Goal: Transaction & Acquisition: Purchase product/service

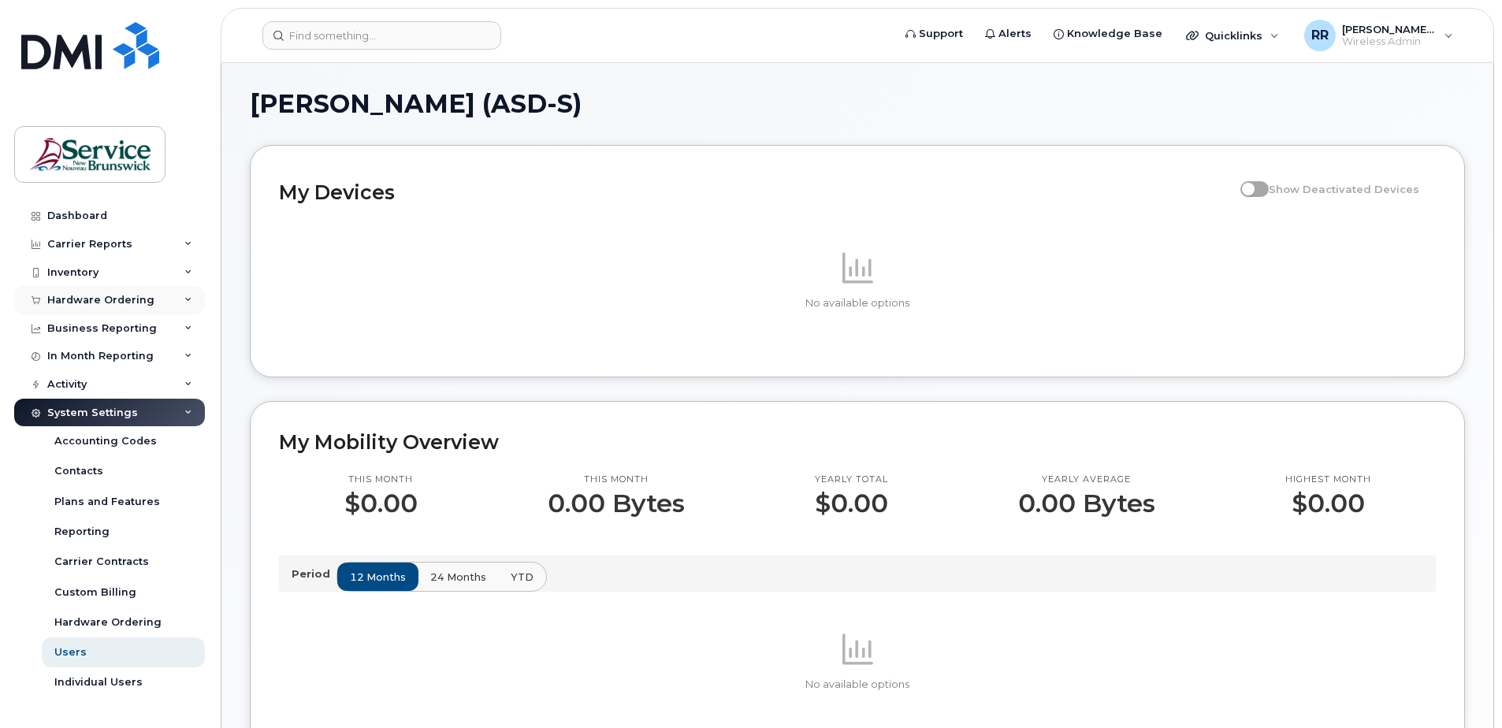
click at [85, 295] on div "Hardware Ordering" at bounding box center [100, 300] width 107 height 13
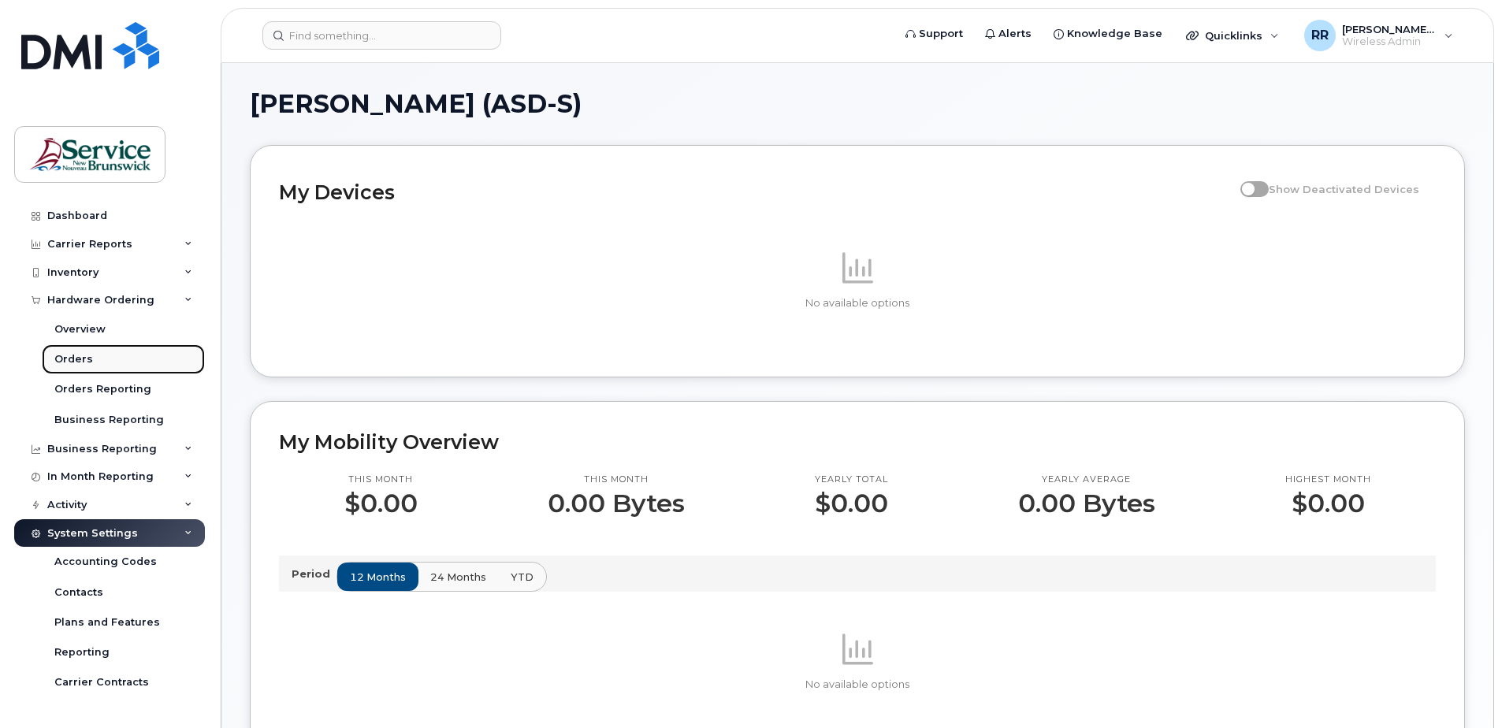
click at [80, 355] on div "Orders" at bounding box center [73, 359] width 39 height 14
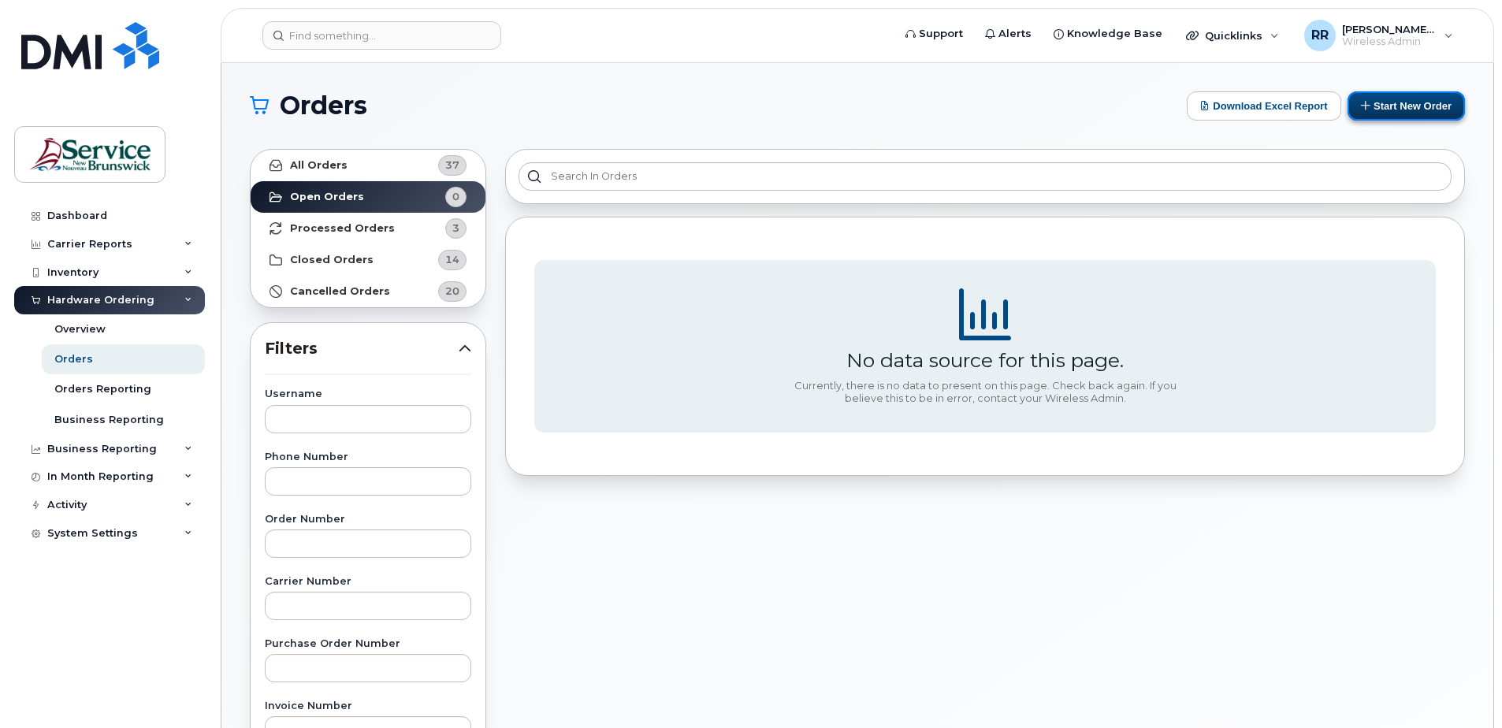
click at [1413, 101] on button "Start New Order" at bounding box center [1405, 105] width 117 height 29
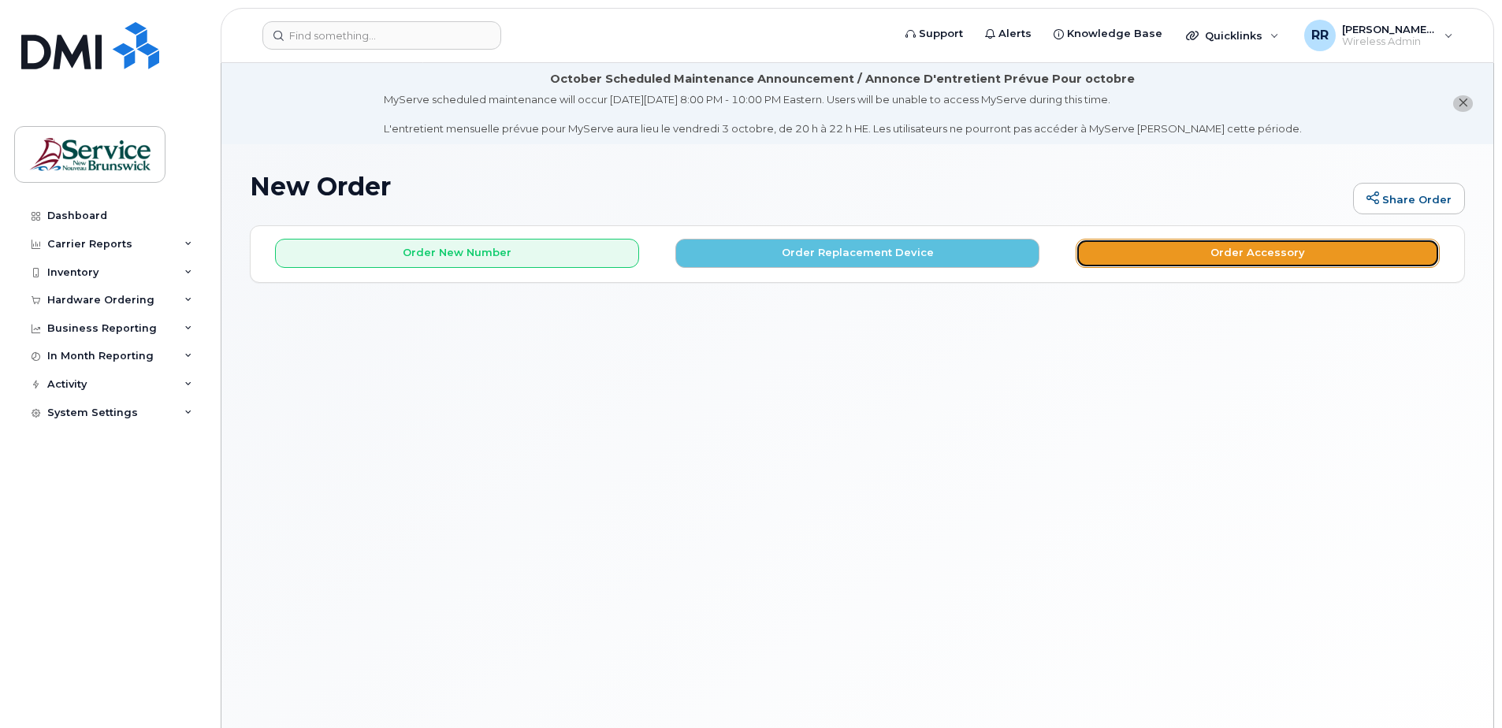
click at [1175, 251] on button "Order Accessory" at bounding box center [1258, 253] width 364 height 29
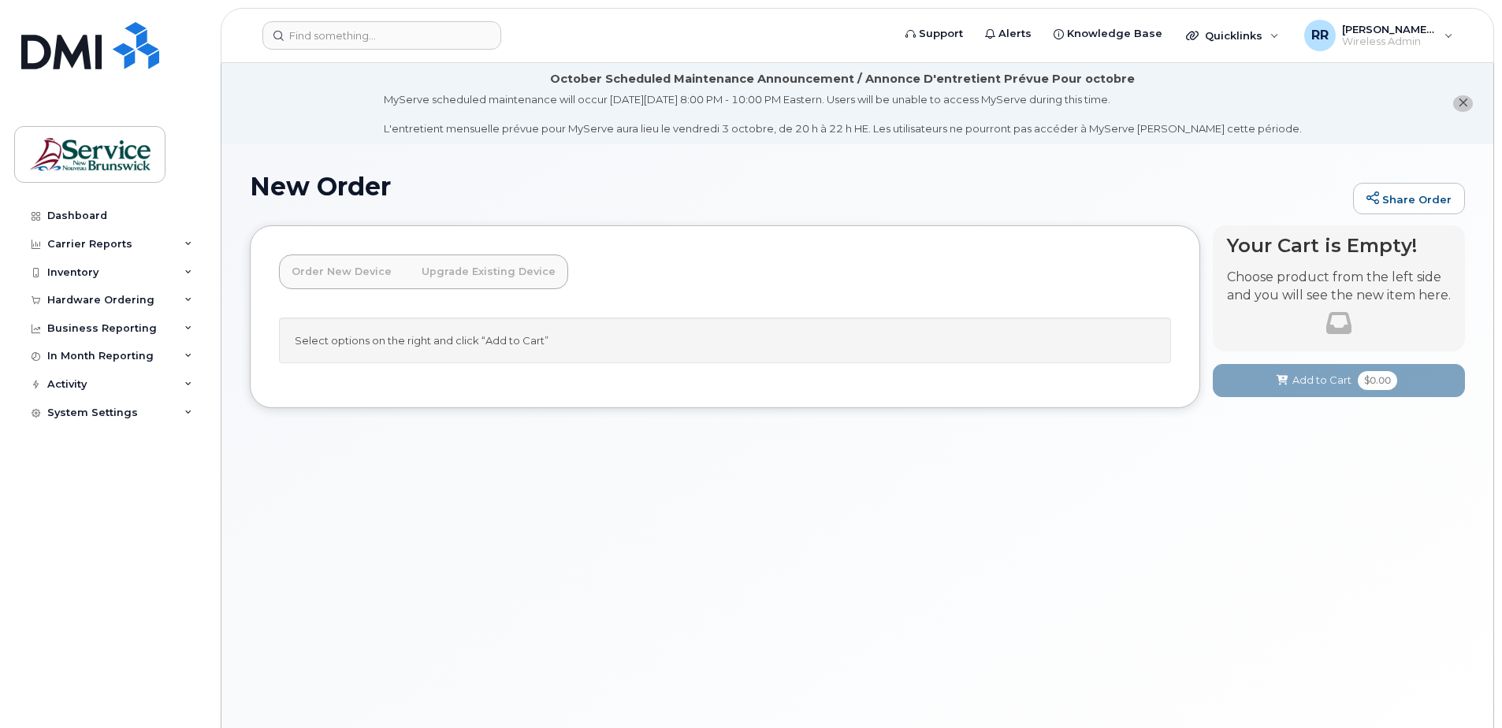
click at [369, 270] on link "Order New Device" at bounding box center [341, 272] width 125 height 35
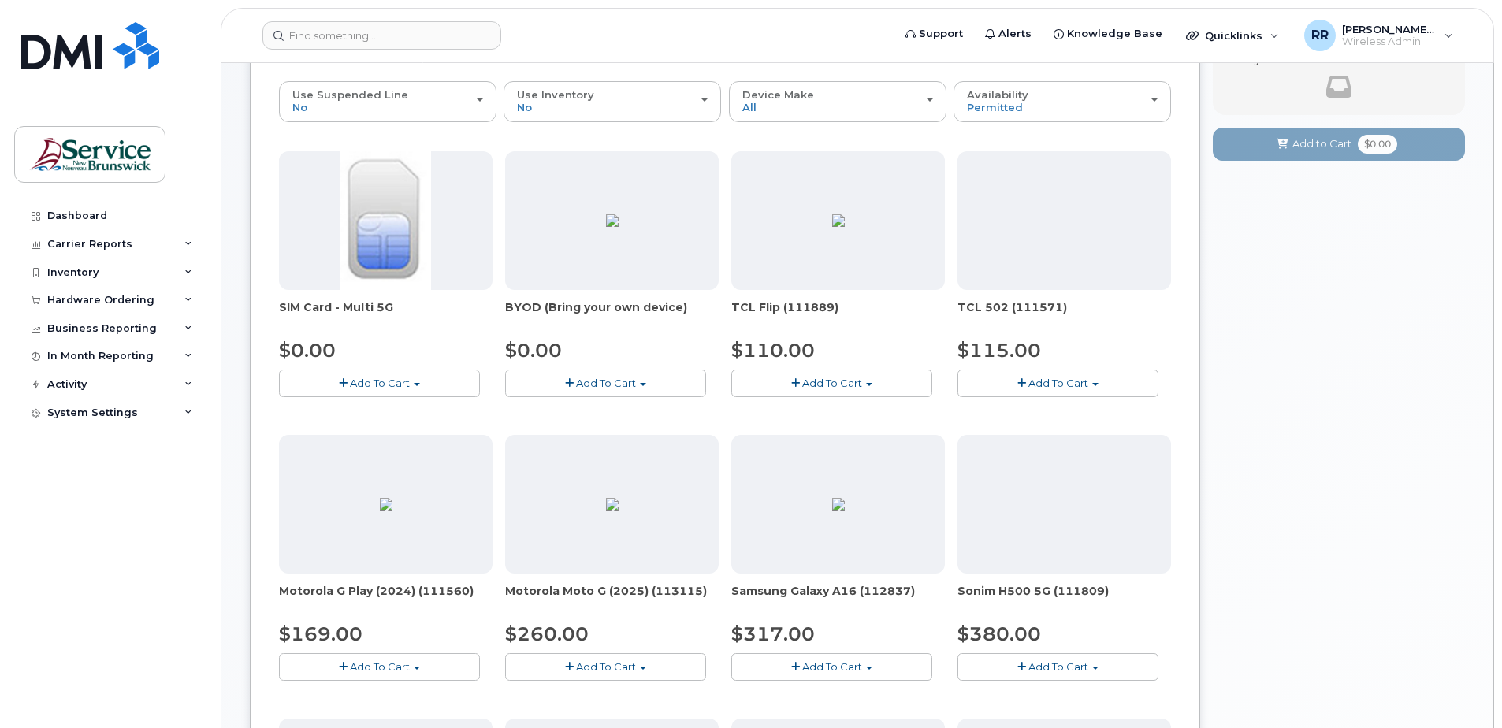
scroll to position [315, 0]
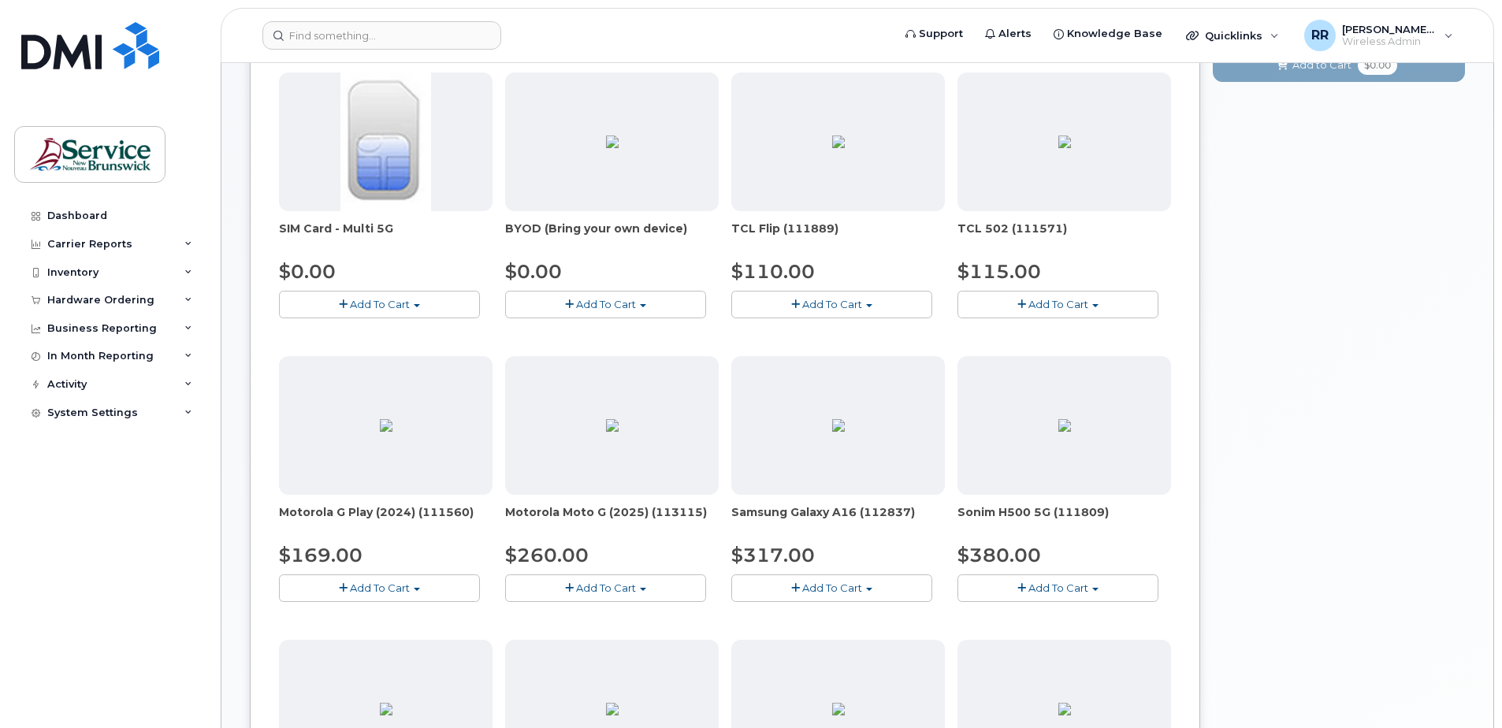
click at [815, 594] on span "Add To Cart" at bounding box center [832, 588] width 60 height 13
click at [807, 627] on link "$317.00 - 30-day activation (128GB model)" at bounding box center [863, 637] width 257 height 20
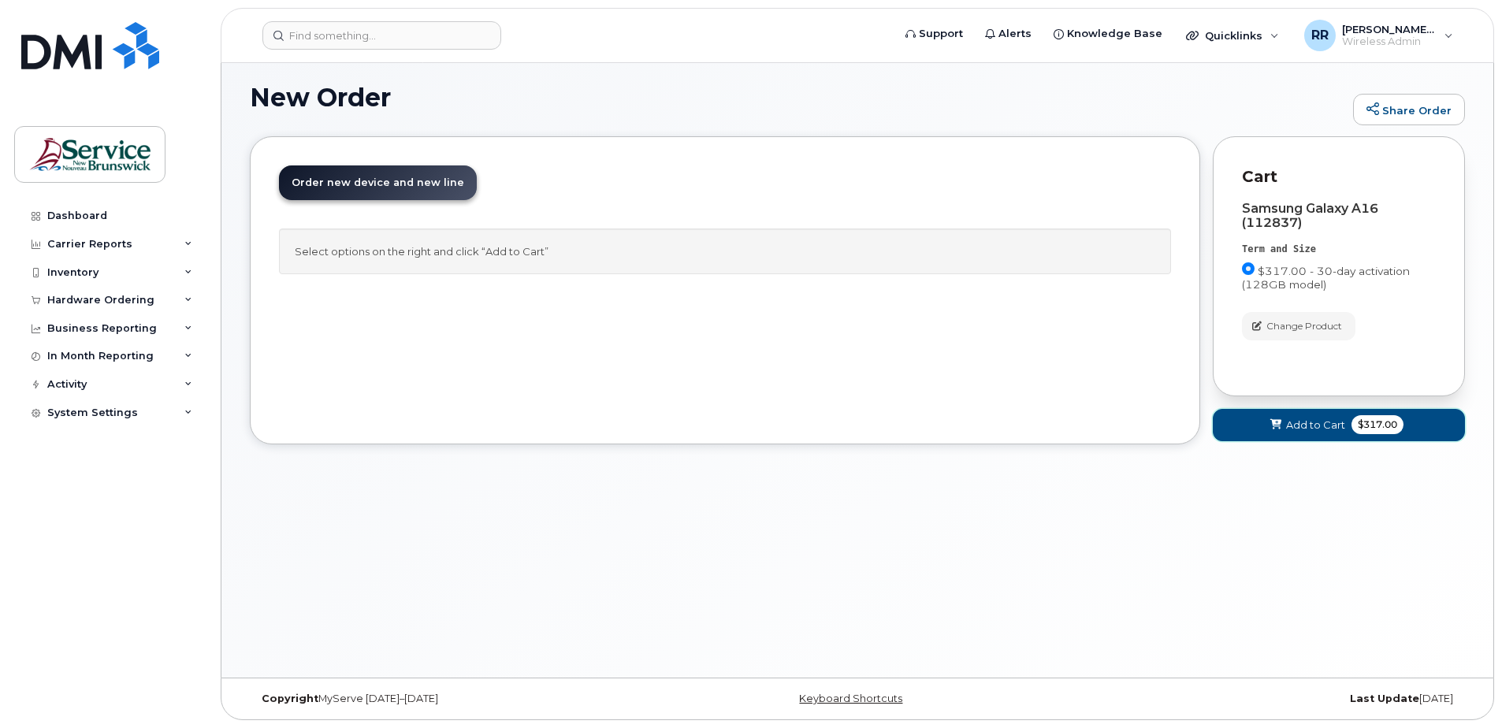
click at [1316, 425] on span "Add to Cart" at bounding box center [1315, 425] width 59 height 15
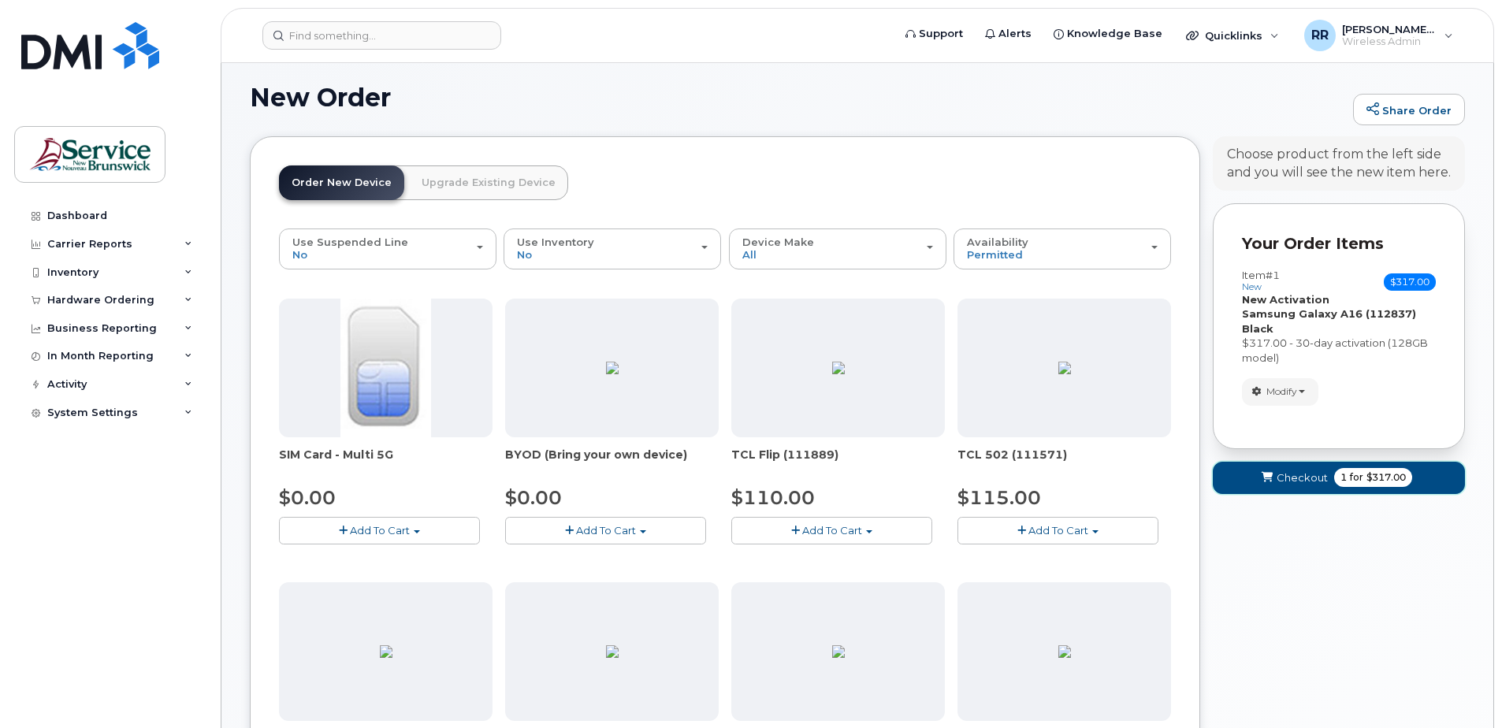
click at [1354, 475] on span "for" at bounding box center [1357, 477] width 20 height 14
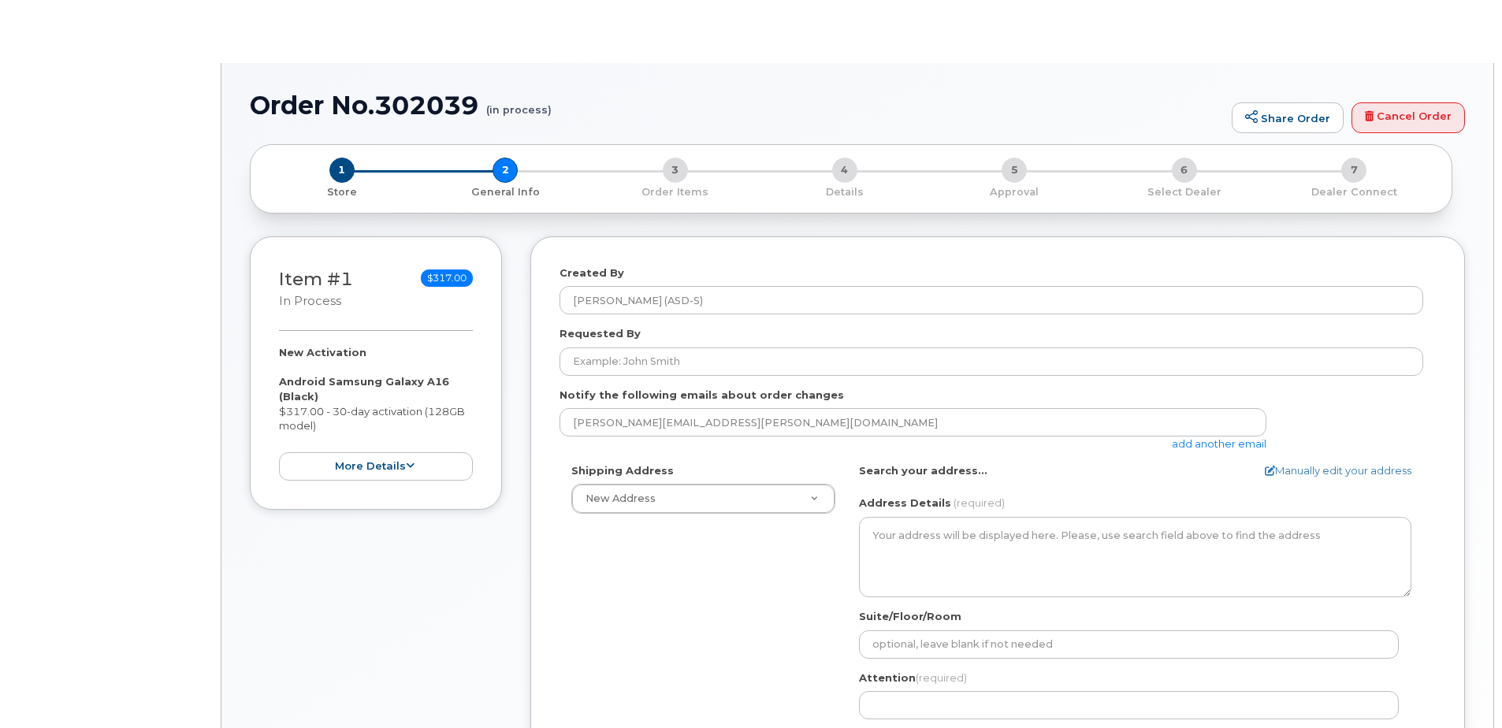
select select
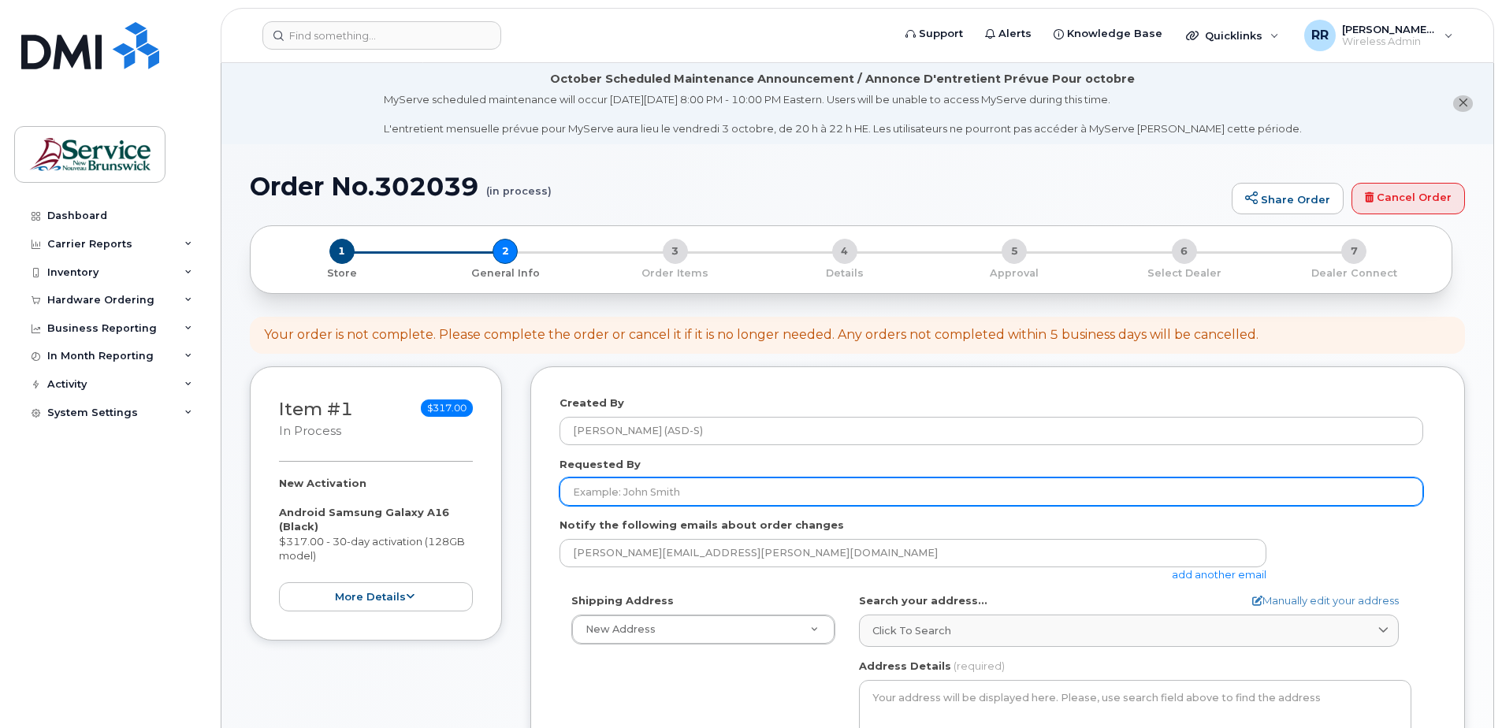
click at [619, 496] on input "Requested By" at bounding box center [991, 491] width 864 height 28
click at [596, 489] on input "Requested By" at bounding box center [991, 491] width 864 height 28
type input "Blair Dickson"
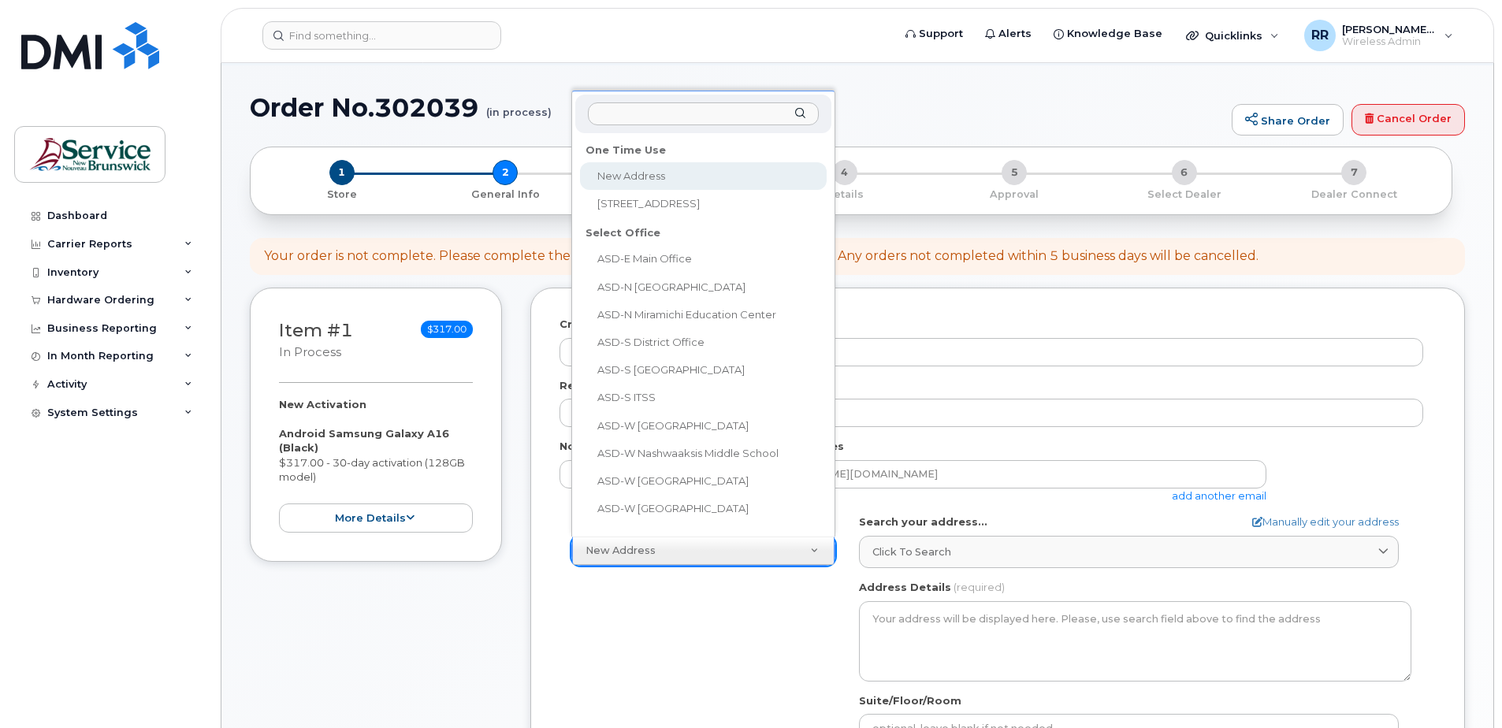
scroll to position [24, 0]
select select "1-27 Centennial Rd"
type textarea "1-27 Centennial Rd HAMPTON NB E5N 6N3 CANADA"
type input "[PERSON_NAME]"
type input "5068326432"
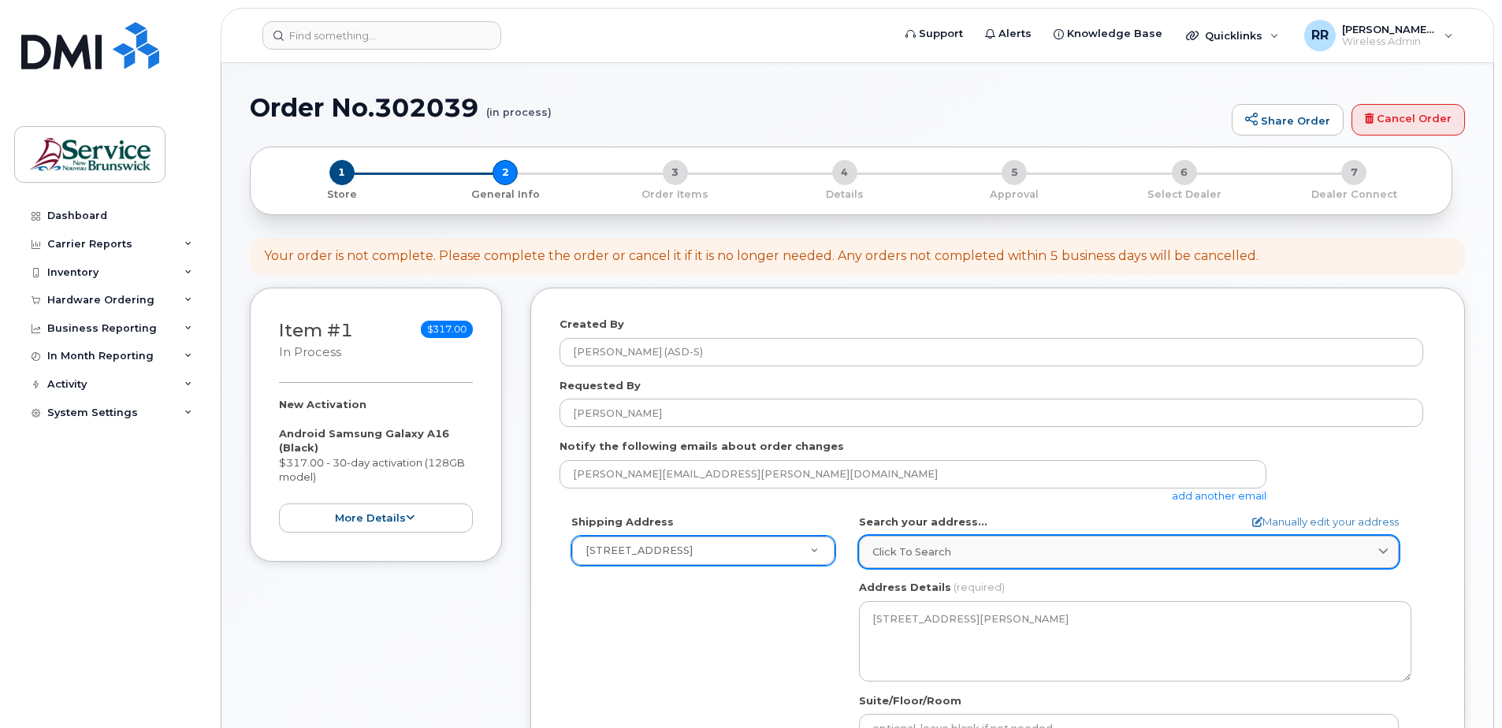
click at [1379, 547] on icon at bounding box center [1383, 552] width 10 height 10
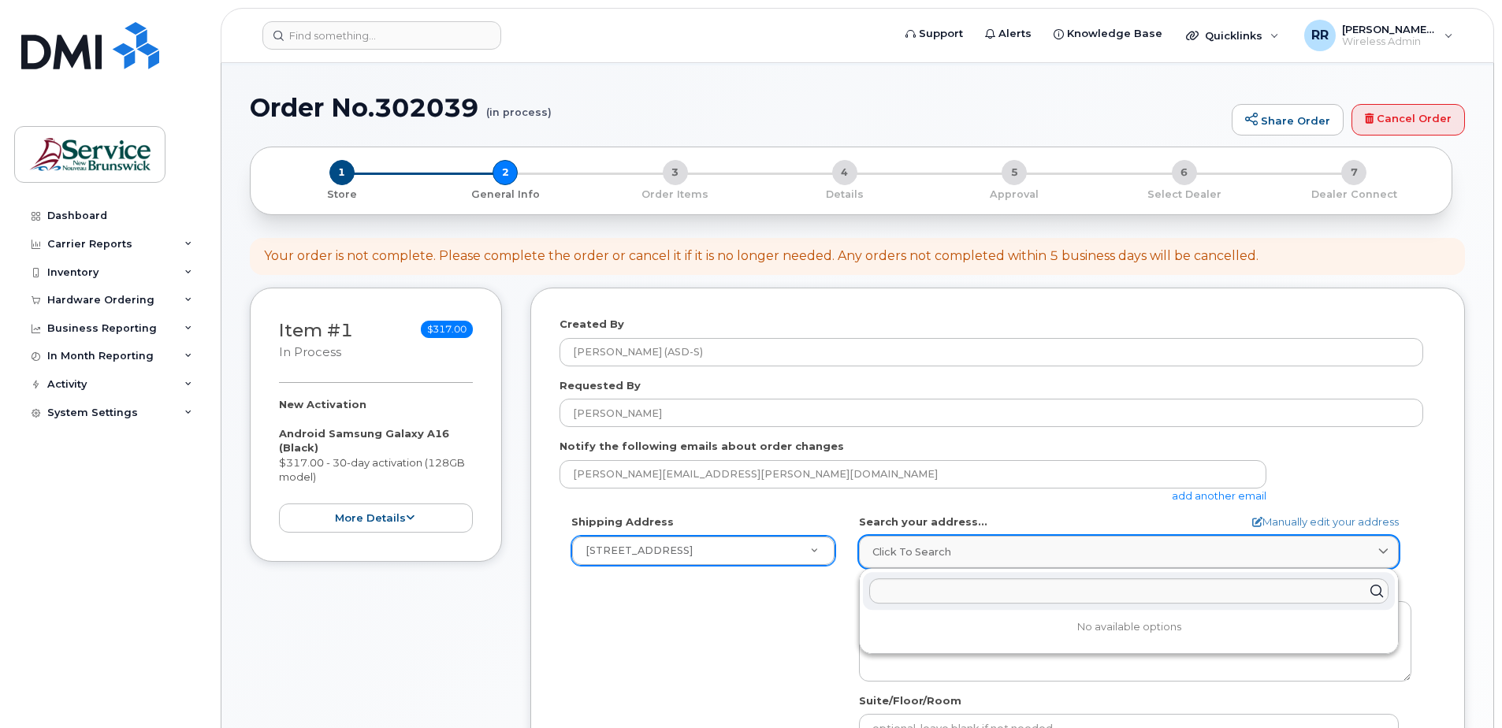
click at [1379, 547] on icon at bounding box center [1383, 552] width 10 height 10
click at [1374, 593] on icon at bounding box center [1376, 591] width 23 height 23
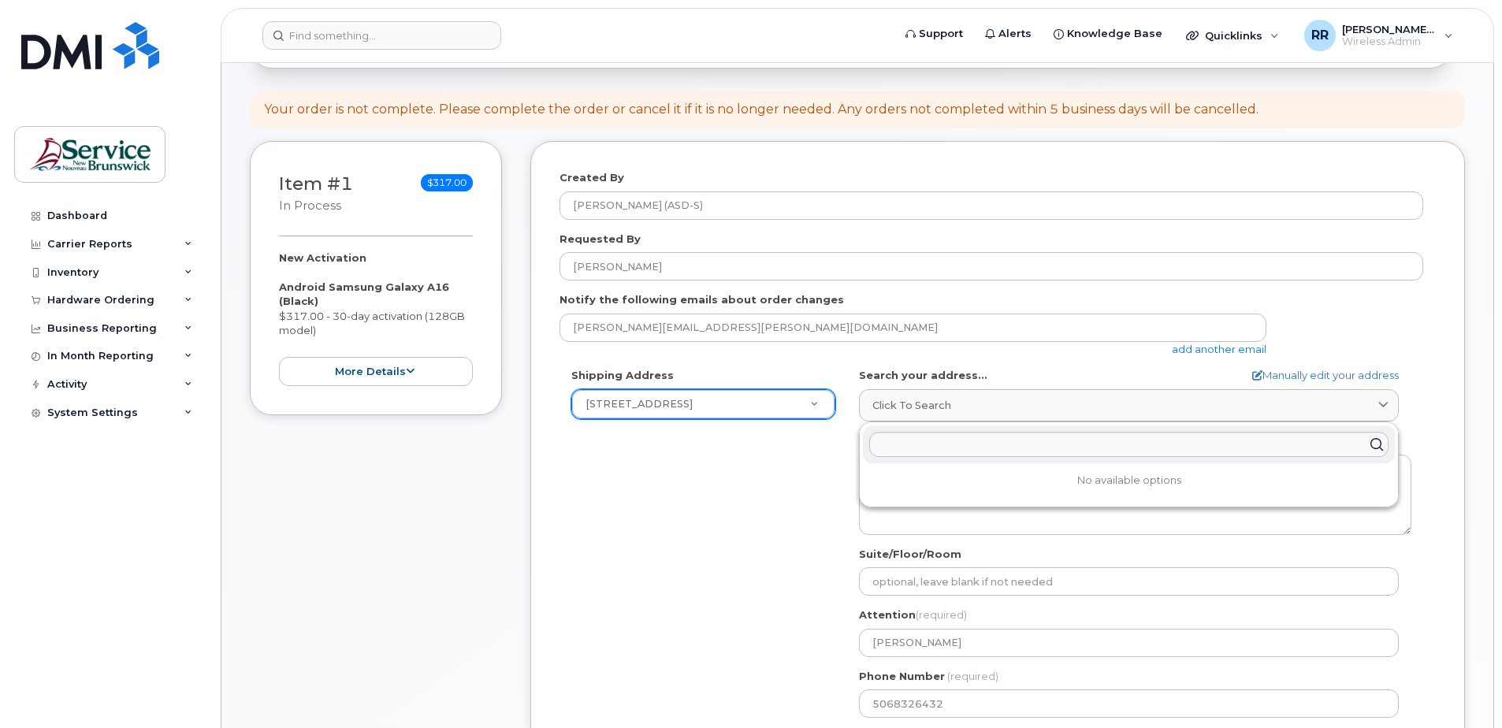
scroll to position [236, 0]
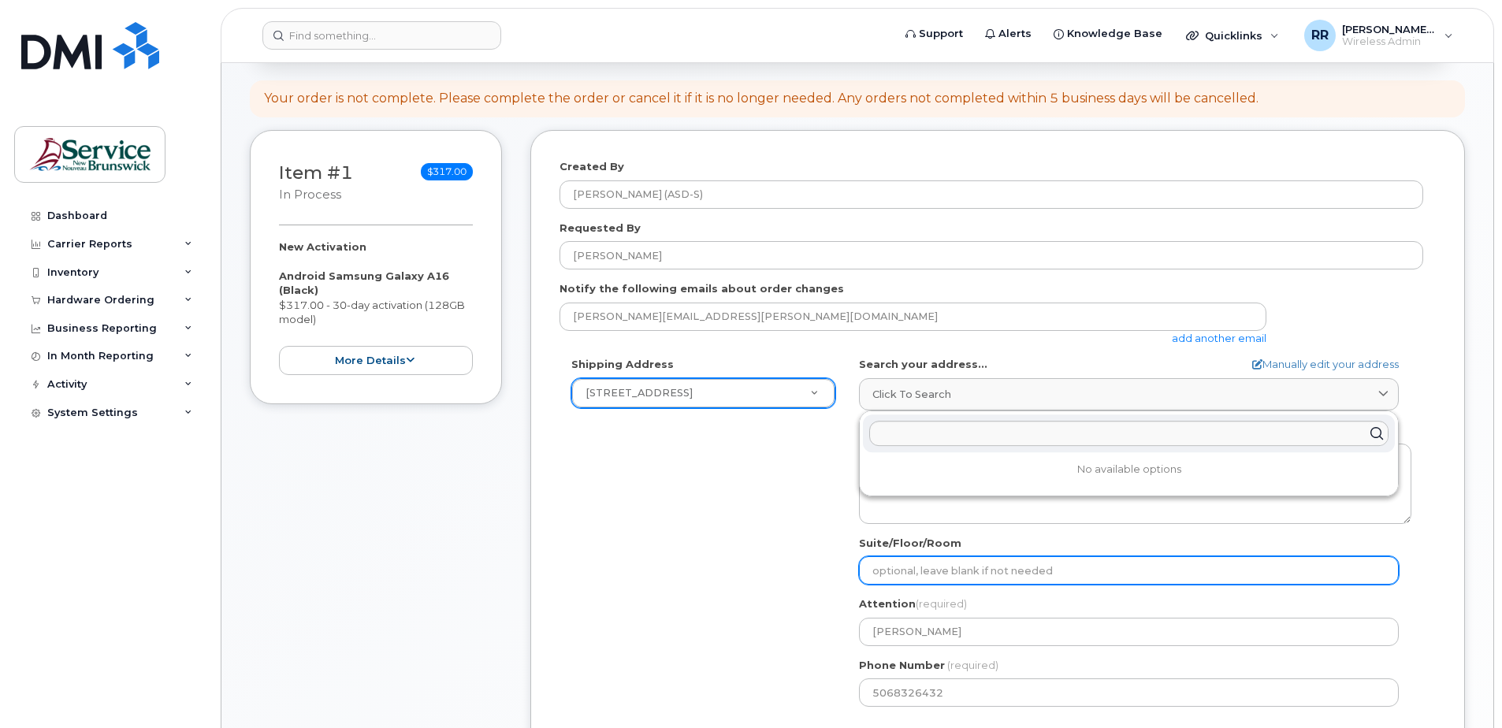
click at [927, 578] on input "Suite/Floor/Room" at bounding box center [1129, 570] width 540 height 28
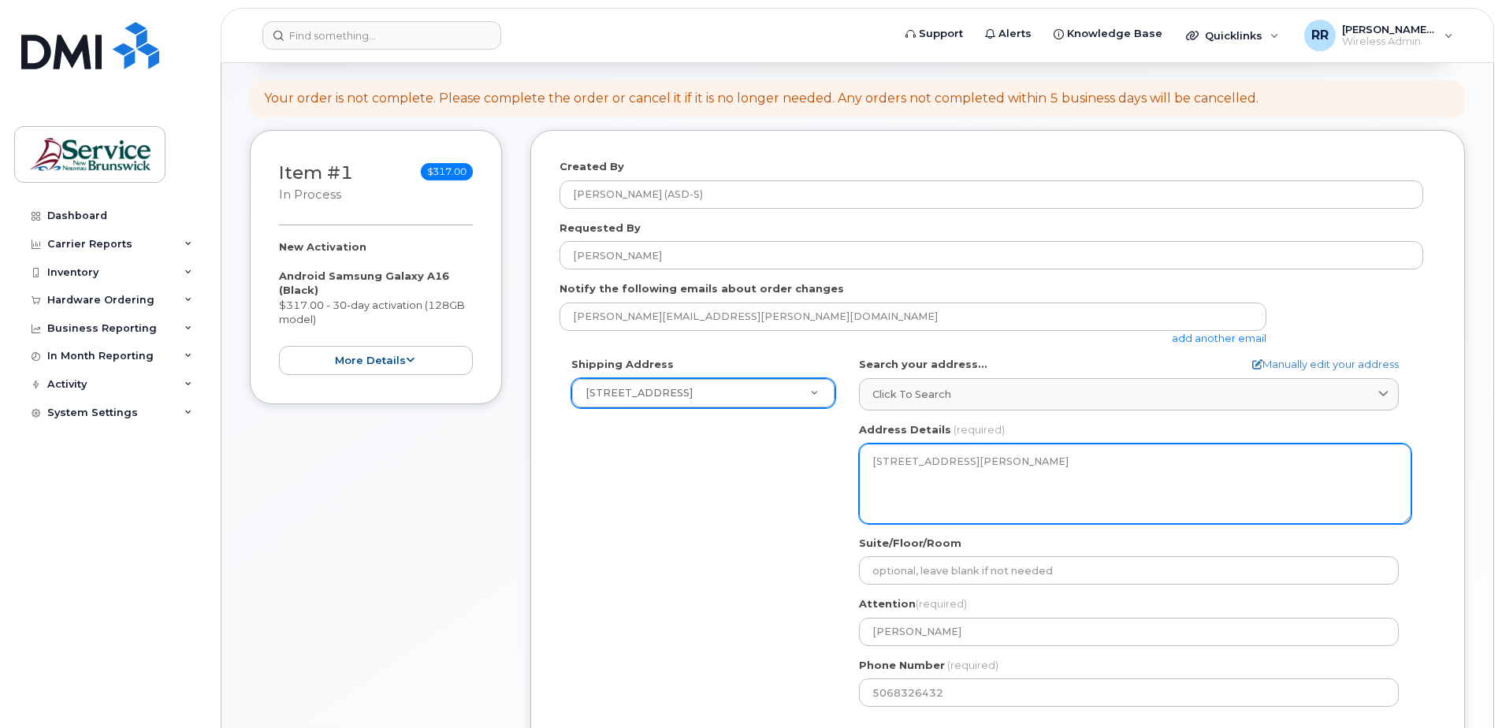
click at [925, 495] on textarea "1-27 Centennial Rd HAMPTON NB E5N 6N3 CANADA" at bounding box center [1135, 484] width 552 height 80
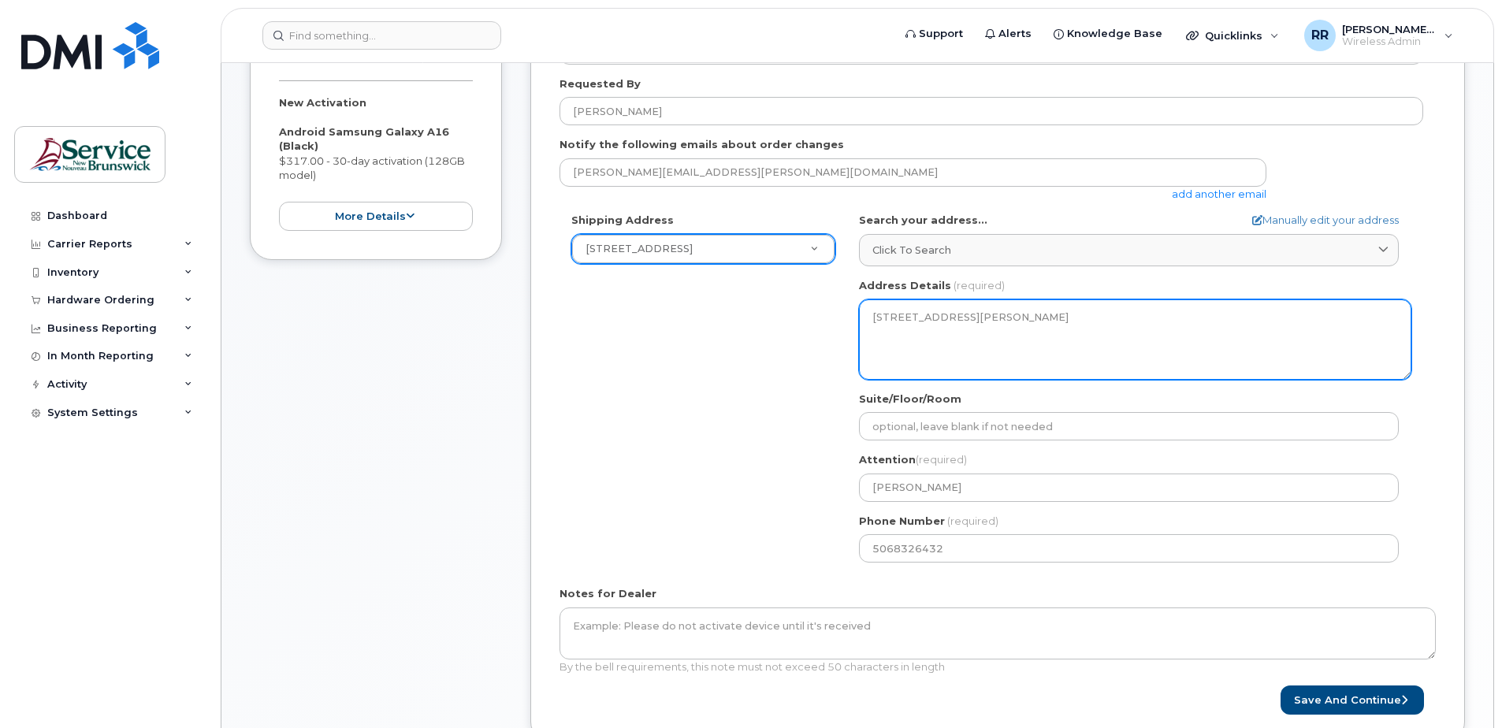
scroll to position [394, 0]
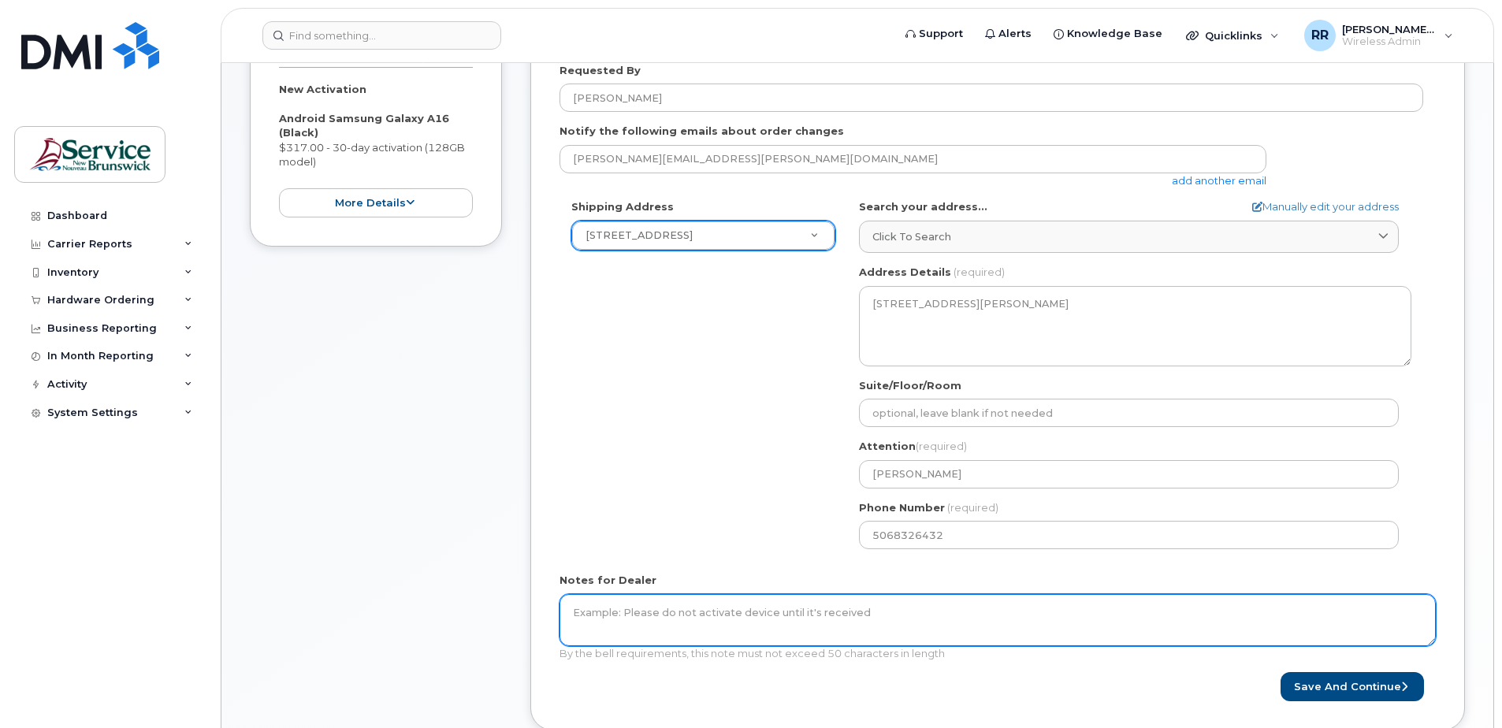
click at [686, 628] on textarea "Notes for Dealer" at bounding box center [997, 620] width 876 height 52
drag, startPoint x: 874, startPoint y: 611, endPoint x: 593, endPoint y: 618, distance: 280.6
click at [593, 618] on textarea "Notes for Dealer" at bounding box center [997, 620] width 876 height 52
click at [625, 622] on textarea "Notes for Dealer" at bounding box center [997, 620] width 876 height 52
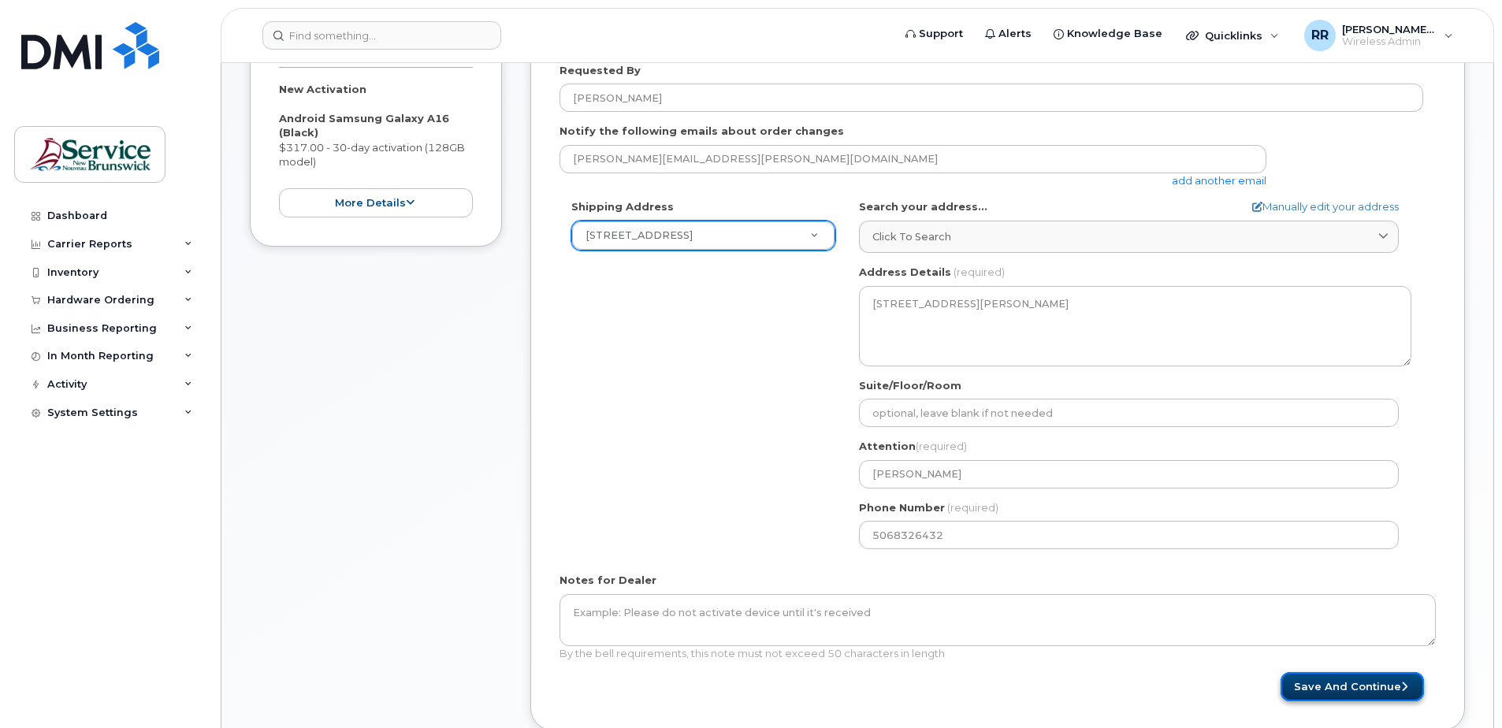
click at [1326, 686] on button "Save and Continue" at bounding box center [1351, 686] width 143 height 29
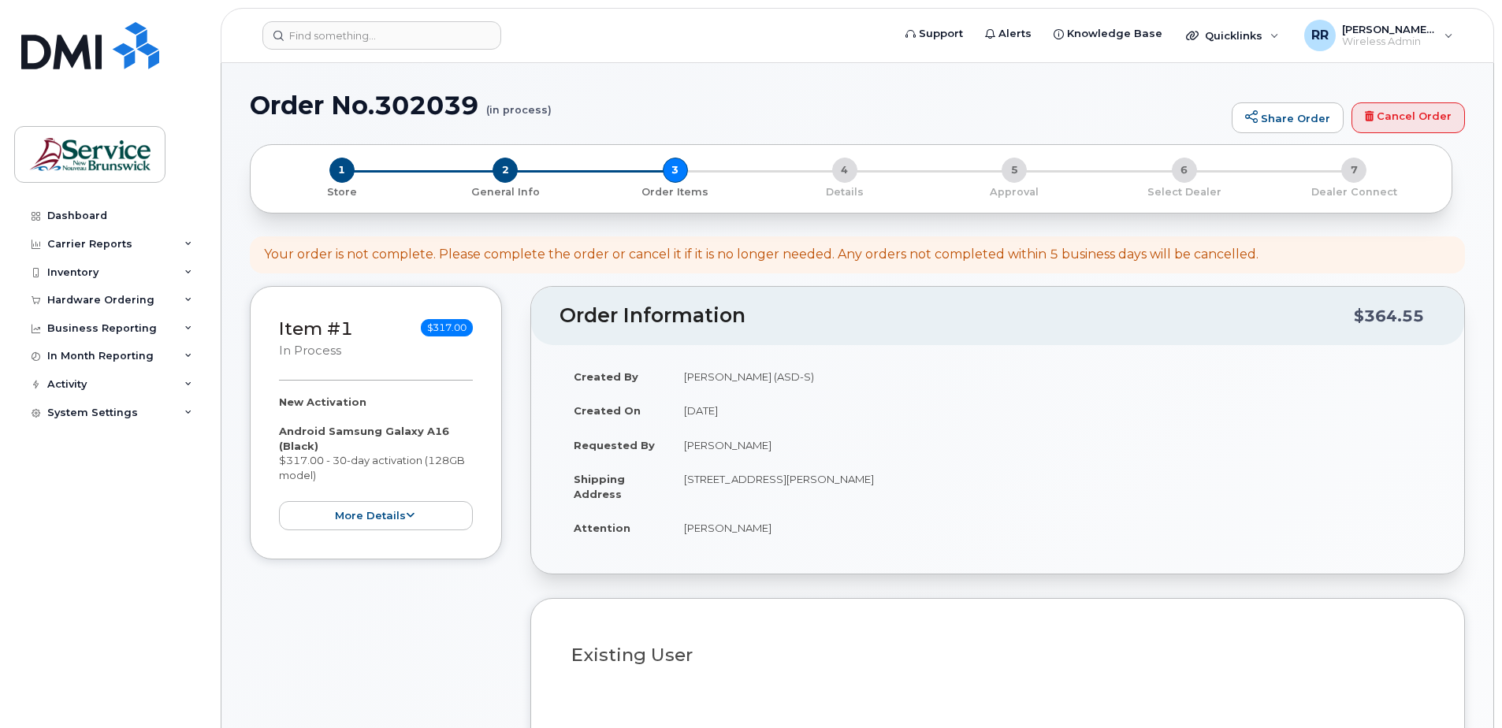
select select
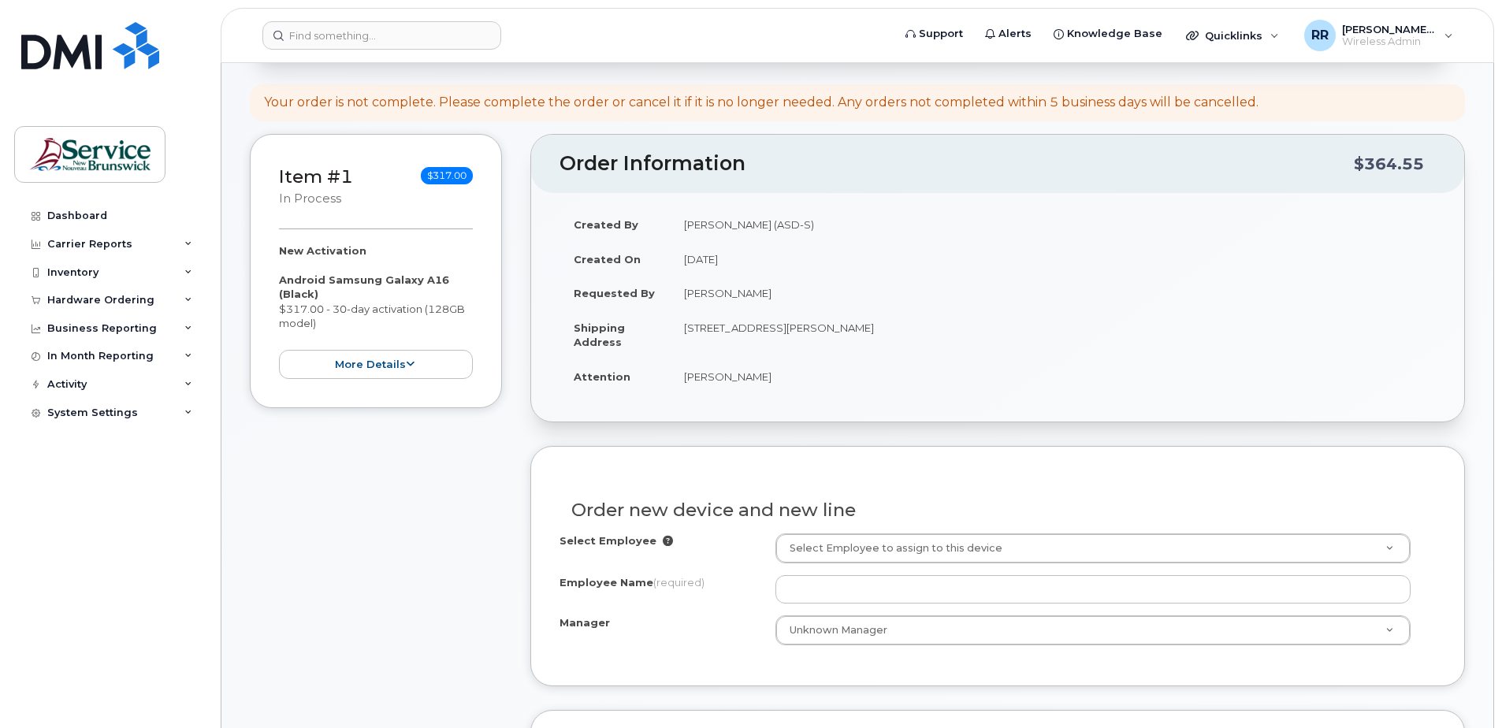
scroll to position [236, 0]
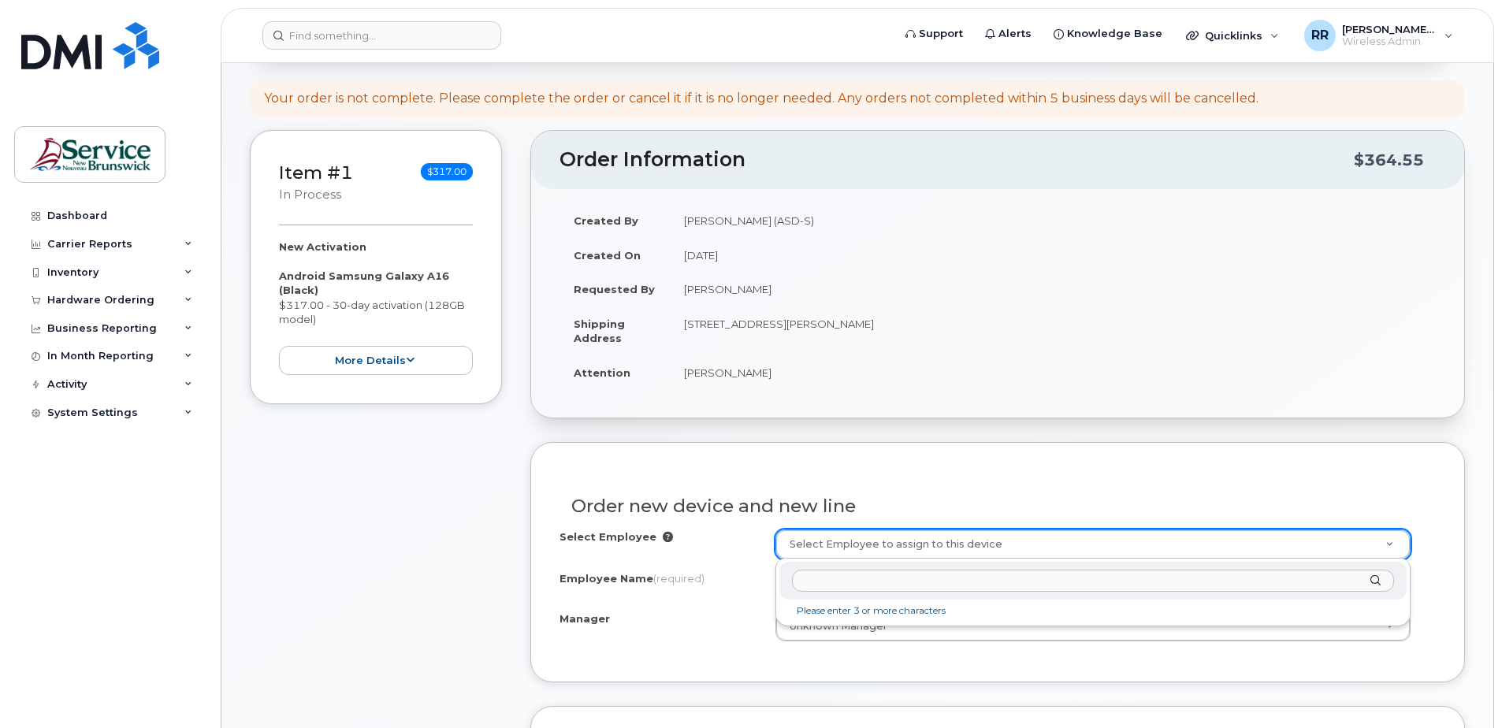
click at [832, 584] on input "text" at bounding box center [1093, 581] width 602 height 23
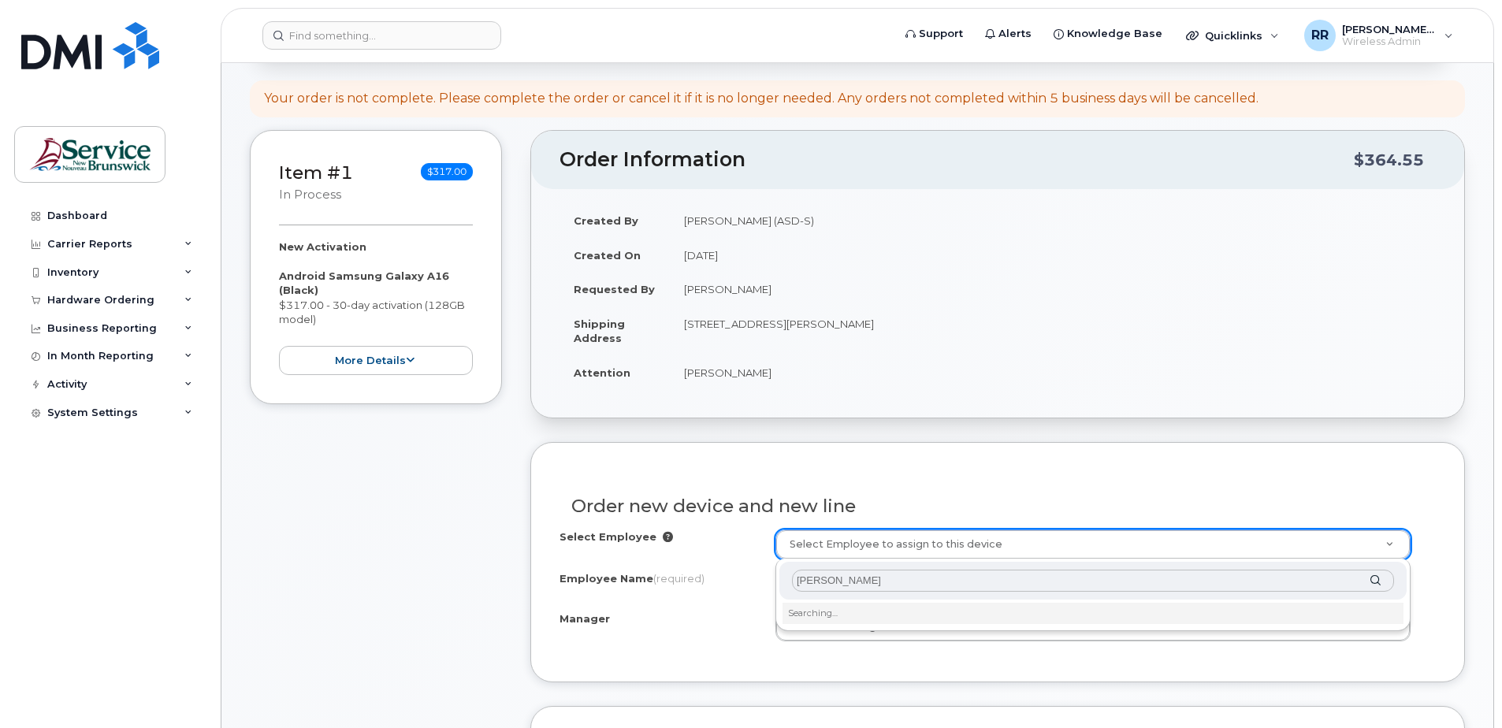
type input "[PERSON_NAME]"
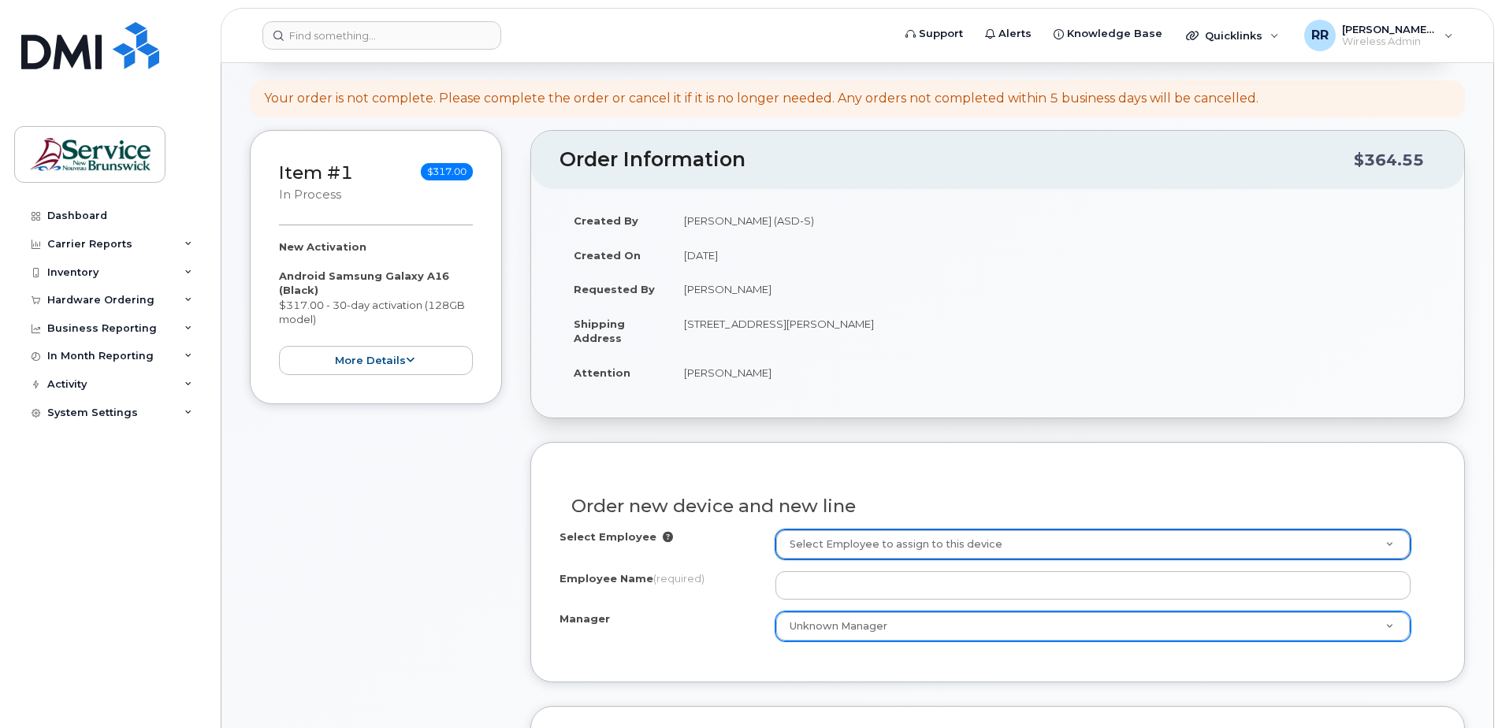
scroll to position [315, 0]
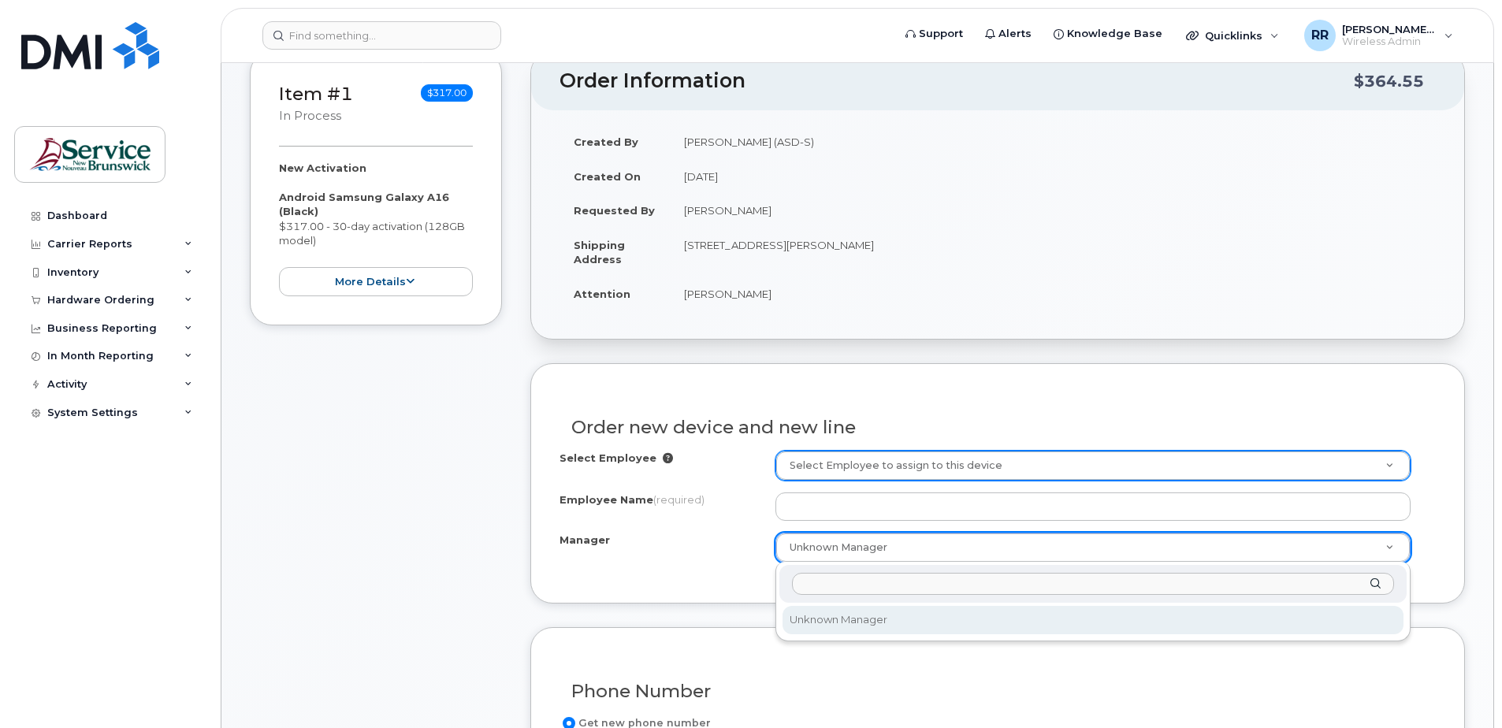
click at [851, 585] on input "Manager" at bounding box center [1093, 584] width 602 height 23
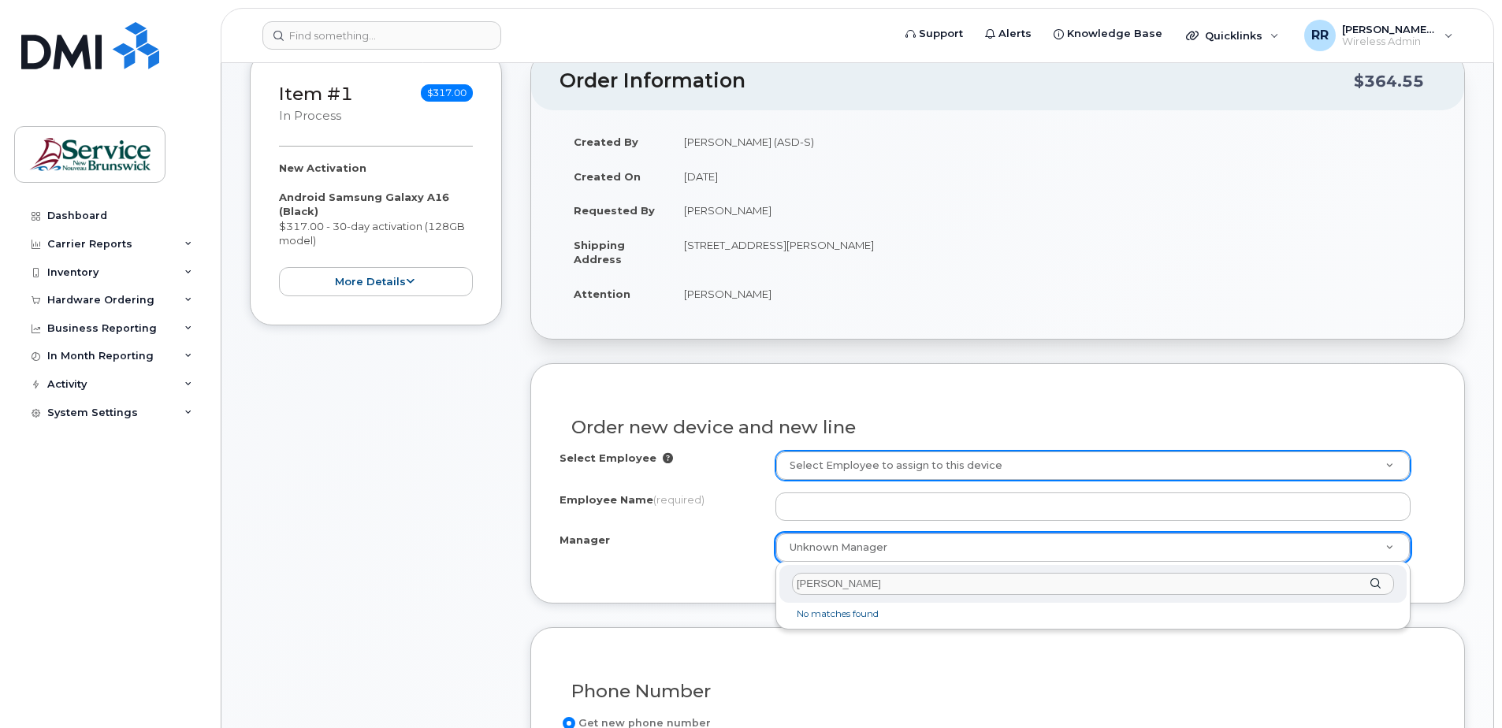
type input "Blair Dickson"
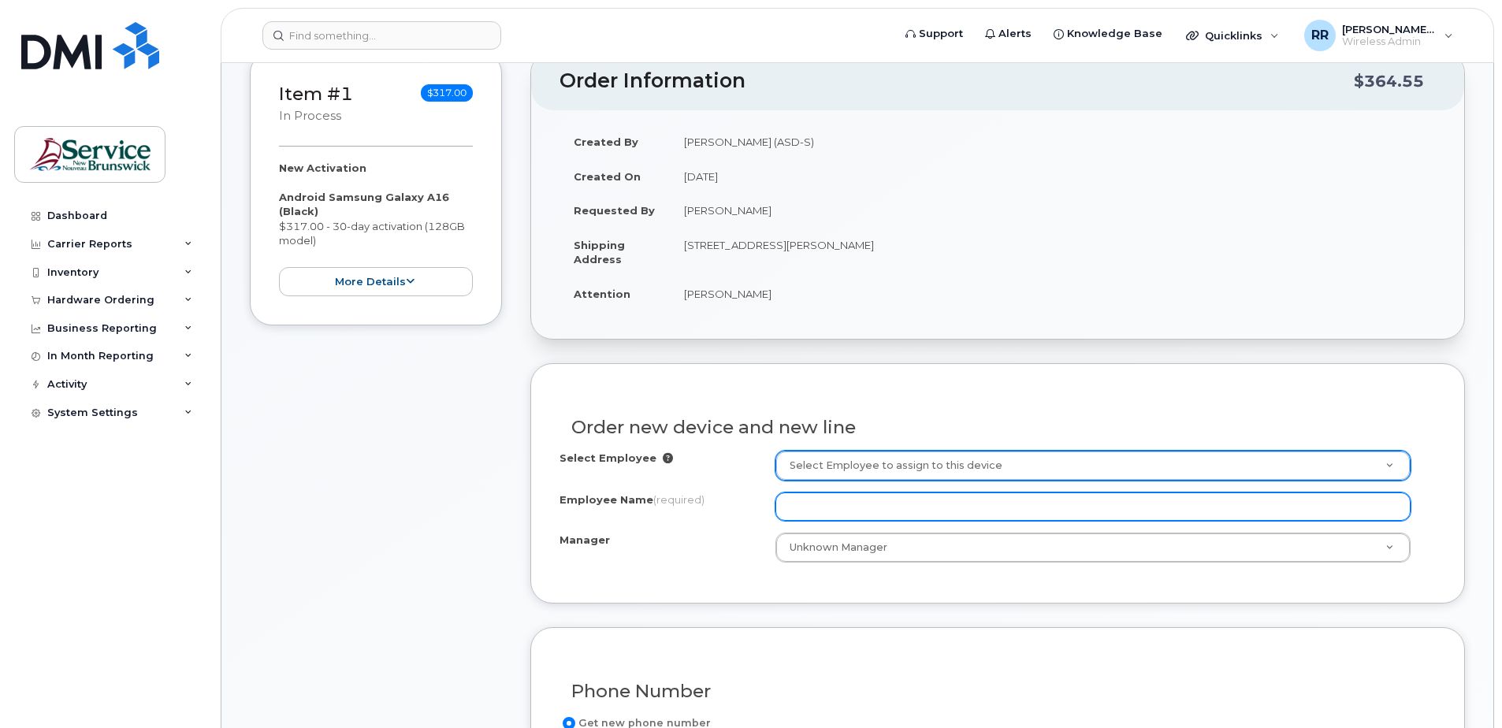
click at [837, 511] on input "Employee Name (required)" at bounding box center [1092, 506] width 635 height 28
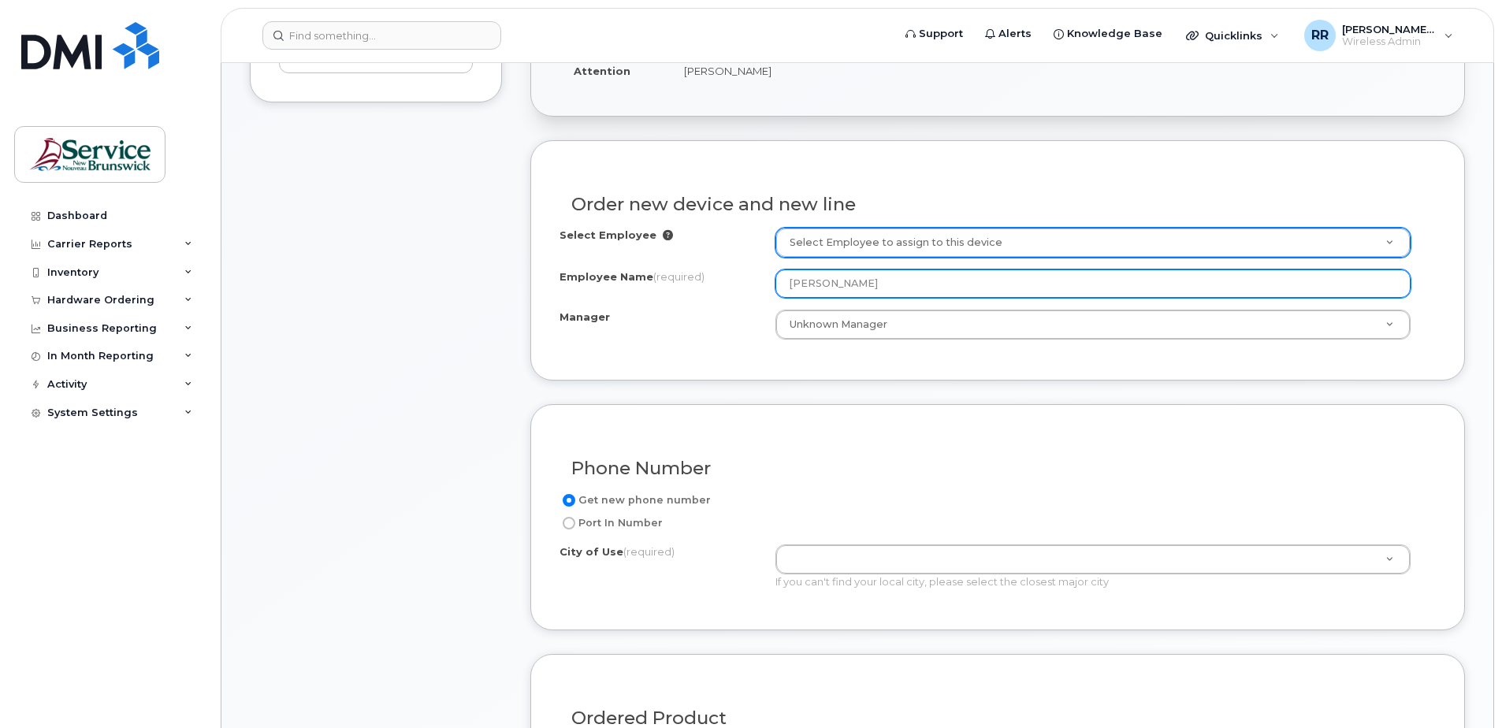
scroll to position [552, 0]
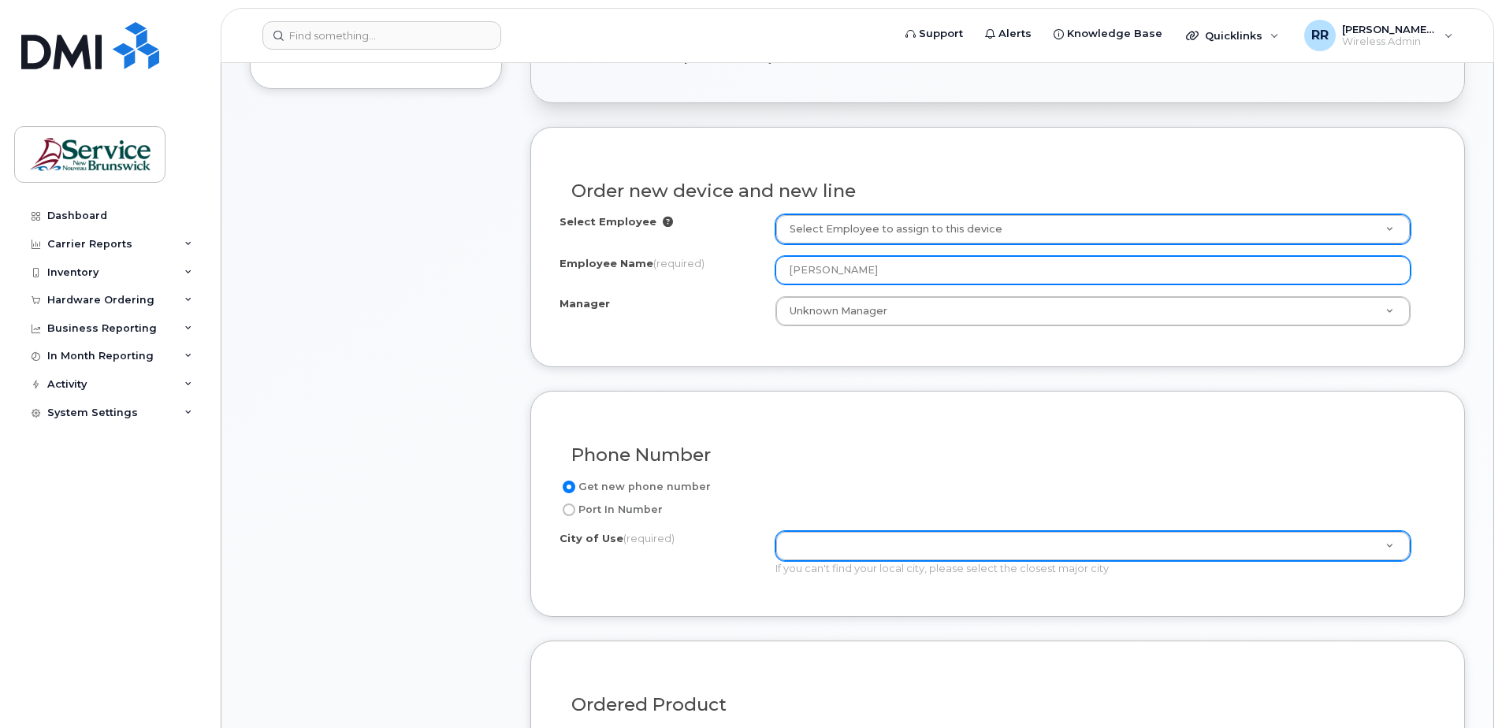
type input "Todd Medcaff"
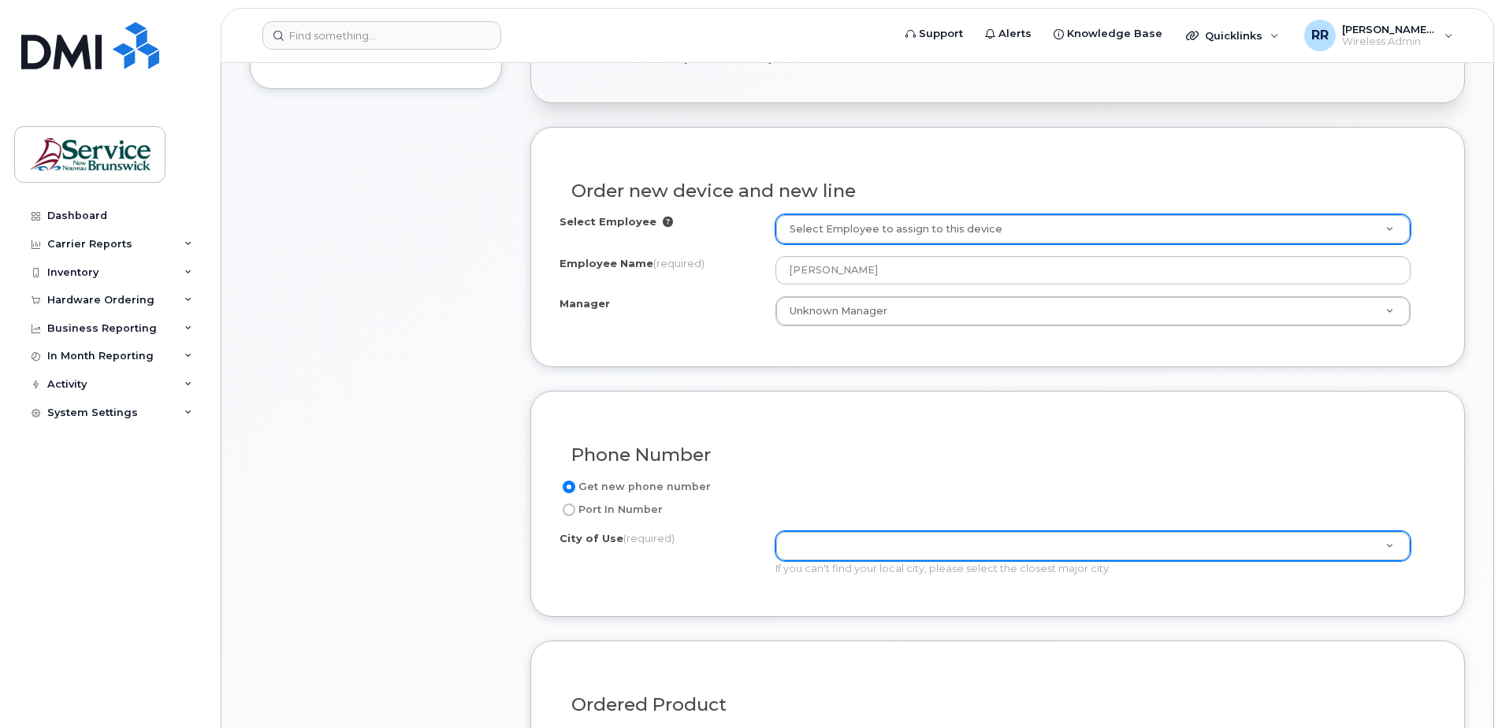
click at [570, 510] on input "Port In Number" at bounding box center [569, 510] width 13 height 13
radio input "true"
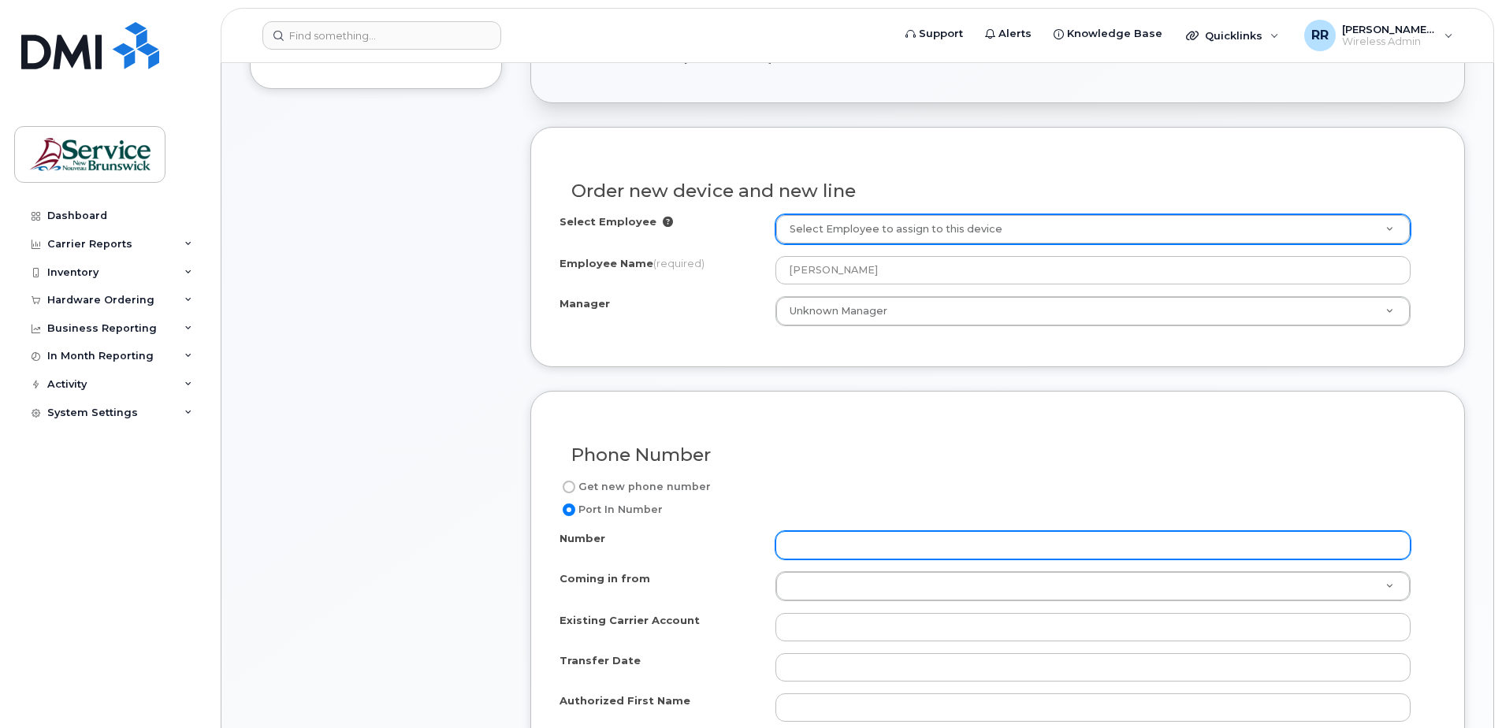
click at [895, 548] on input "Number" at bounding box center [1092, 545] width 635 height 28
type input "5065663250"
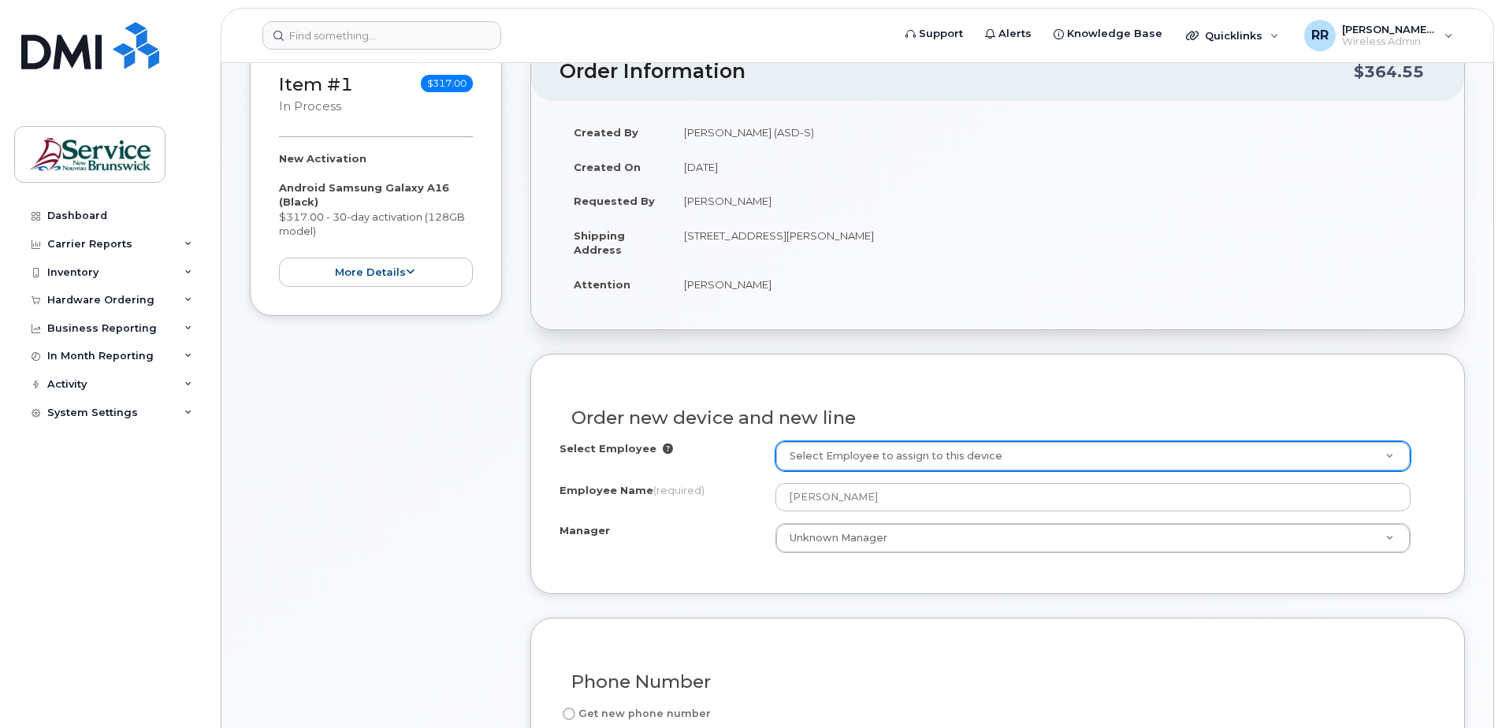
scroll to position [315, 0]
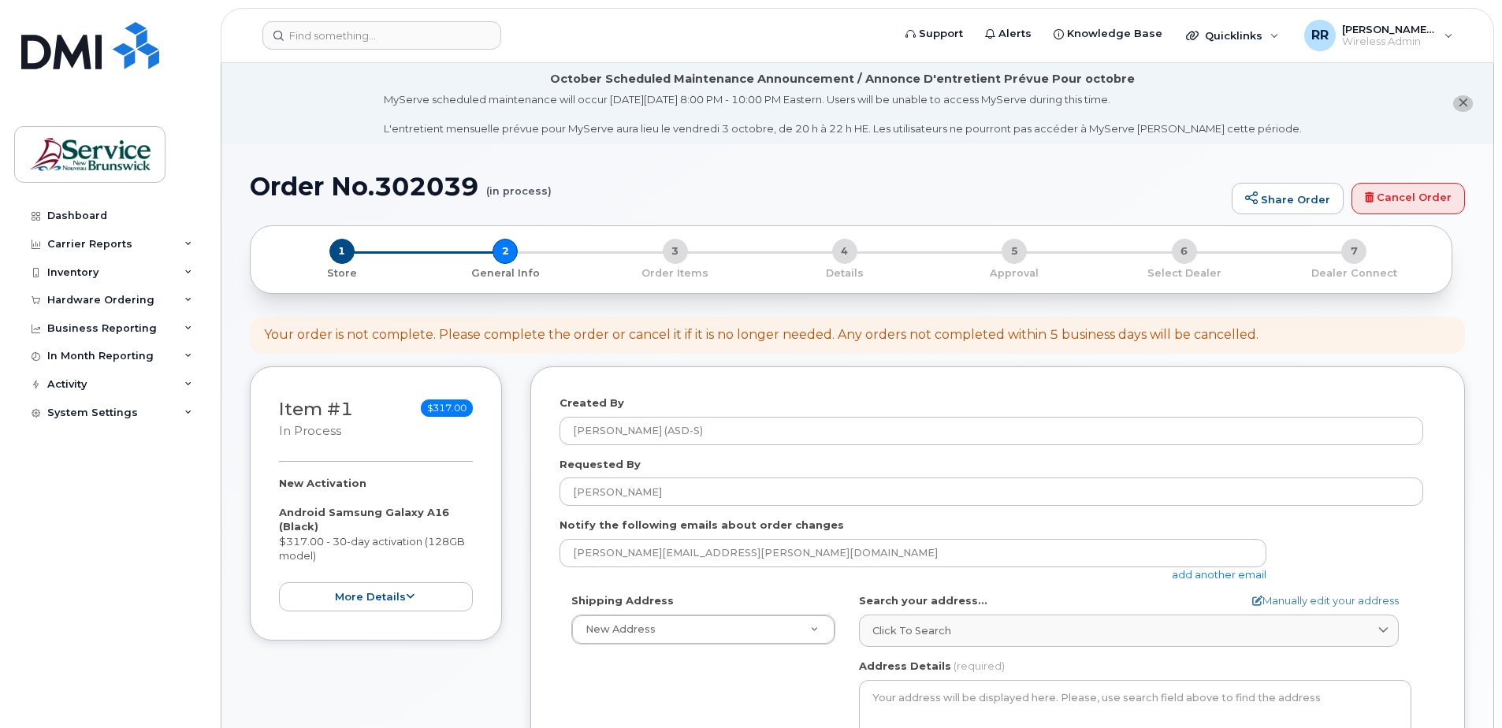
select select "1-27 Centennial Rd"
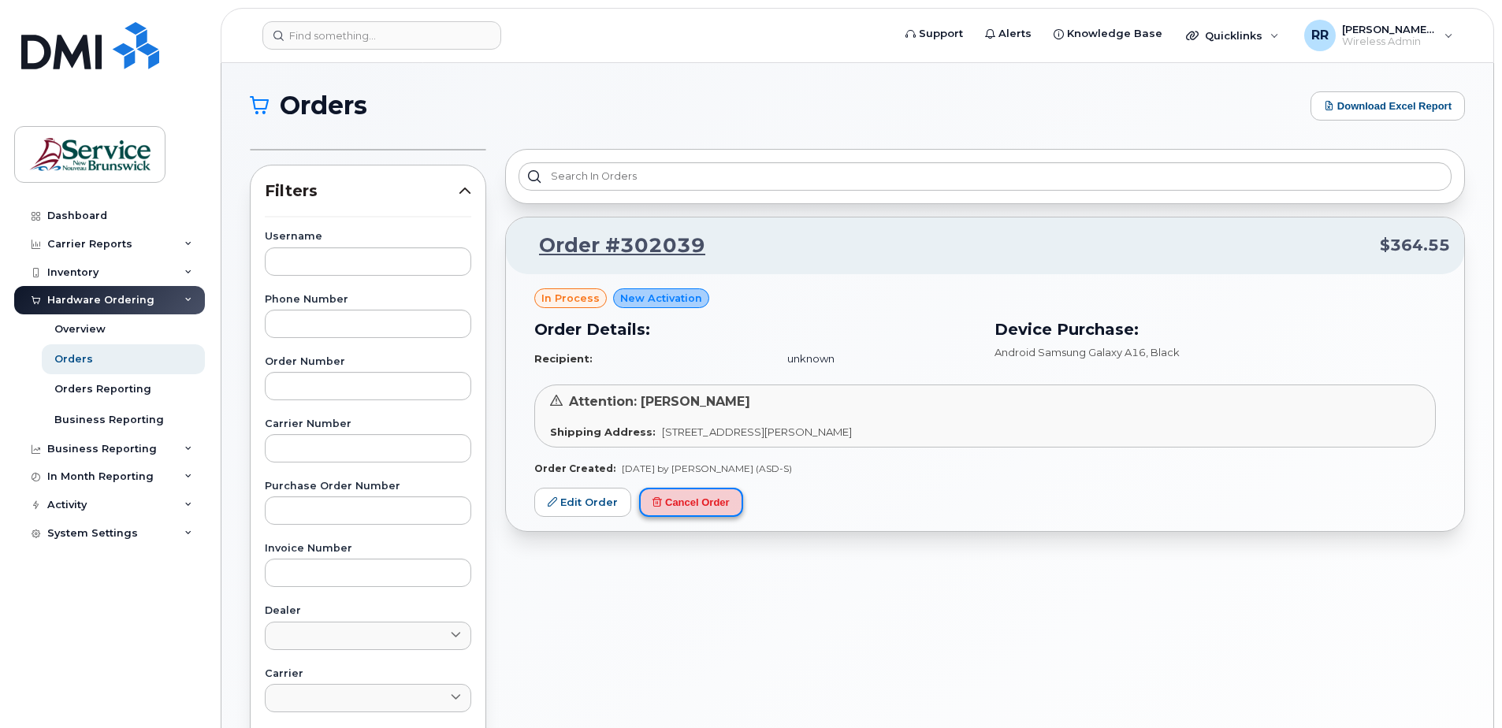
click at [682, 496] on button "Cancel Order" at bounding box center [691, 502] width 104 height 29
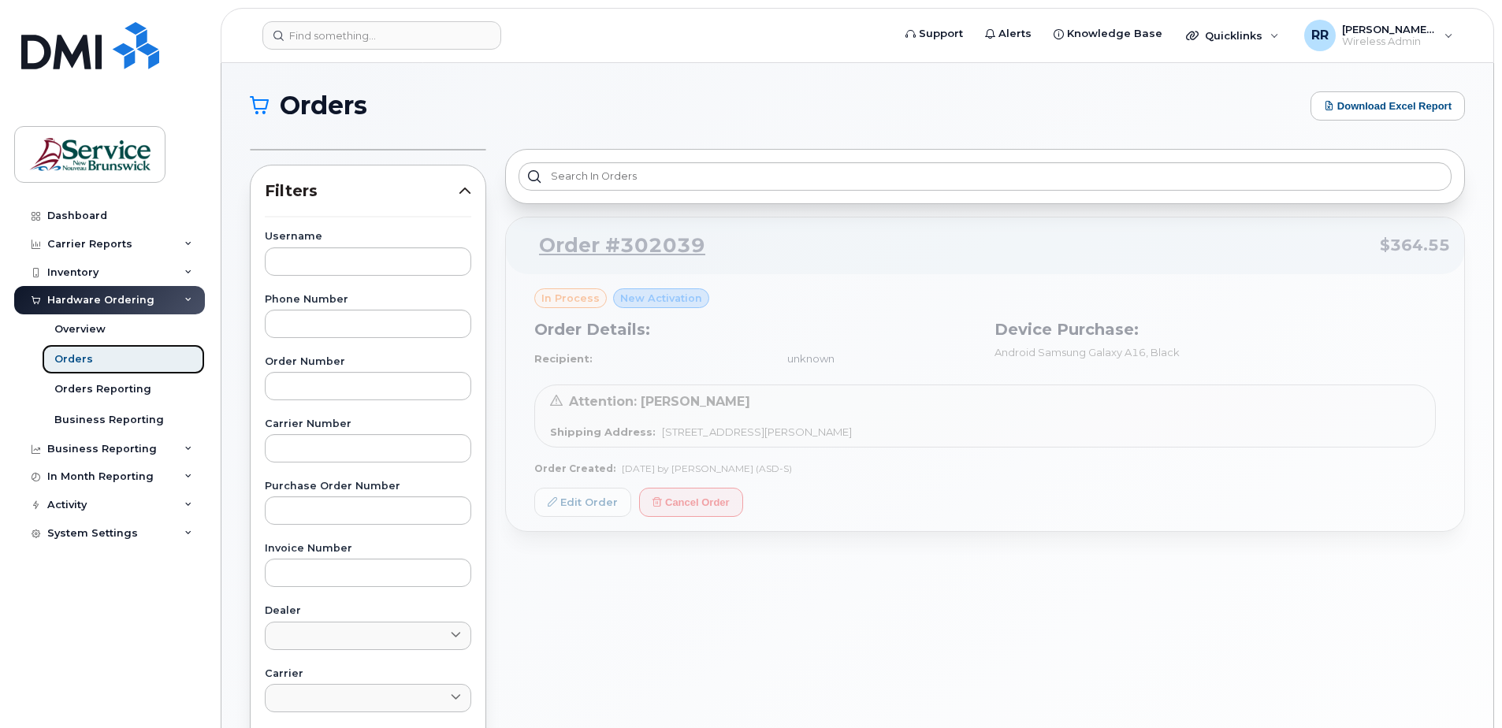
click at [91, 362] on link "Orders" at bounding box center [123, 359] width 163 height 30
click at [65, 356] on div "Orders" at bounding box center [73, 359] width 39 height 14
click at [72, 355] on div "Orders" at bounding box center [73, 359] width 39 height 14
click at [77, 329] on div "Overview" at bounding box center [79, 329] width 51 height 14
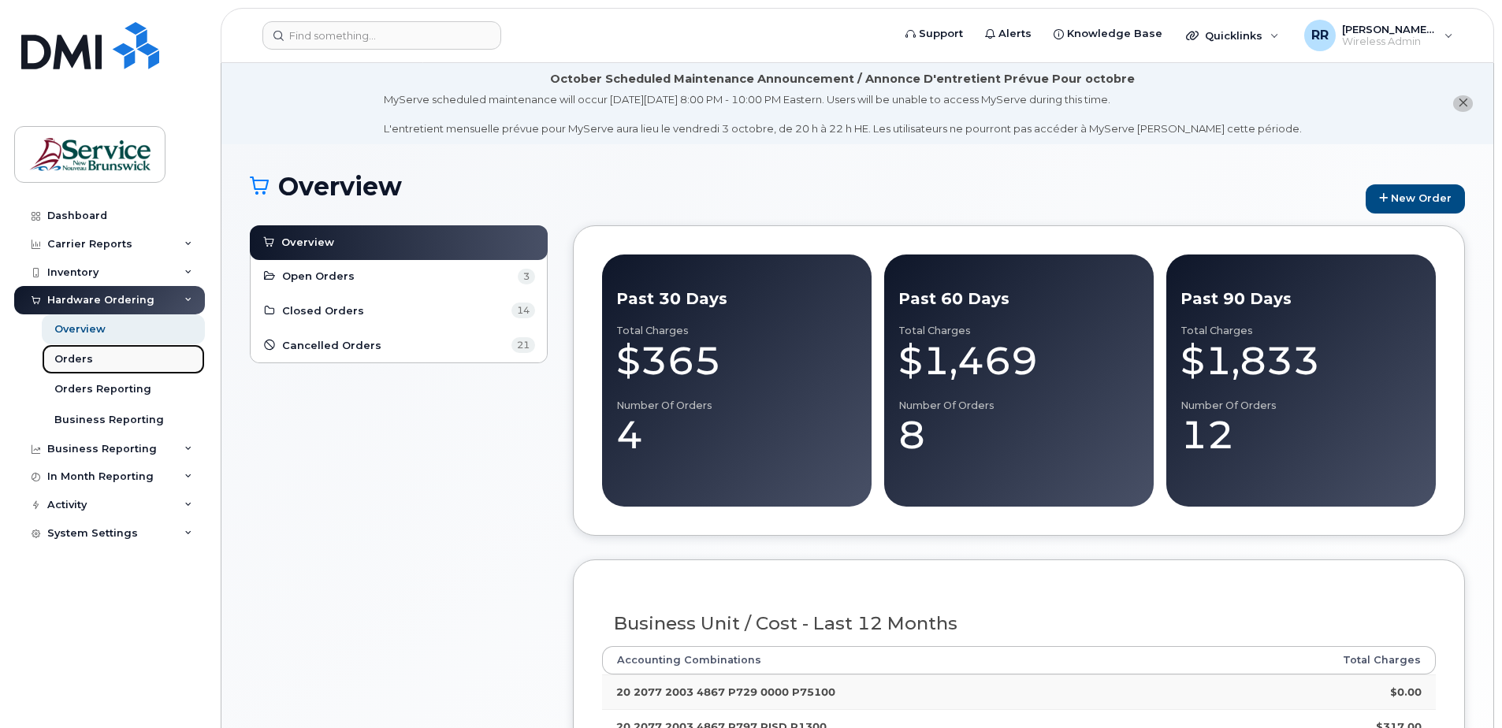
click at [66, 353] on div "Orders" at bounding box center [73, 359] width 39 height 14
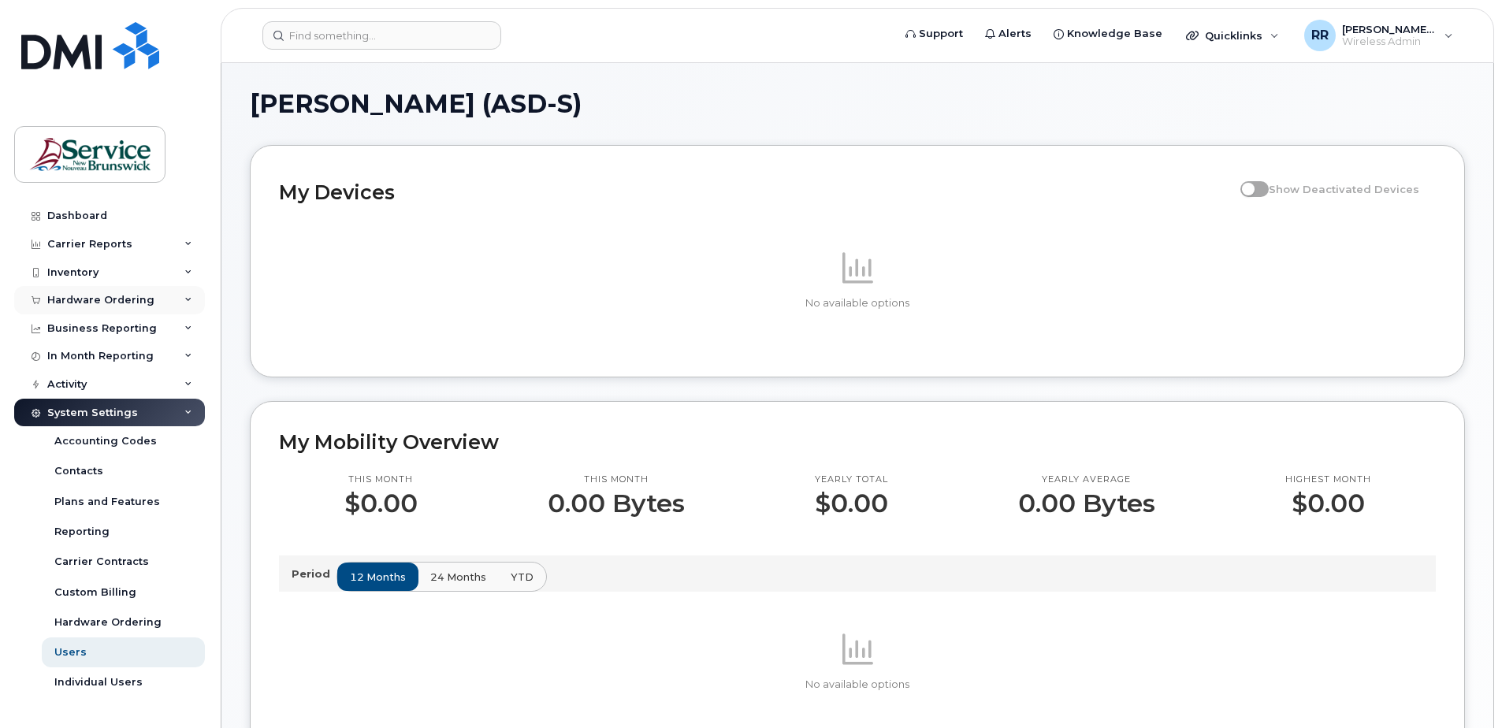
click at [76, 300] on div "Hardware Ordering" at bounding box center [100, 300] width 107 height 13
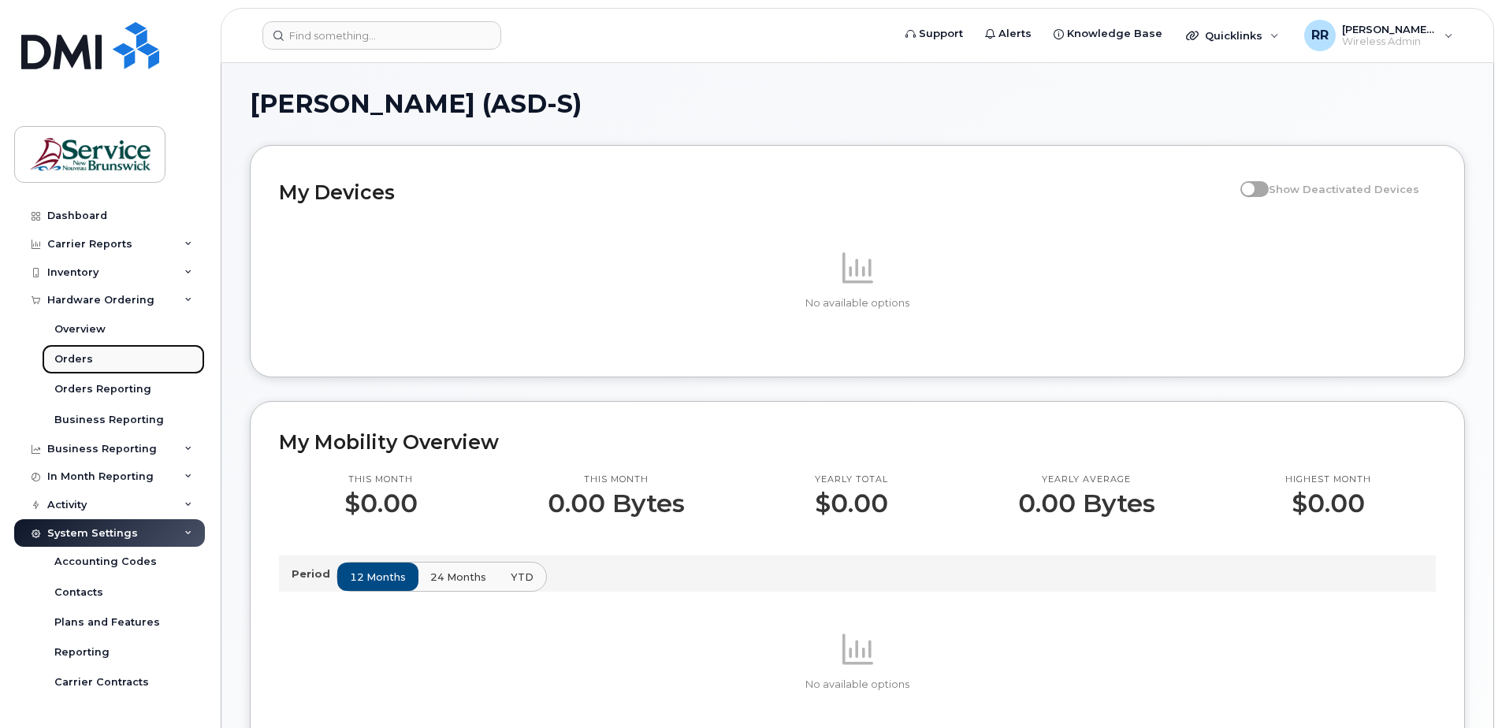
click at [71, 355] on div "Orders" at bounding box center [73, 359] width 39 height 14
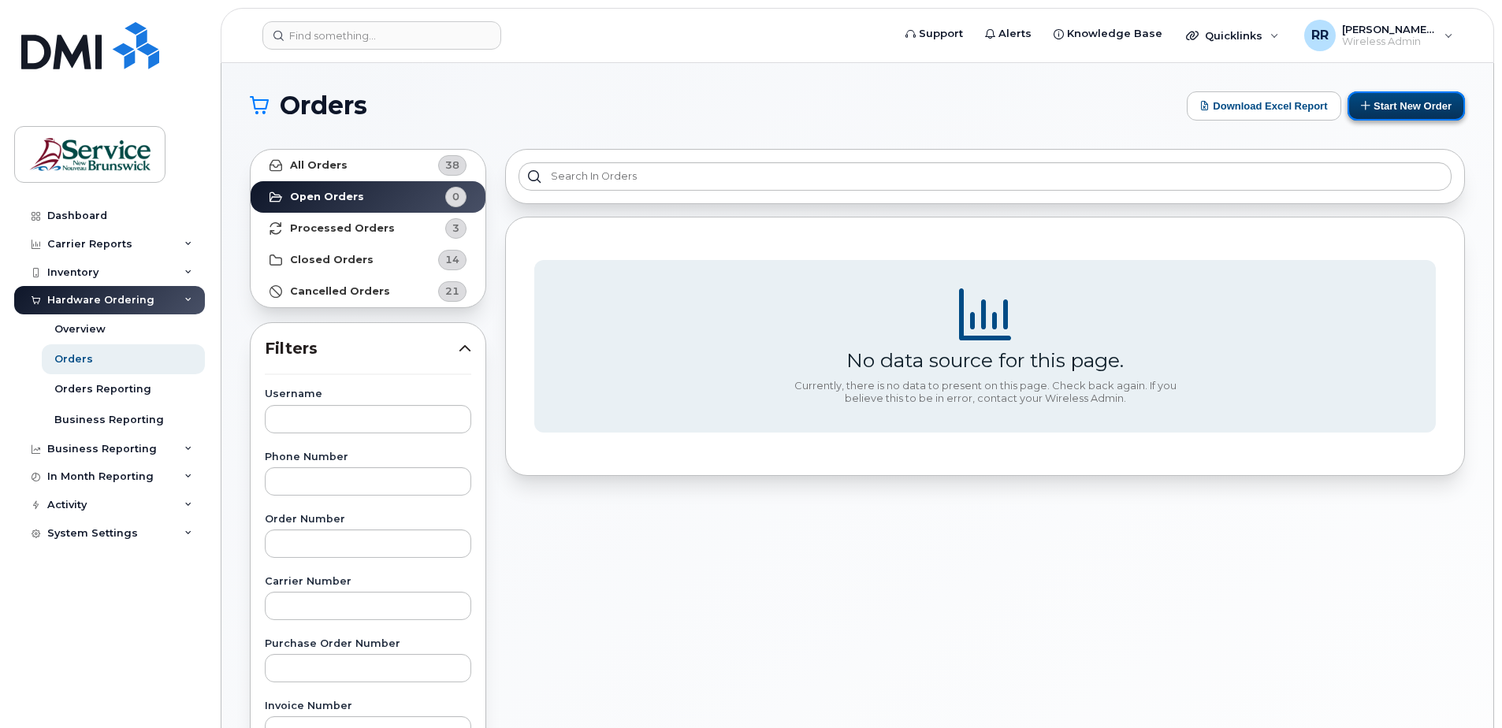
click at [1382, 111] on button "Start New Order" at bounding box center [1405, 105] width 117 height 29
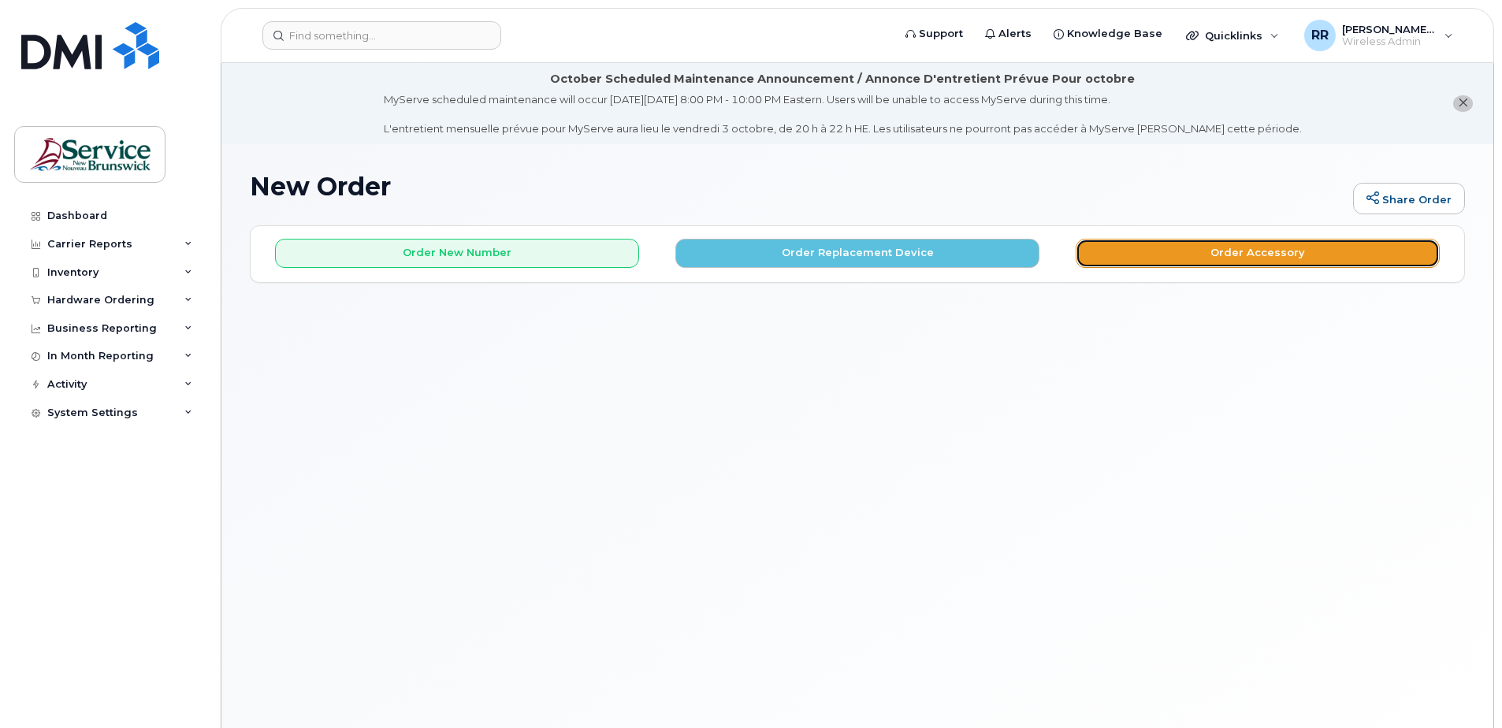
click at [1249, 255] on button "Order Accessory" at bounding box center [1258, 253] width 364 height 29
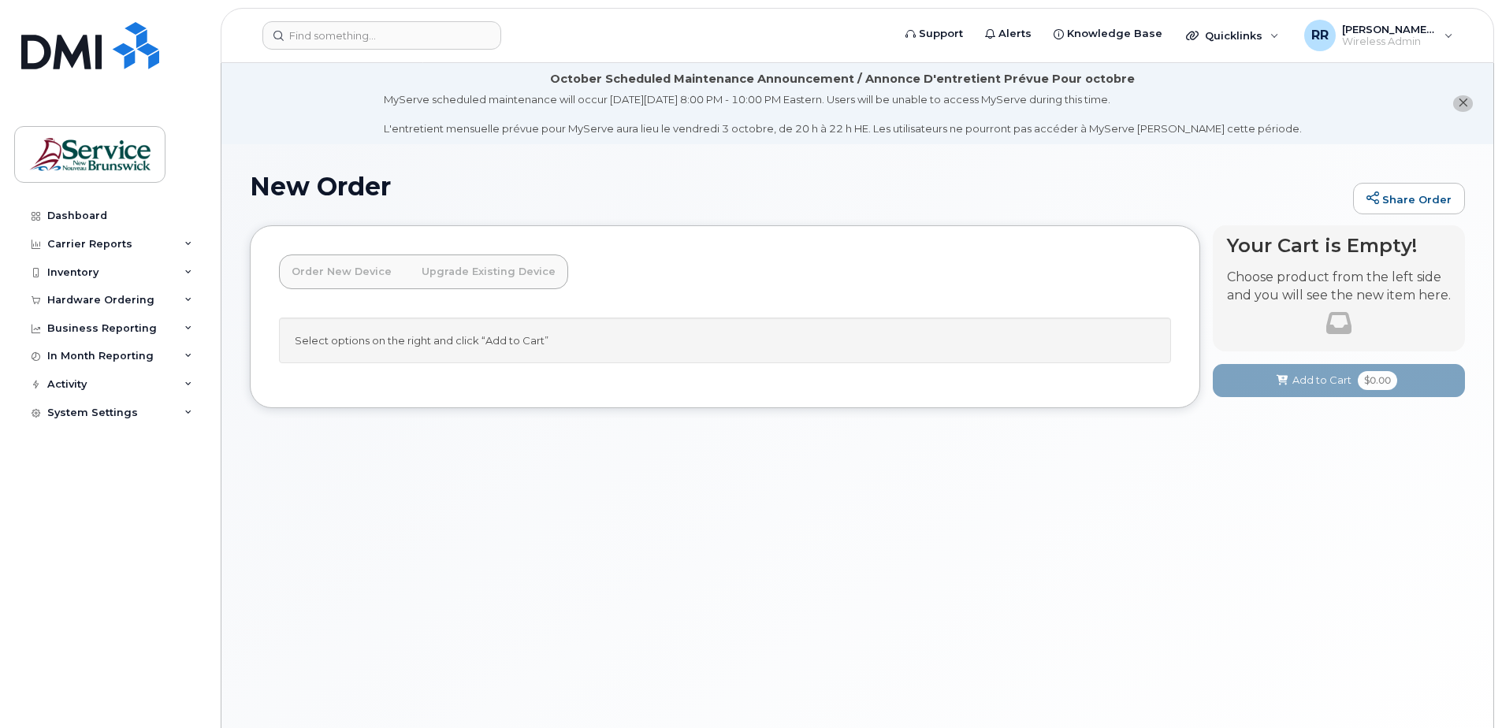
click at [453, 276] on link "Upgrade Existing Device" at bounding box center [488, 272] width 159 height 35
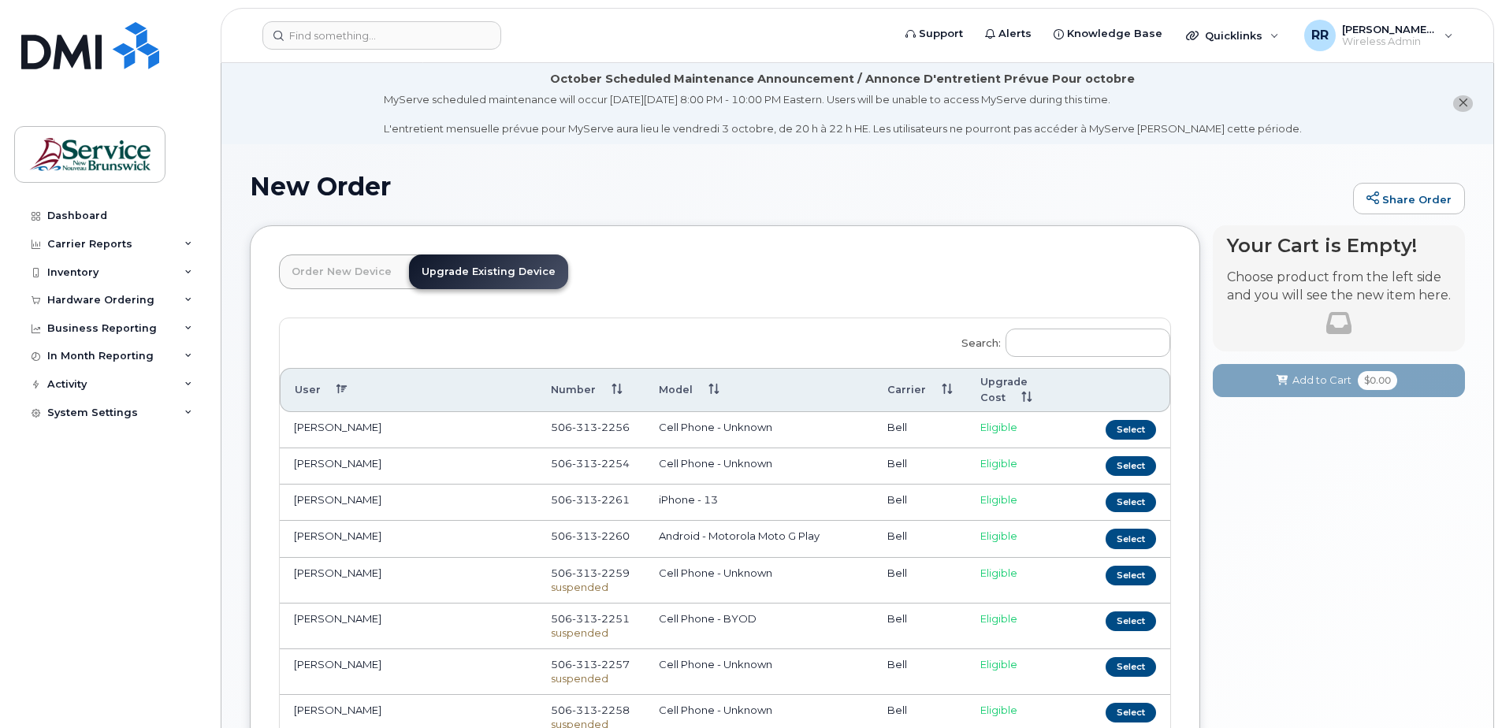
click at [337, 277] on link "Order New Device" at bounding box center [341, 272] width 125 height 35
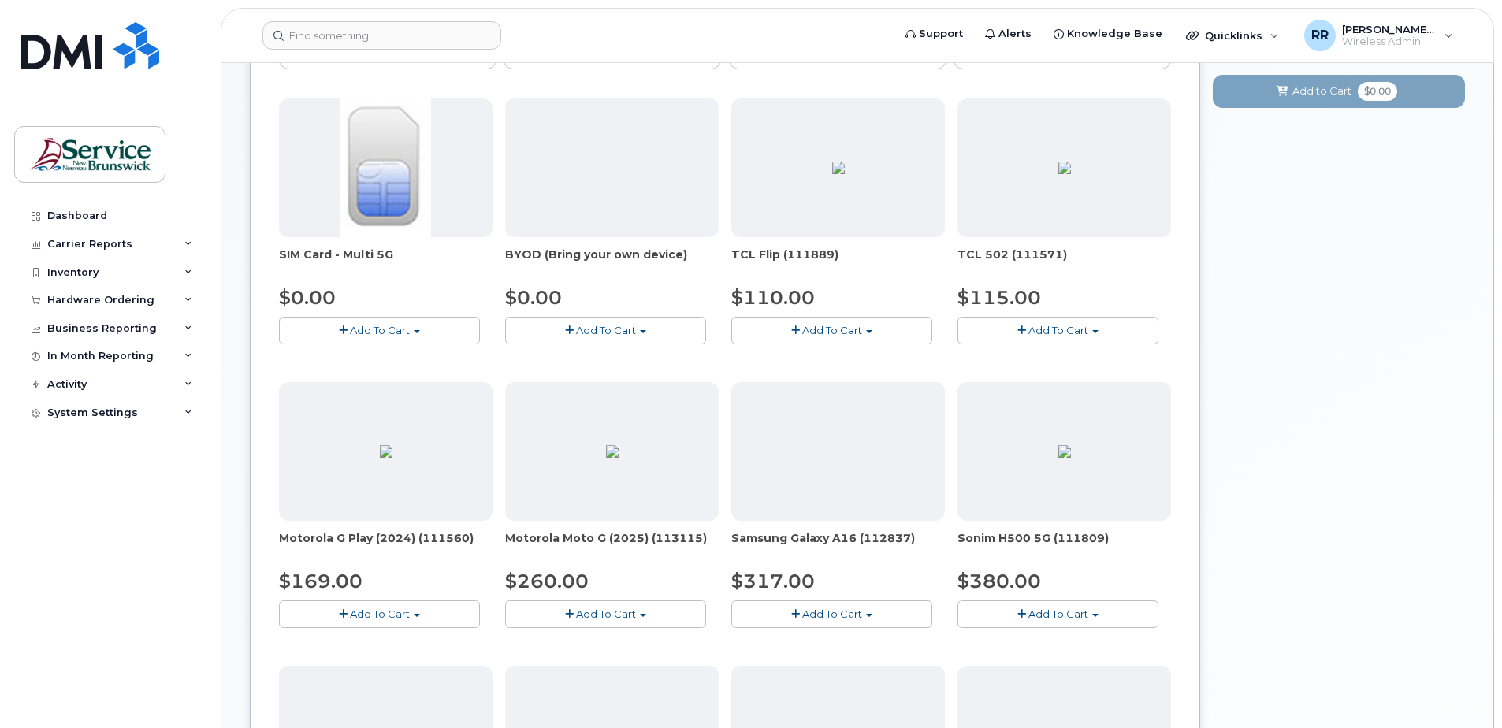
scroll to position [315, 0]
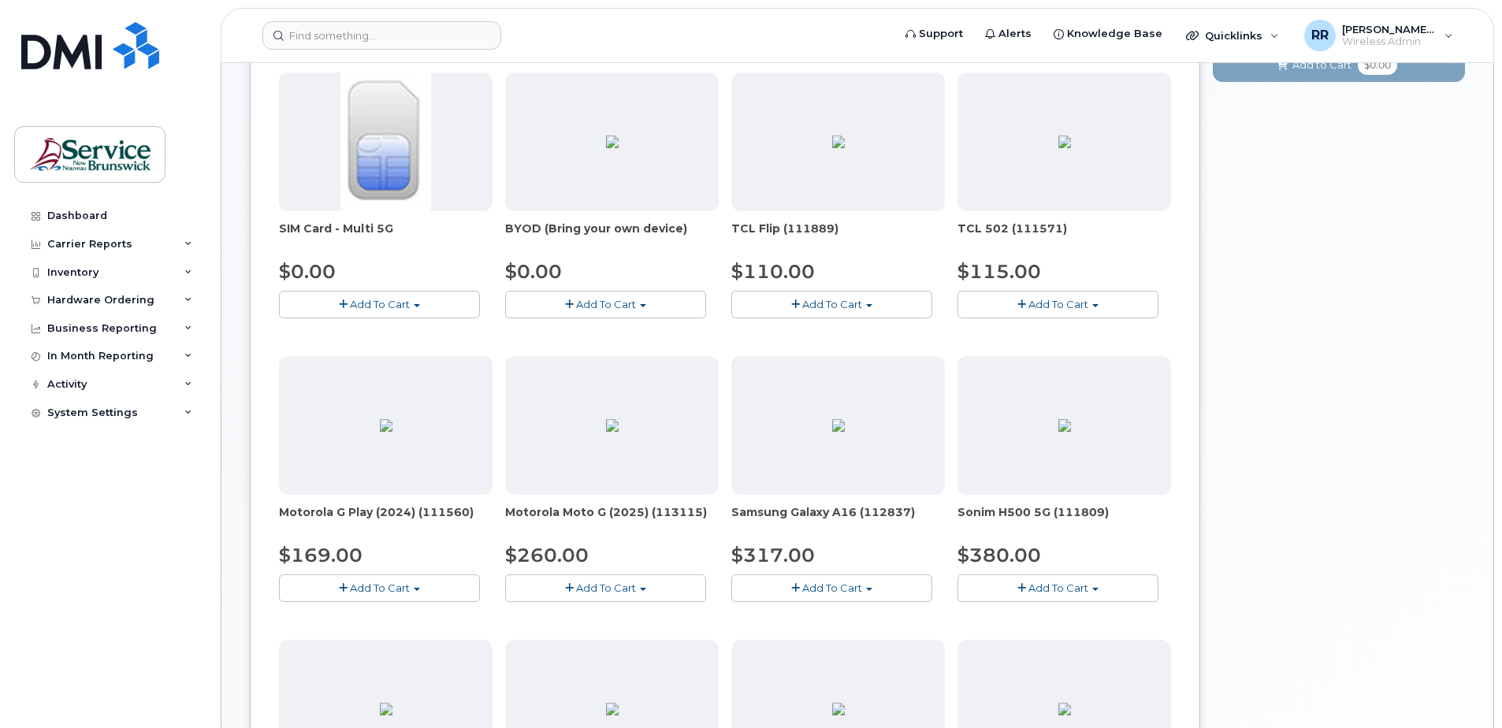
click at [818, 593] on span "Add To Cart" at bounding box center [832, 588] width 60 height 13
click at [781, 638] on link "$317.00 - 30-day activation (128GB model)" at bounding box center [863, 637] width 257 height 20
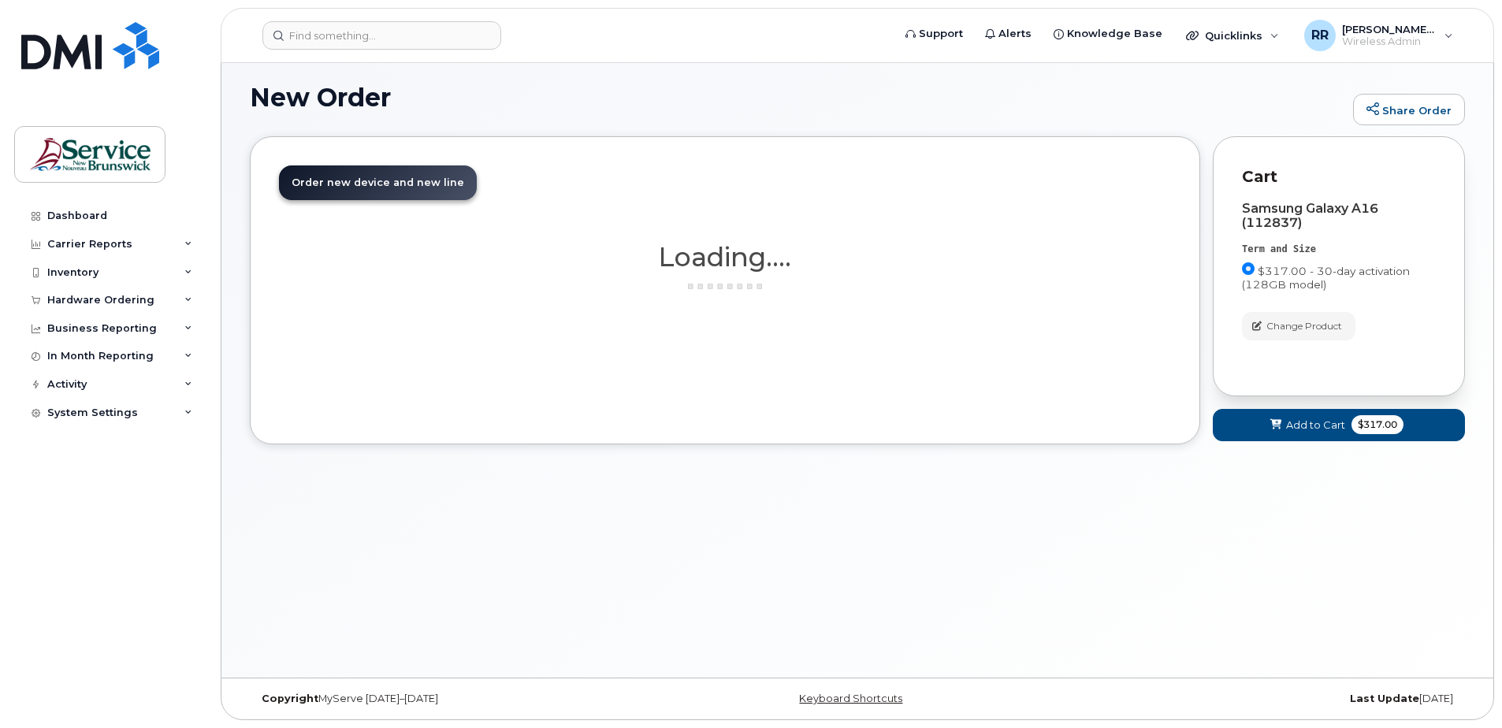
scroll to position [89, 0]
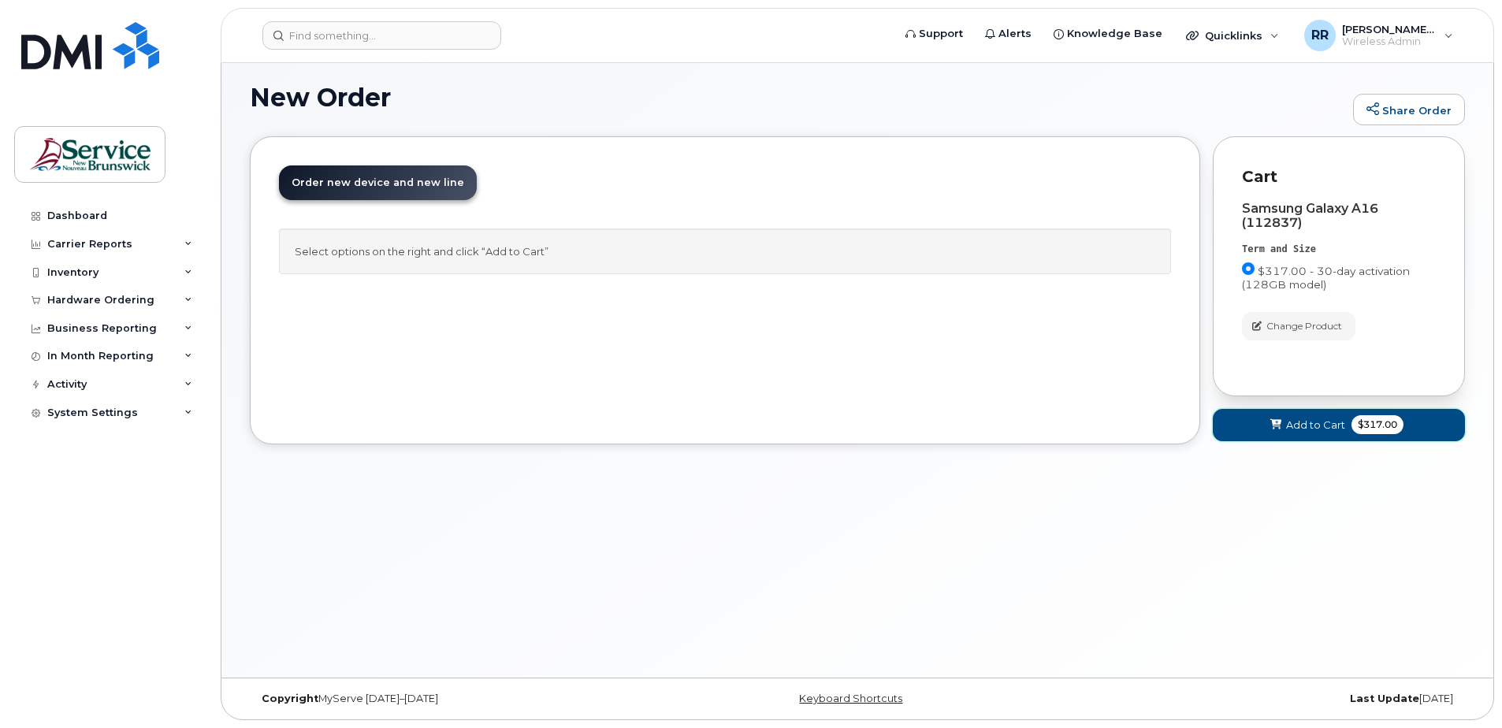
click at [1302, 418] on span "Add to Cart" at bounding box center [1315, 425] width 59 height 15
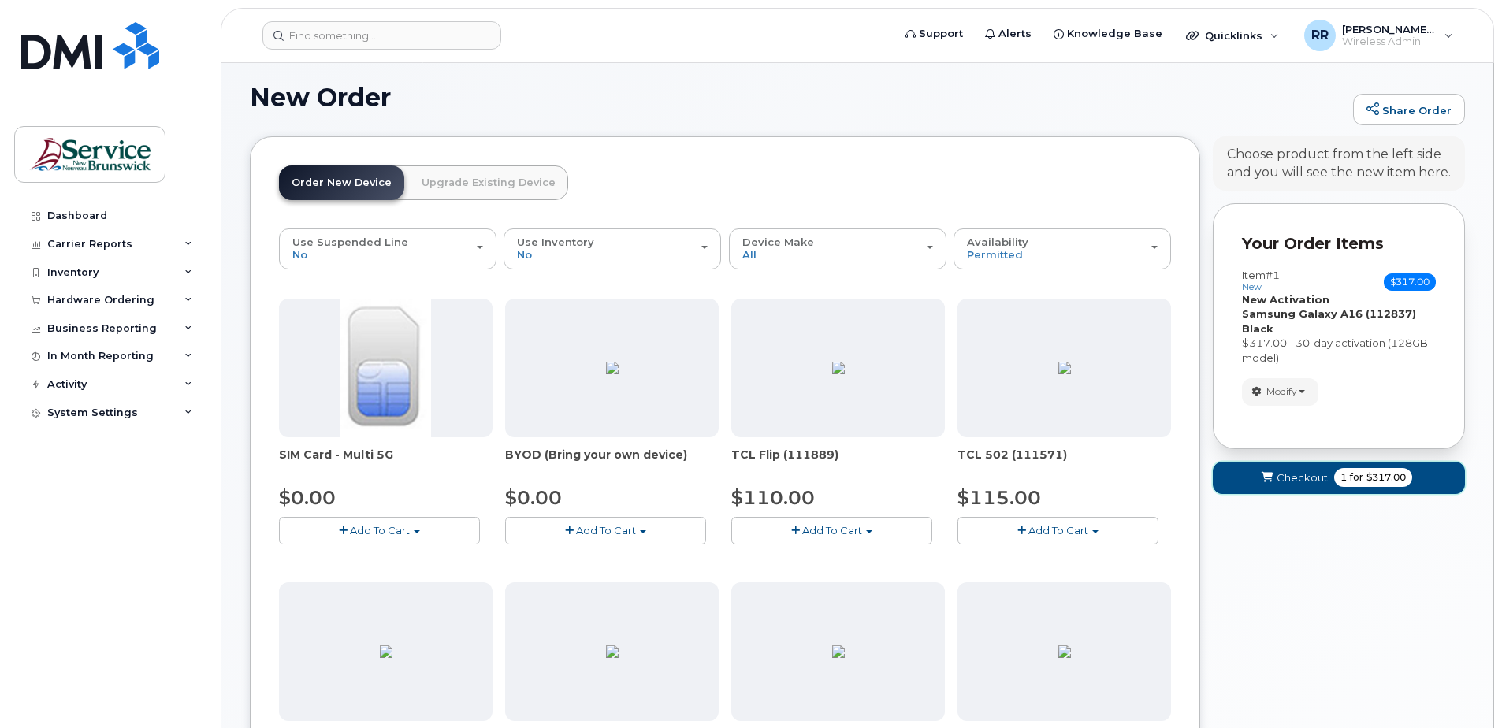
click at [1288, 469] on button "Checkout 1 for $317.00" at bounding box center [1339, 478] width 252 height 32
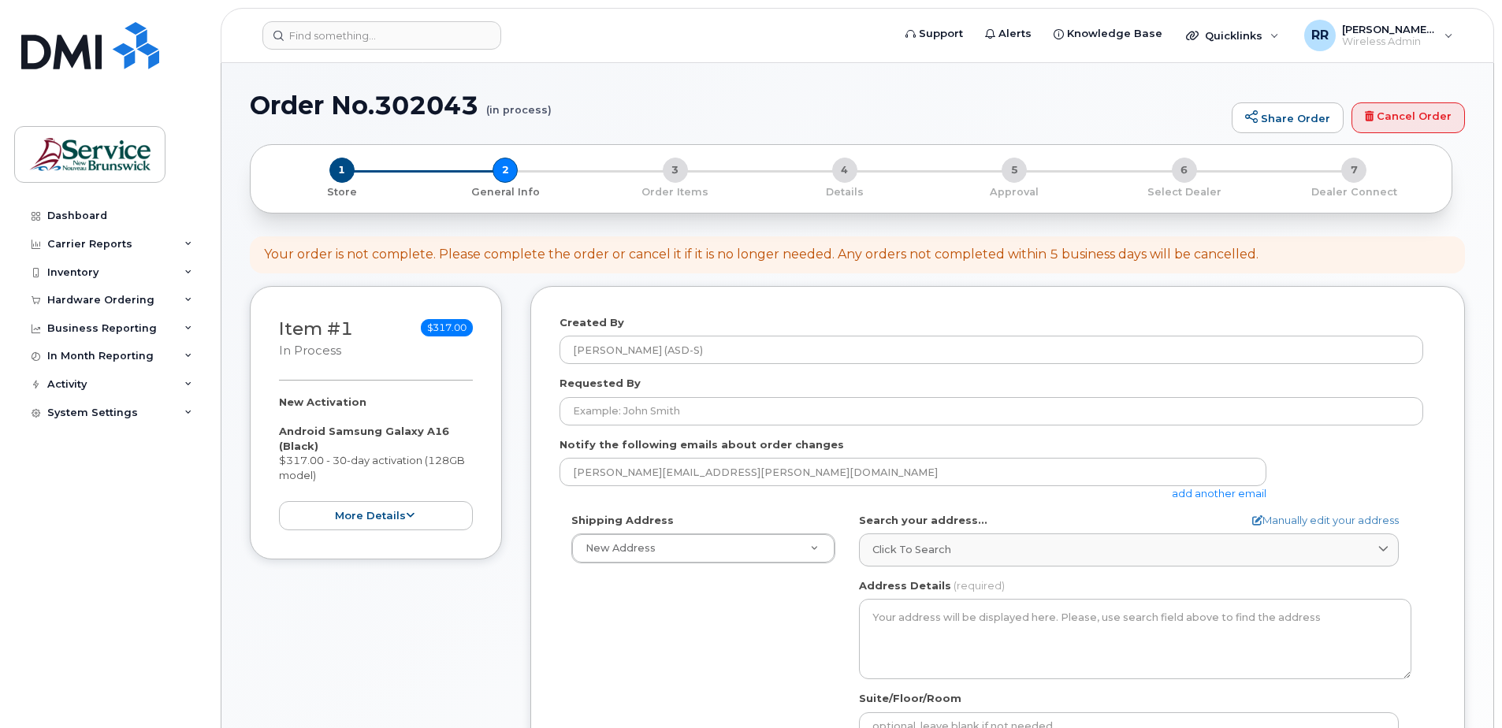
select select
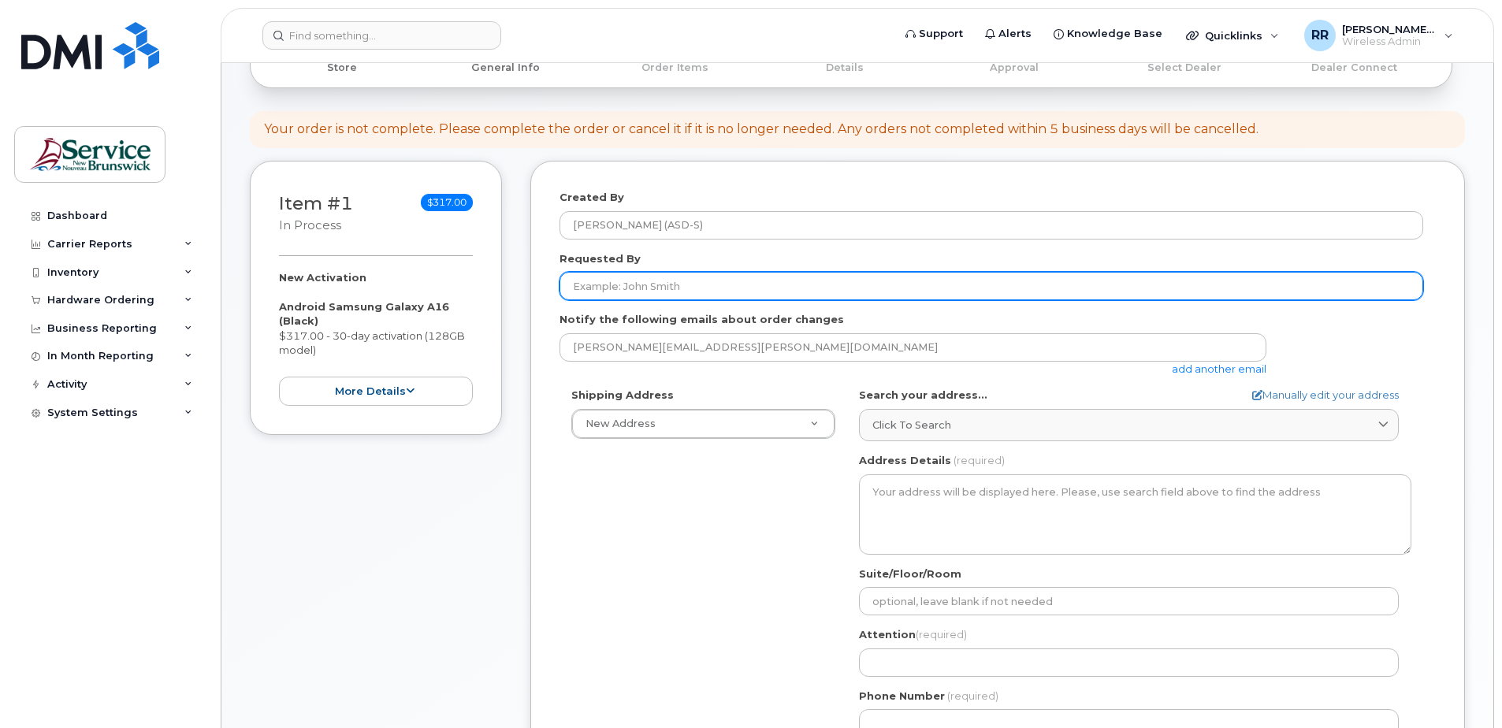
scroll to position [236, 0]
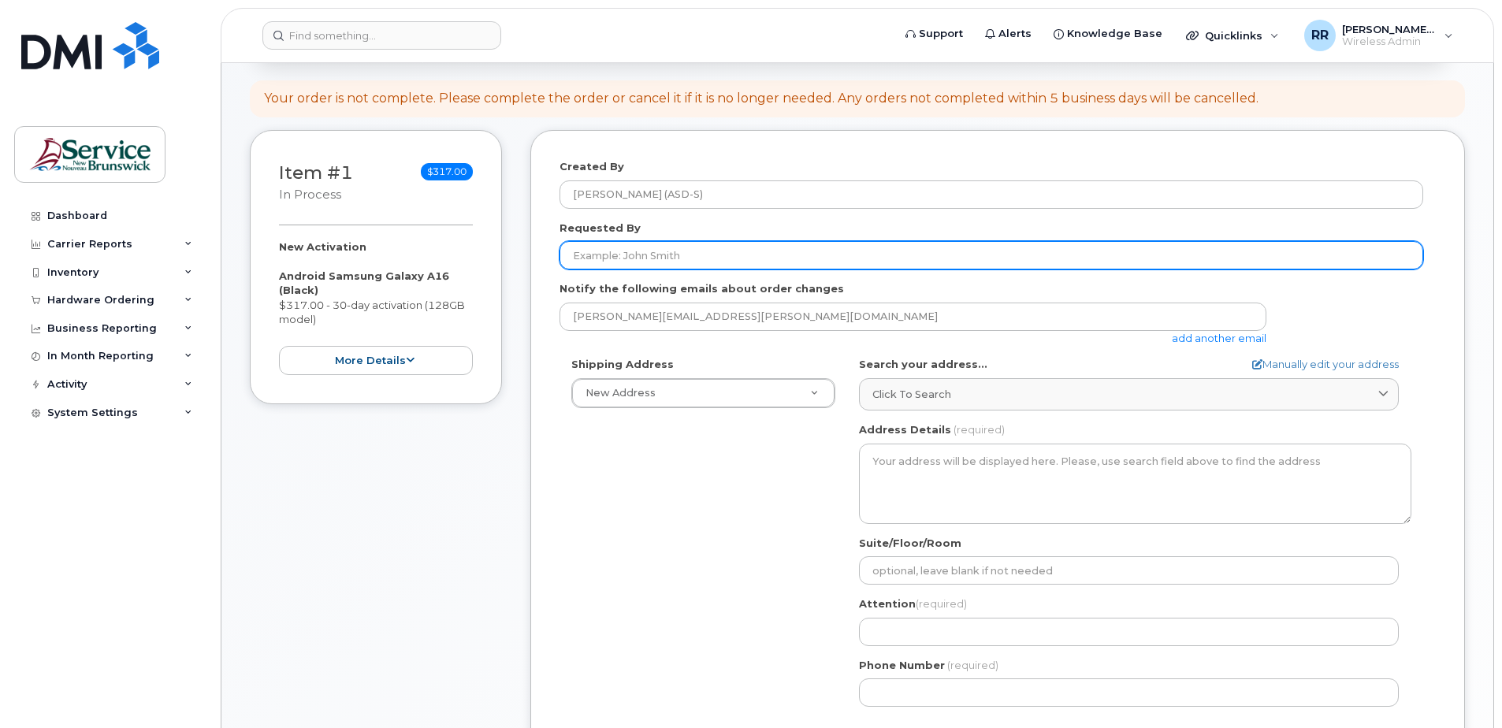
click at [609, 263] on input "Requested By" at bounding box center [991, 255] width 864 height 28
type input "[PERSON_NAME]"
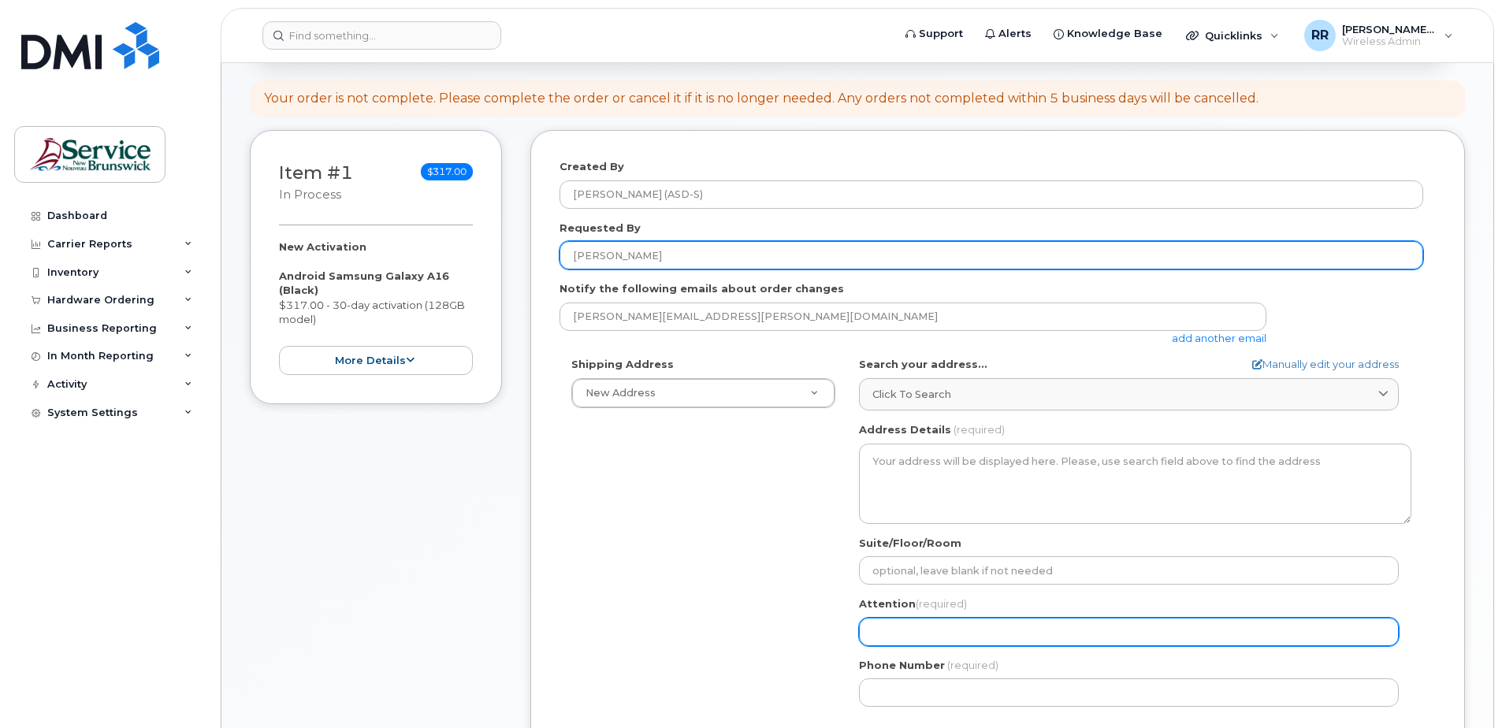
type input "[PERSON_NAME]"
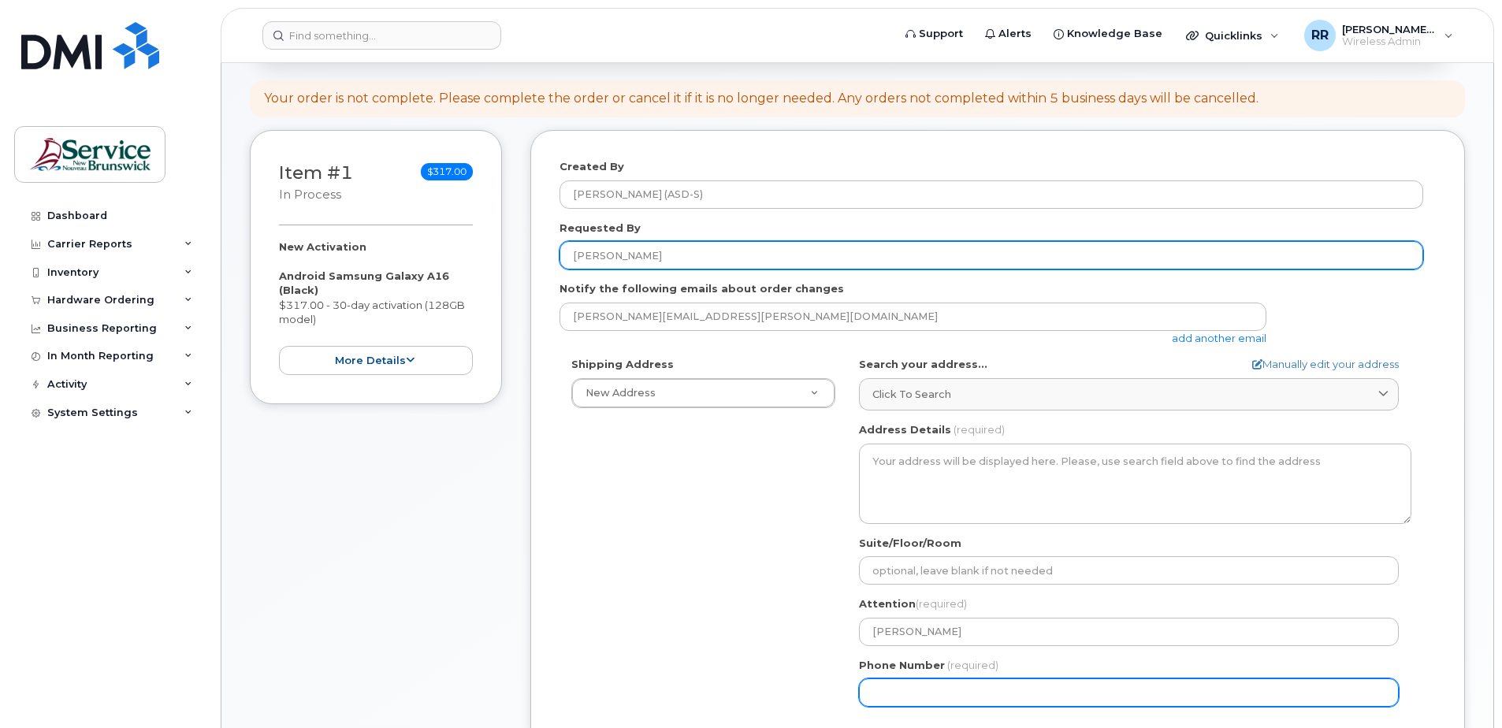
type input "5068326432"
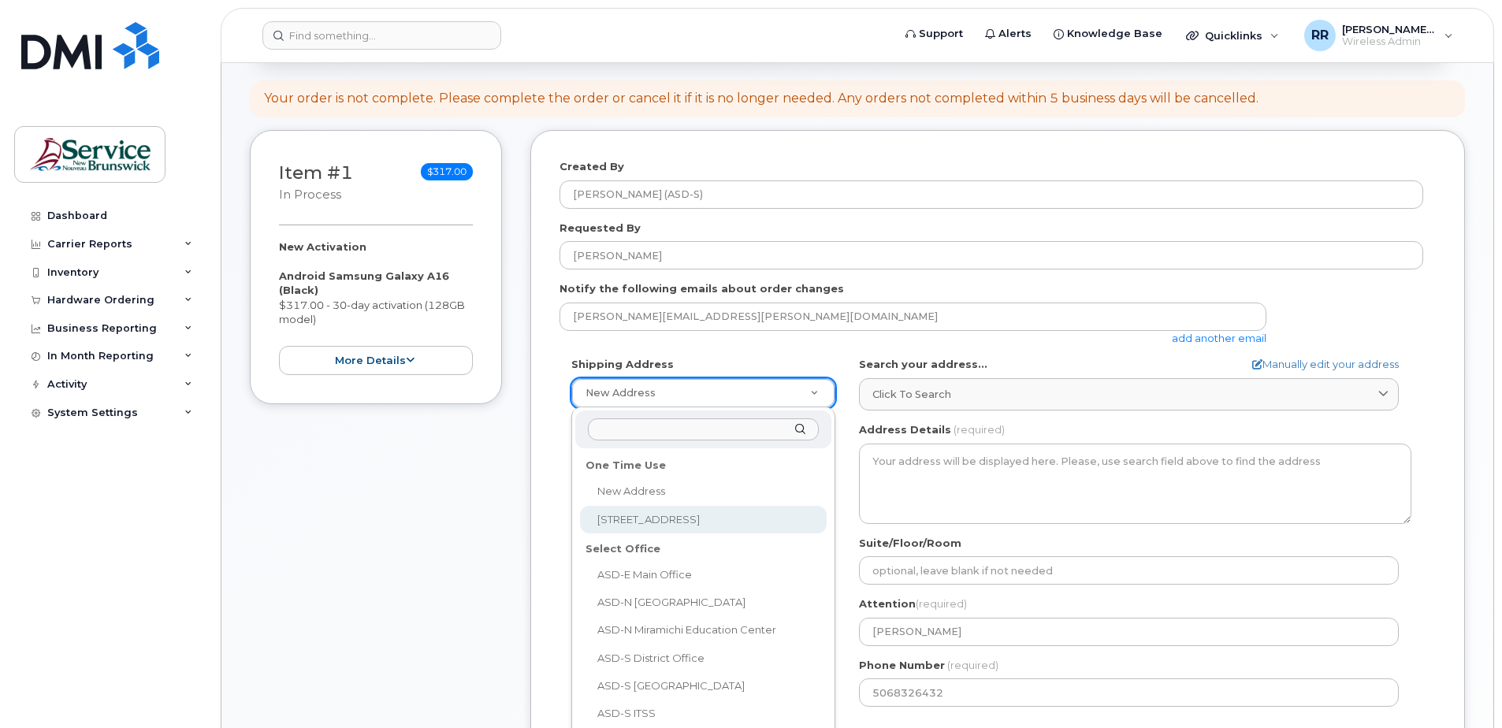
select select "1-27 Centennial Rd"
type textarea "1-27 Centennial Rd HAMPTON NB E5N 6N3 CANADA"
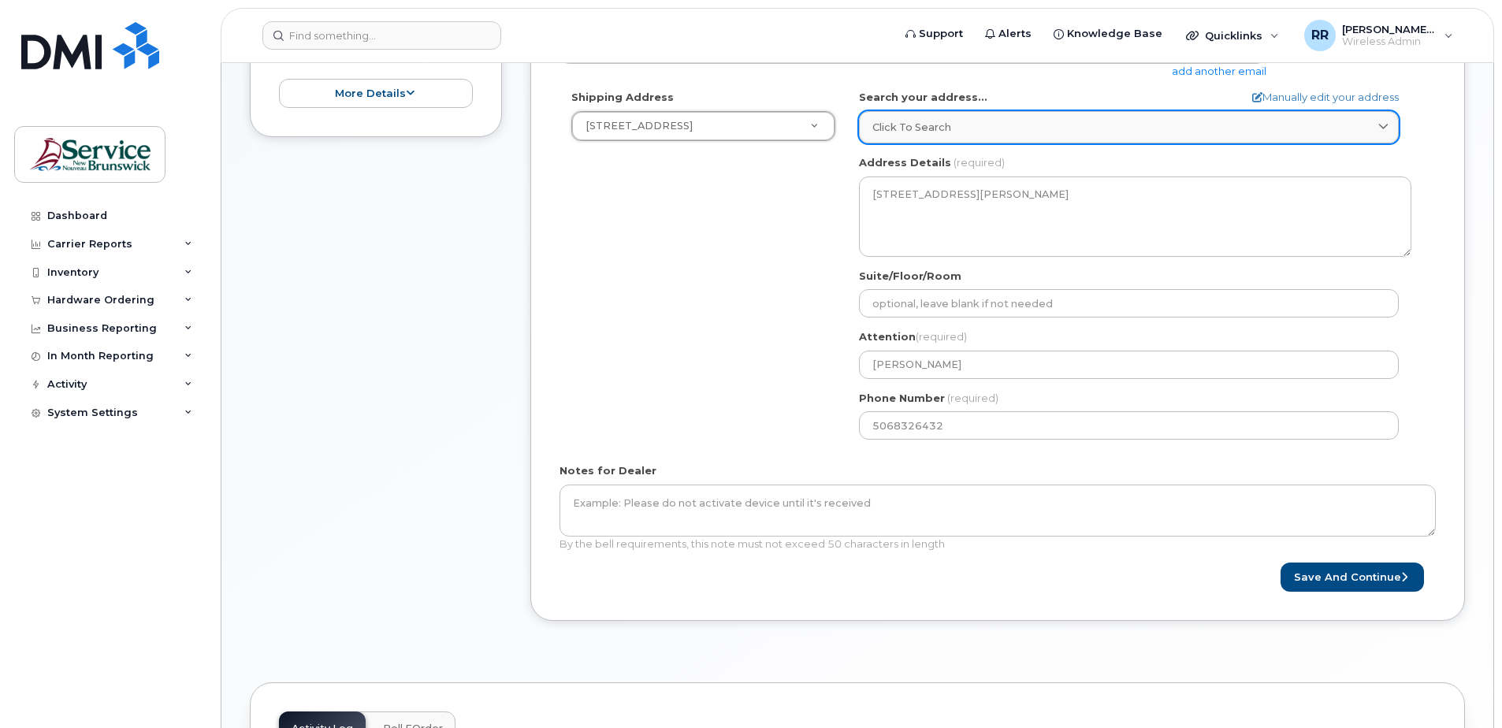
scroll to position [552, 0]
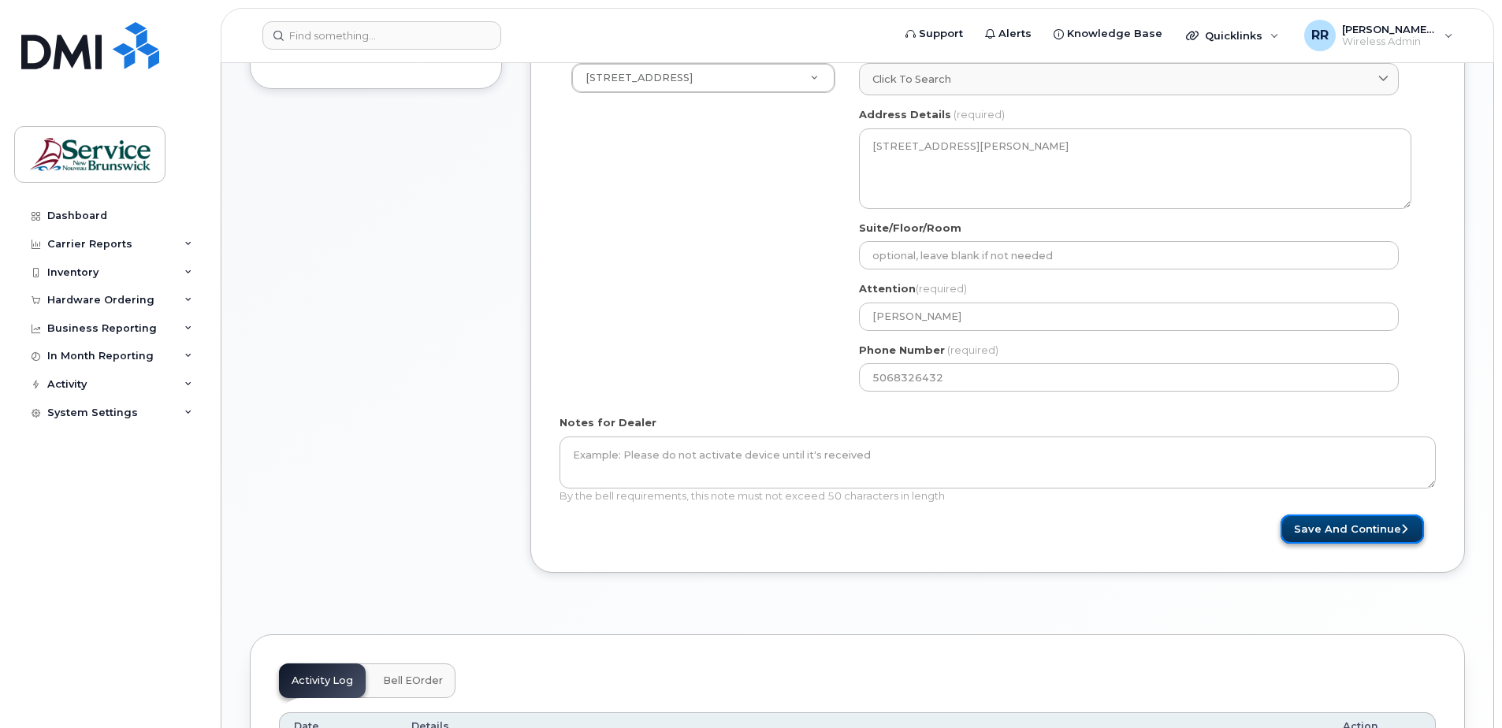
click at [1306, 527] on button "Save and Continue" at bounding box center [1351, 529] width 143 height 29
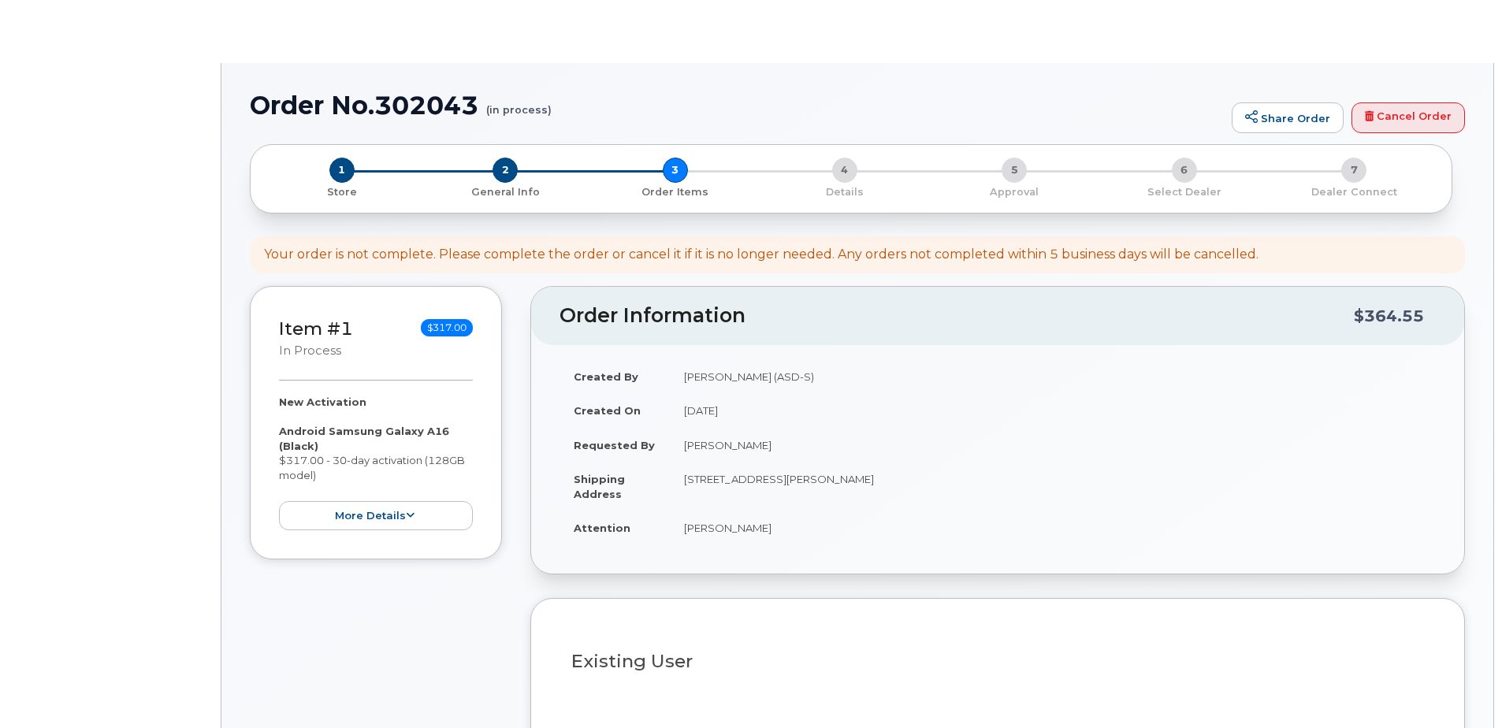
select select
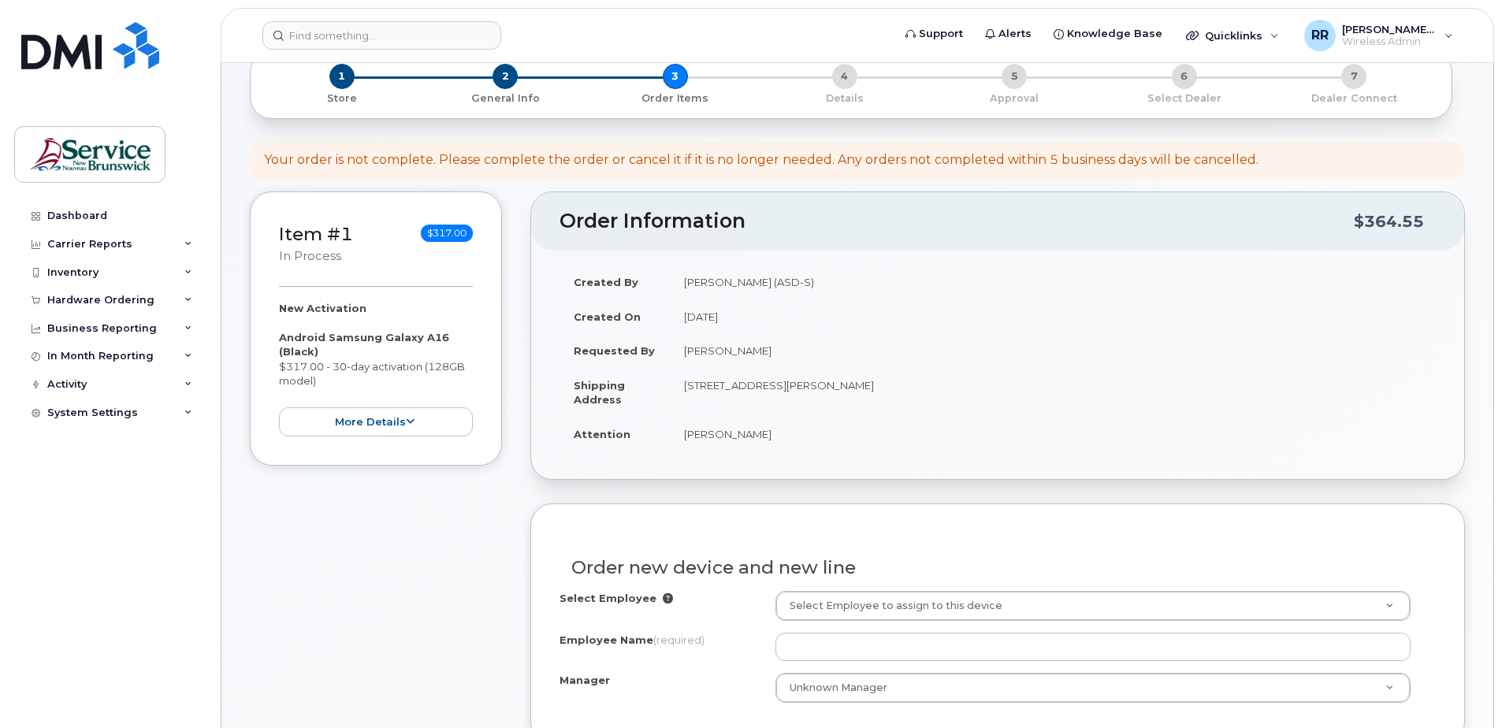
scroll to position [236, 0]
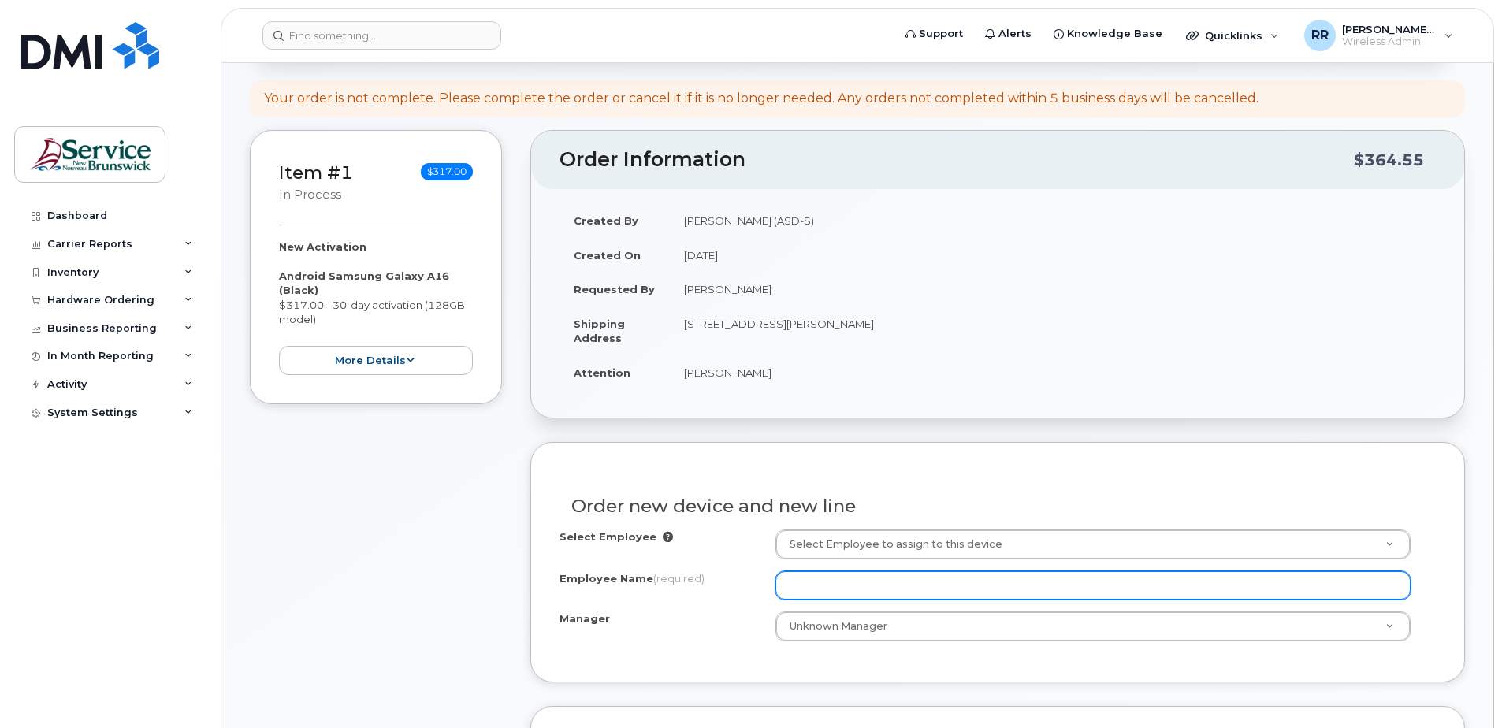
click at [832, 586] on input "Employee Name (required)" at bounding box center [1092, 585] width 635 height 28
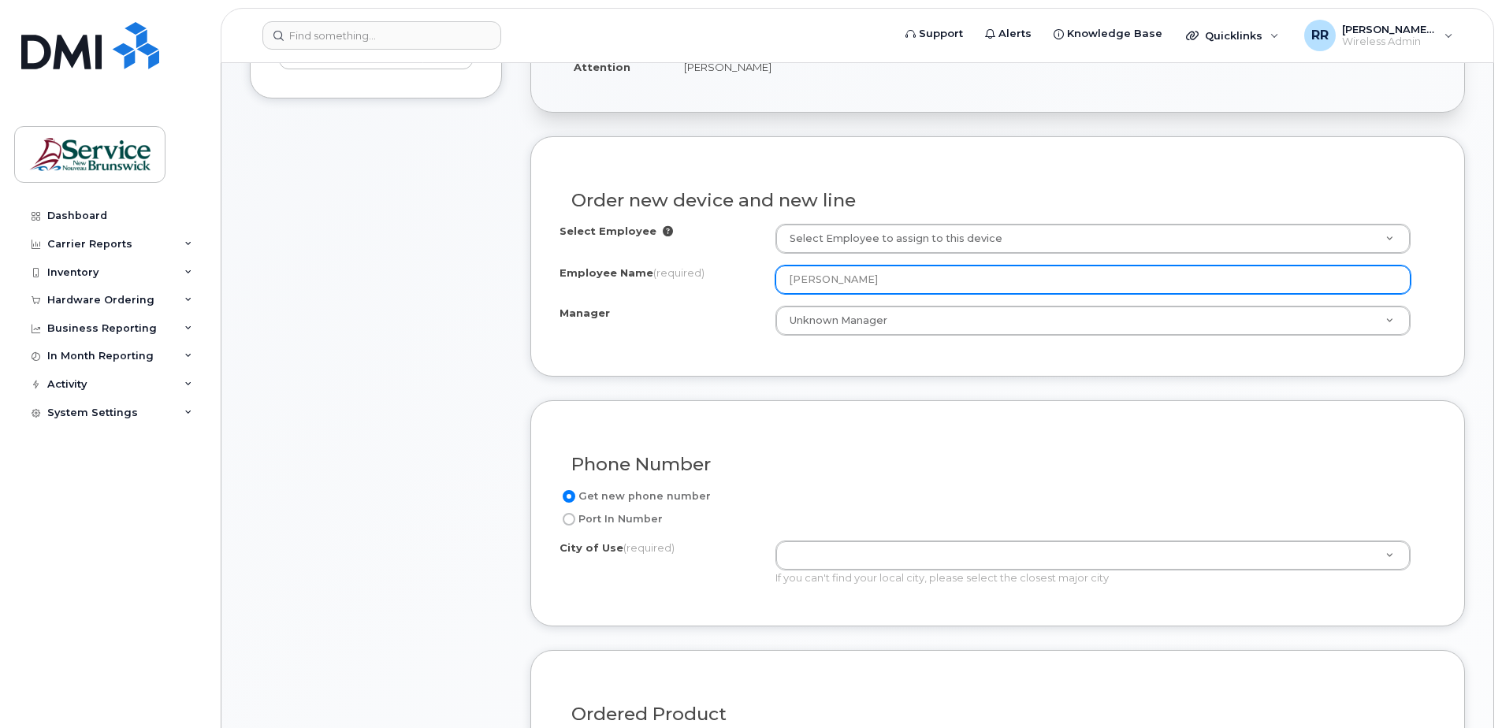
scroll to position [552, 0]
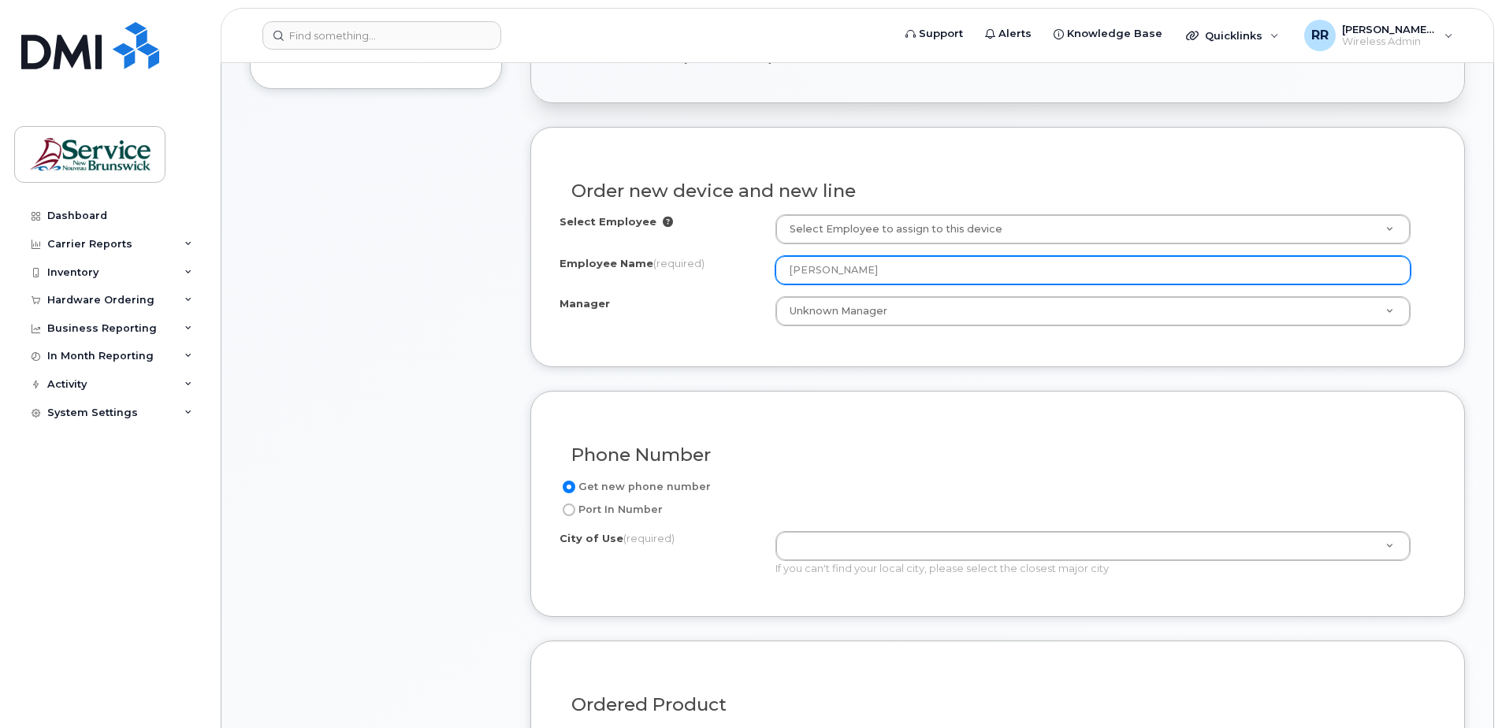
type input "[PERSON_NAME]"
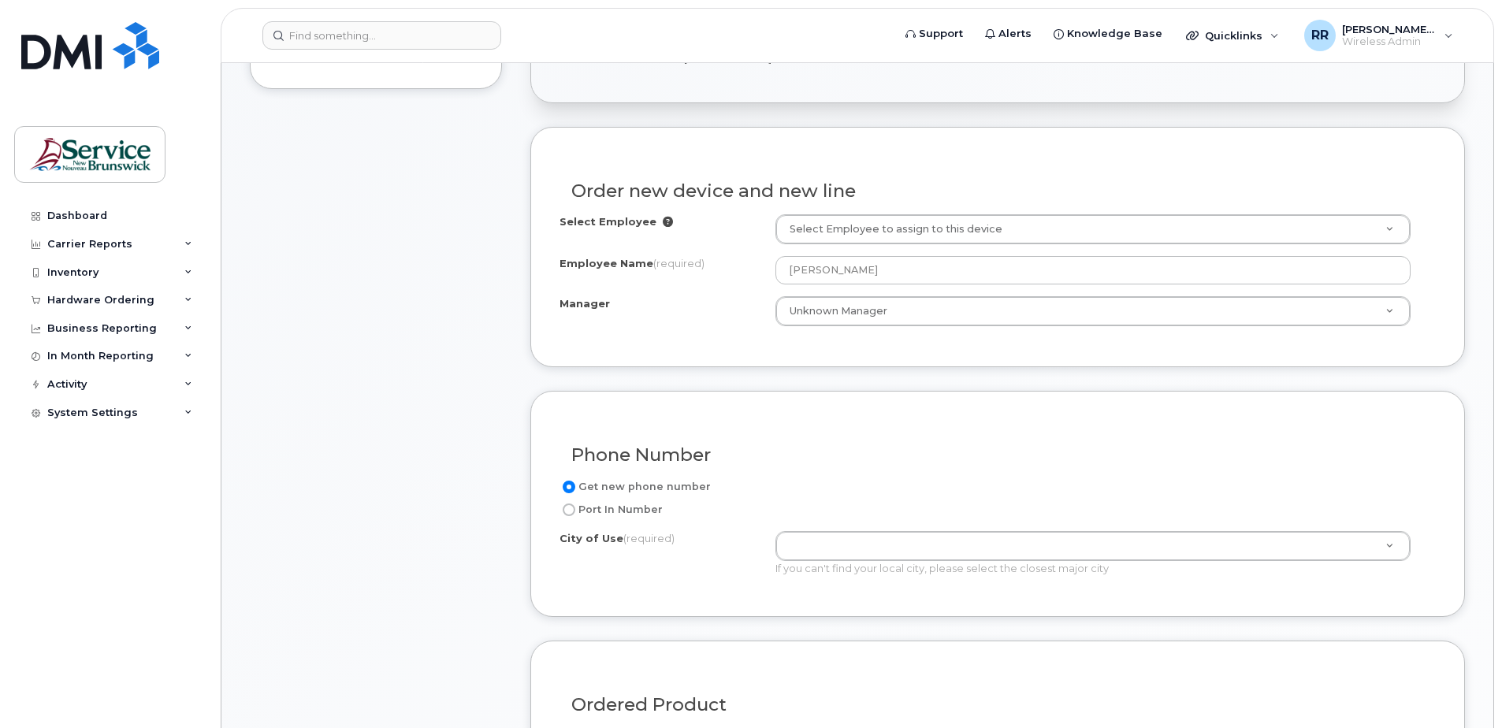
click at [570, 507] on input "Port In Number" at bounding box center [569, 510] width 13 height 13
radio input "true"
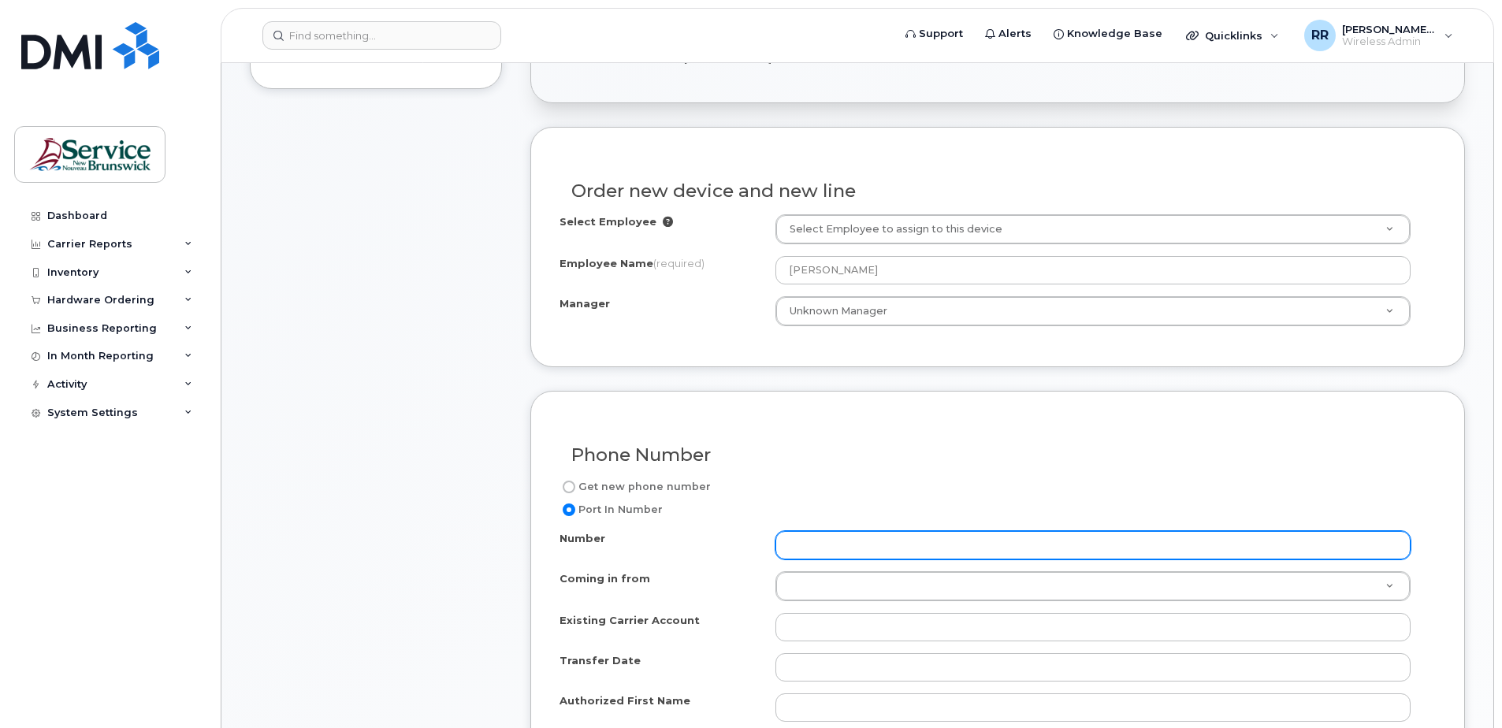
click at [846, 548] on input "Number" at bounding box center [1092, 545] width 635 height 28
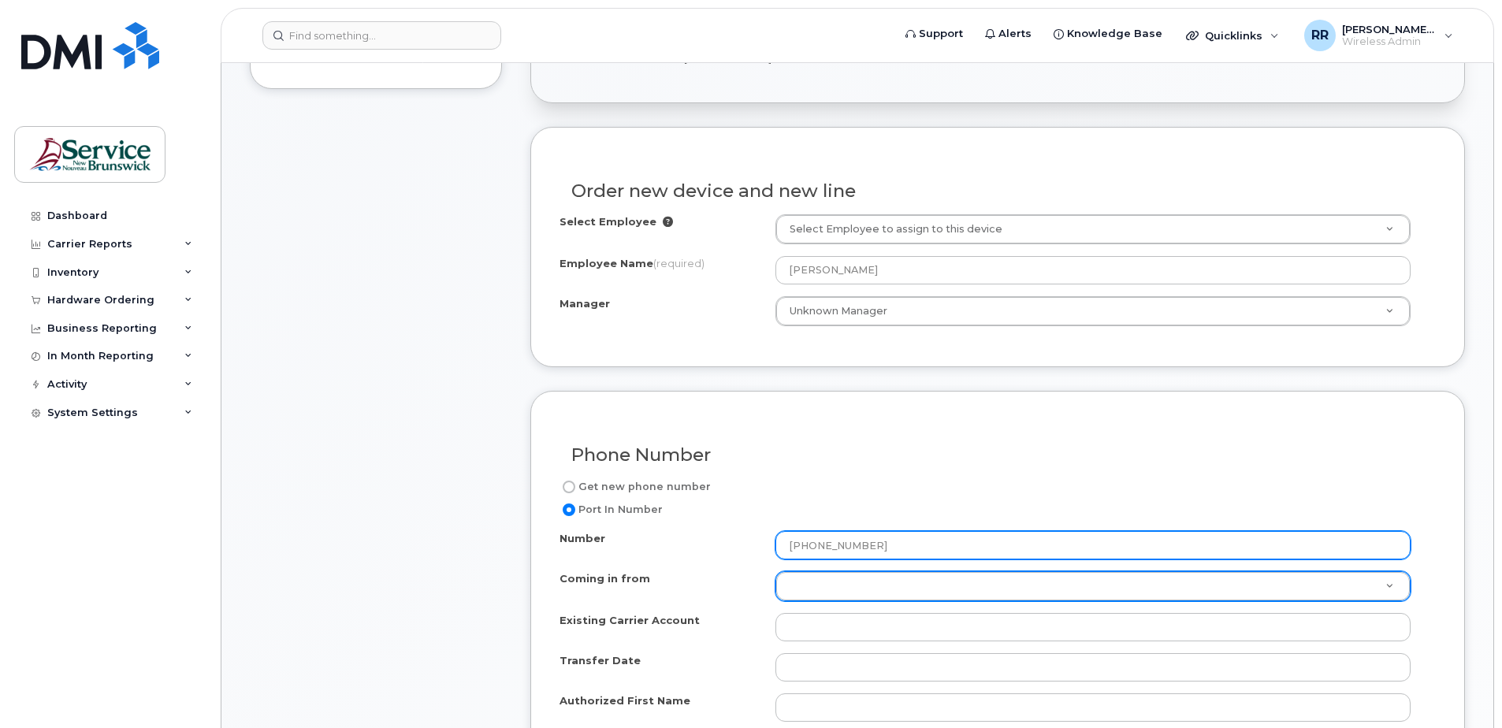
type input "[PHONE_NUMBER]"
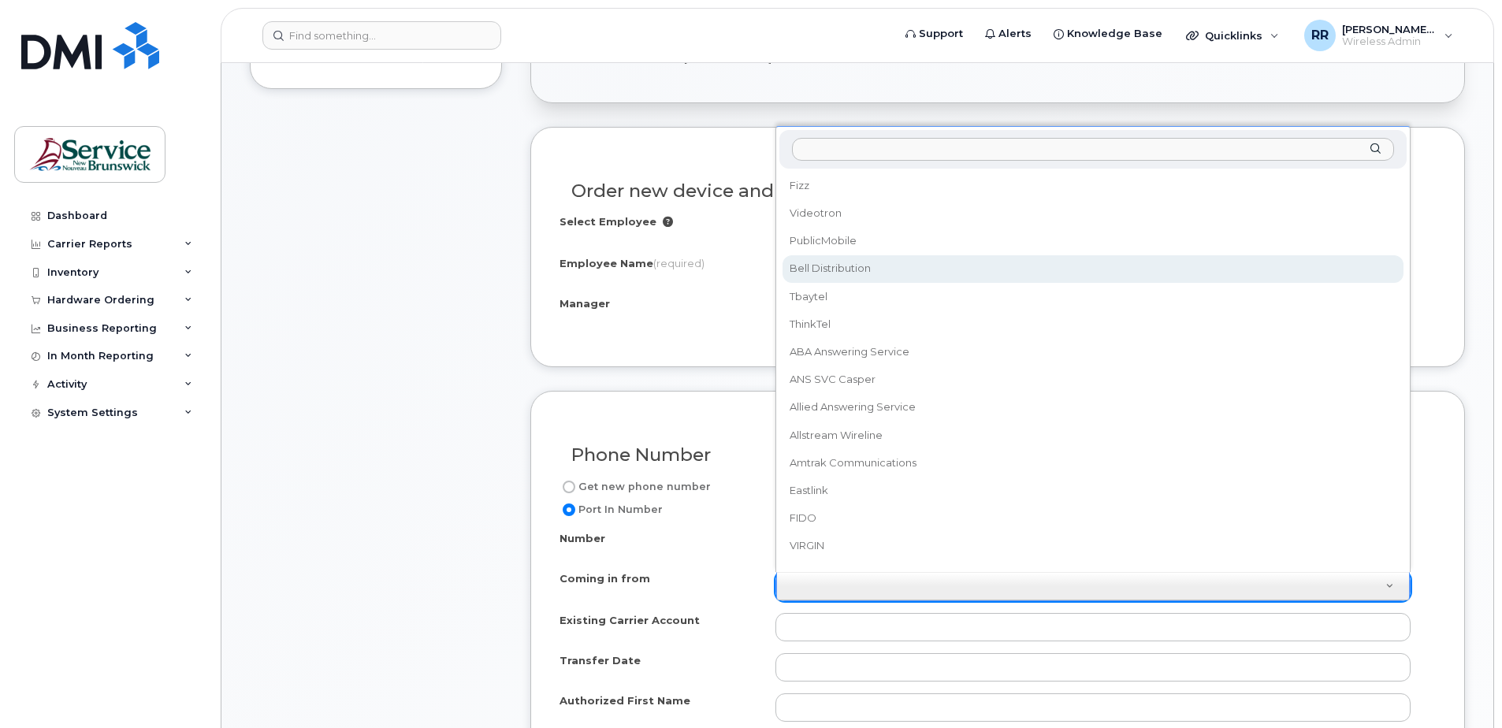
select select "Bell Distribution"
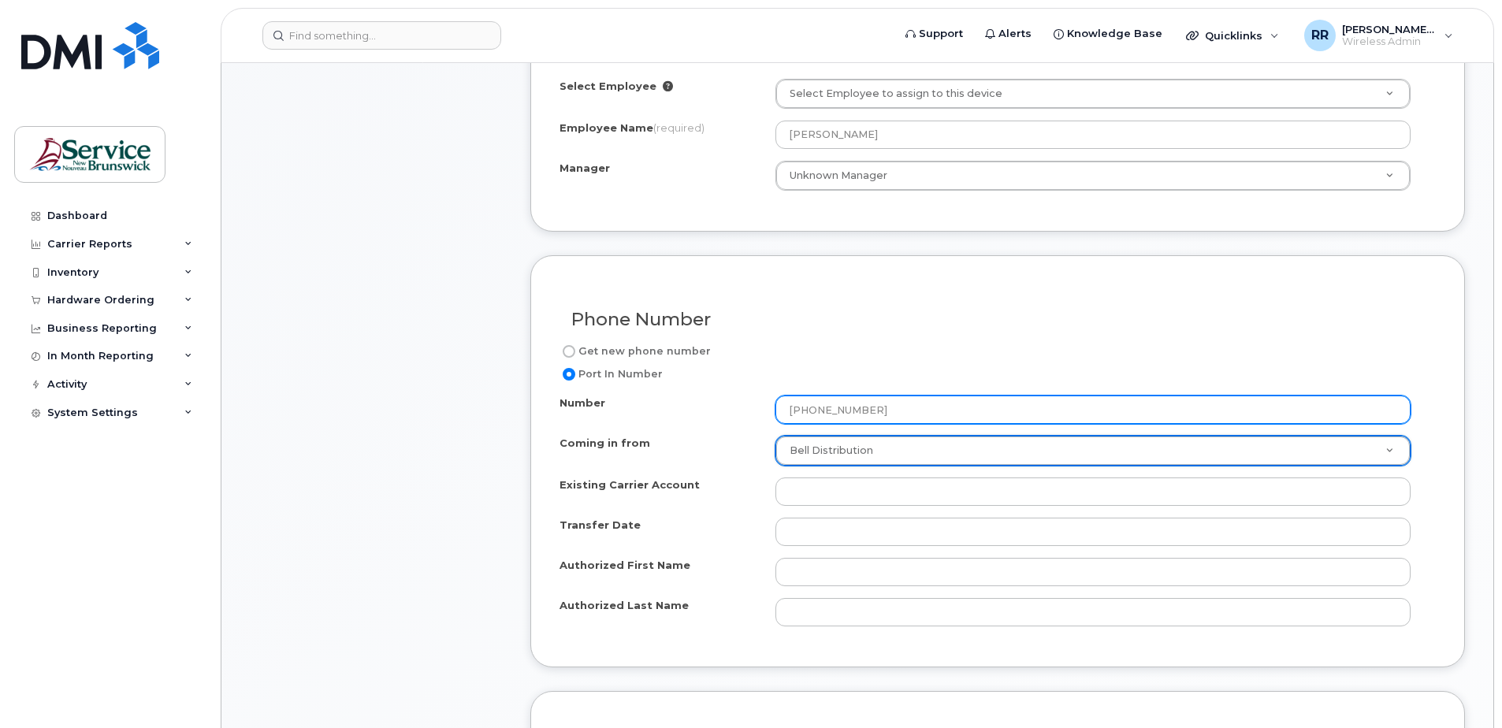
scroll to position [709, 0]
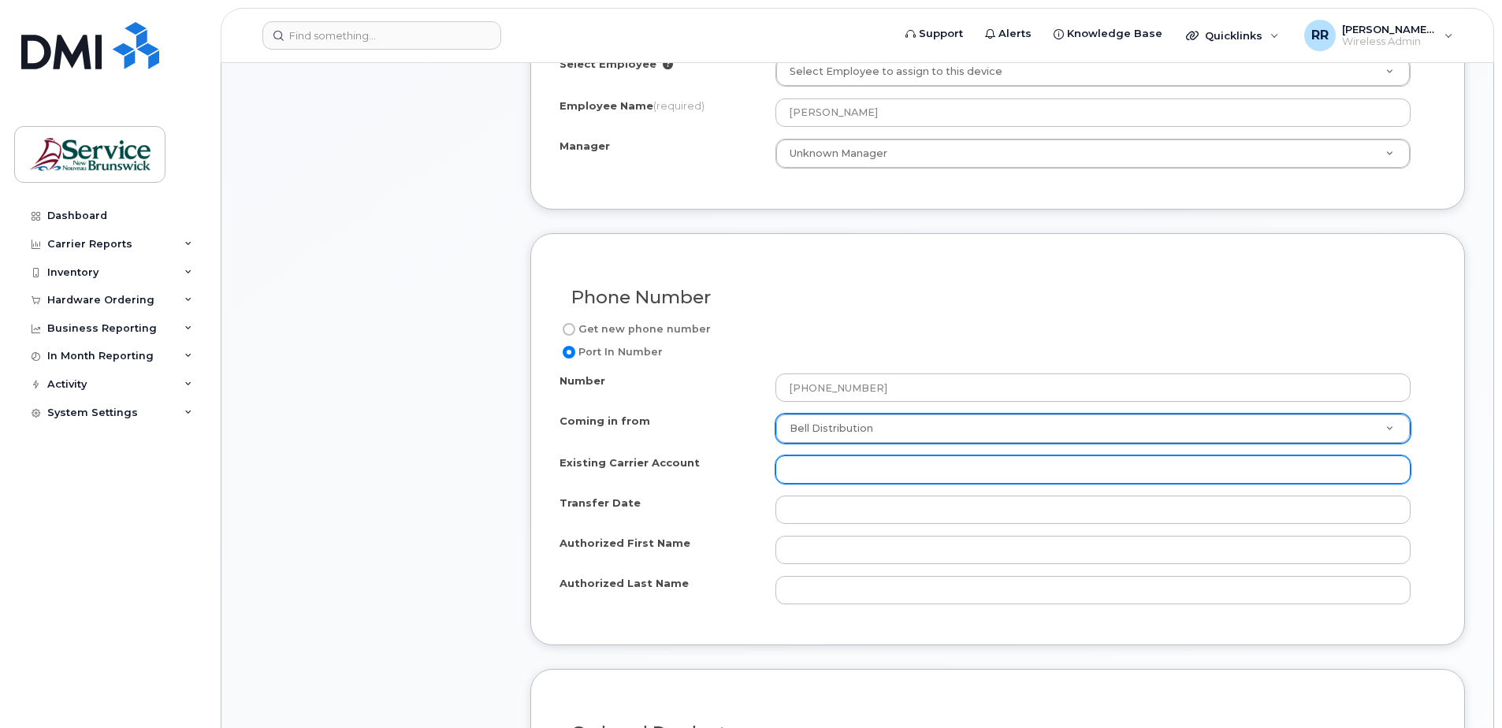
click at [828, 463] on input "Existing Carrier Account" at bounding box center [1092, 469] width 635 height 28
type input "b"
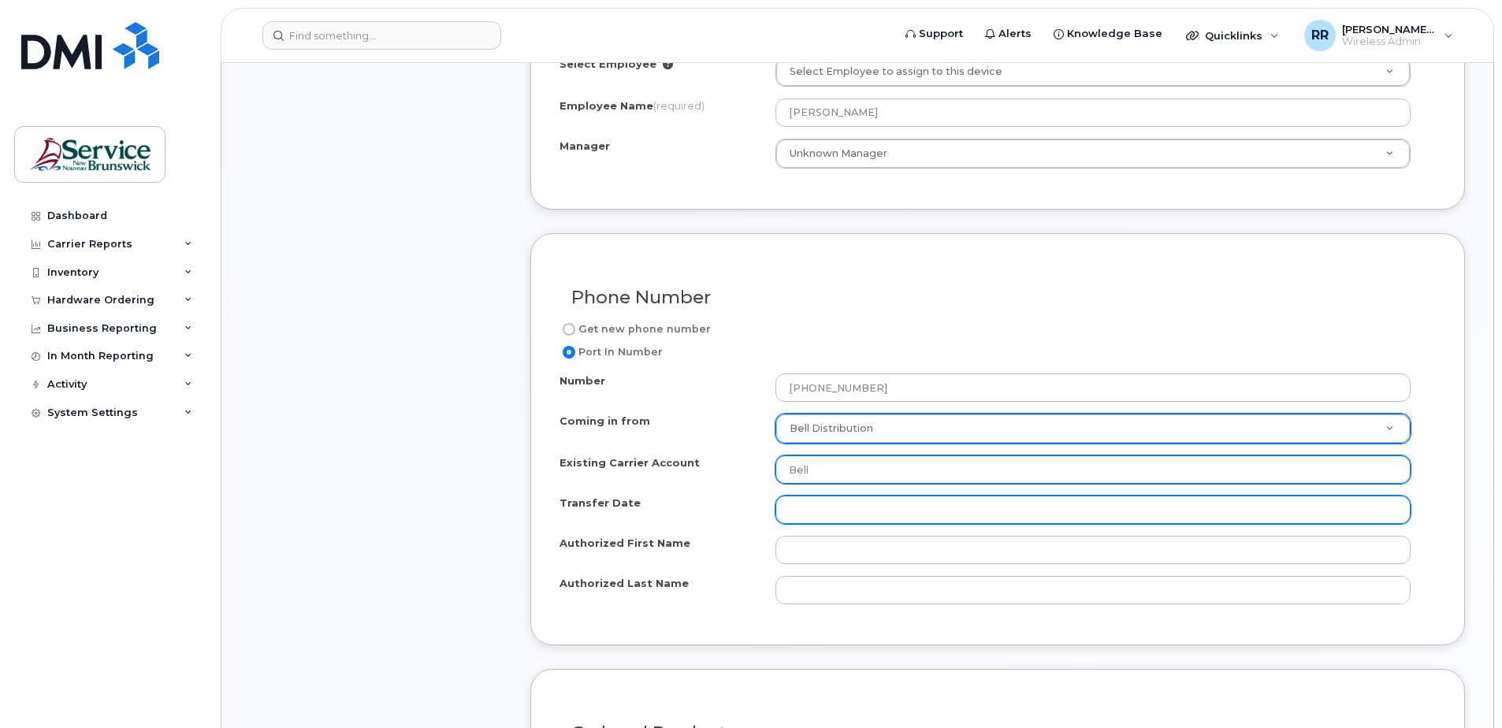
type input "Bell"
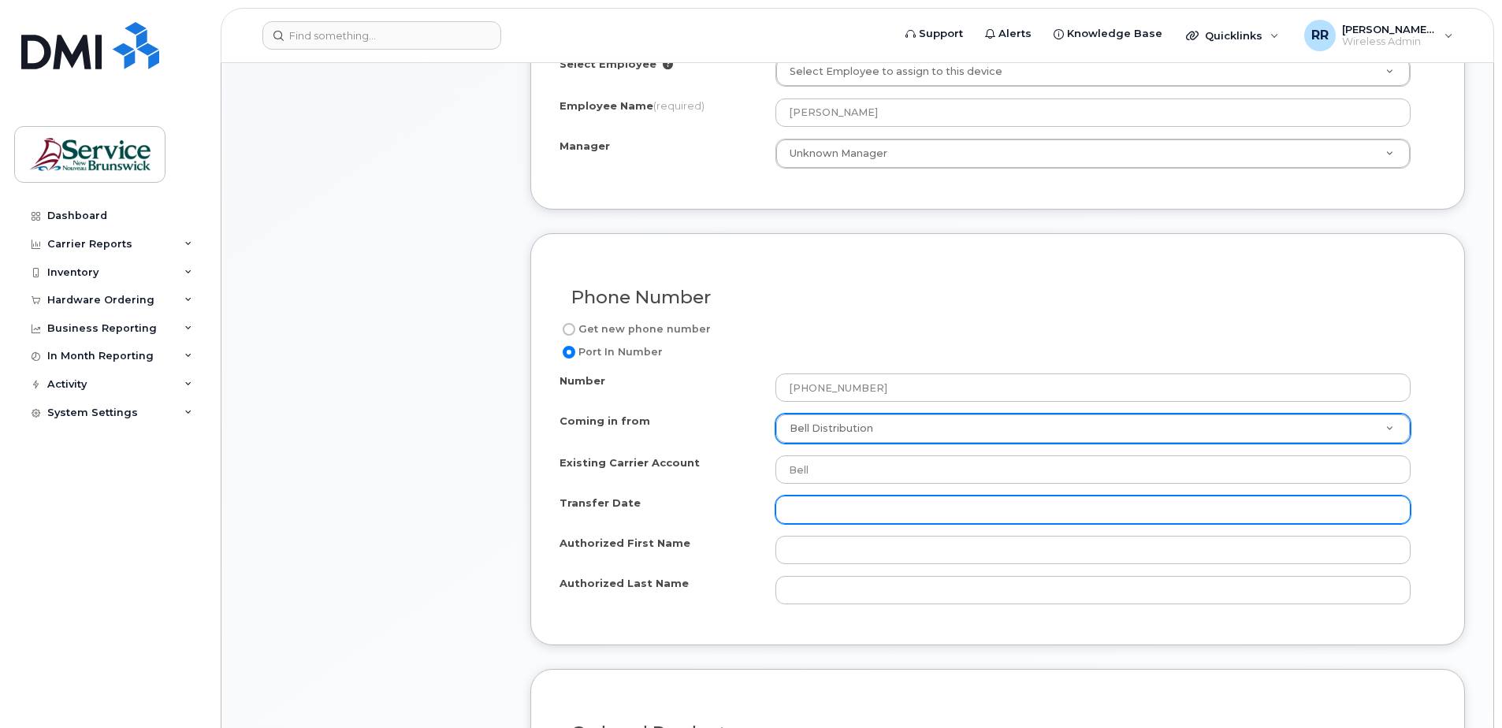
click at [840, 511] on input "Transfer Date" at bounding box center [1092, 510] width 635 height 28
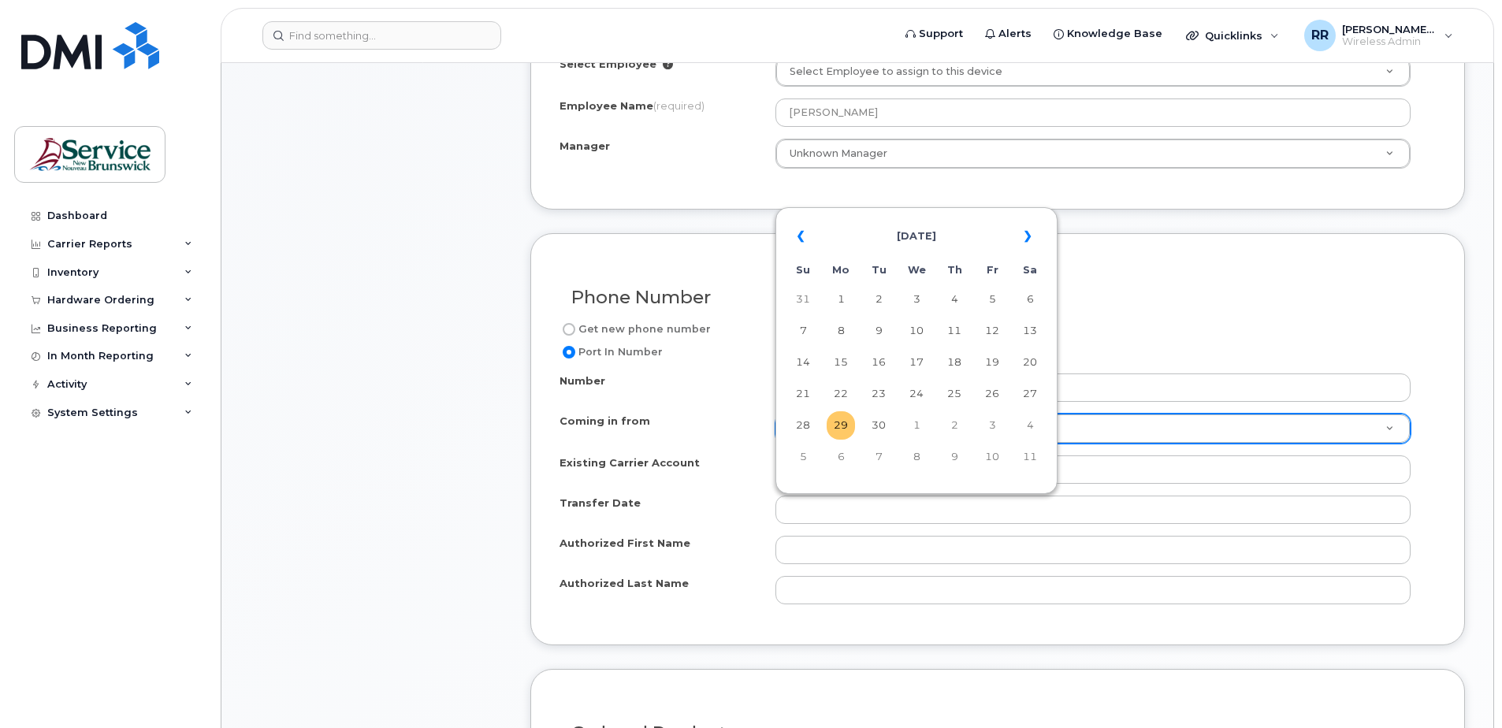
click at [840, 425] on td "29" at bounding box center [841, 425] width 28 height 28
type input "[DATE]"
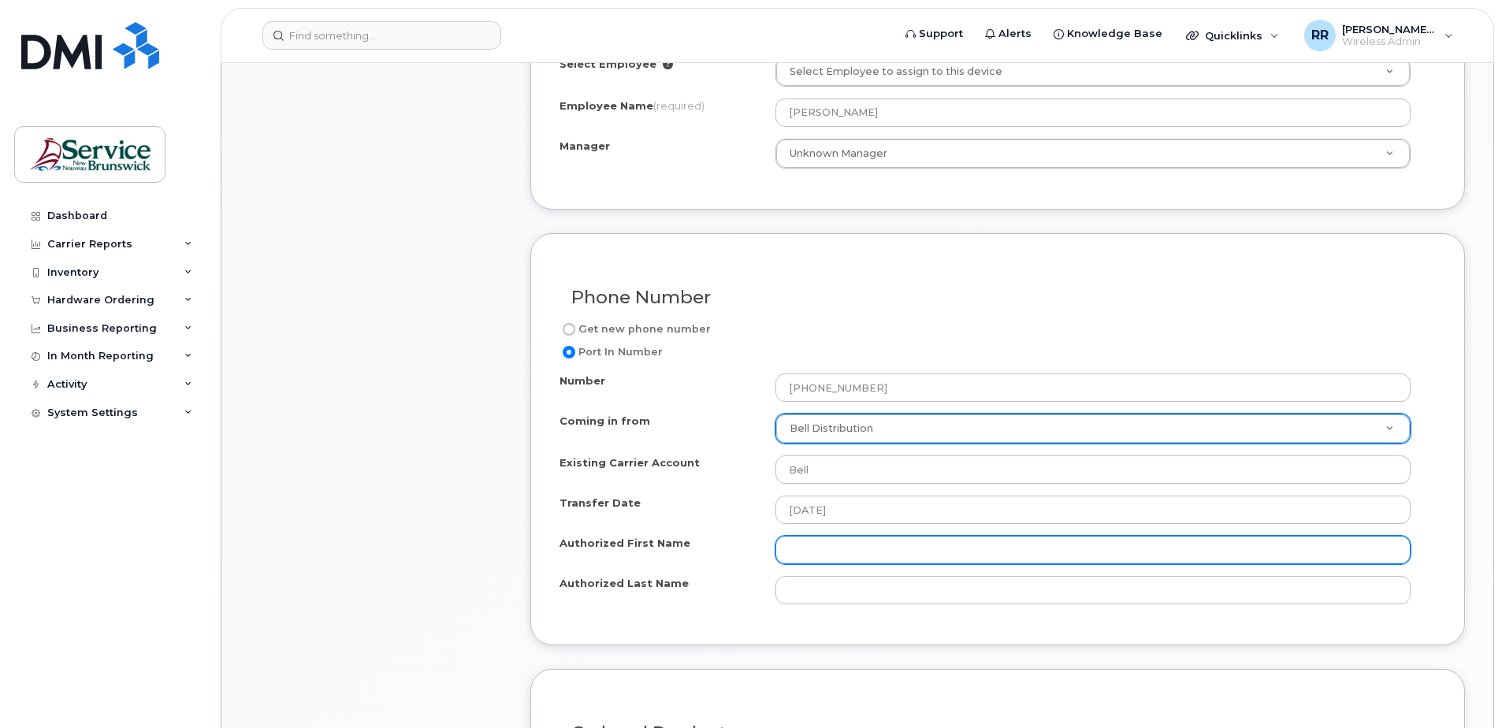
click at [819, 550] on input "Authorized First Name" at bounding box center [1092, 550] width 635 height 28
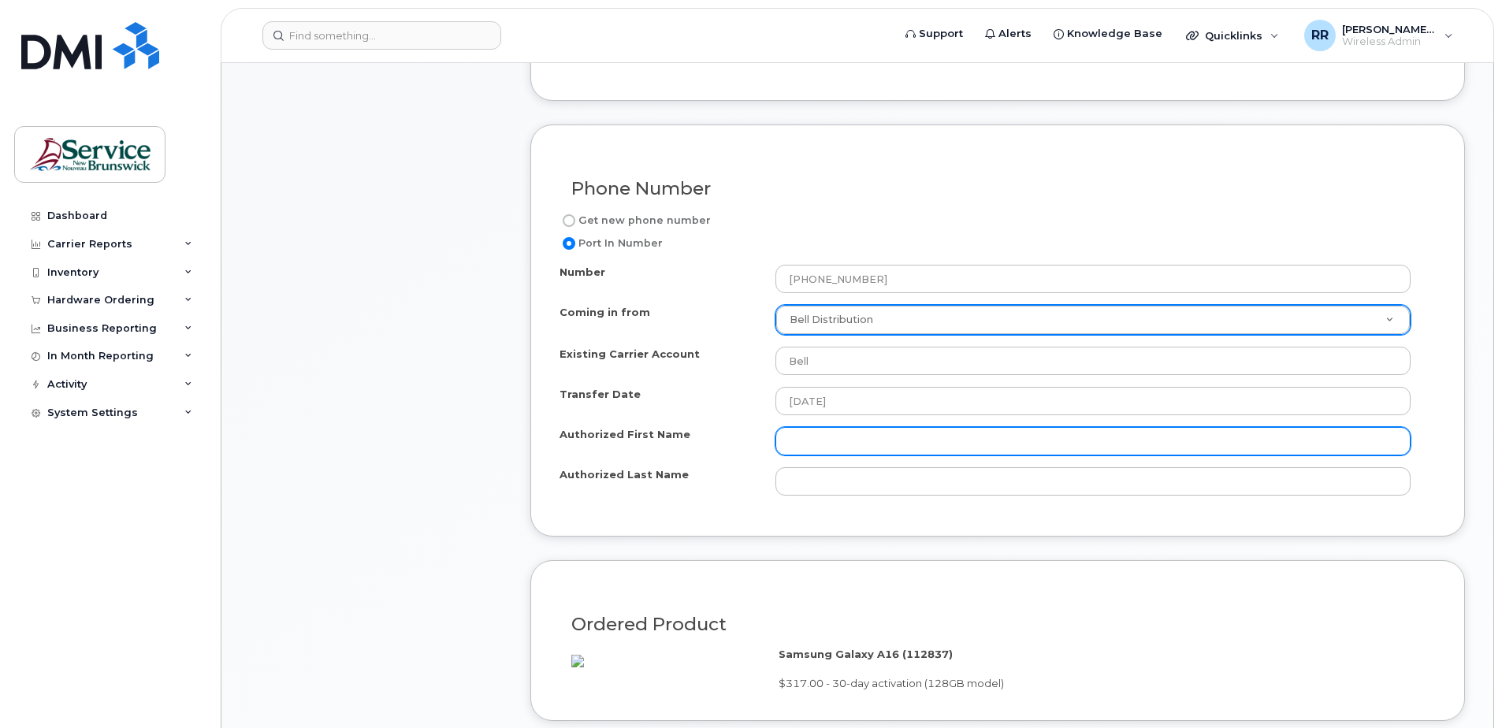
scroll to position [867, 0]
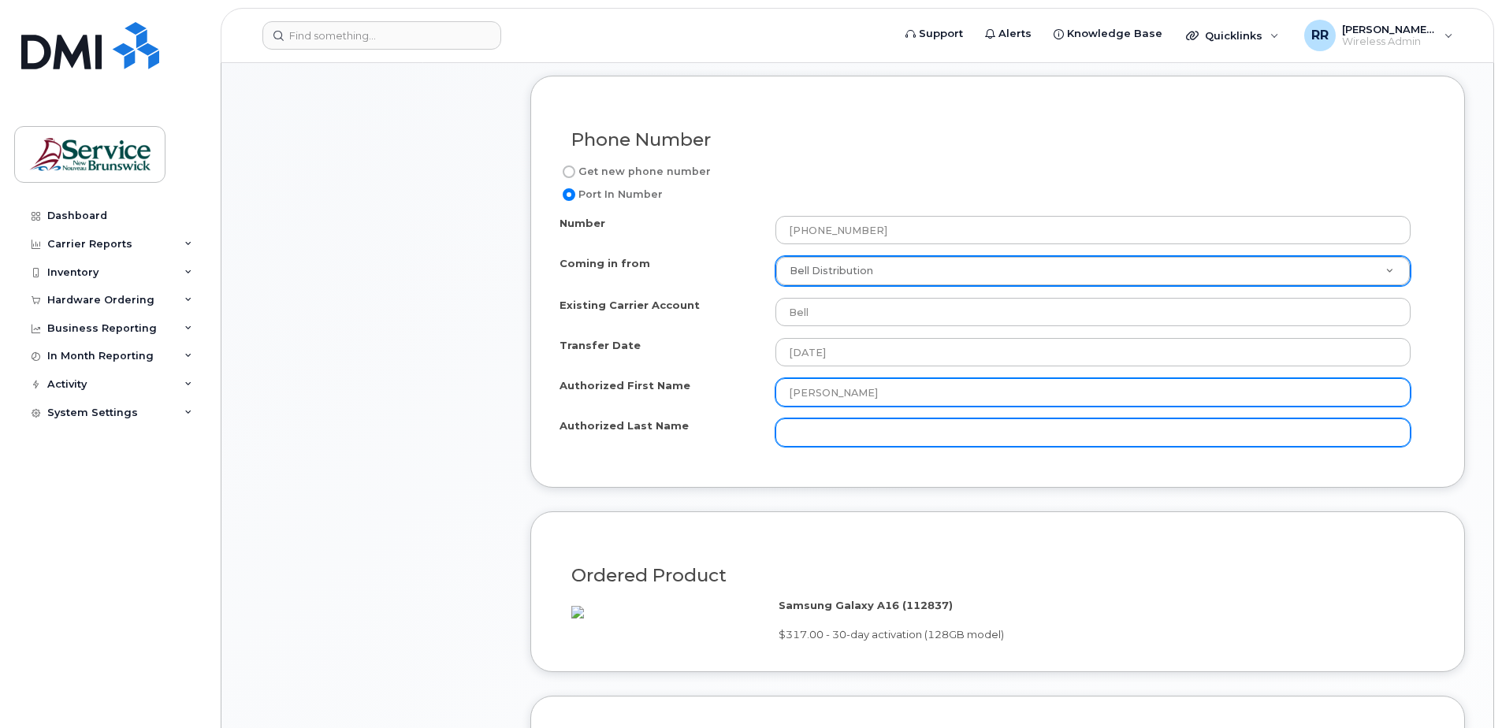
type input "[PERSON_NAME]"
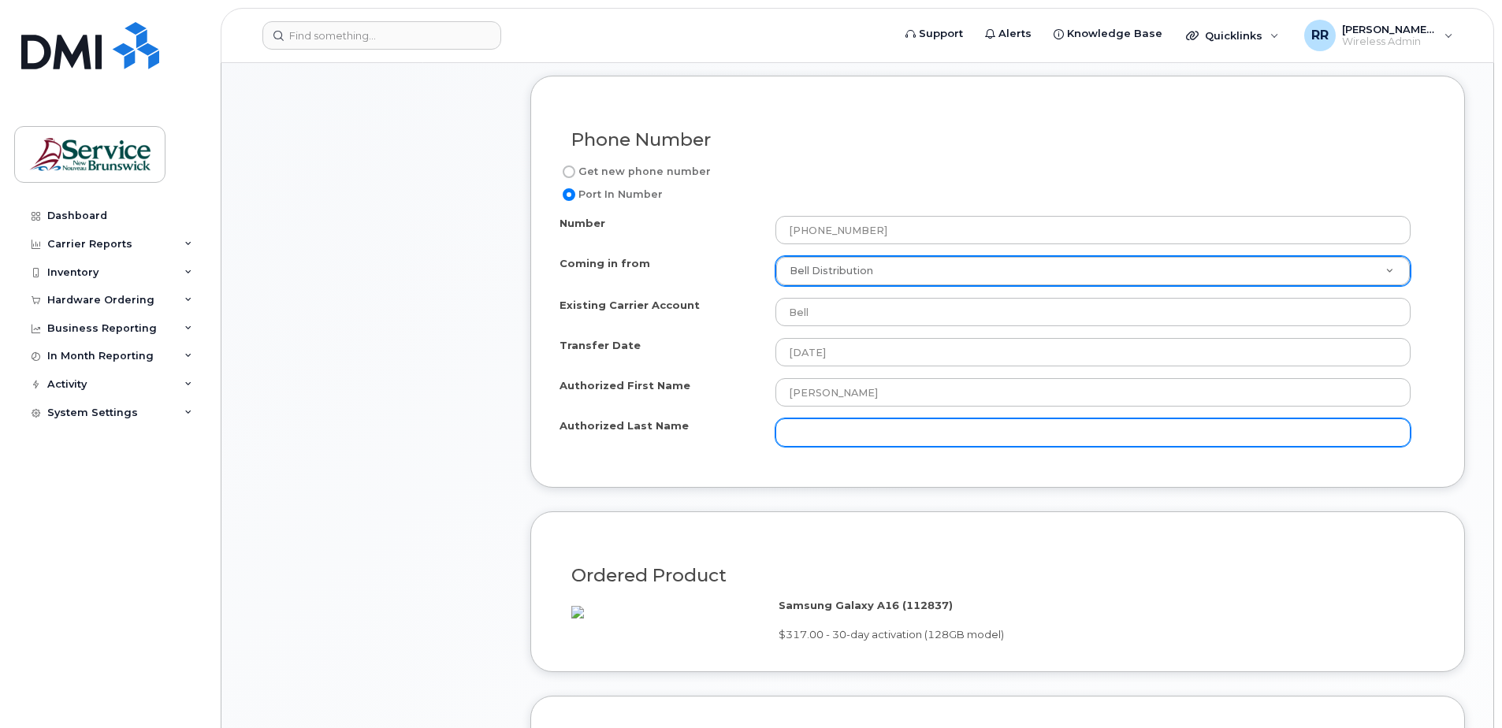
click at [798, 429] on input "Authorized Last Name" at bounding box center [1092, 432] width 635 height 28
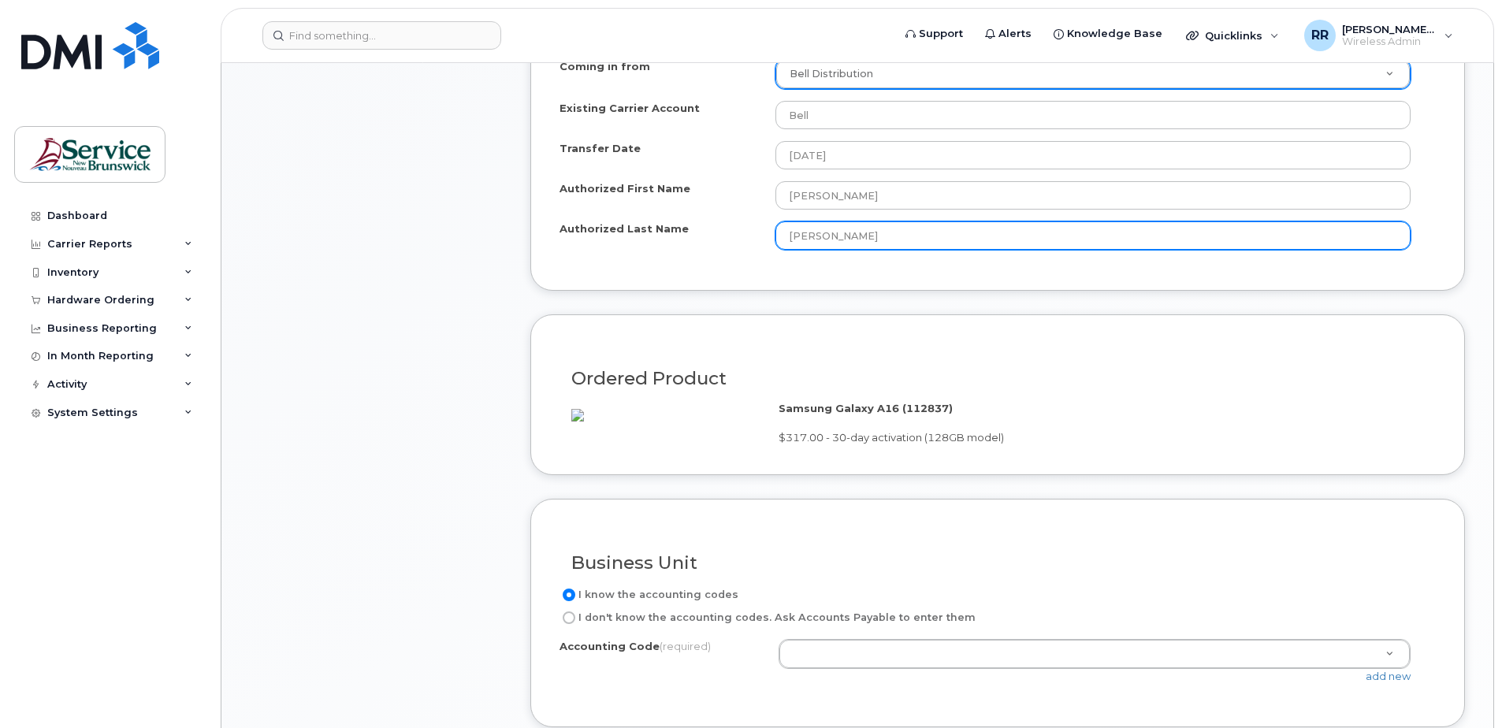
scroll to position [1103, 0]
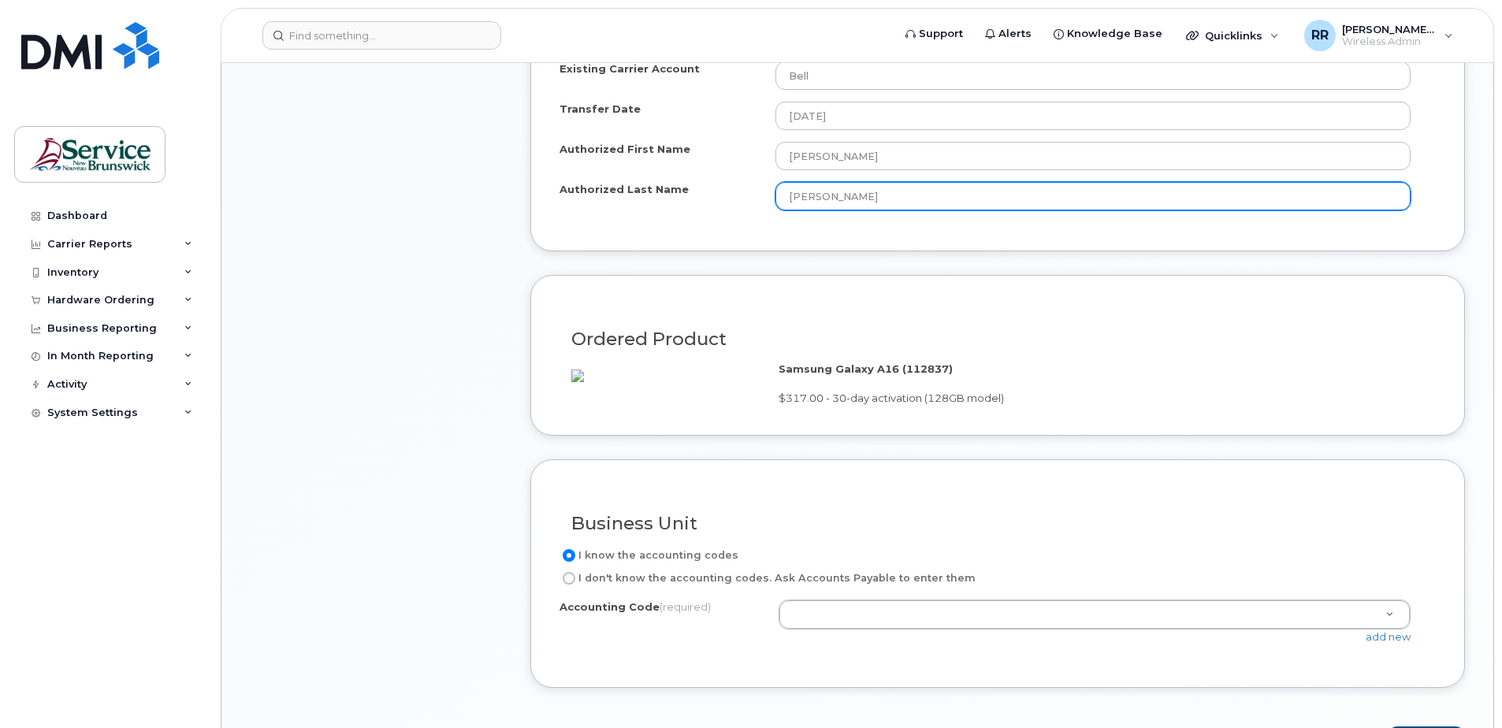
type input "Roy"
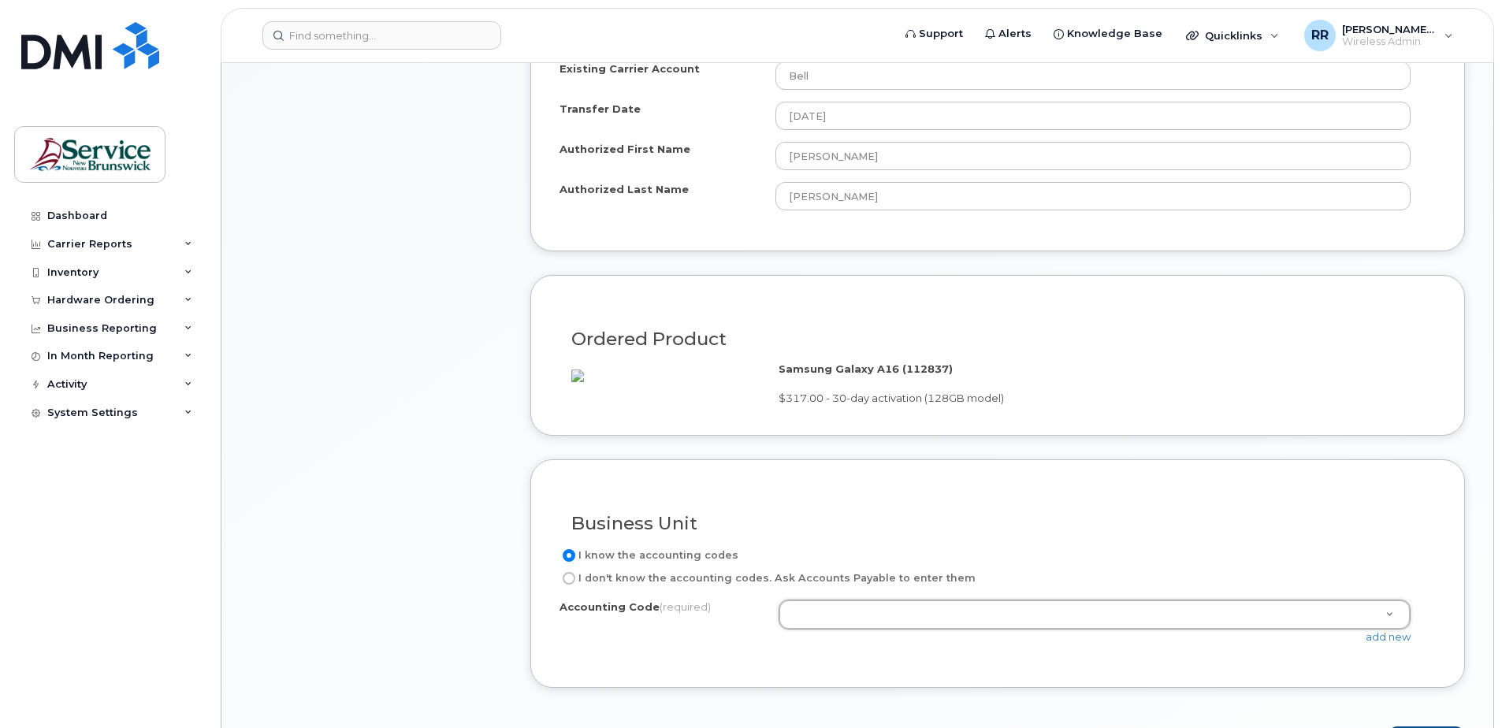
drag, startPoint x: 868, startPoint y: 632, endPoint x: 805, endPoint y: 629, distance: 63.9
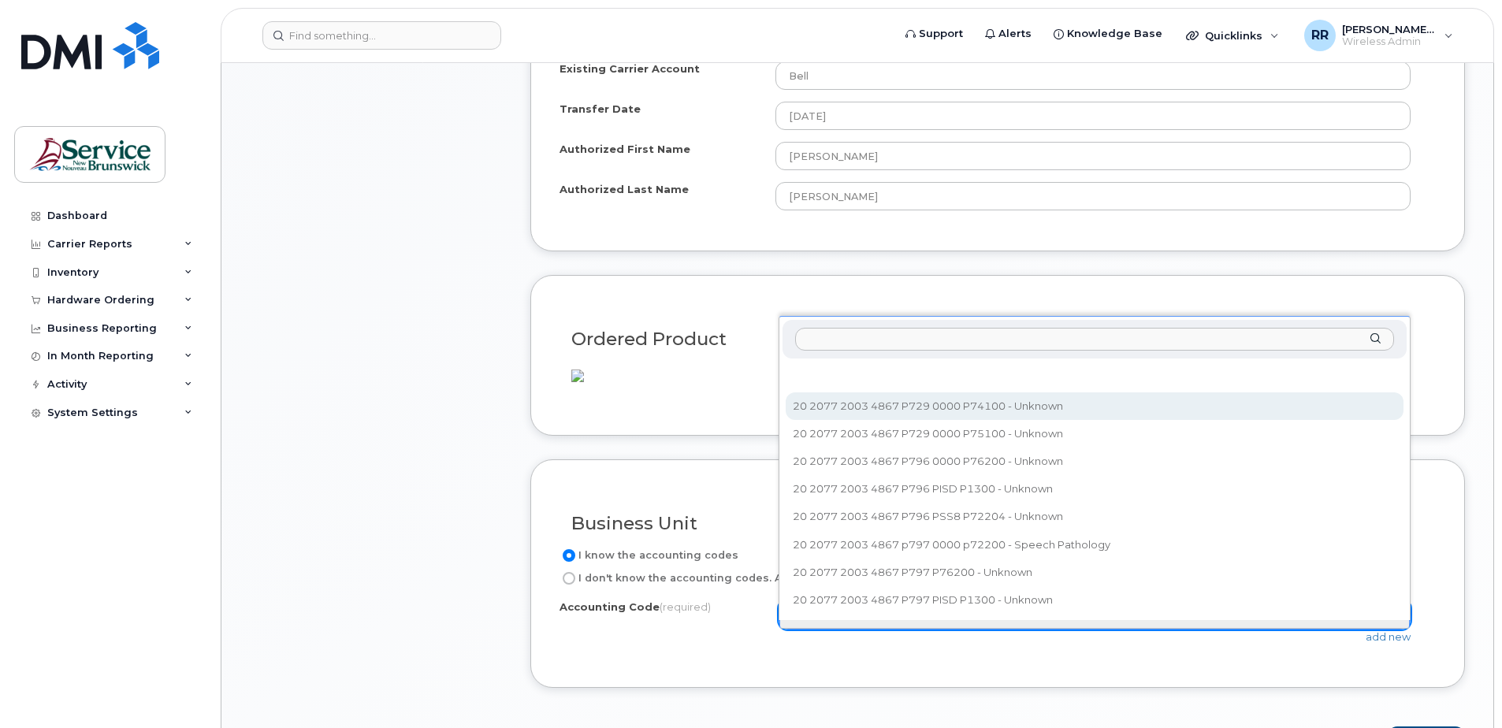
select select "20 2077 2003 4867 P729 0000 P74100"
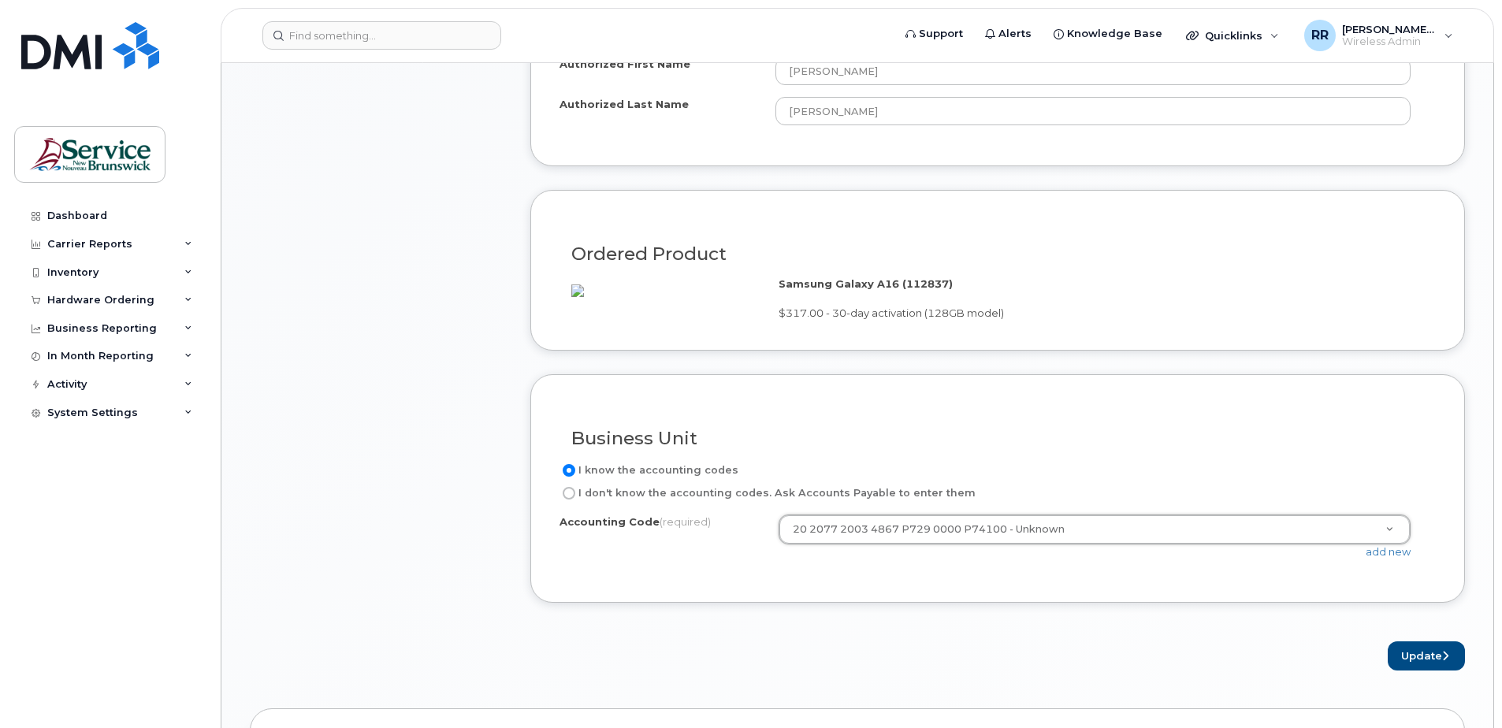
scroll to position [1261, 0]
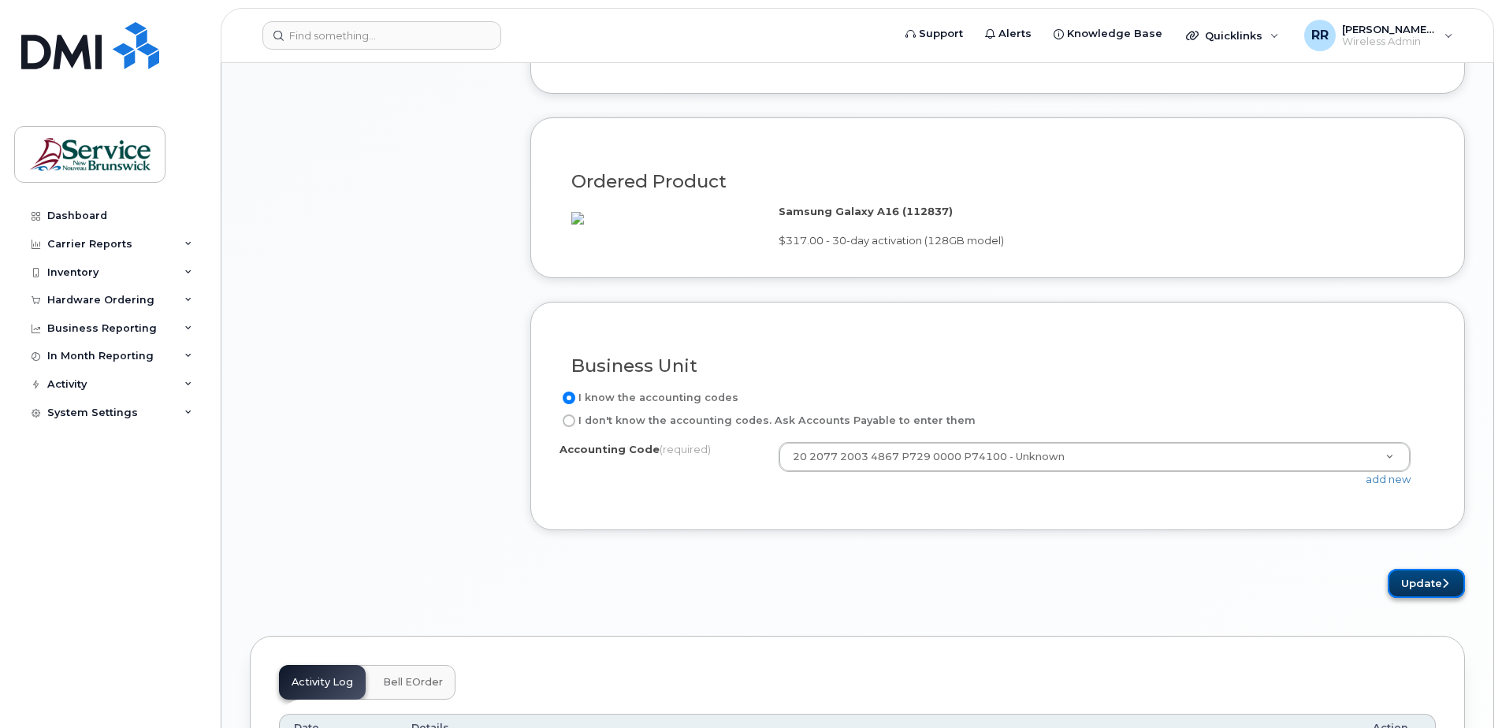
click at [1417, 597] on button "Update" at bounding box center [1426, 583] width 77 height 29
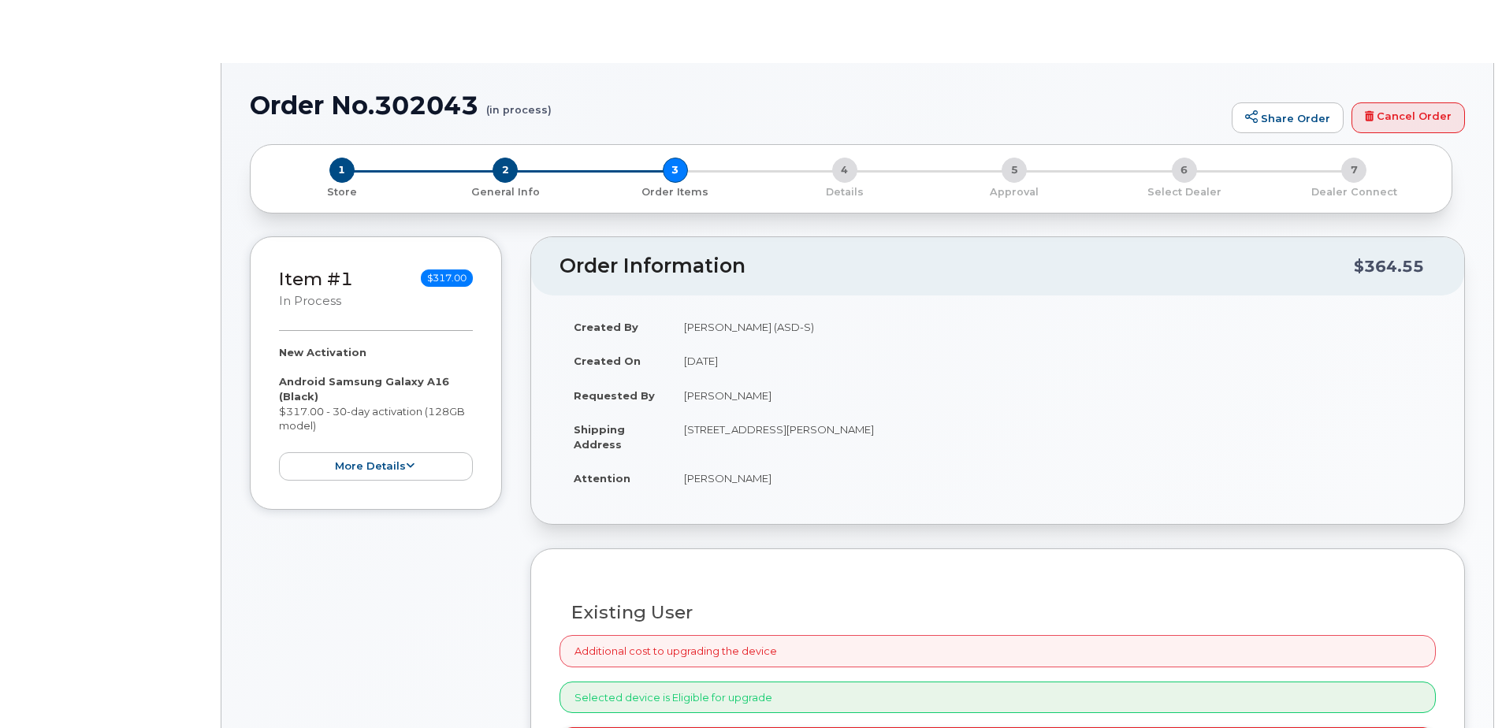
radio input "true"
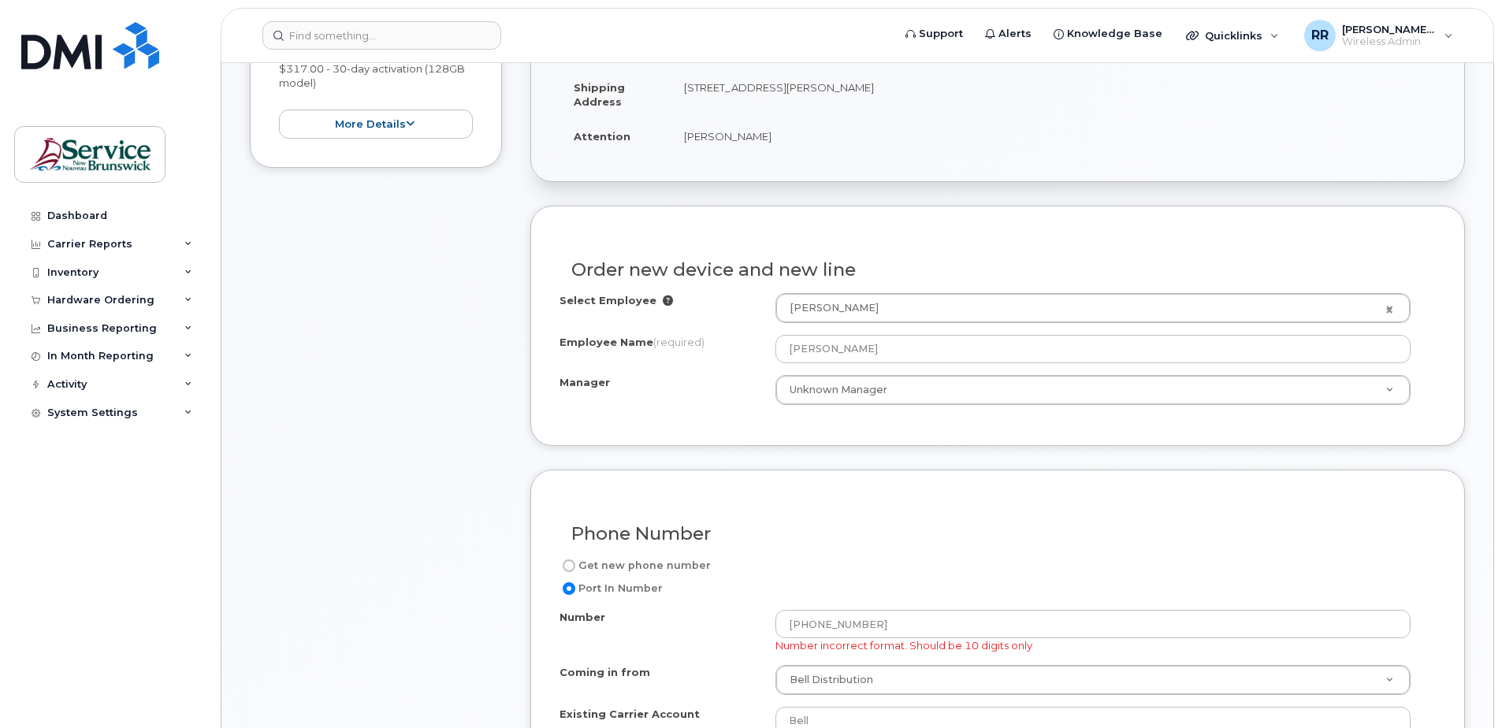
scroll to position [552, 0]
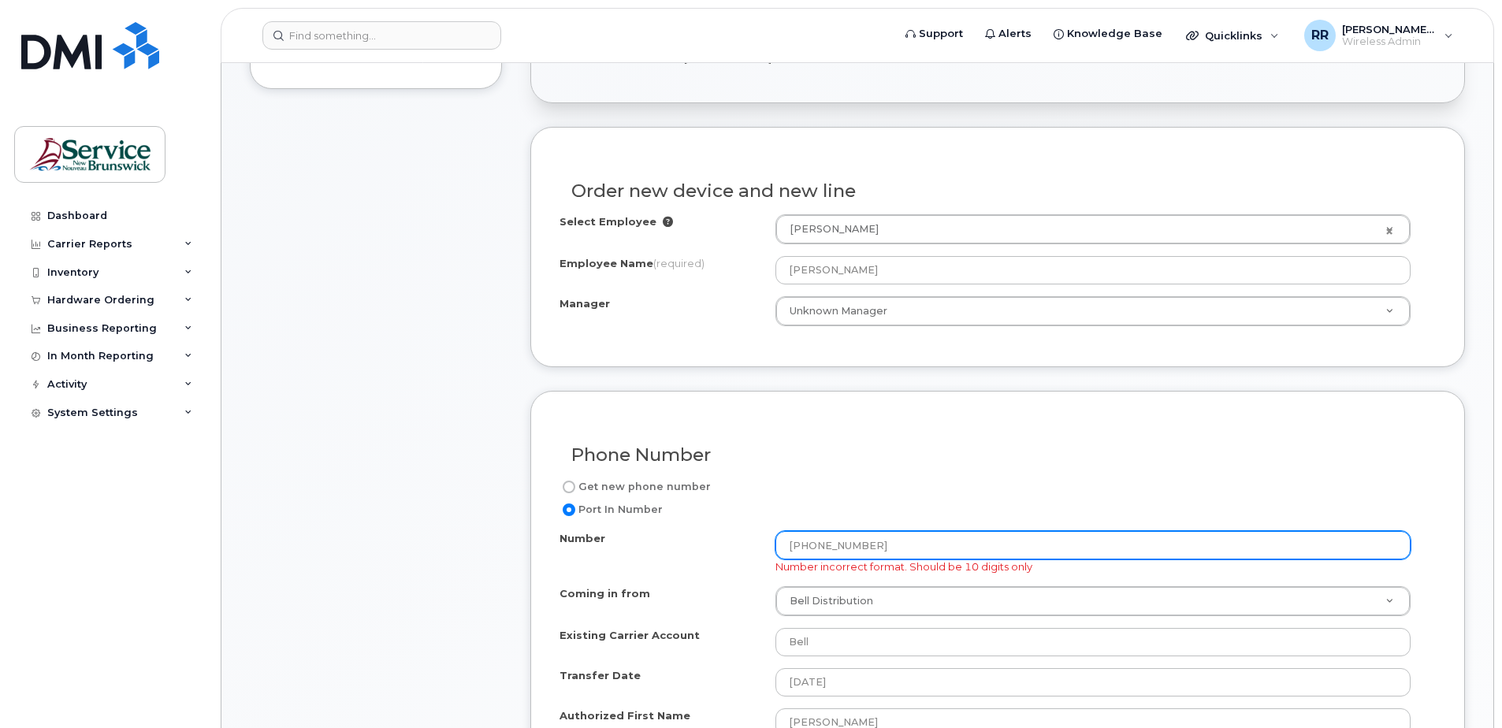
click at [842, 548] on input "[PHONE_NUMBER]" at bounding box center [1092, 545] width 635 height 28
click at [909, 551] on input "50656611391139" at bounding box center [1092, 545] width 635 height 28
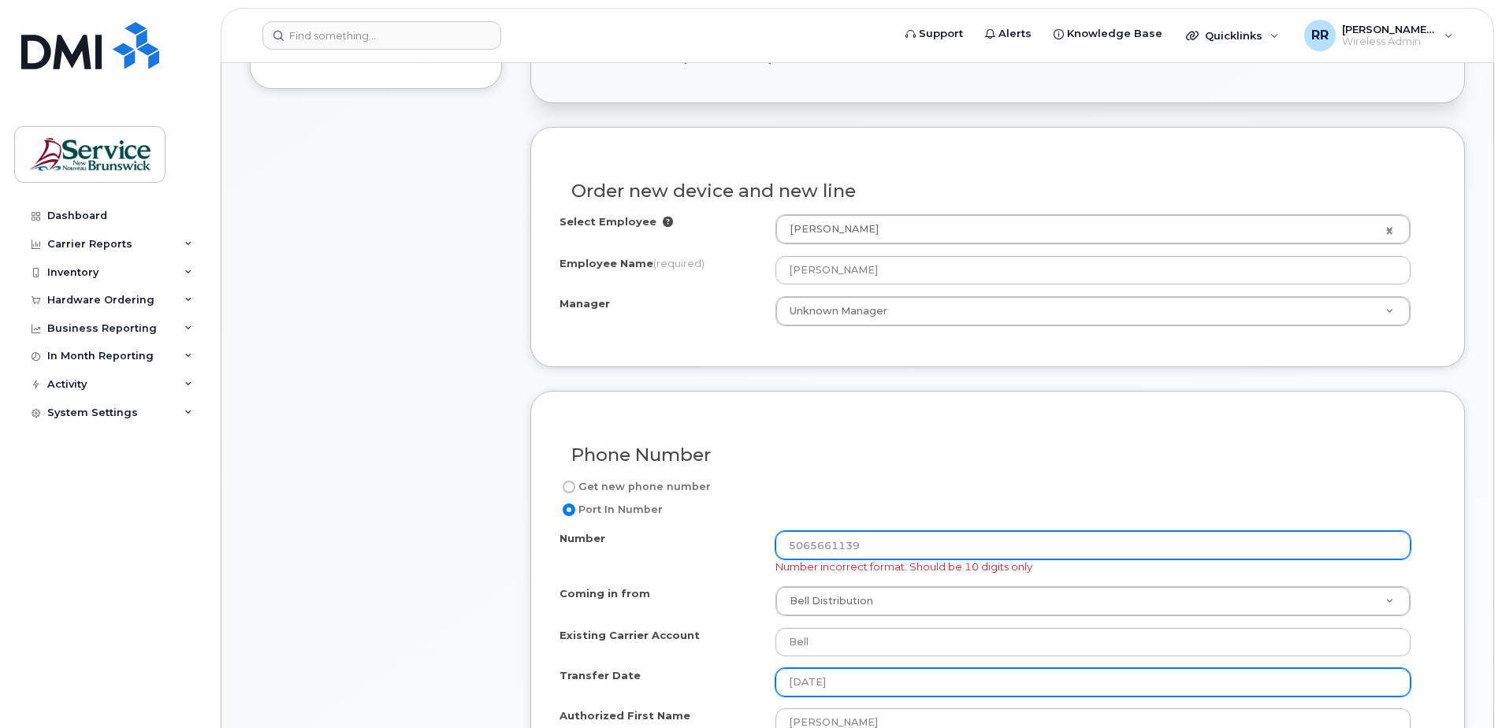
type input "5065661139"
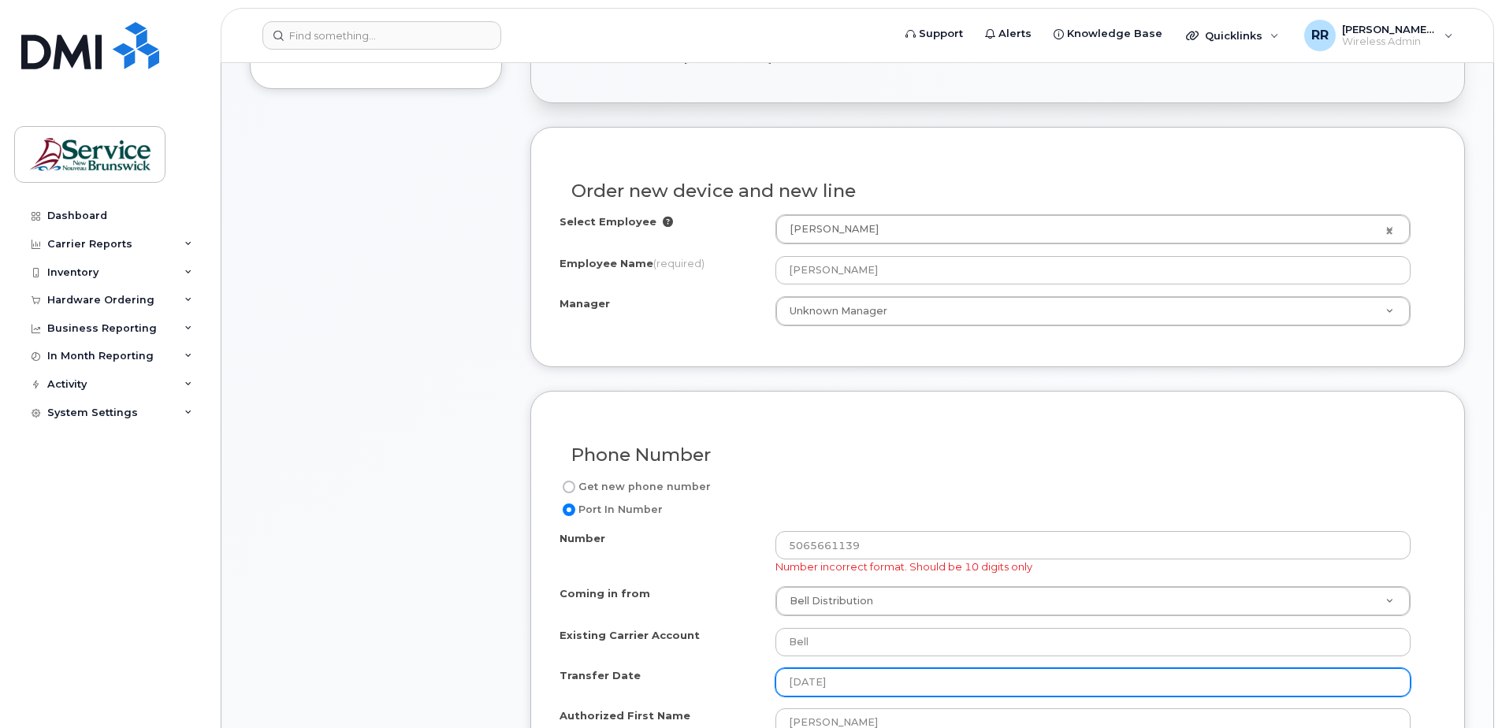
click at [871, 682] on input "[DATE]" at bounding box center [1092, 682] width 635 height 28
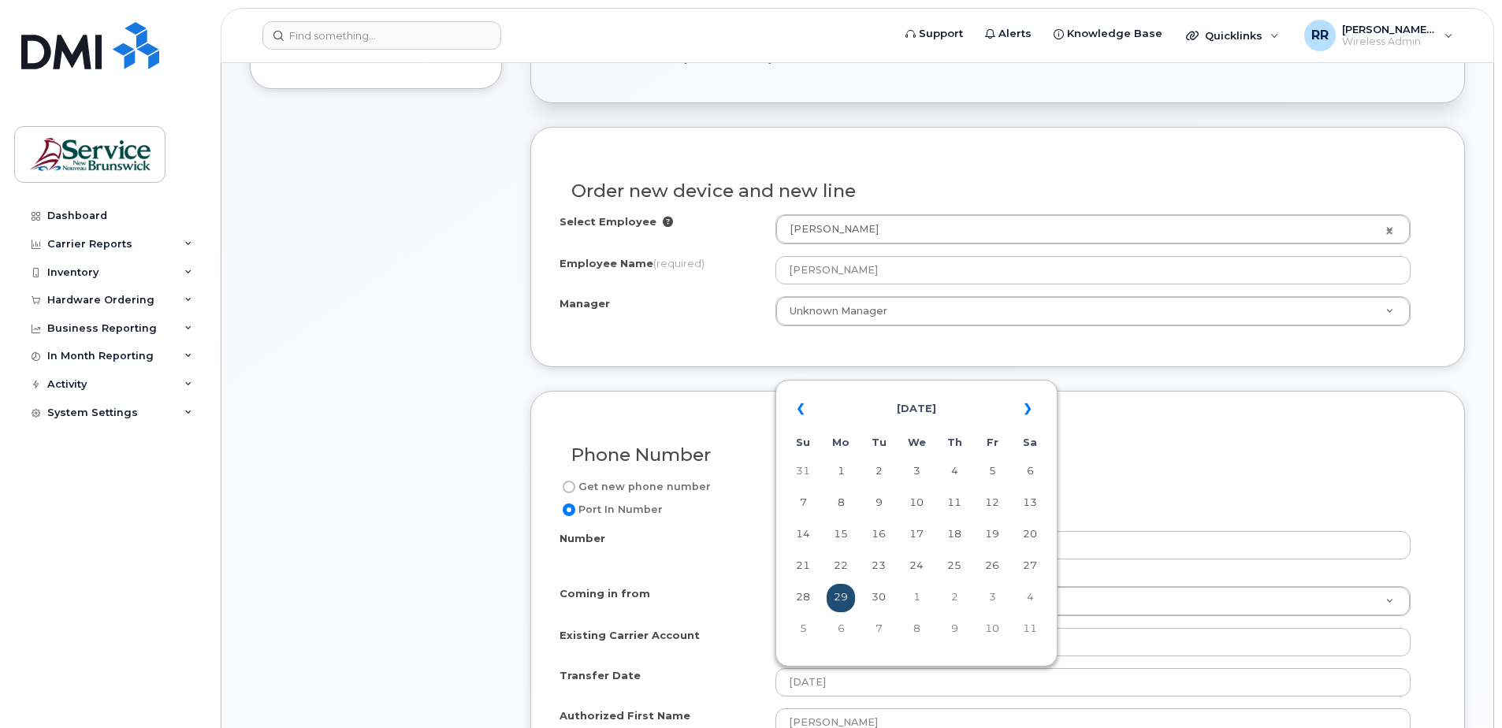
click at [837, 596] on td "29" at bounding box center [841, 598] width 28 height 28
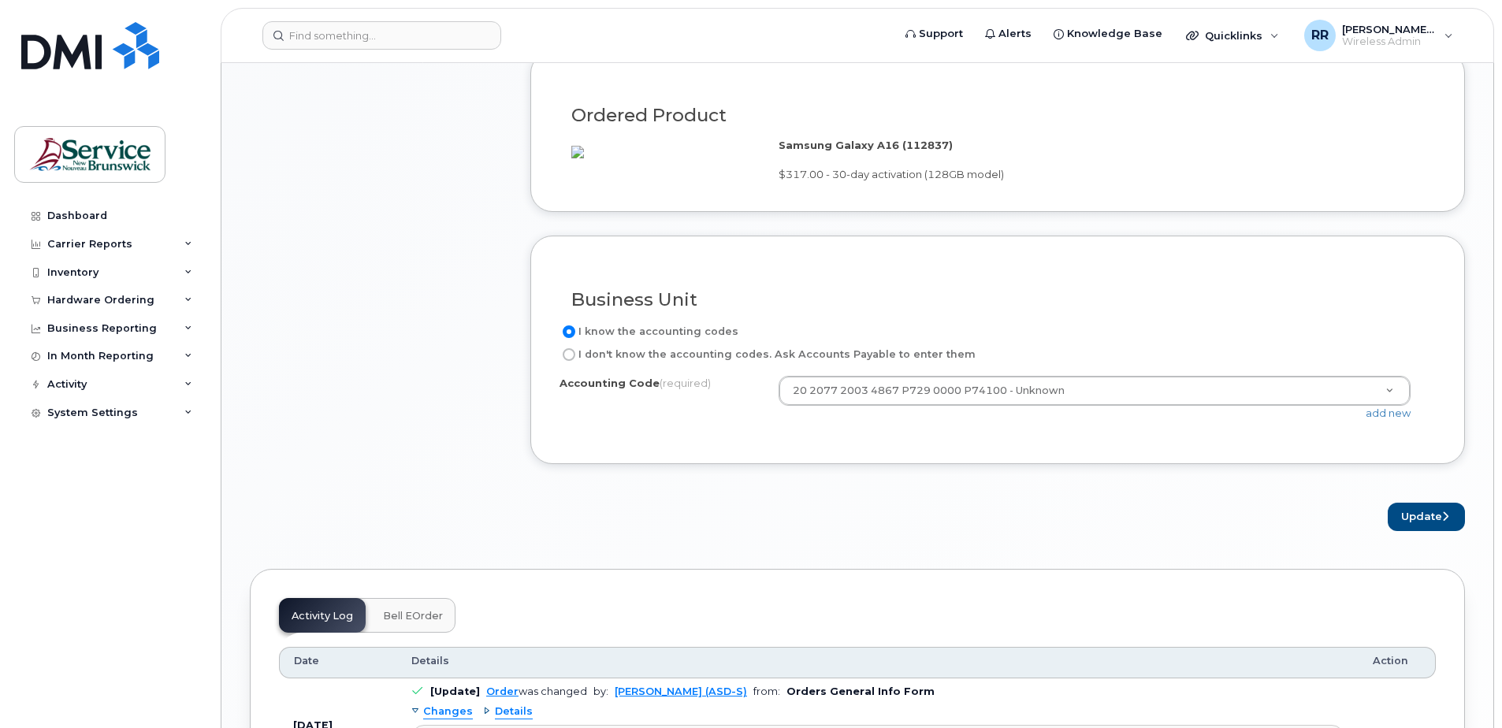
scroll to position [1418, 0]
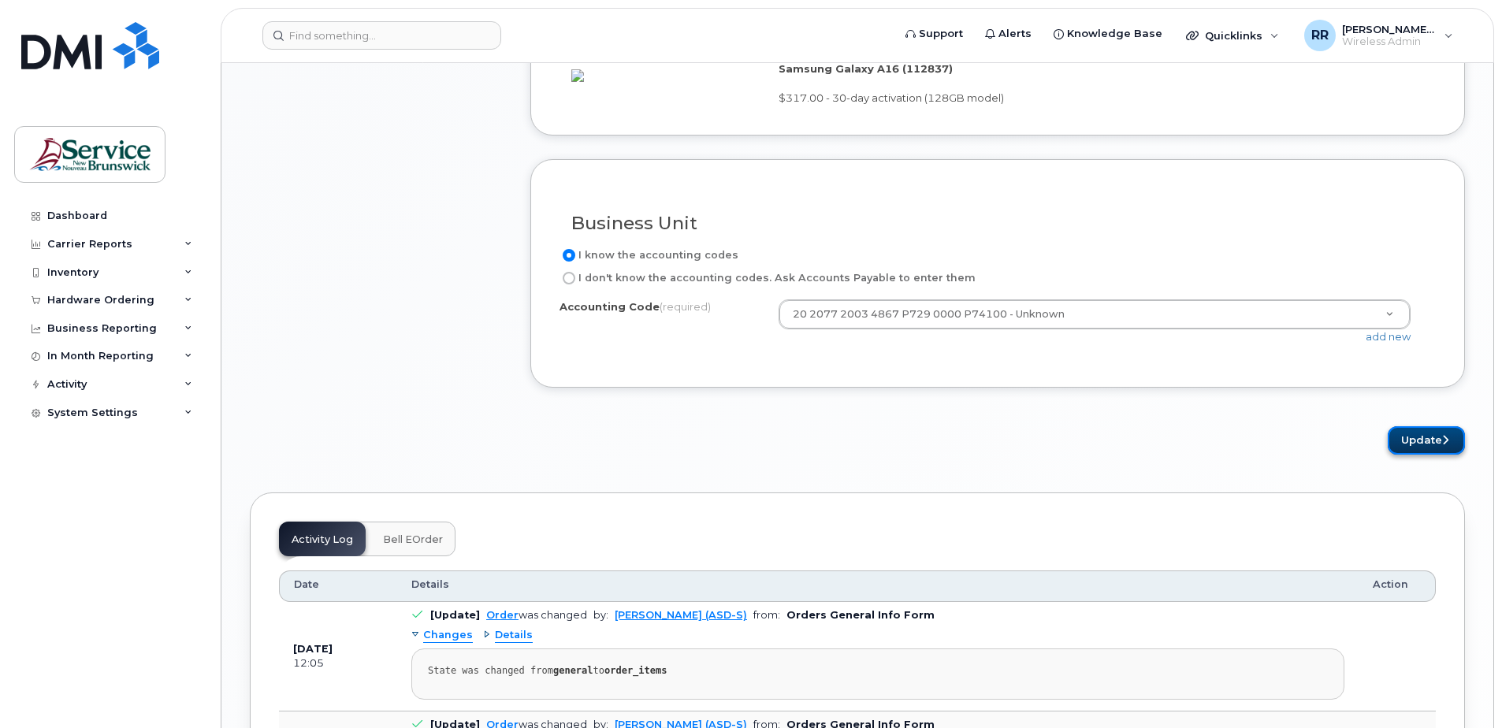
click at [1399, 455] on button "Update" at bounding box center [1426, 440] width 77 height 29
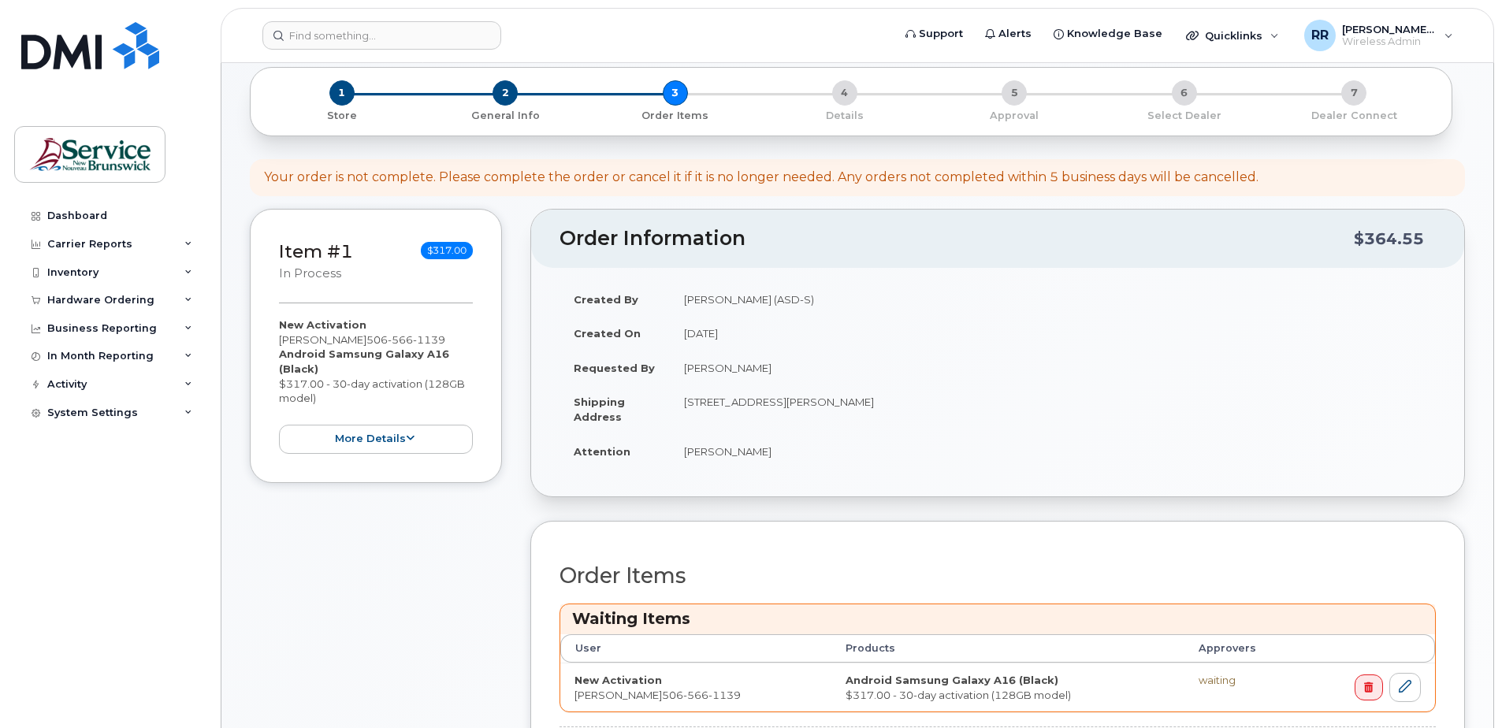
scroll to position [315, 0]
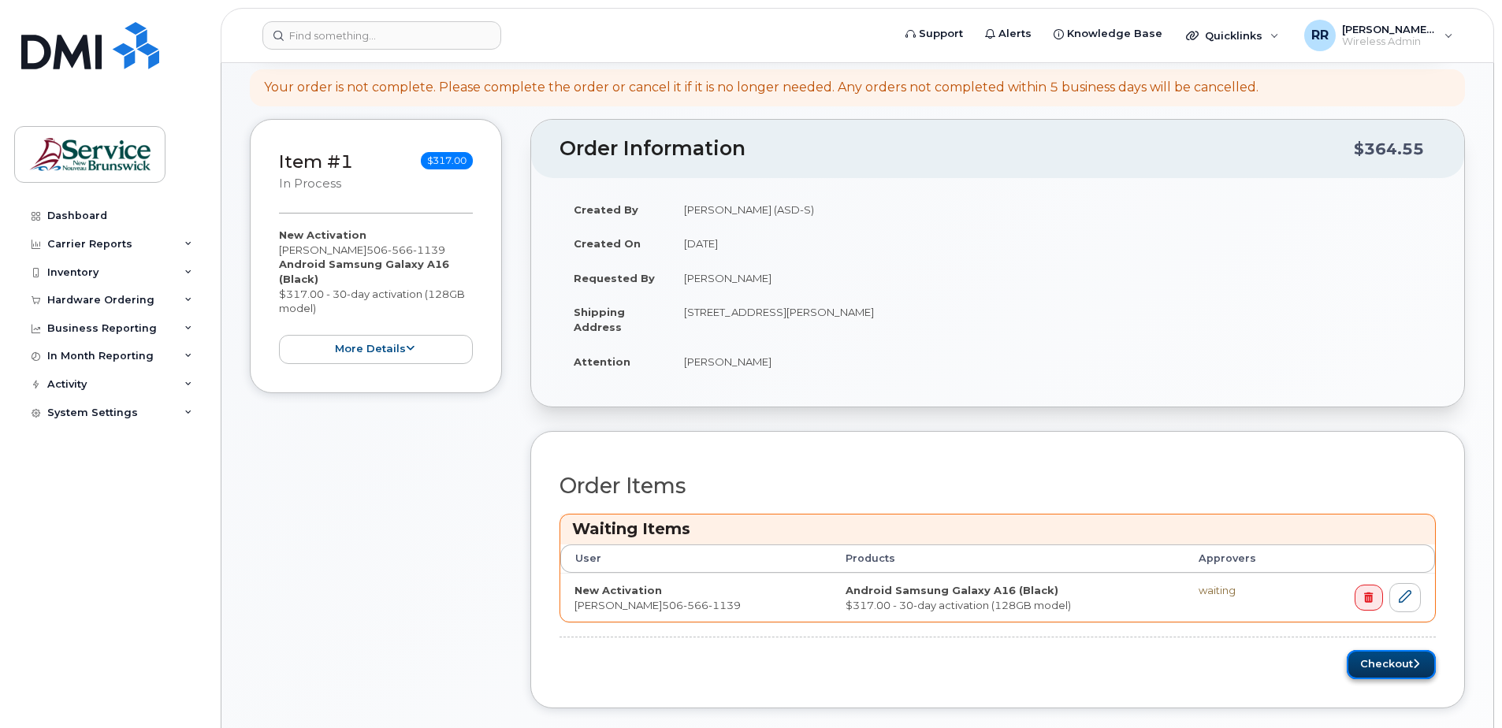
click at [1384, 664] on button "Checkout" at bounding box center [1391, 664] width 89 height 29
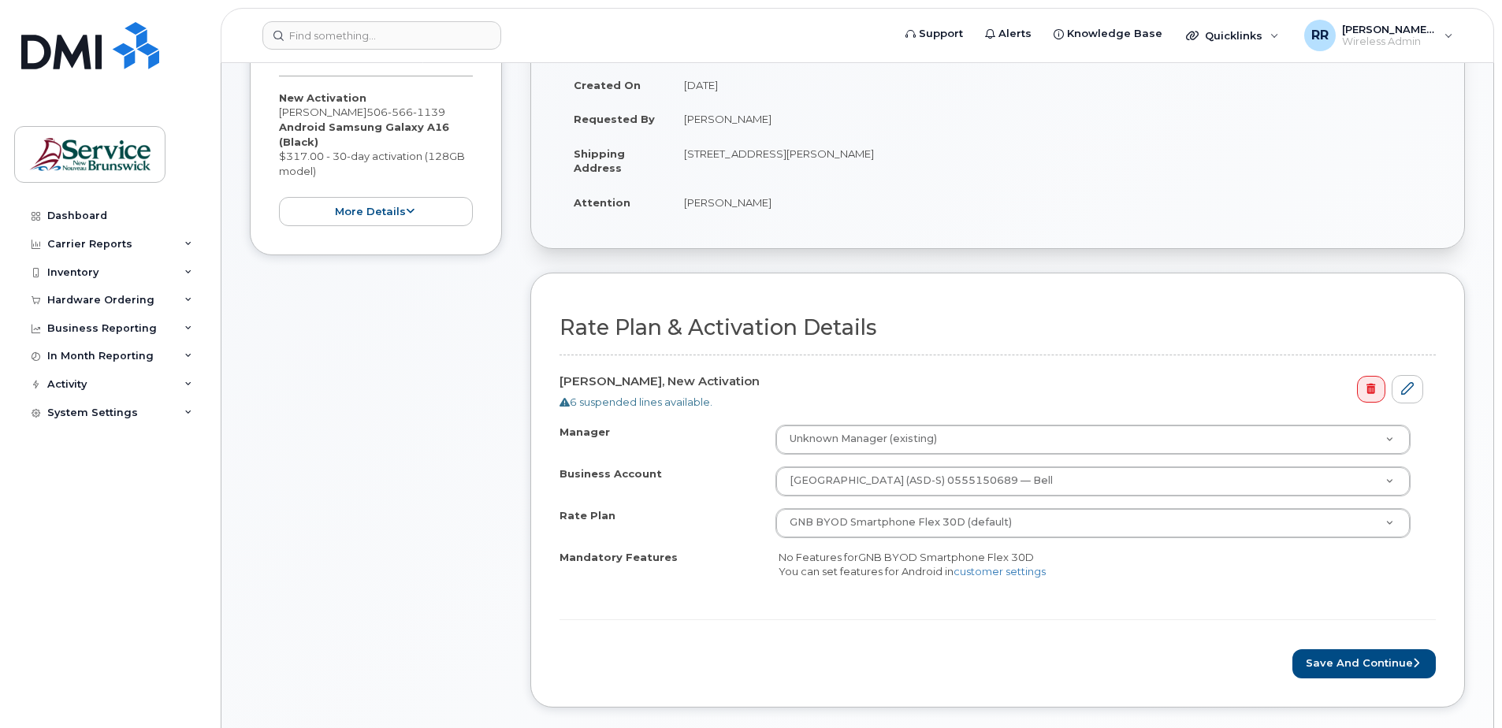
scroll to position [394, 0]
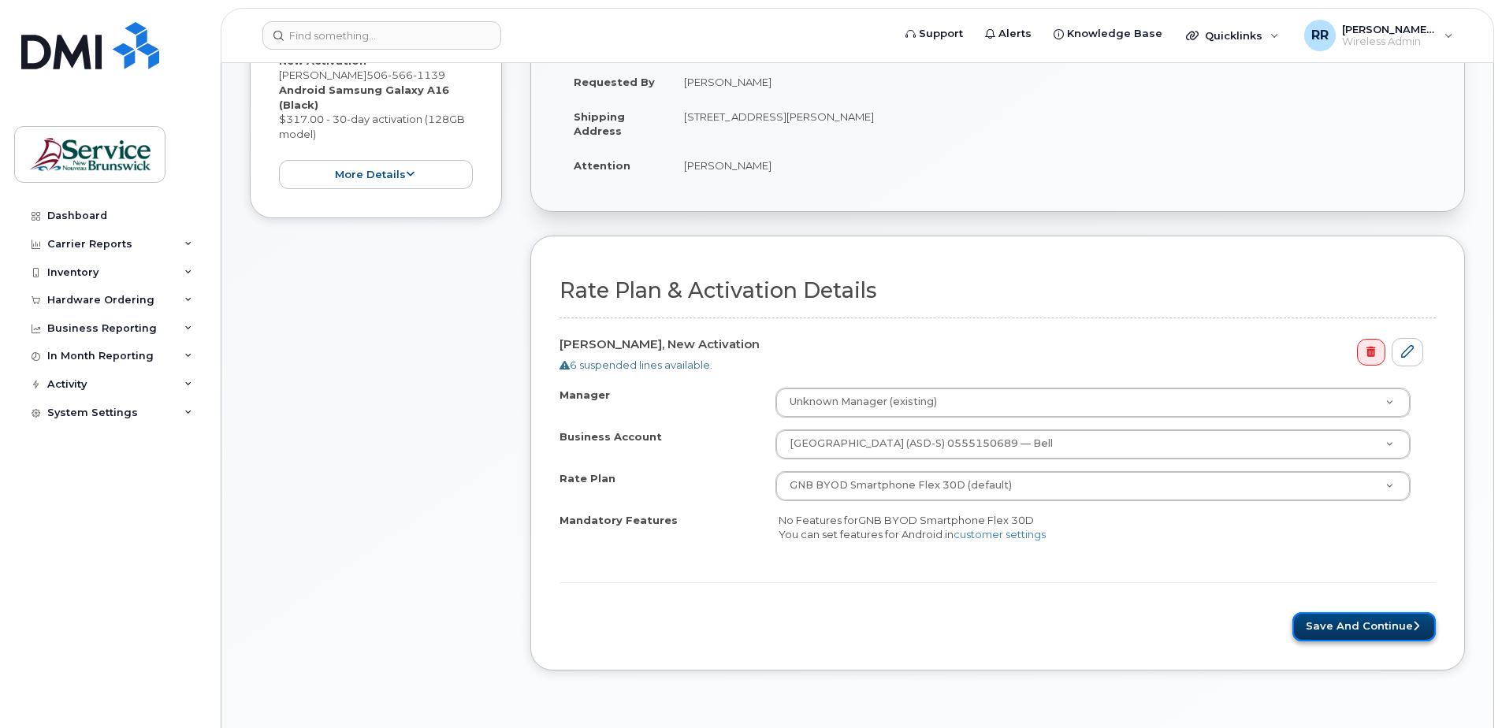
click at [1318, 626] on button "Save and Continue" at bounding box center [1363, 626] width 143 height 29
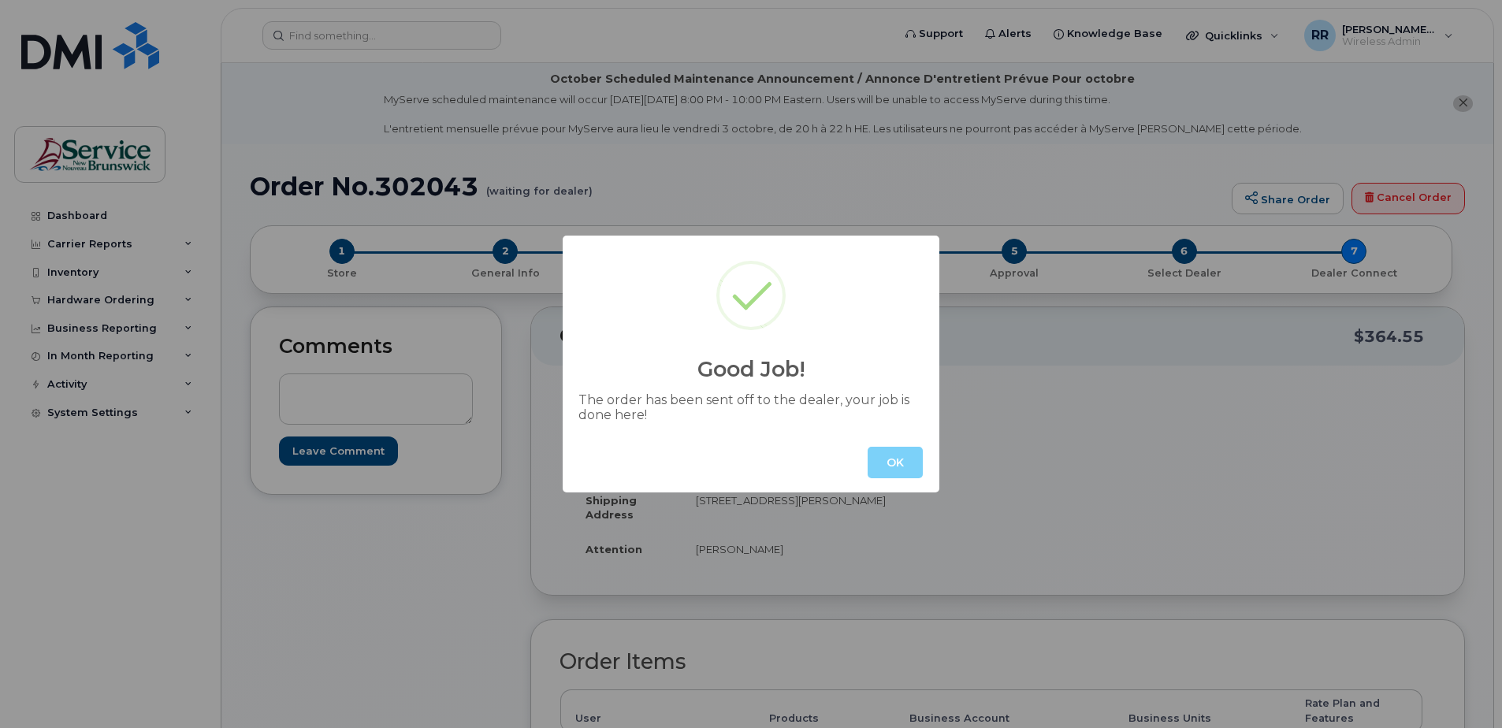
click at [910, 460] on button "OK" at bounding box center [895, 463] width 55 height 32
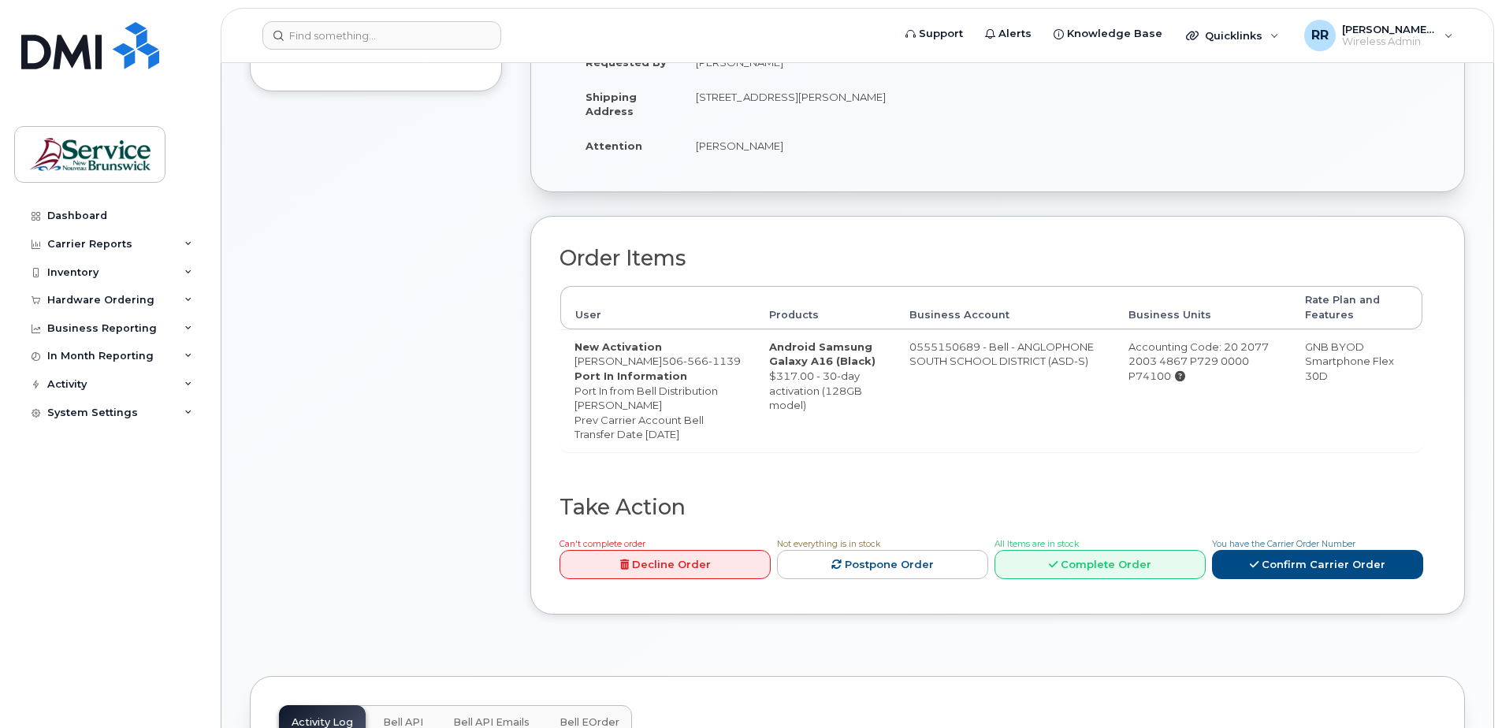
scroll to position [473, 0]
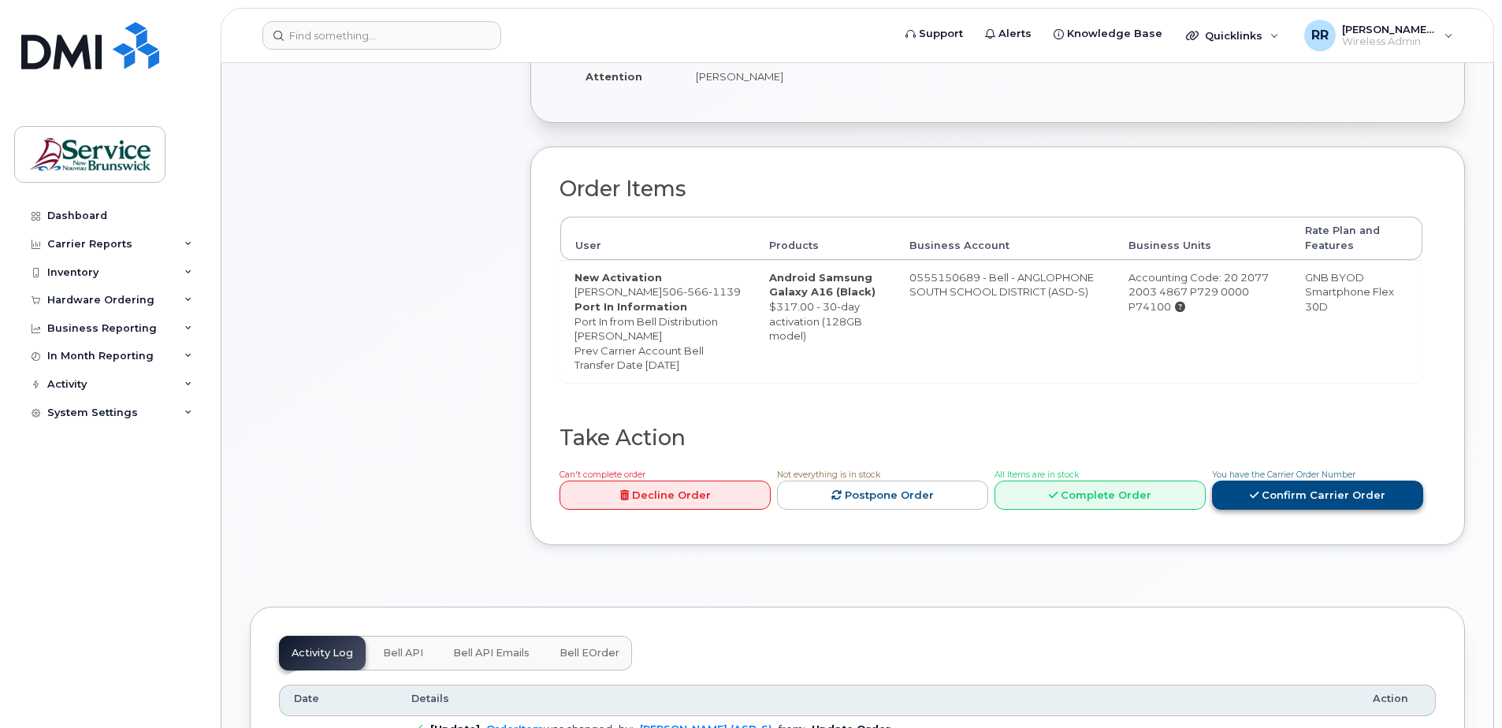
click at [1344, 510] on link "Confirm Carrier Order" at bounding box center [1317, 495] width 211 height 29
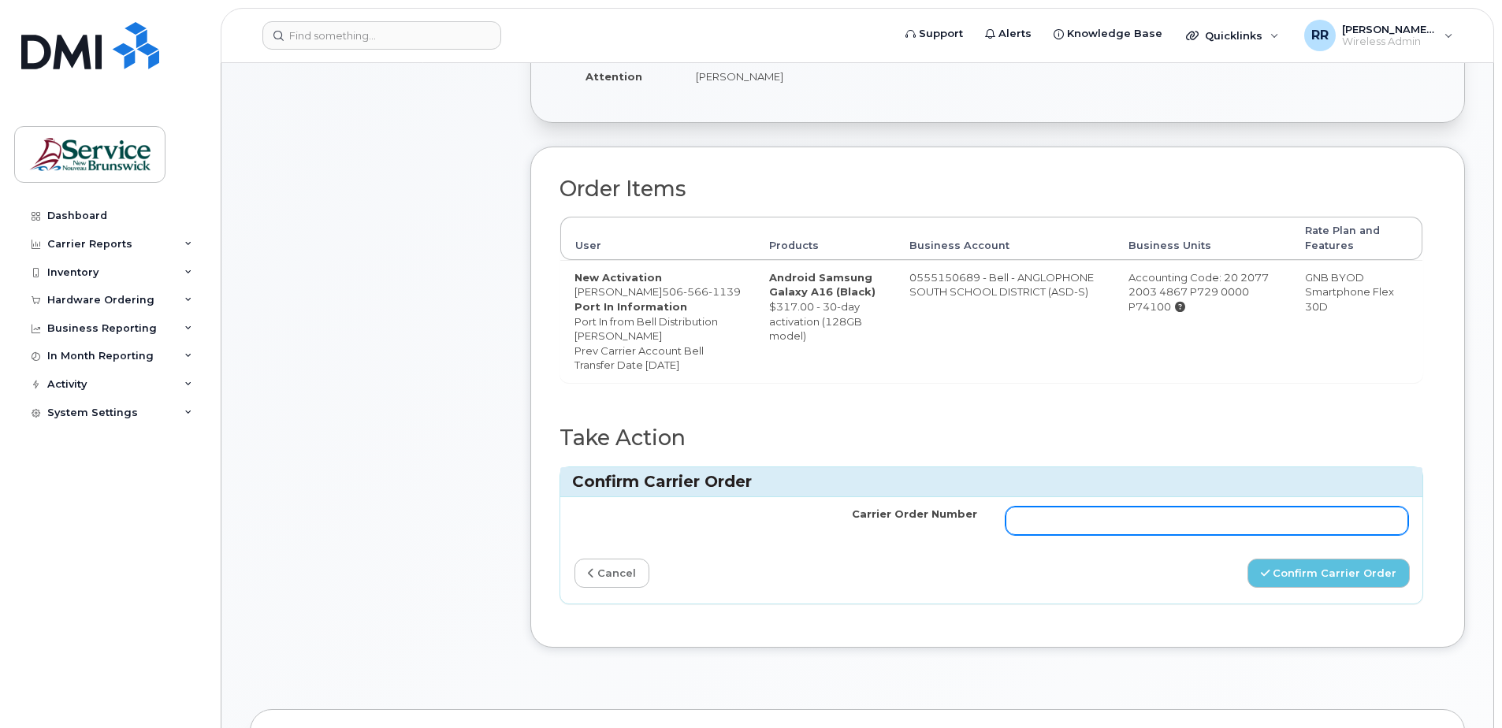
click at [1051, 535] on input "Carrier Order Number" at bounding box center [1206, 521] width 403 height 28
paste input "302043"
type input "302043"
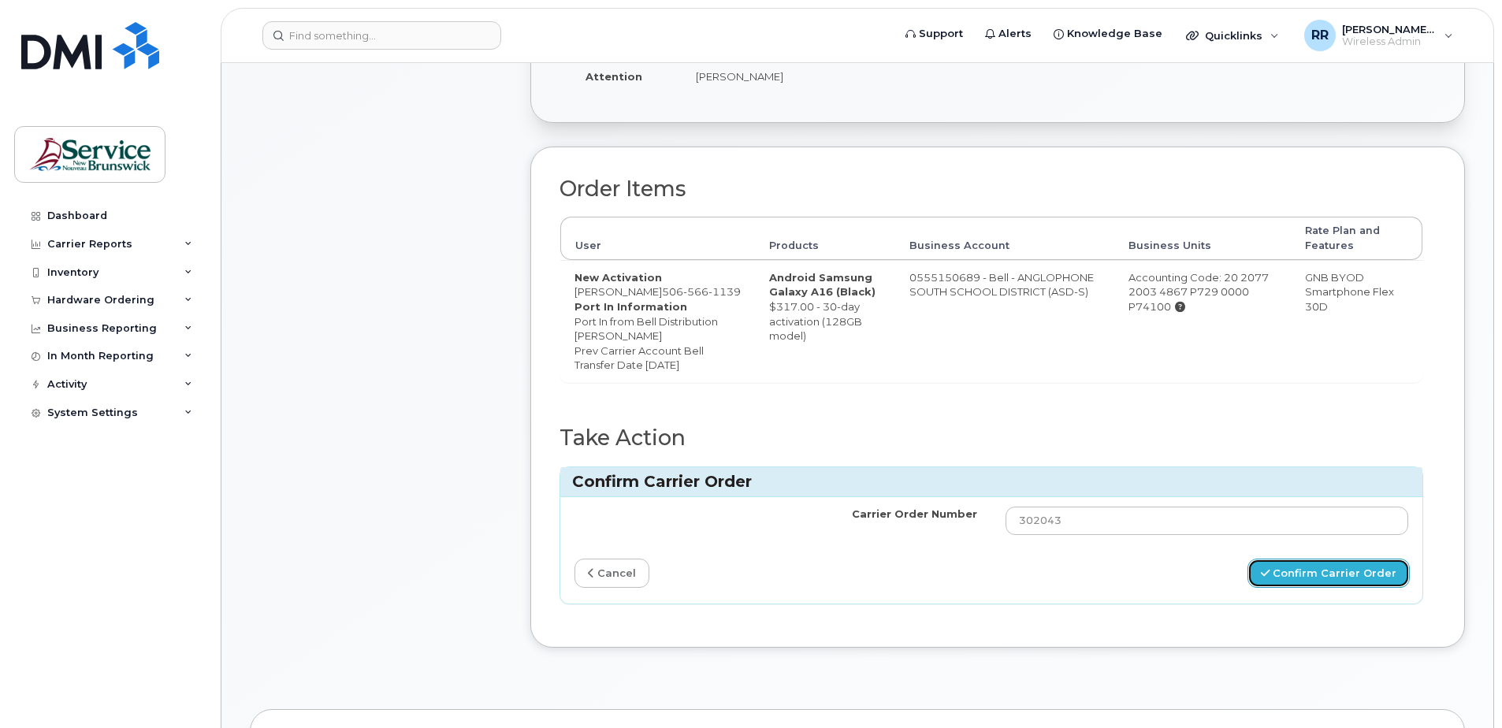
click at [1309, 588] on button "Confirm Carrier Order" at bounding box center [1328, 573] width 162 height 29
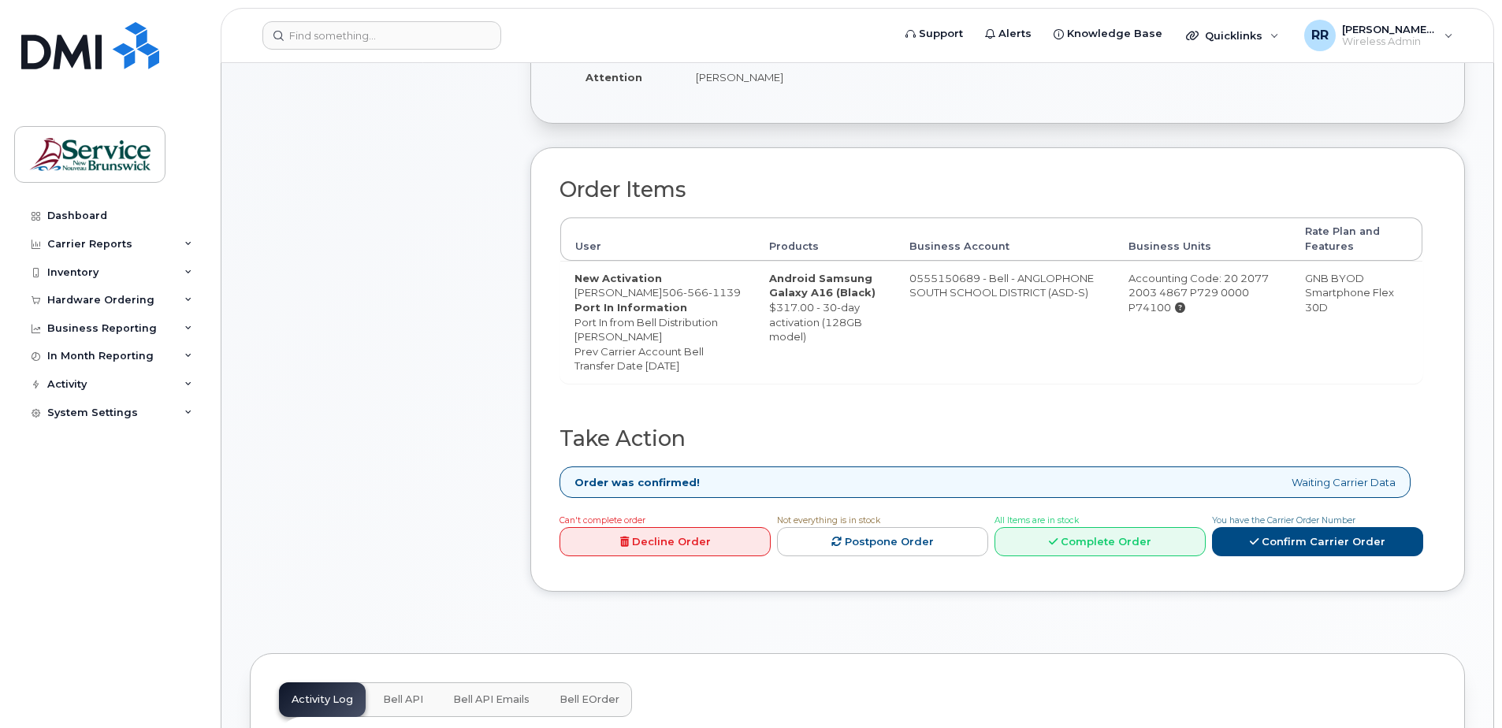
scroll to position [473, 0]
click at [1114, 556] on link "Complete Order" at bounding box center [1099, 540] width 211 height 29
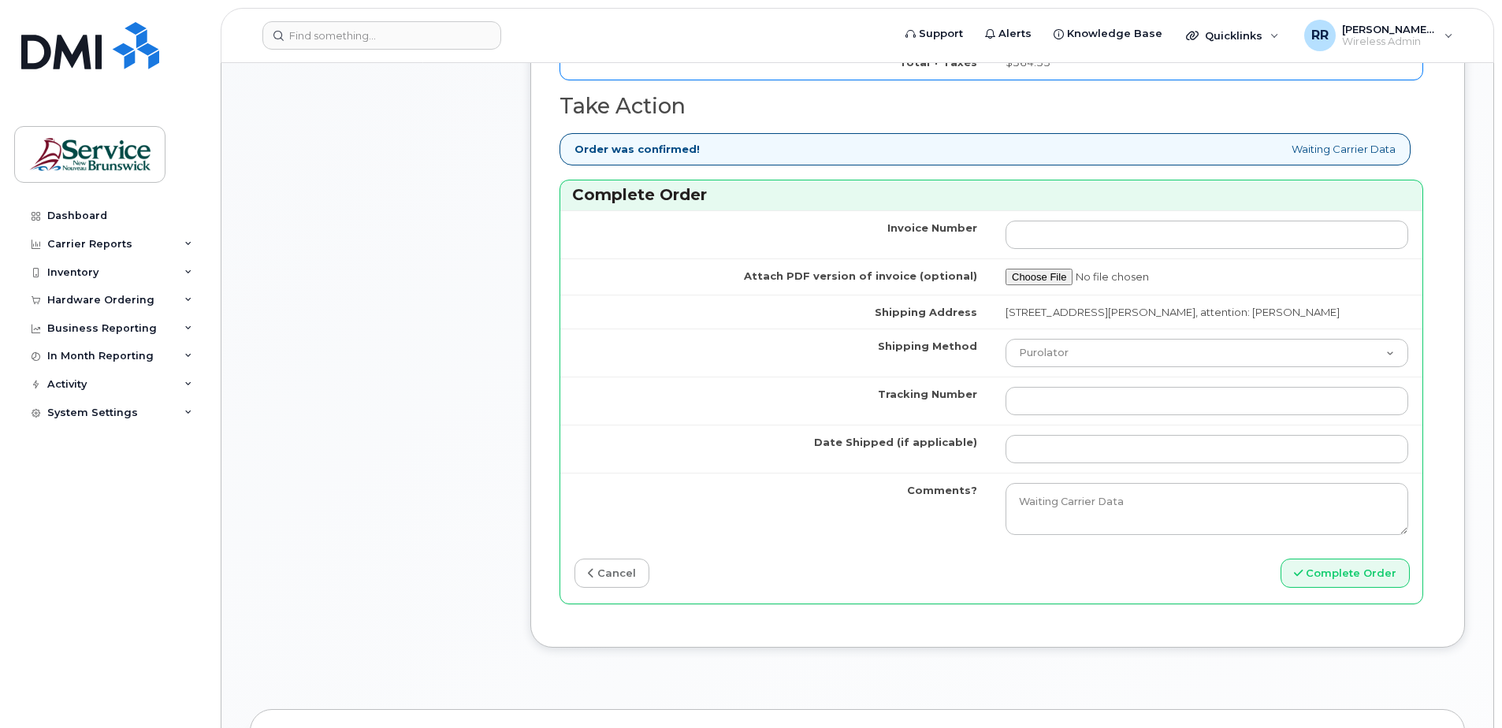
scroll to position [1261, 0]
click at [1348, 568] on button "Complete Order" at bounding box center [1344, 571] width 129 height 29
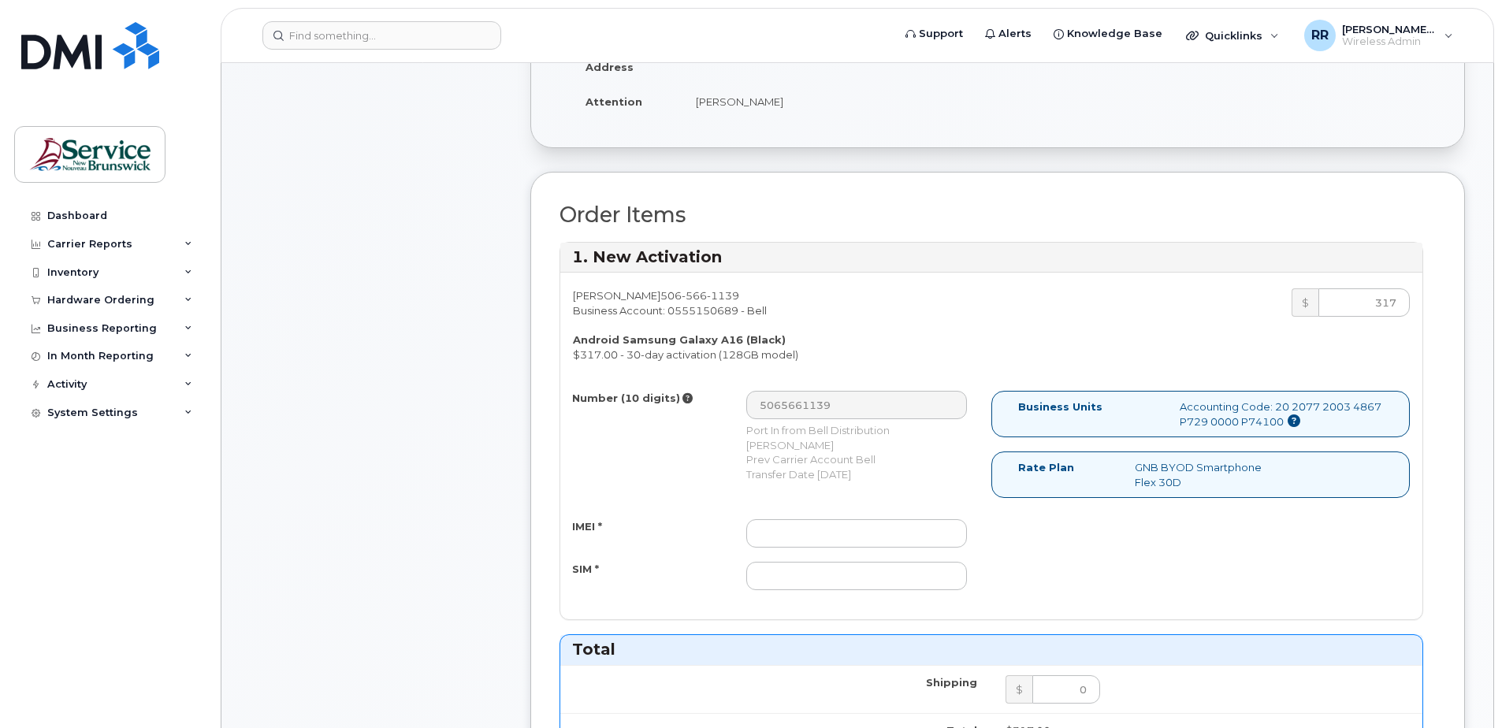
scroll to position [473, 0]
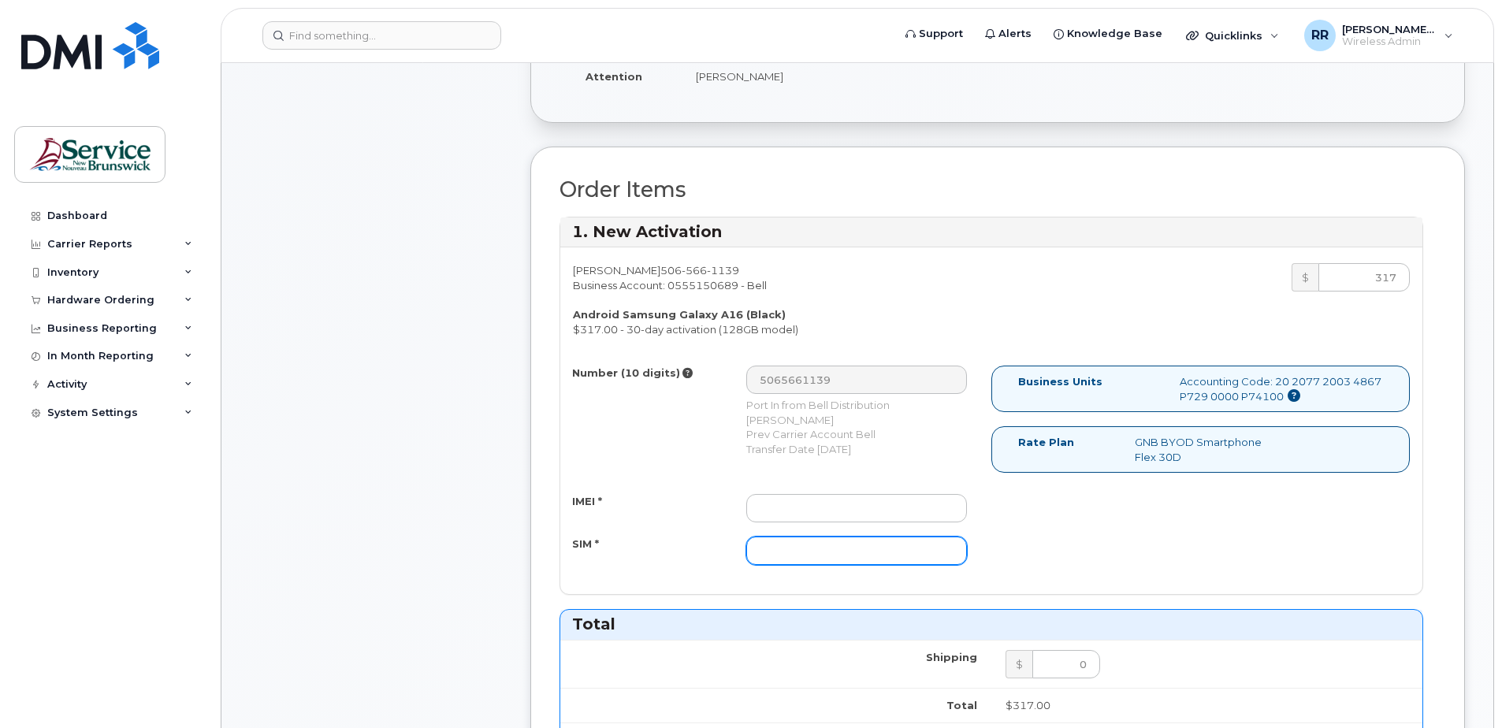
click at [808, 557] on input "SIM *" at bounding box center [856, 551] width 221 height 28
type input "2089353006"
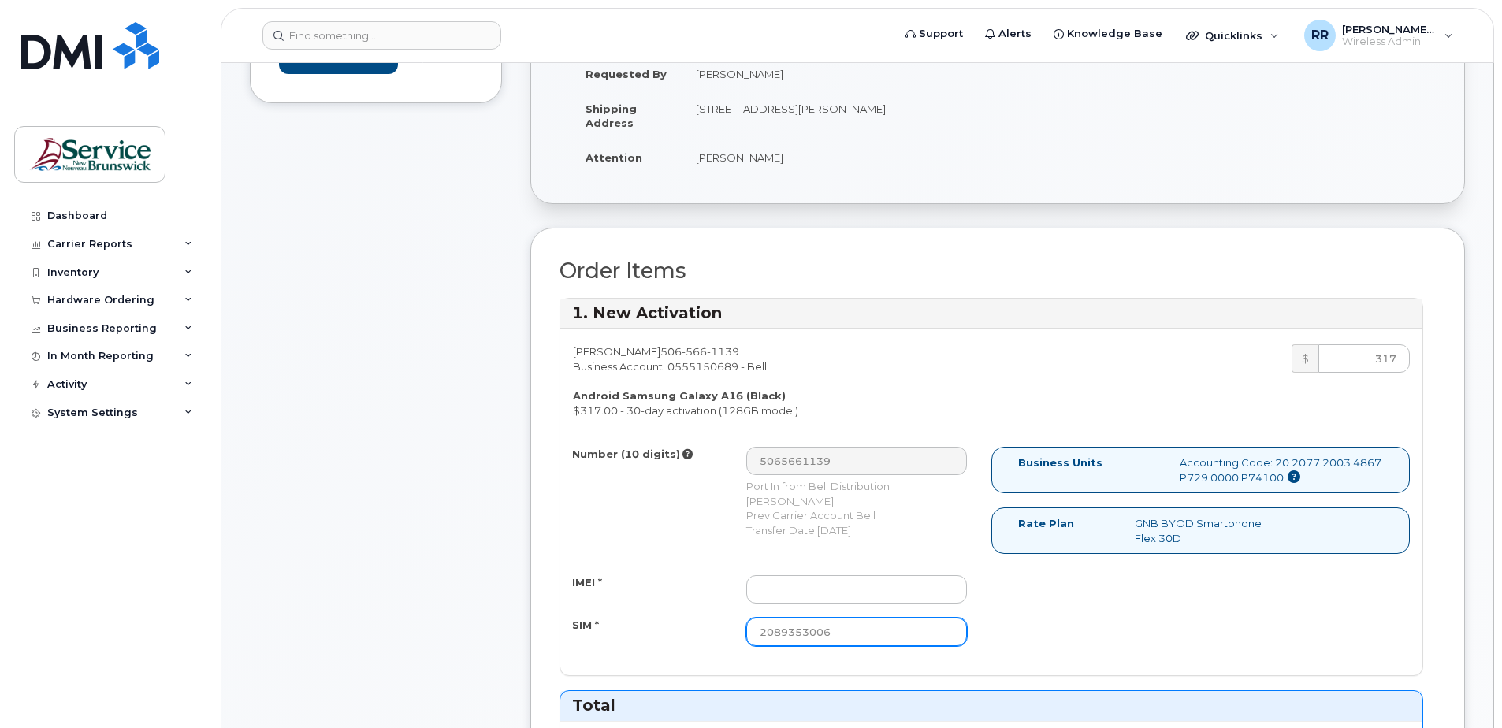
scroll to position [394, 0]
drag, startPoint x: 886, startPoint y: 637, endPoint x: 585, endPoint y: 655, distance: 302.3
click at [585, 655] on div "Number (10 digits) 5065661139 Port In from Bell Distribution Rhonda Roy Prev Ca…" at bounding box center [775, 551] width 431 height 214
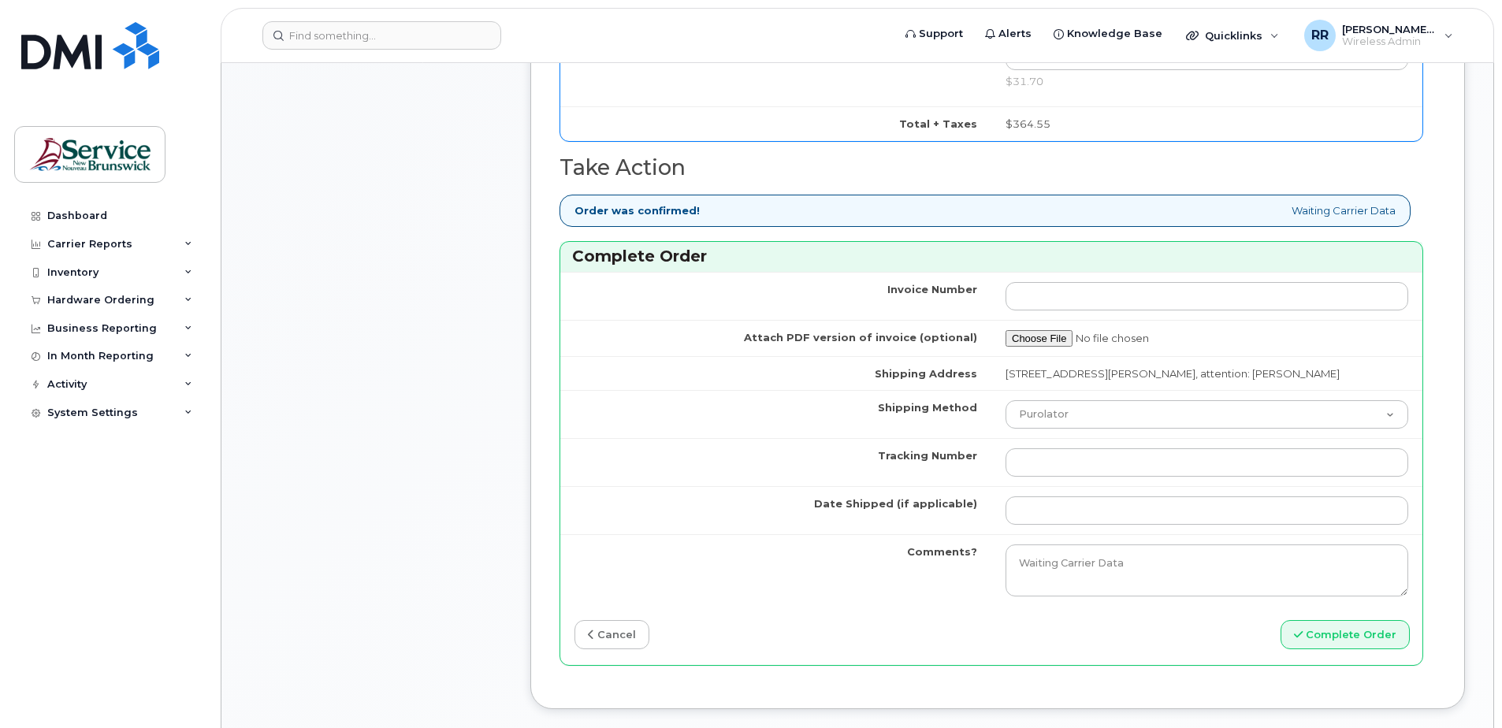
scroll to position [1261, 0]
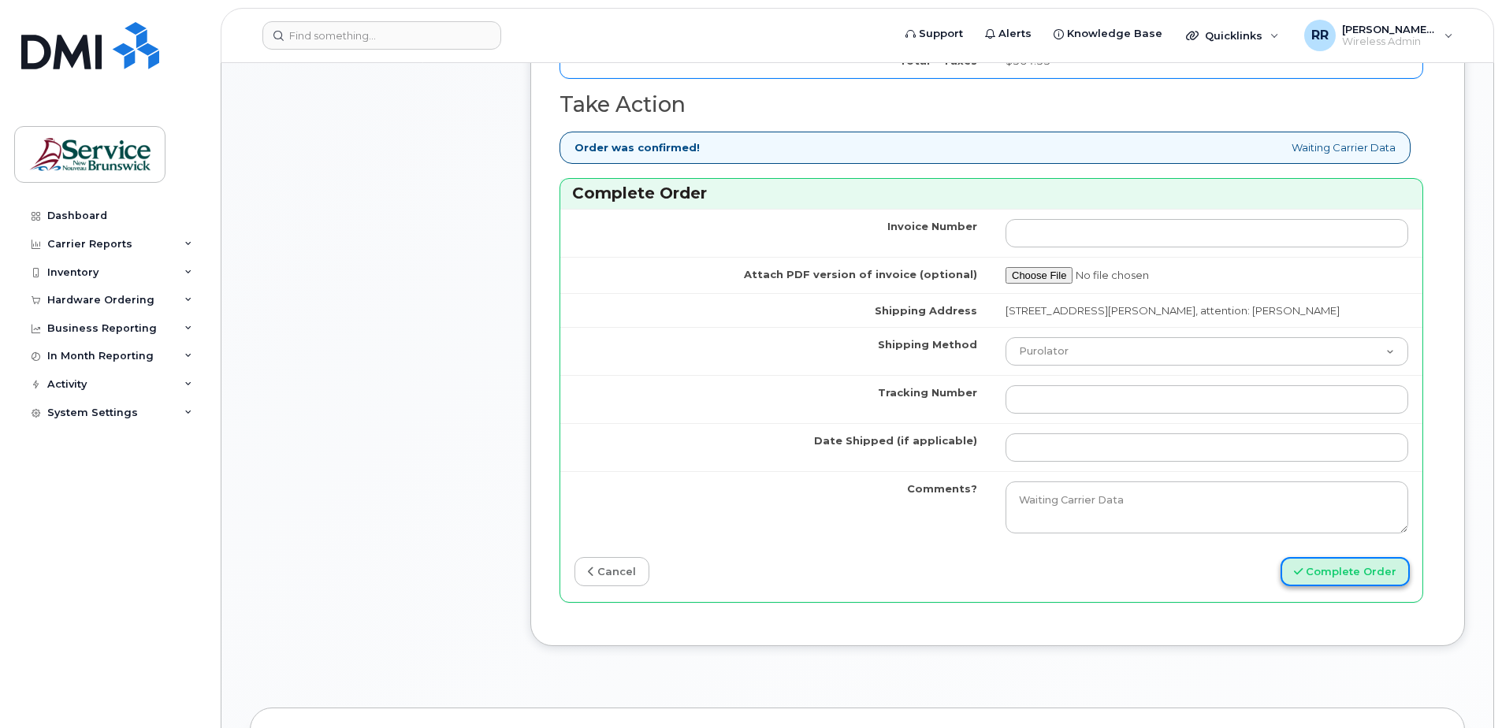
click at [1314, 580] on button "Complete Order" at bounding box center [1344, 571] width 129 height 29
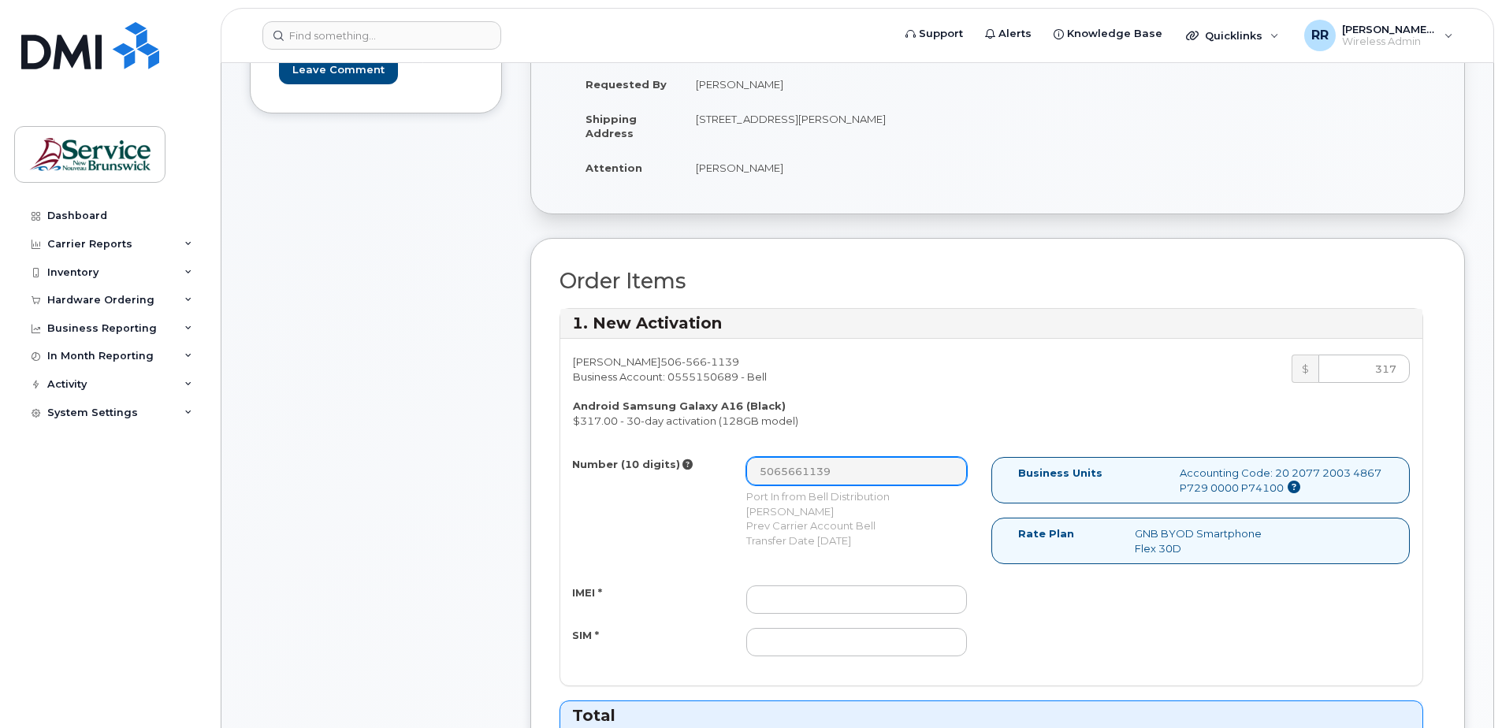
scroll to position [394, 0]
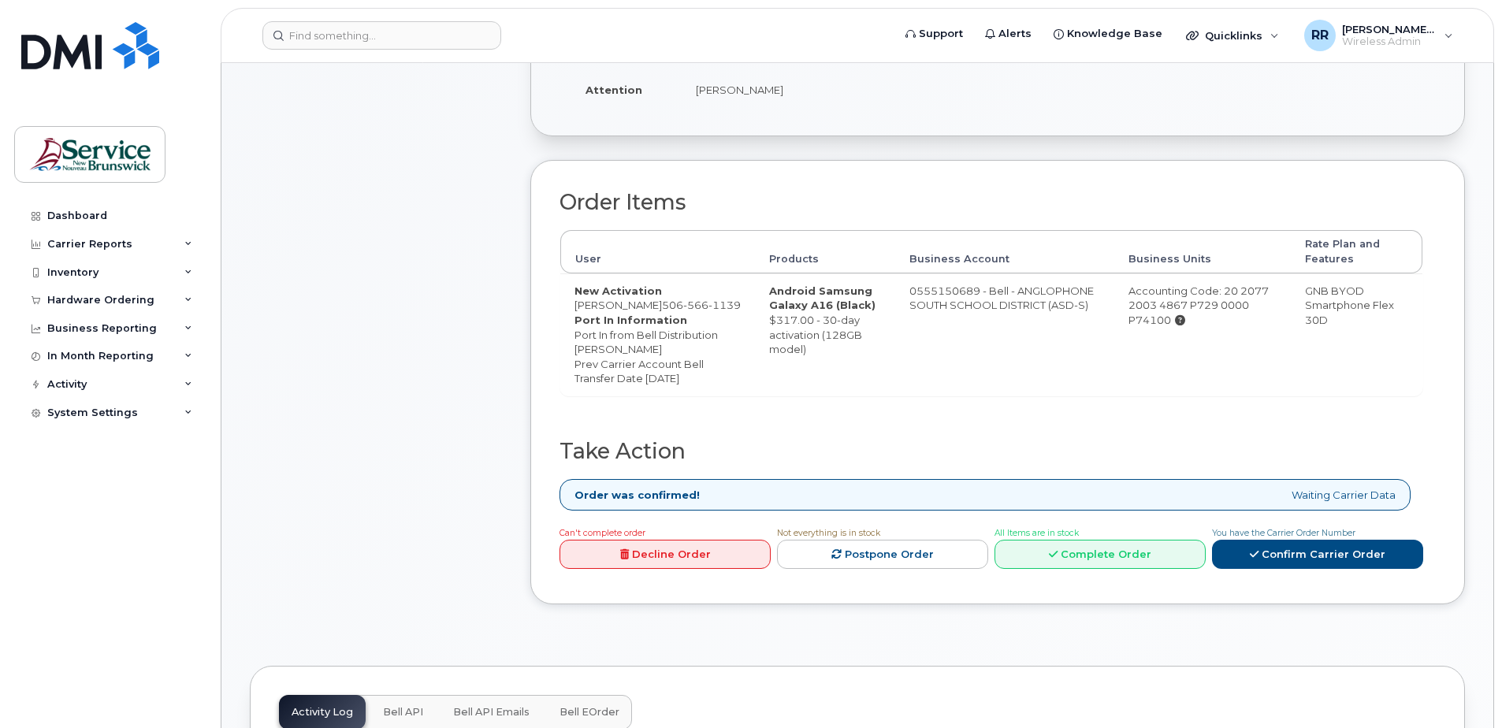
scroll to position [473, 0]
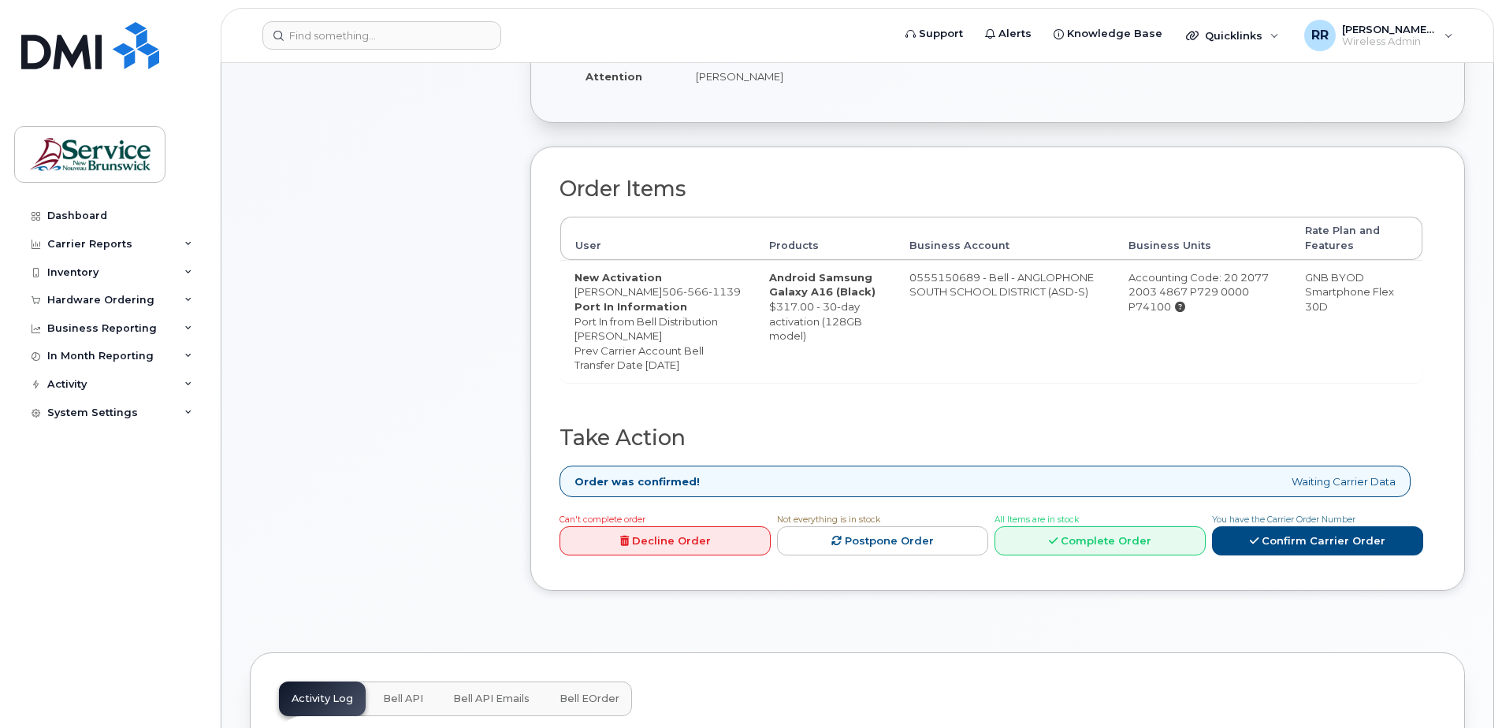
click at [895, 333] on td "0555150689 - Bell - ANGLOPHONE SOUTH SCHOOL DISTRICT (ASD-S)" at bounding box center [1004, 321] width 219 height 122
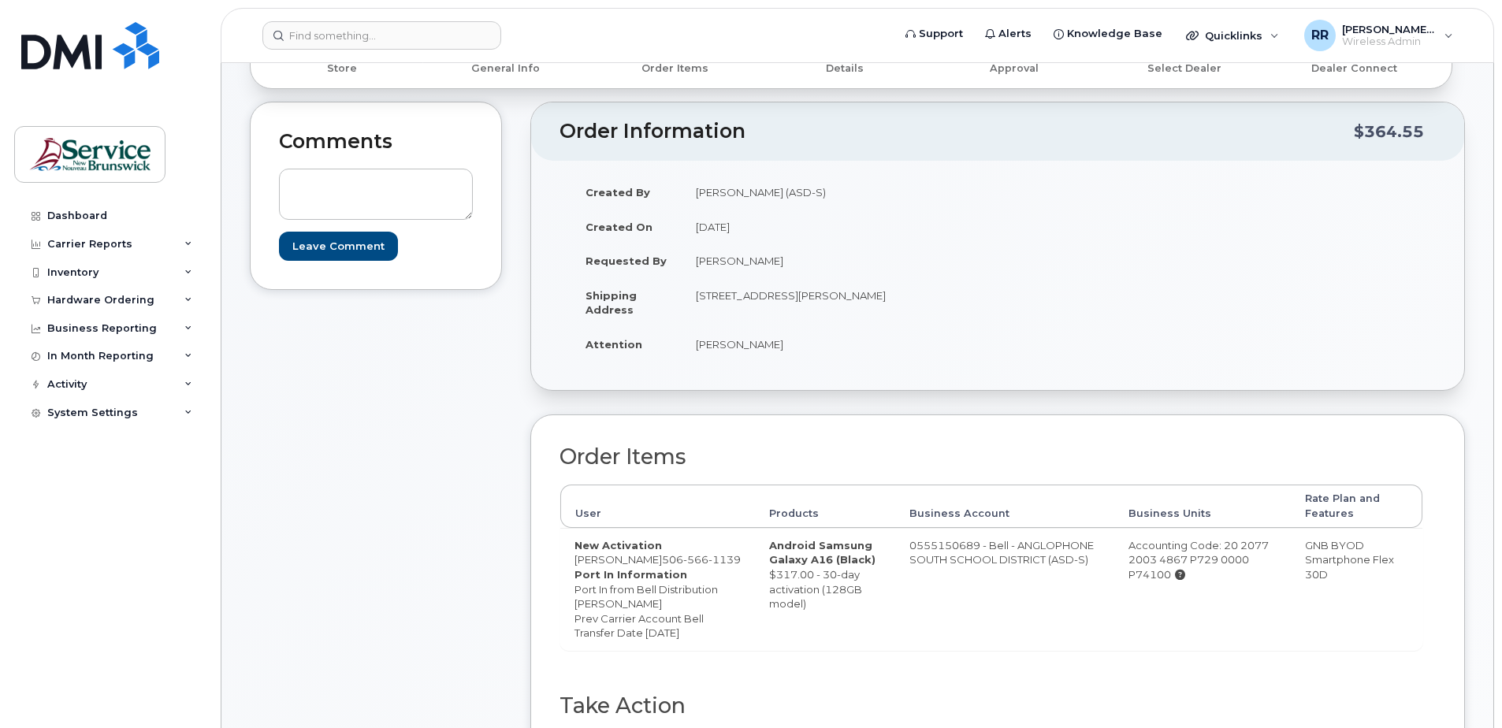
scroll to position [0, 0]
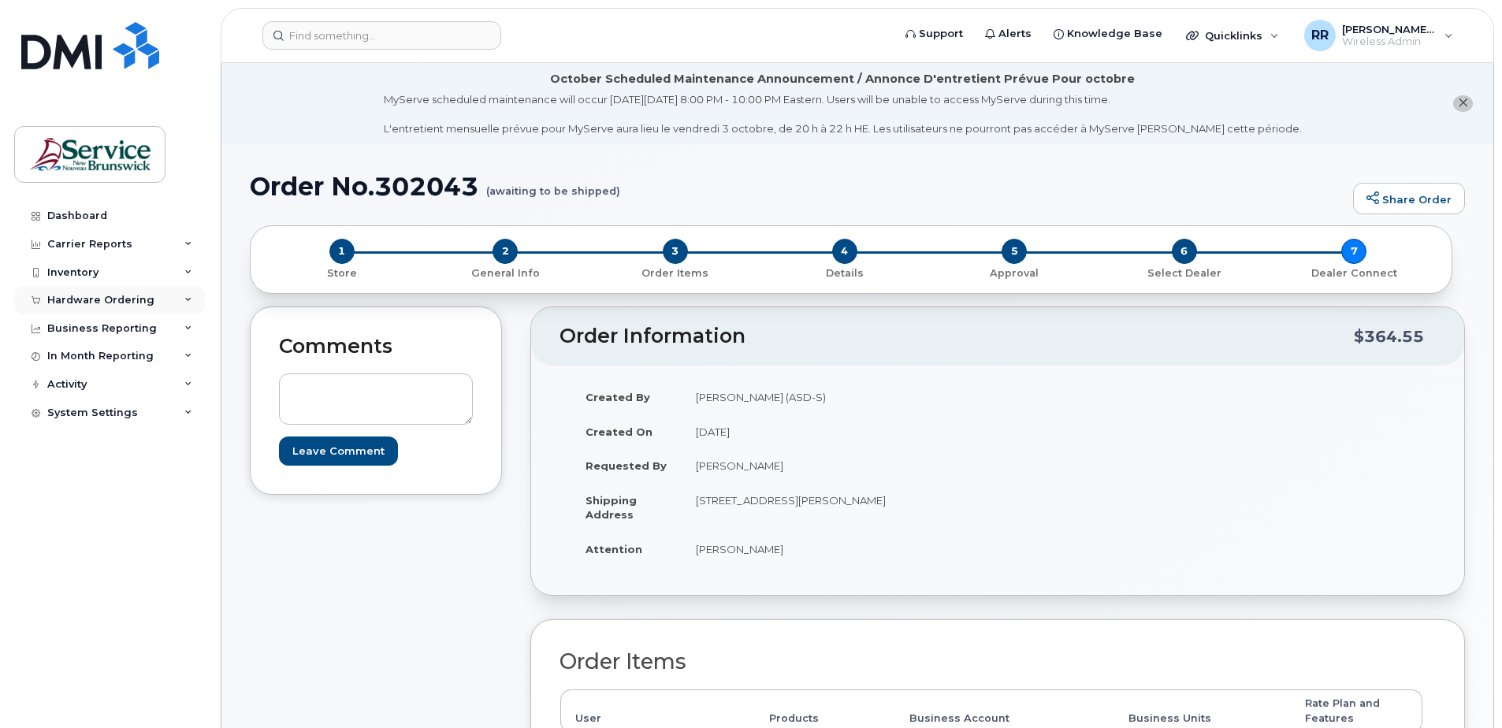
click at [76, 303] on div "Hardware Ordering" at bounding box center [100, 300] width 107 height 13
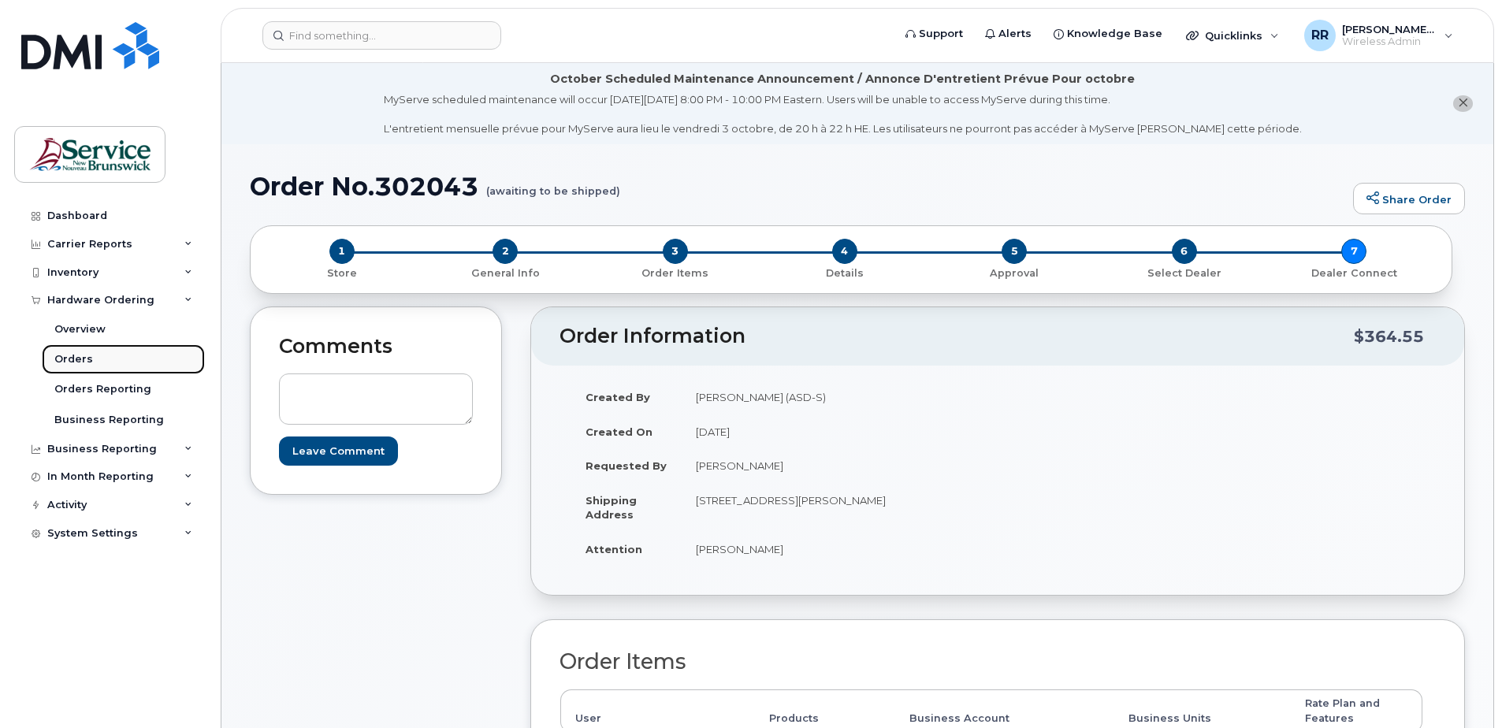
click at [79, 361] on div "Orders" at bounding box center [73, 359] width 39 height 14
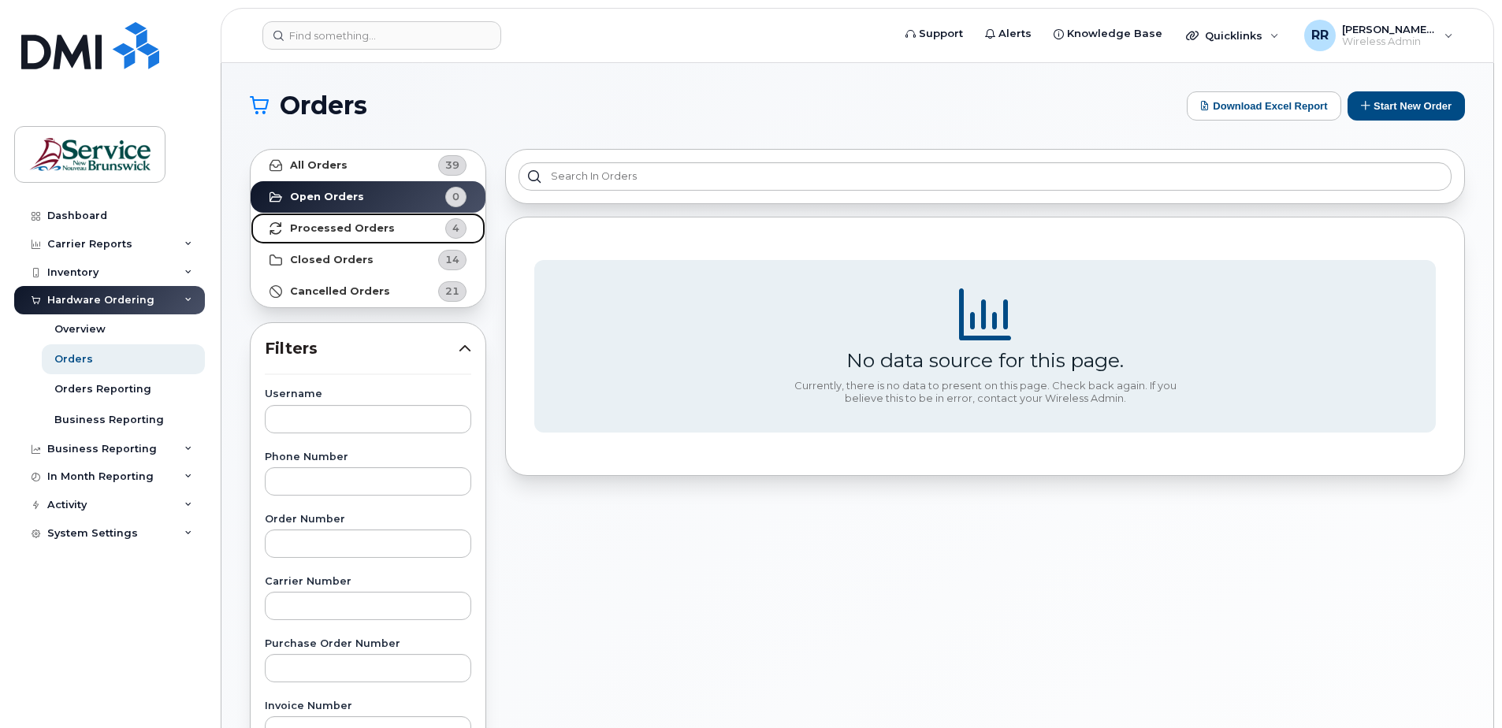
click at [340, 231] on strong "Processed Orders" at bounding box center [342, 228] width 105 height 13
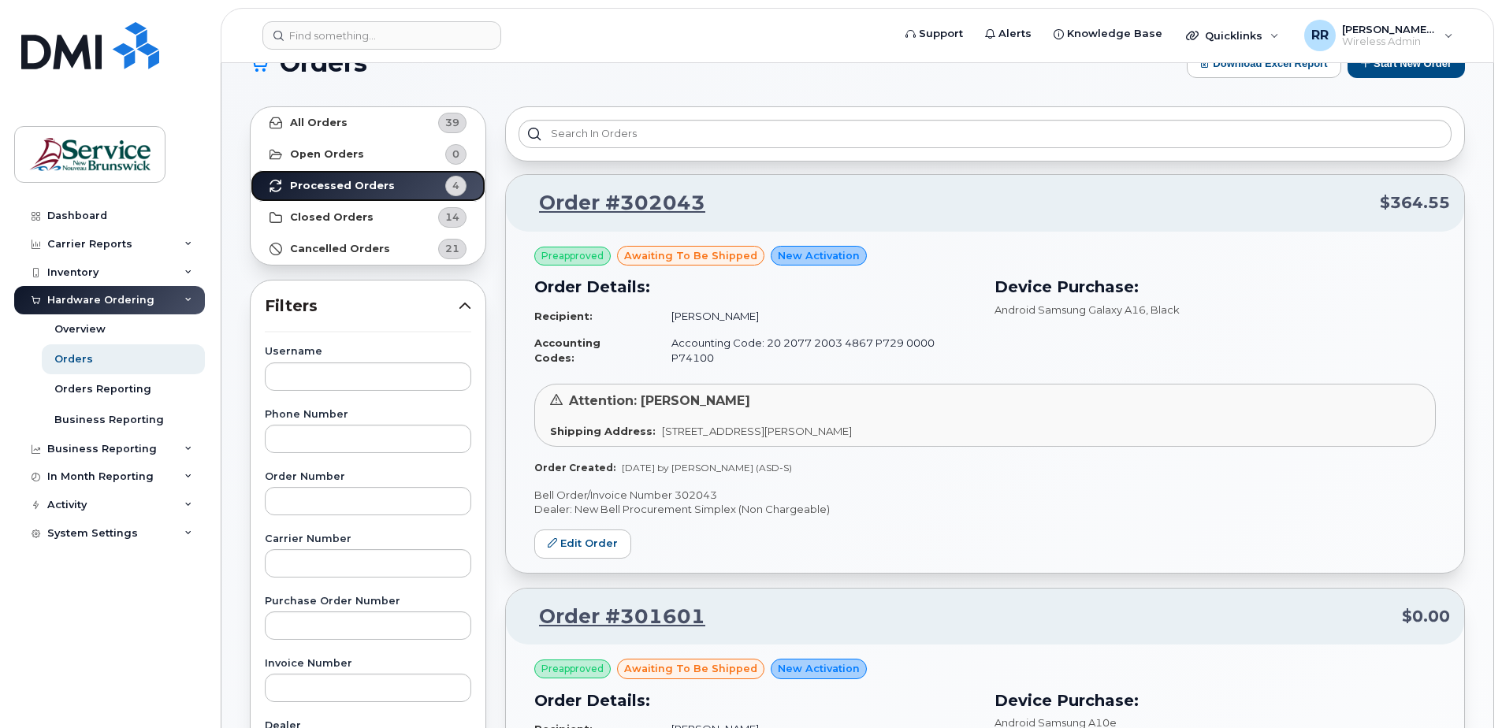
scroll to position [79, 0]
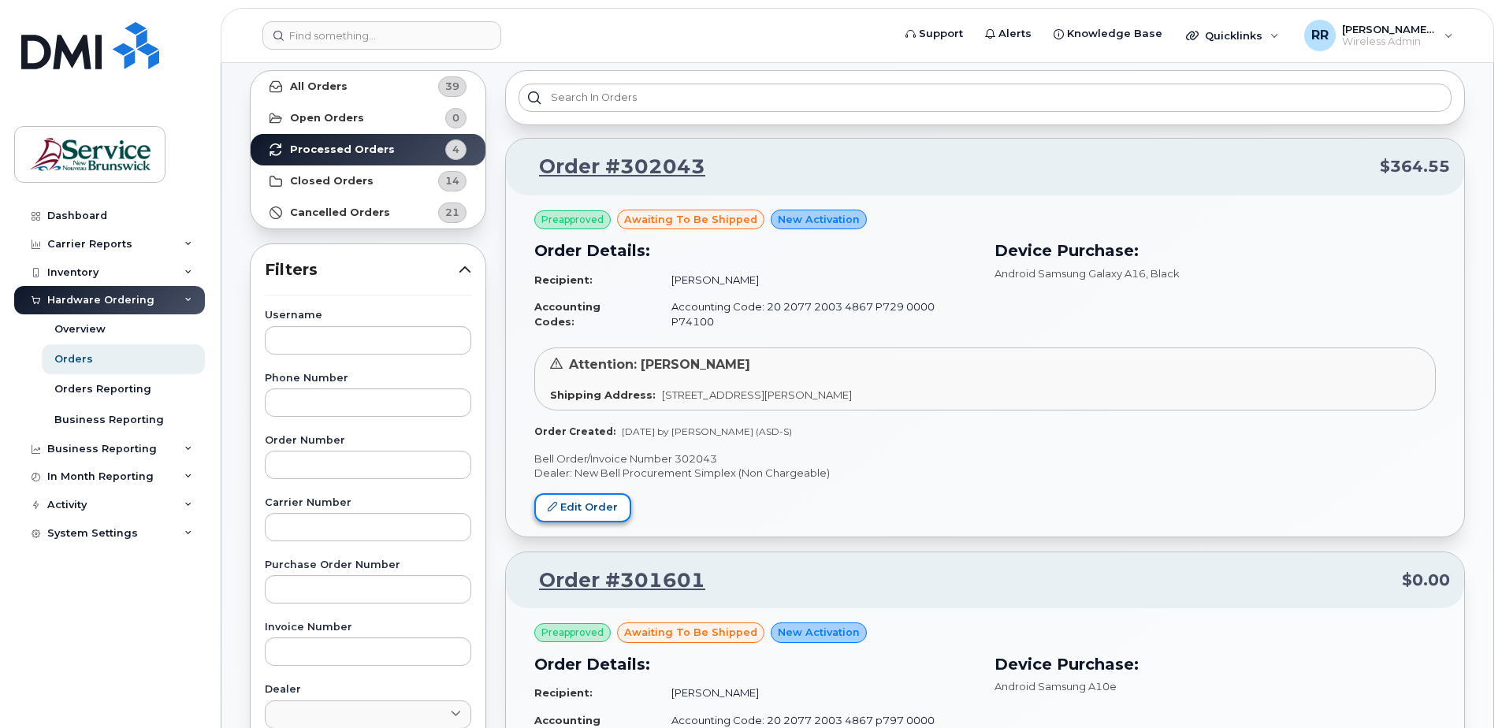
click at [581, 495] on link "Edit Order" at bounding box center [582, 507] width 97 height 29
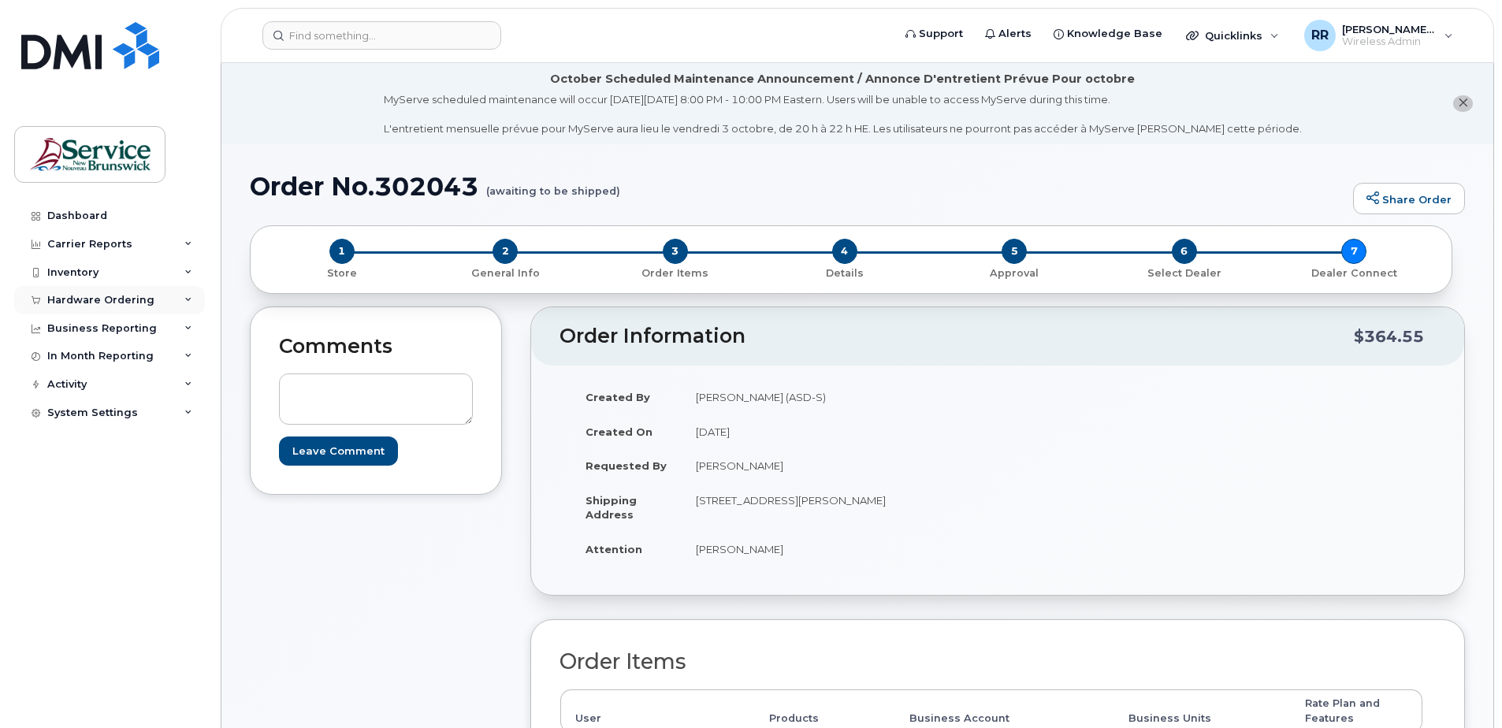
click at [84, 297] on div "Hardware Ordering" at bounding box center [100, 300] width 107 height 13
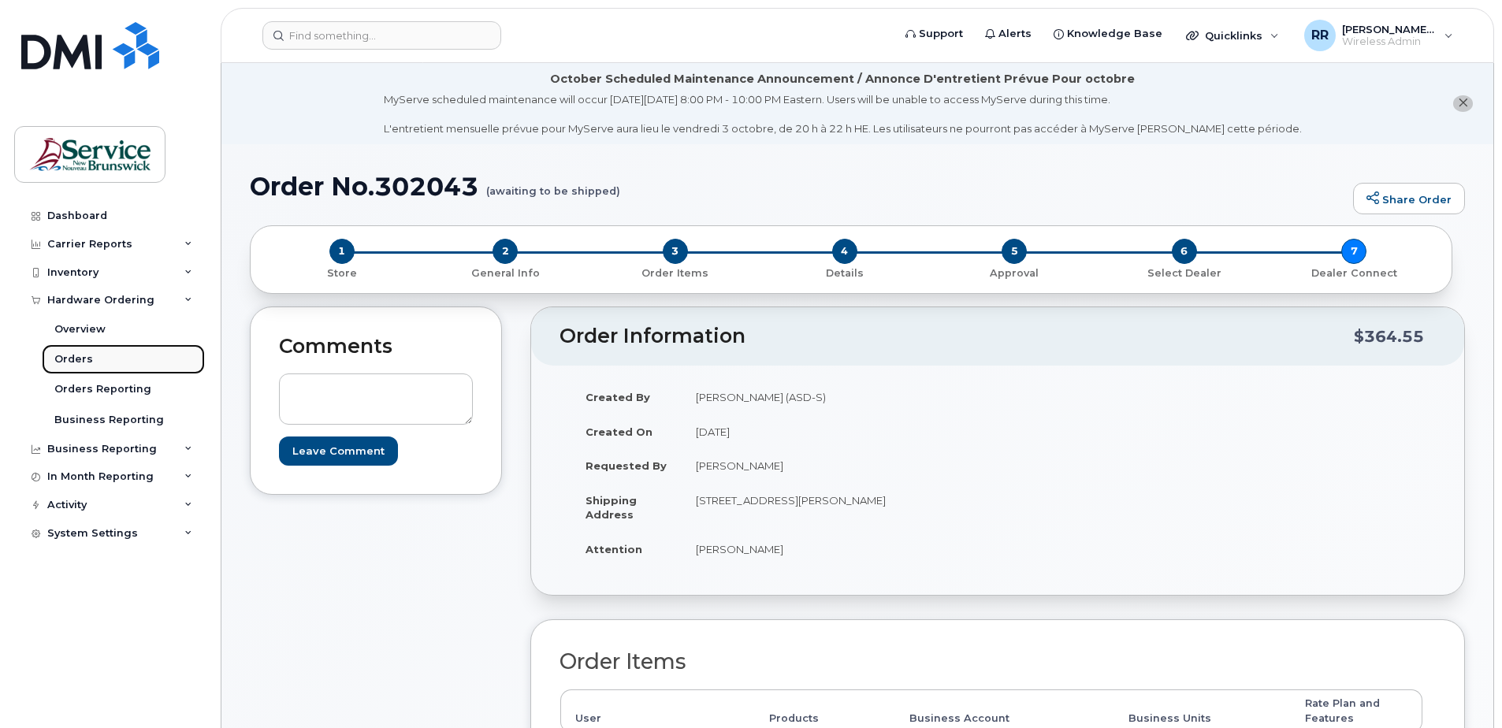
click at [75, 361] on div "Orders" at bounding box center [73, 359] width 39 height 14
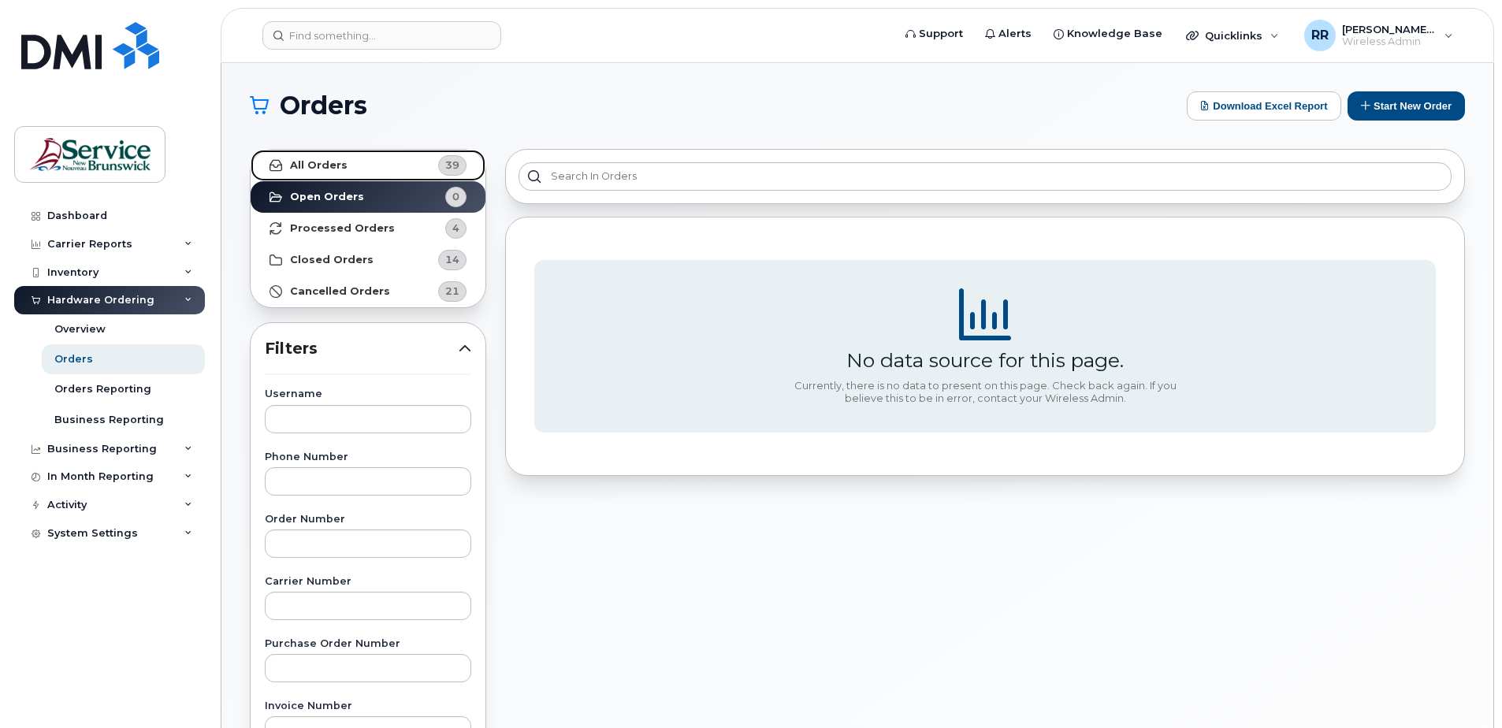
click at [309, 169] on strong "All Orders" at bounding box center [319, 165] width 58 height 13
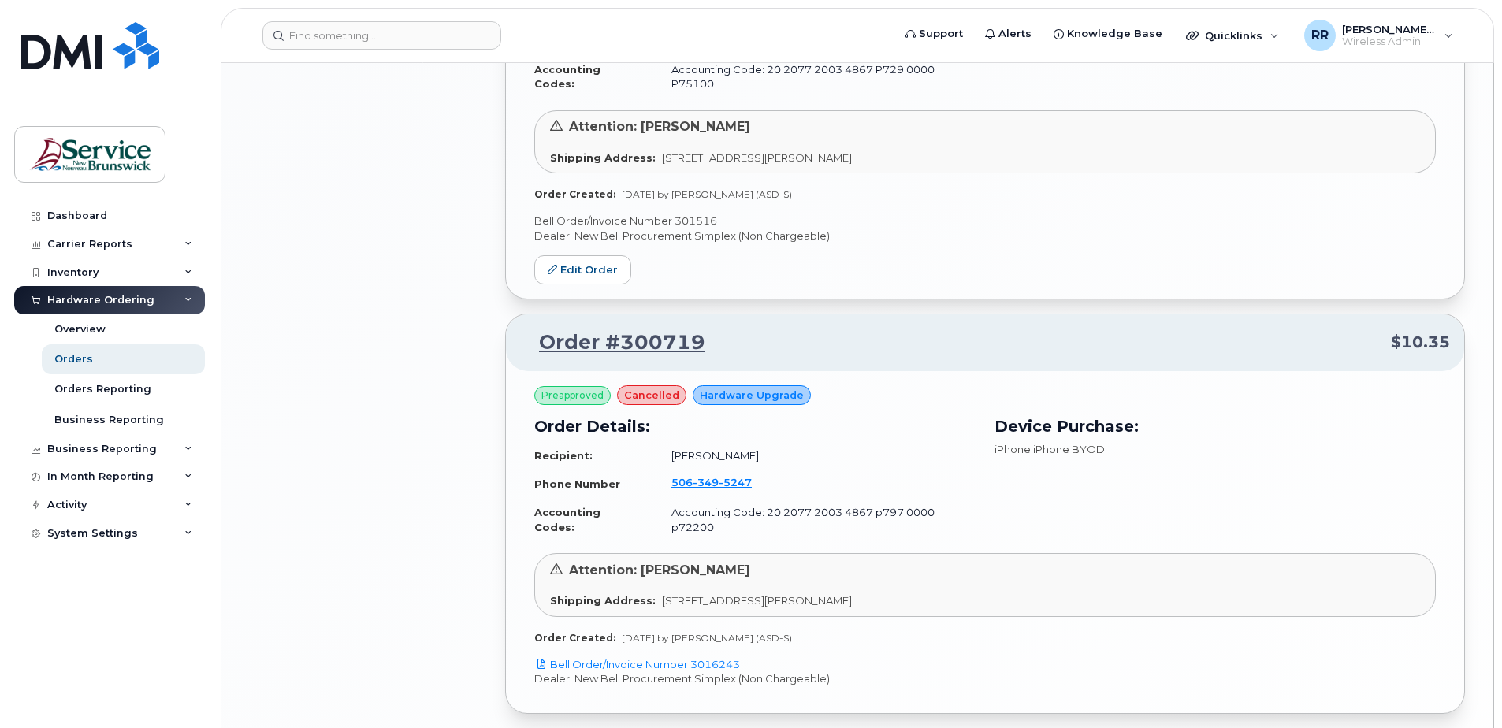
scroll to position [1970, 0]
click at [611, 656] on link "Bell Order/Invoice Number 3016243" at bounding box center [637, 662] width 206 height 13
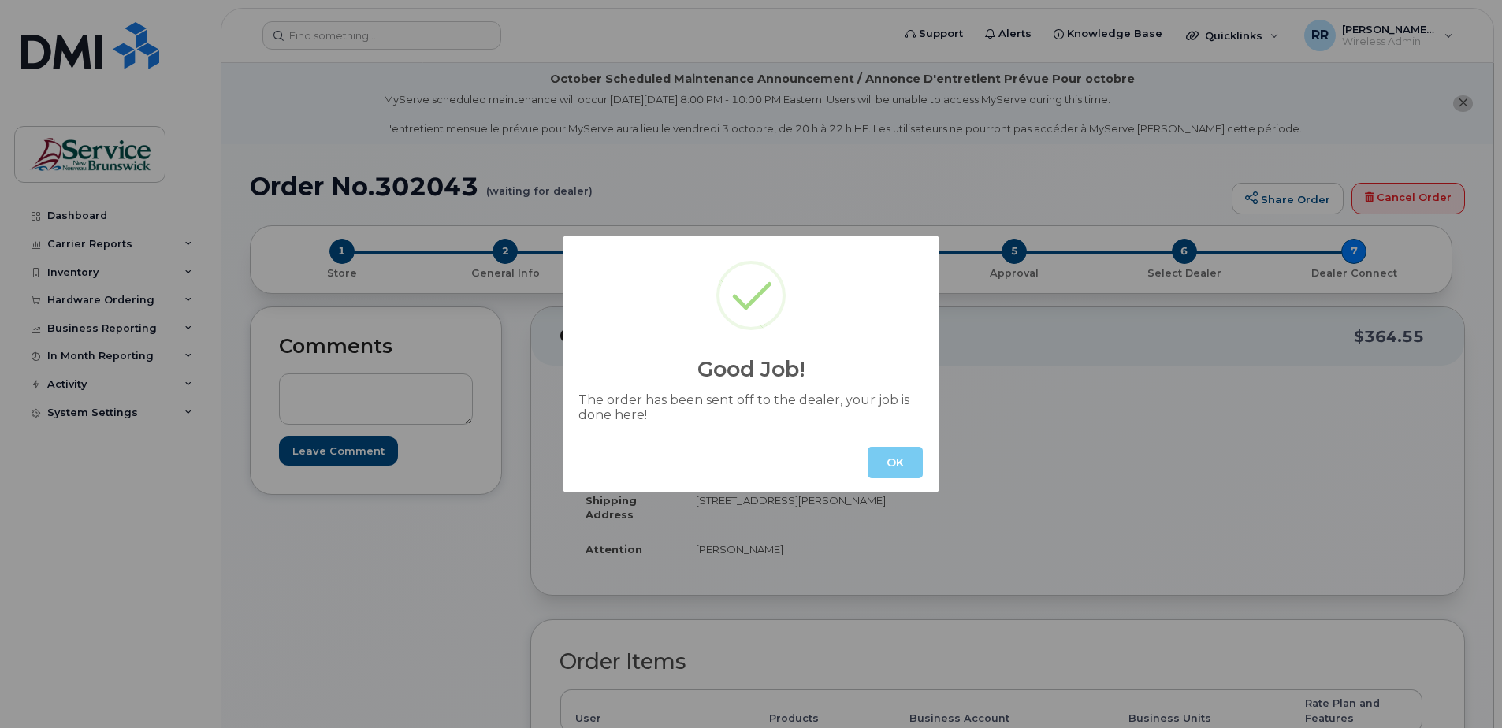
click at [897, 463] on button "OK" at bounding box center [895, 463] width 55 height 32
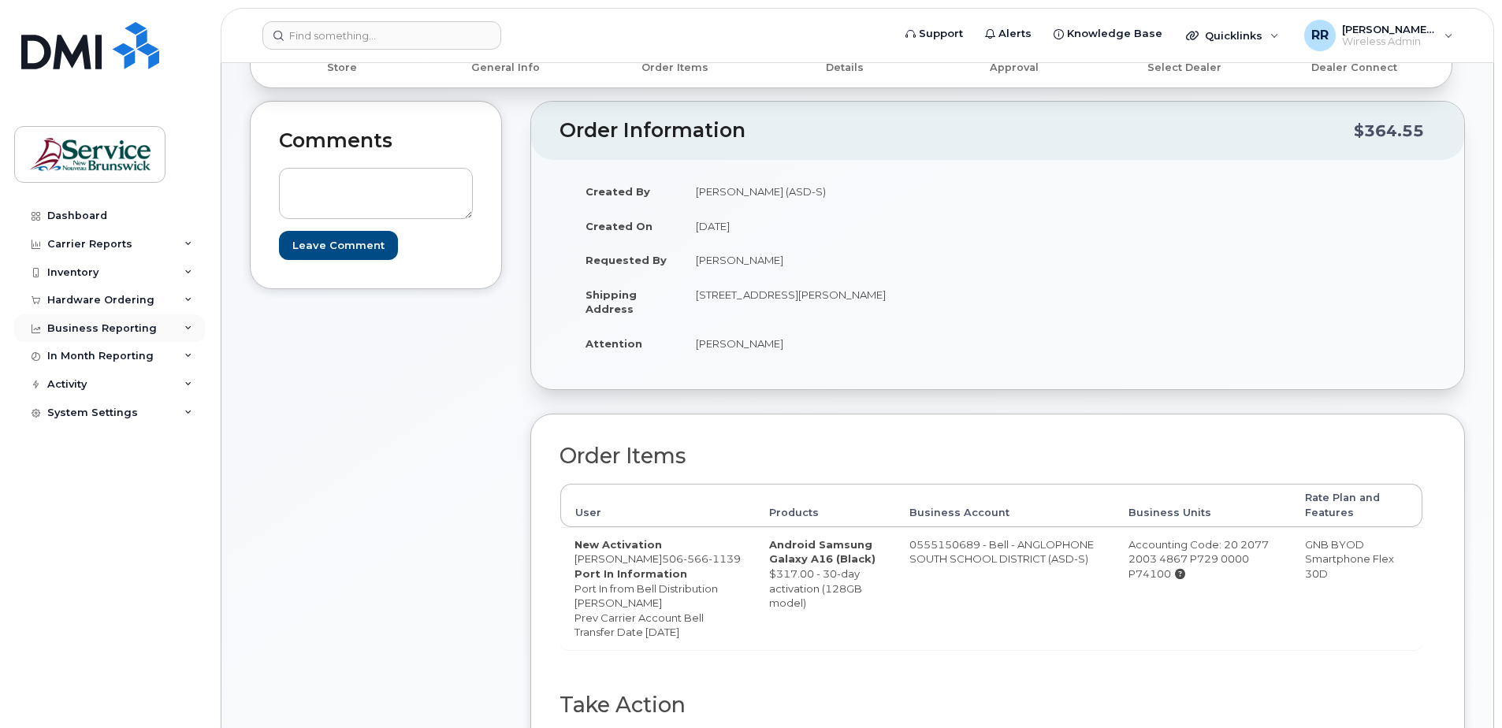
scroll to position [236, 0]
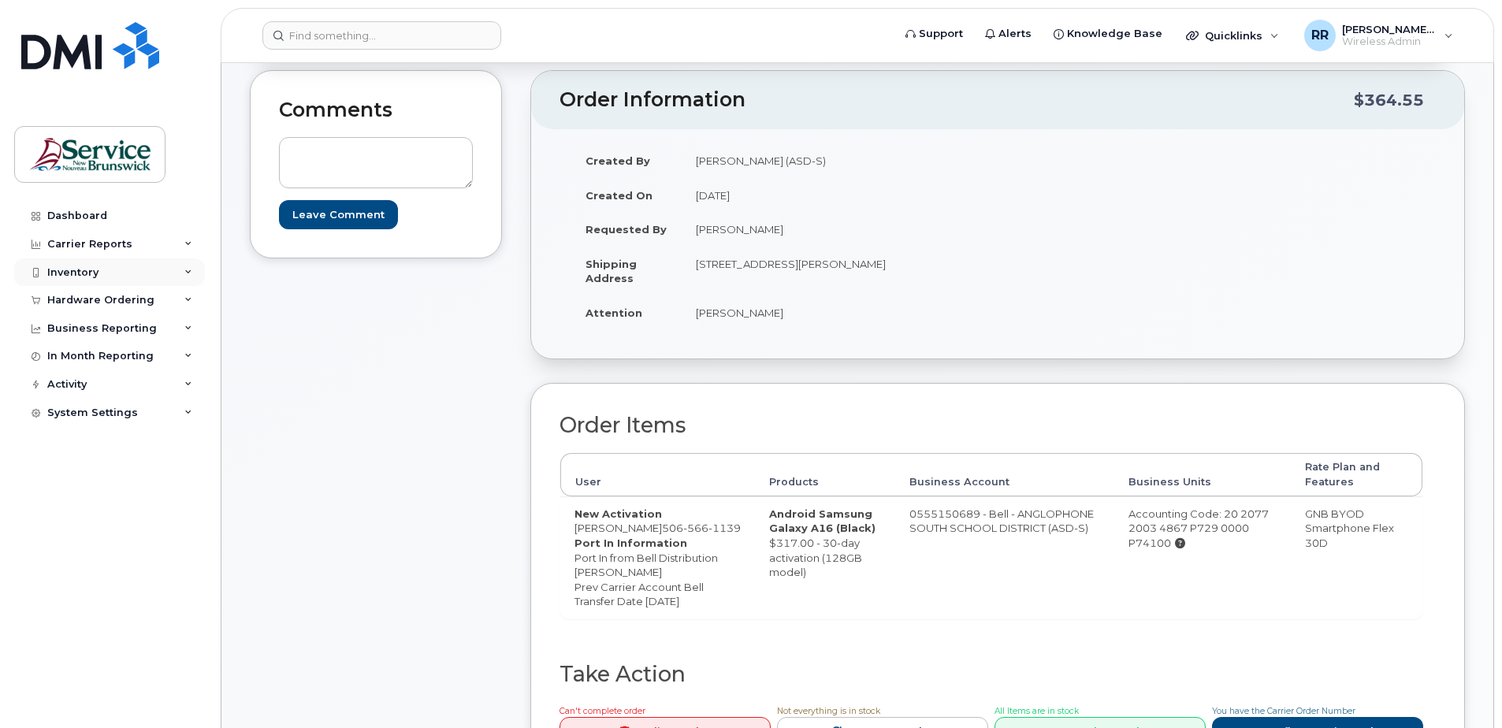
click at [76, 277] on div "Inventory" at bounding box center [72, 272] width 51 height 13
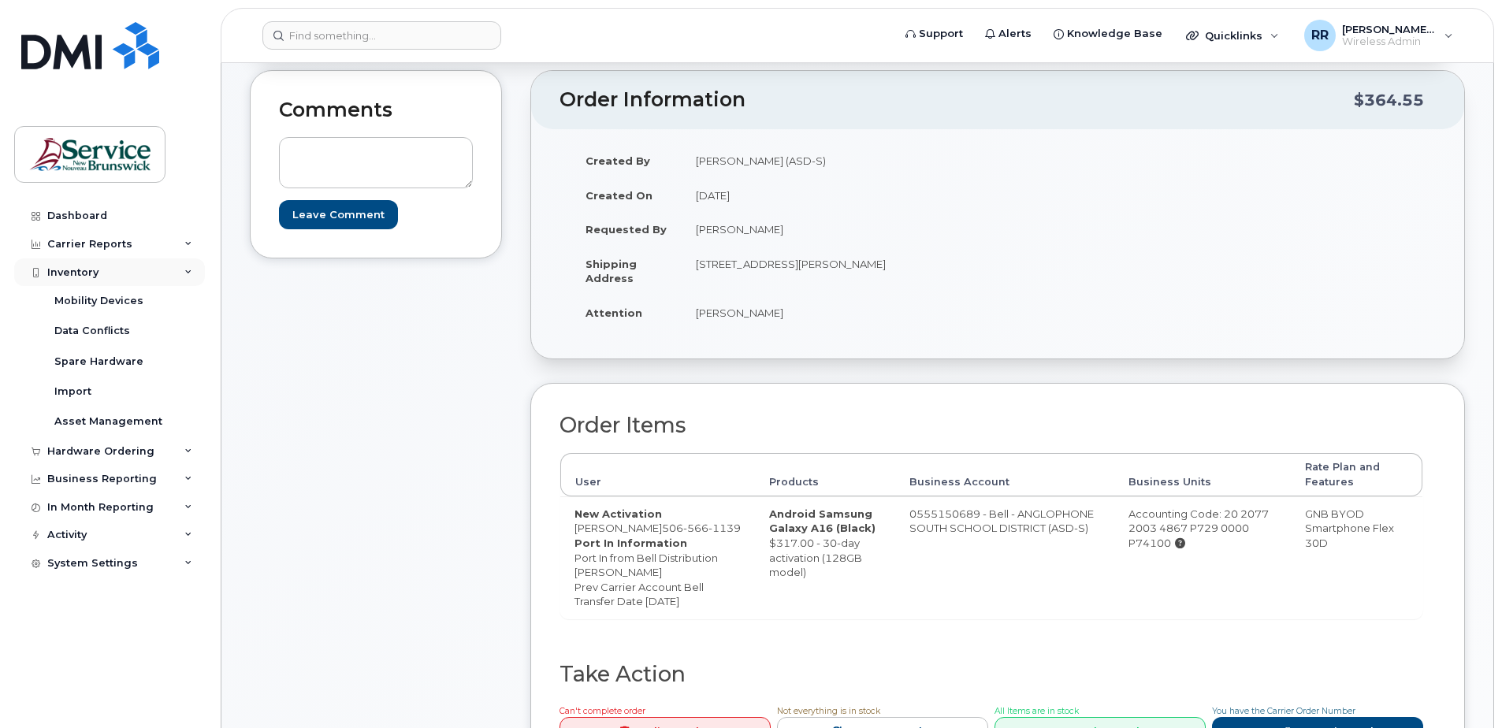
click at [76, 277] on div "Inventory" at bounding box center [72, 272] width 51 height 13
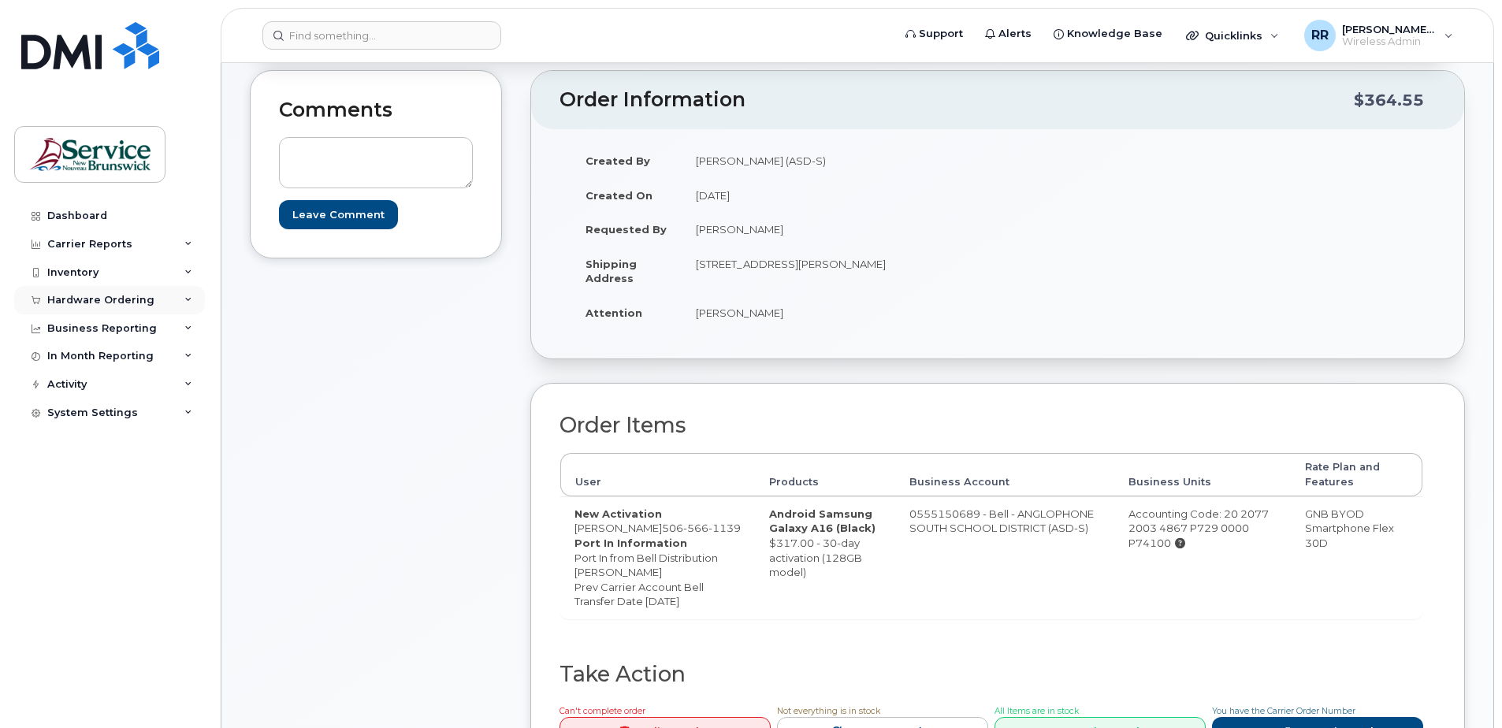
click at [93, 302] on div "Hardware Ordering" at bounding box center [100, 300] width 107 height 13
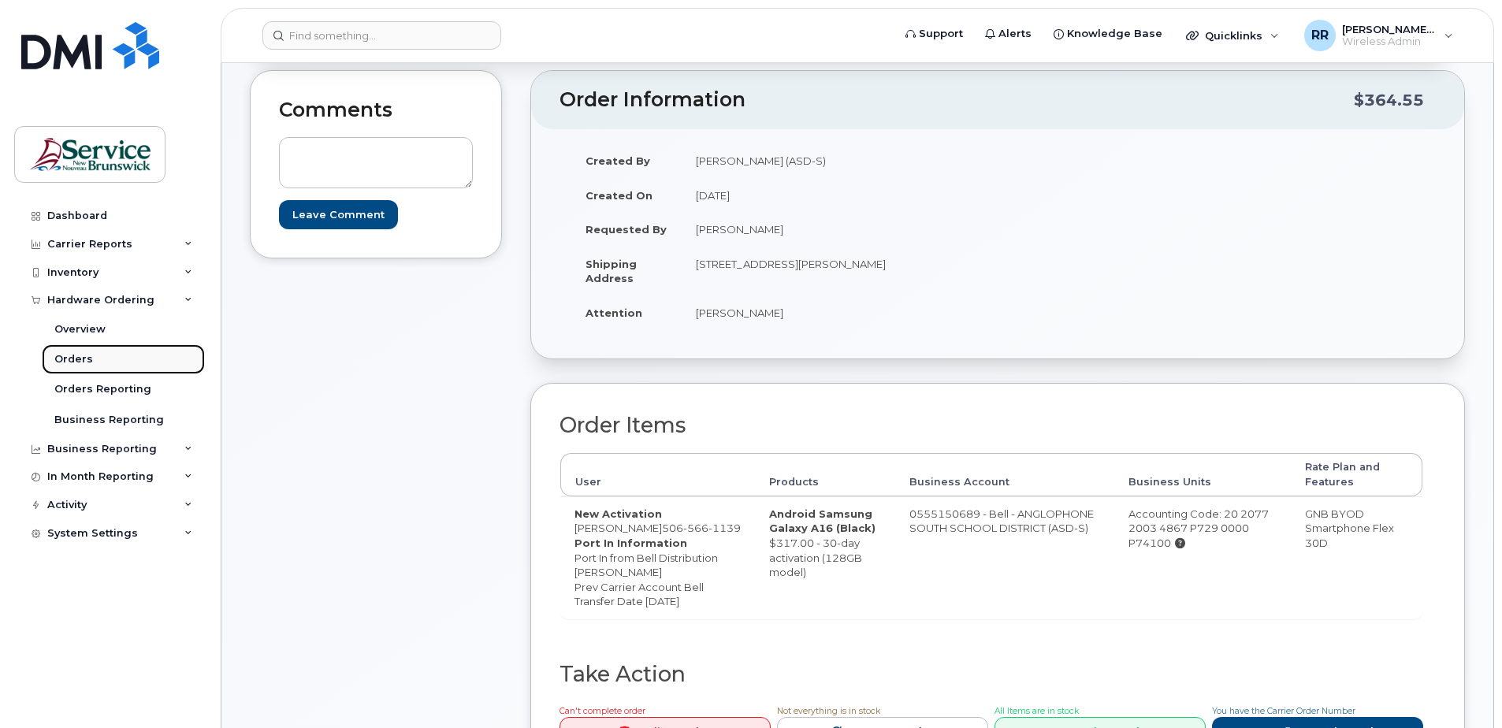
click at [70, 360] on div "Orders" at bounding box center [73, 359] width 39 height 14
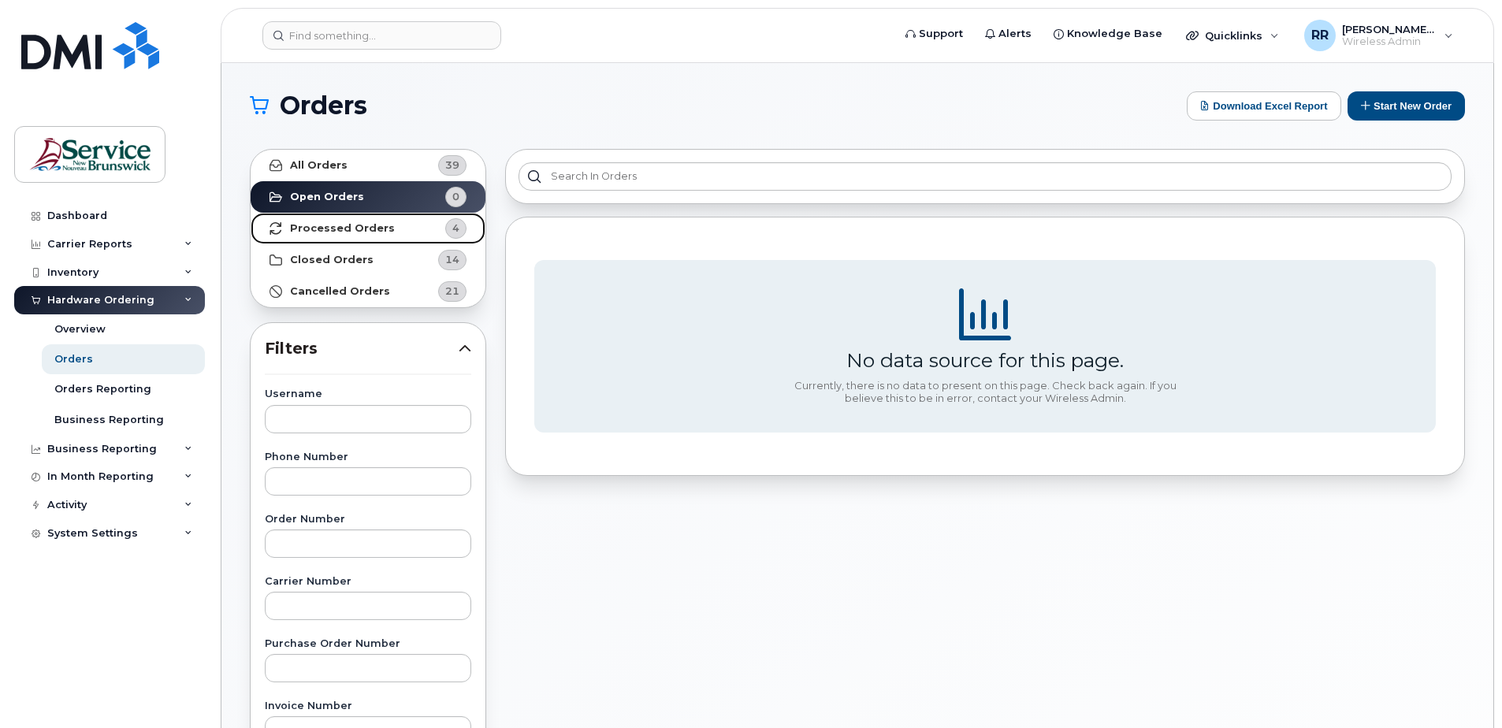
click at [347, 225] on strong "Processed Orders" at bounding box center [342, 228] width 105 height 13
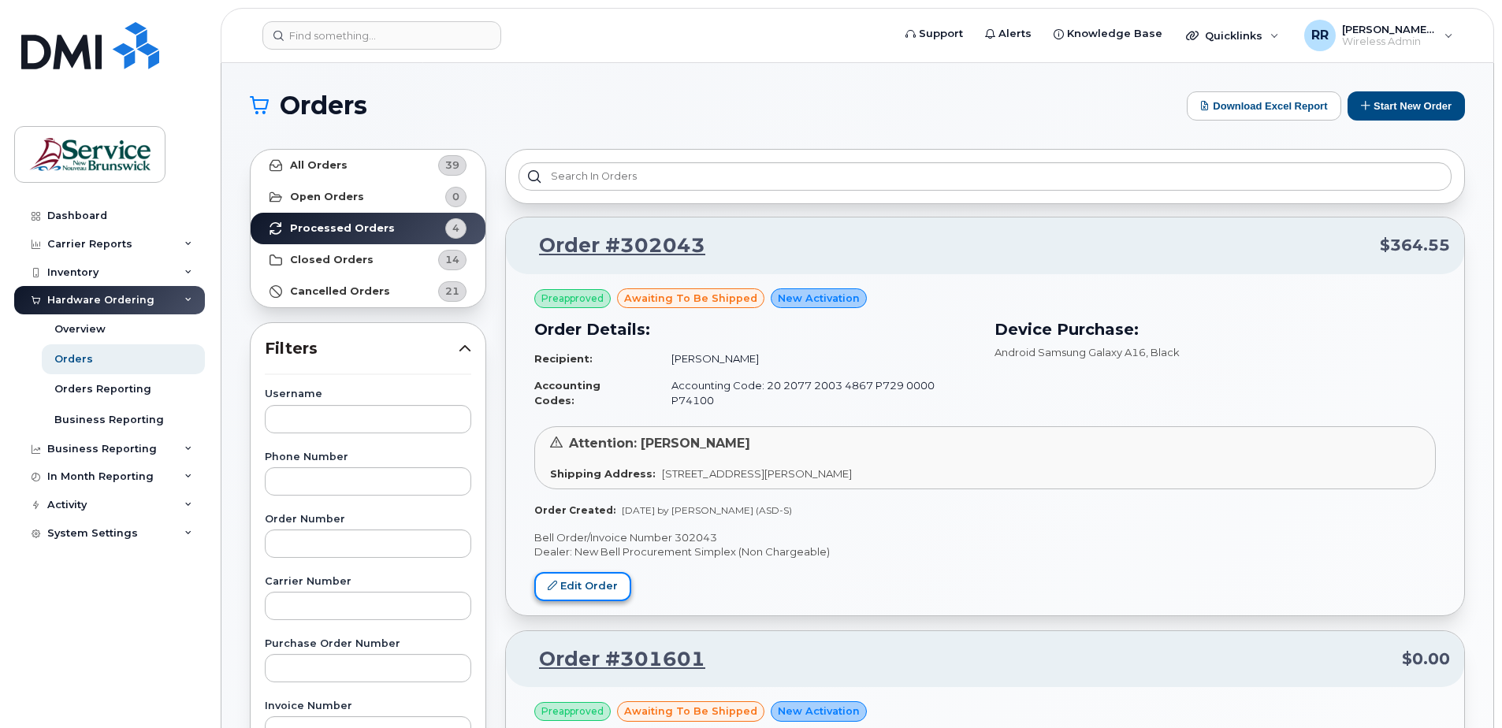
click at [559, 573] on link "Edit Order" at bounding box center [582, 586] width 97 height 29
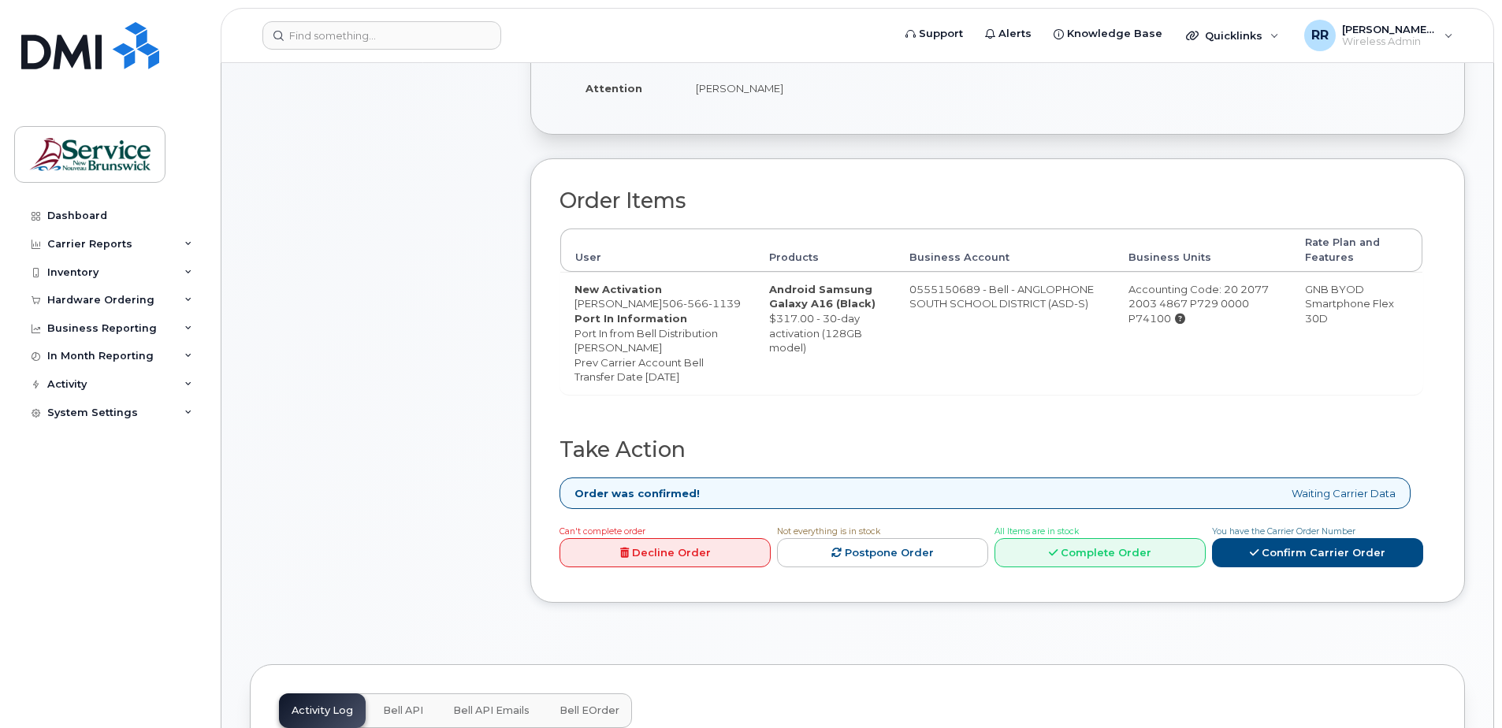
scroll to position [473, 0]
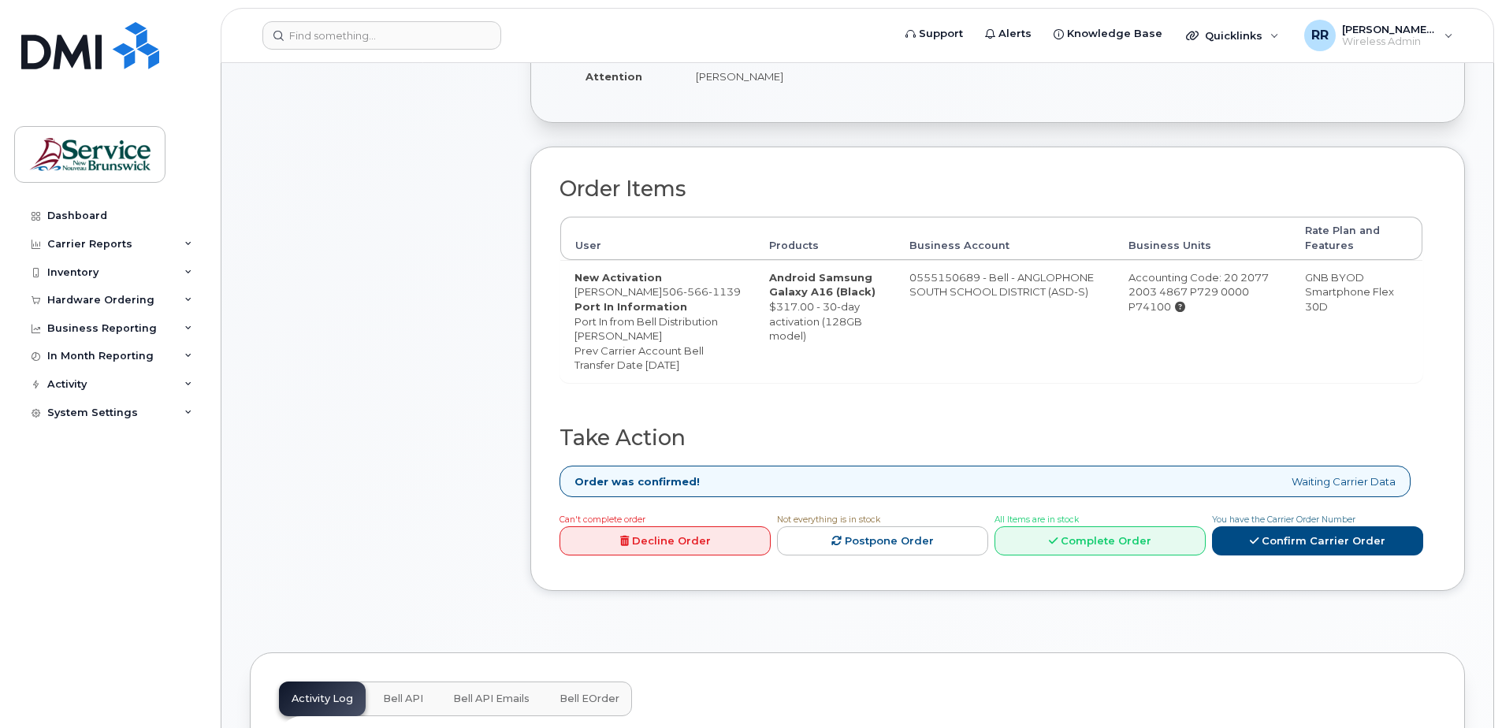
click at [695, 556] on link "Decline Order" at bounding box center [664, 540] width 211 height 29
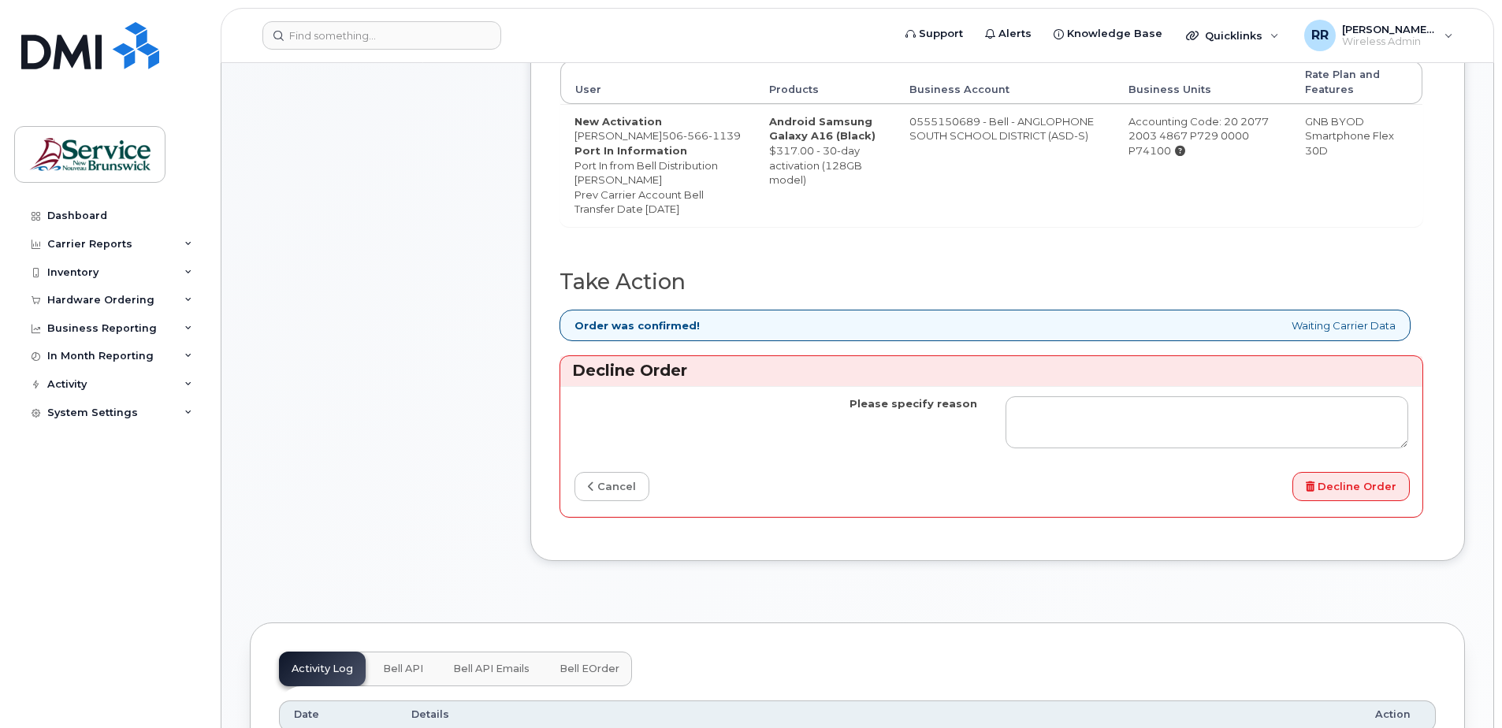
scroll to position [630, 0]
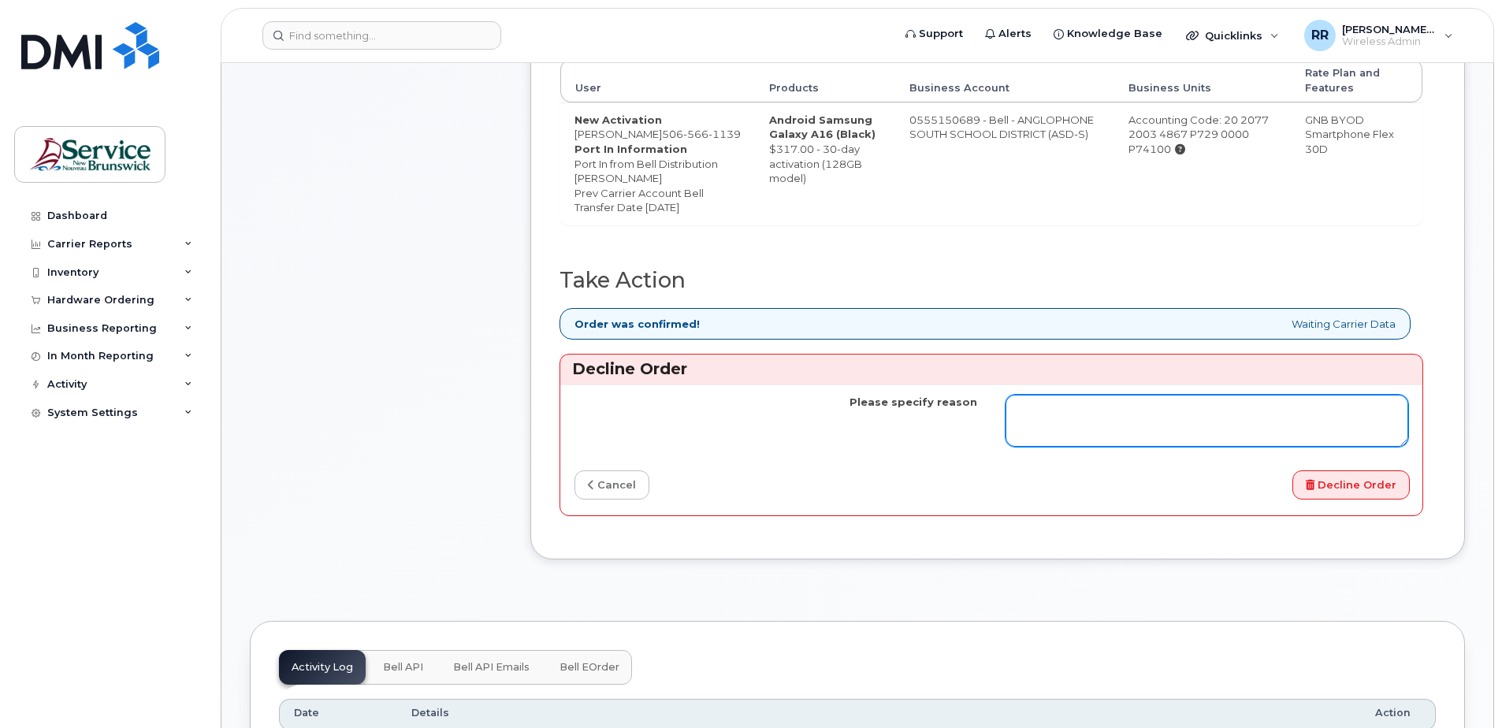
click at [1183, 447] on textarea "Please specify reason" at bounding box center [1206, 421] width 403 height 52
click at [1318, 447] on textarea "Should have order phone as a upgrade becaus ewe have a unused SIM card on hand" at bounding box center [1206, 421] width 403 height 52
click at [1264, 447] on textarea "Should have order phone as a upgrade becaus ewe have a unused SIM card on hand" at bounding box center [1206, 421] width 403 height 52
click at [1293, 447] on textarea "Should have order phone as a upgrade because we have a unused SIM card on hand" at bounding box center [1206, 421] width 403 height 52
click at [1280, 447] on textarea "Should have order phone as a upgrade because we have a unused SIM card on hand" at bounding box center [1206, 421] width 403 height 52
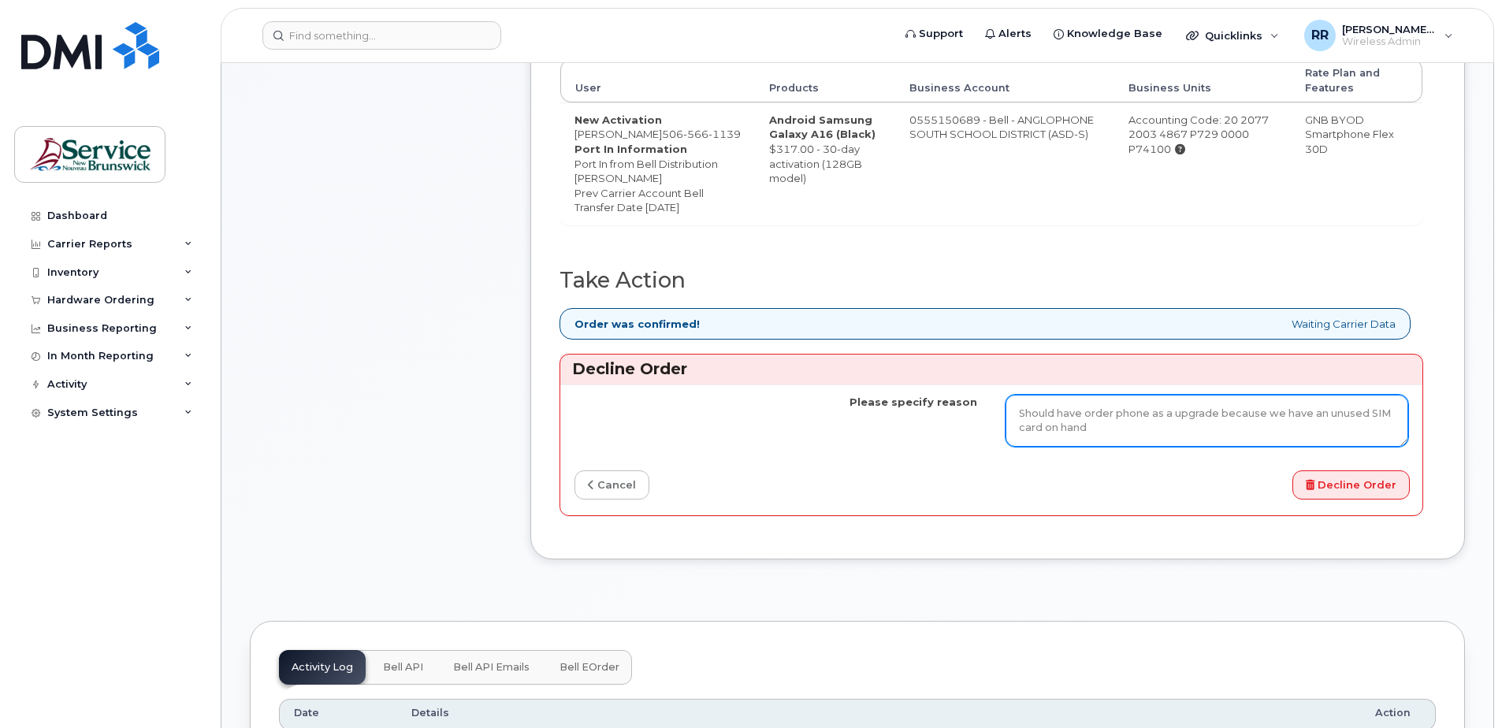
click at [1305, 447] on textarea "Should have order phone as a upgrade because we have an unused SIM card on hand" at bounding box center [1206, 421] width 403 height 52
click at [1097, 447] on textarea "Should have order phone as a upgrade because we have an unused SIM card on hand" at bounding box center [1206, 421] width 403 height 52
type textarea "Should have order phone as a upgrade because we have an unused SIM card on hand"
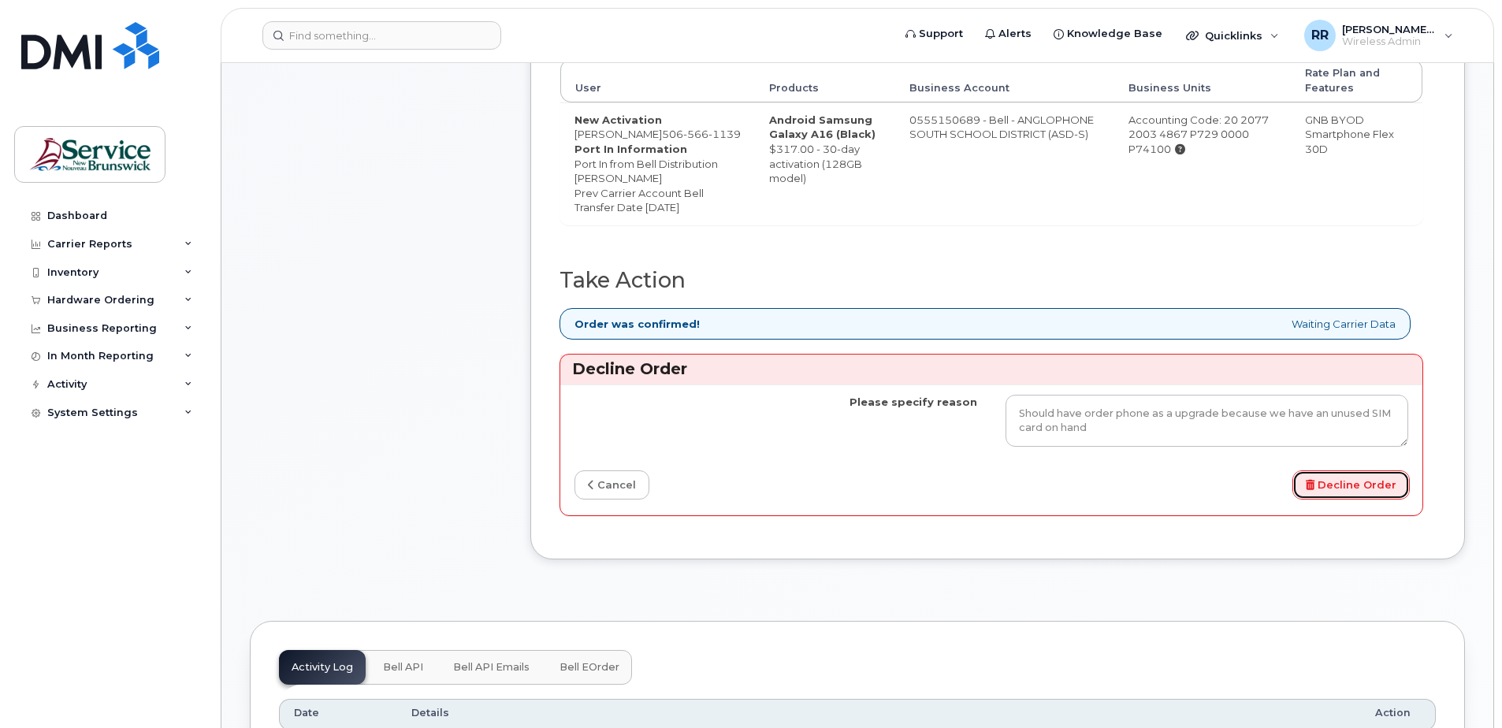
click at [1362, 500] on button "Decline Order" at bounding box center [1350, 484] width 117 height 29
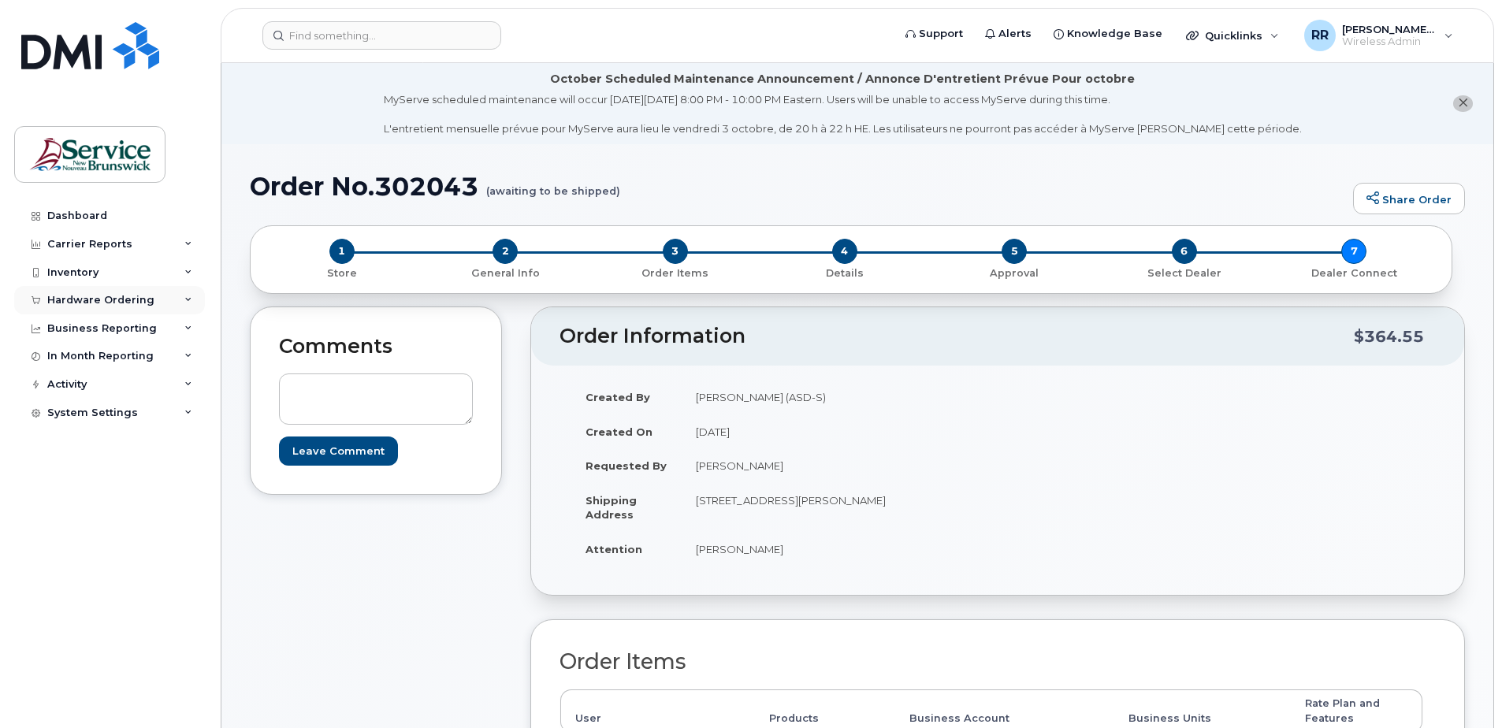
click at [65, 299] on div "Hardware Ordering" at bounding box center [100, 300] width 107 height 13
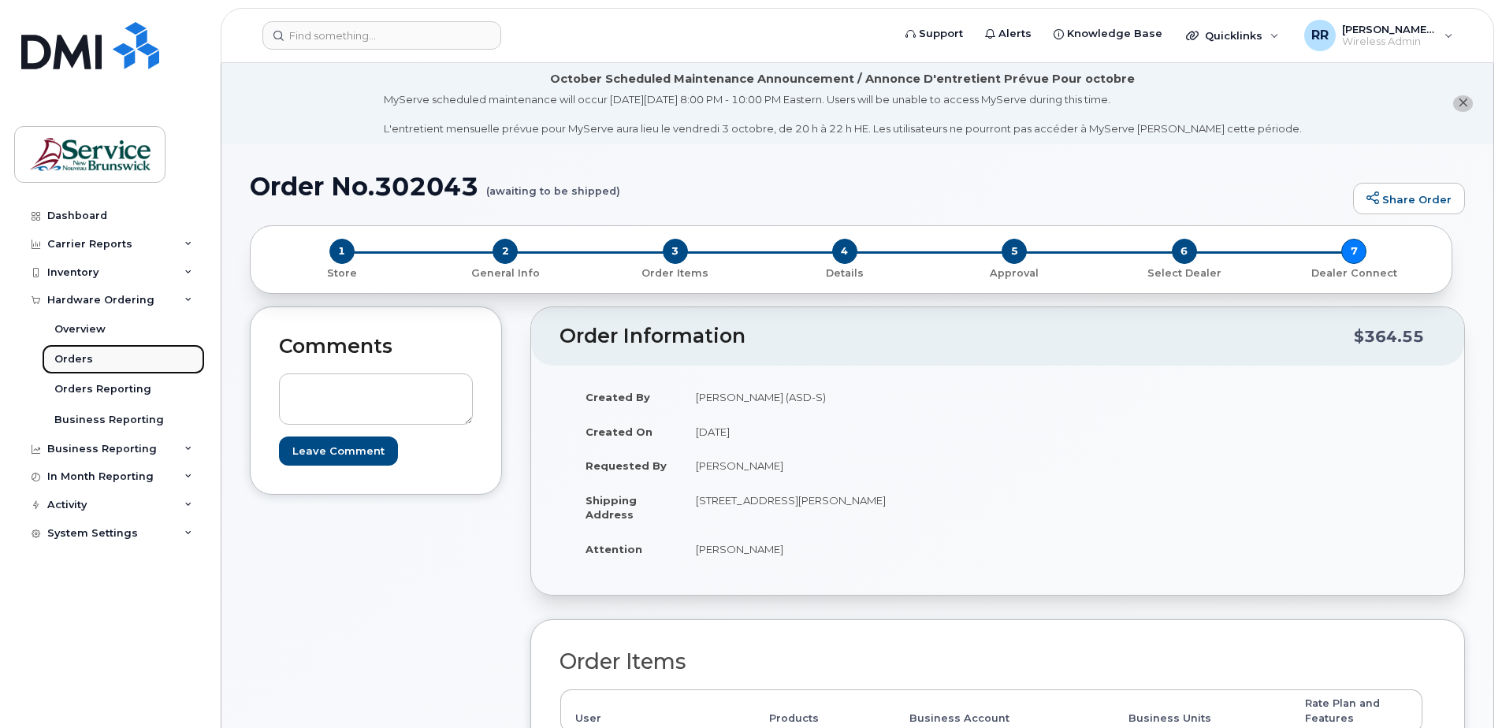
click at [88, 354] on div "Orders" at bounding box center [73, 359] width 39 height 14
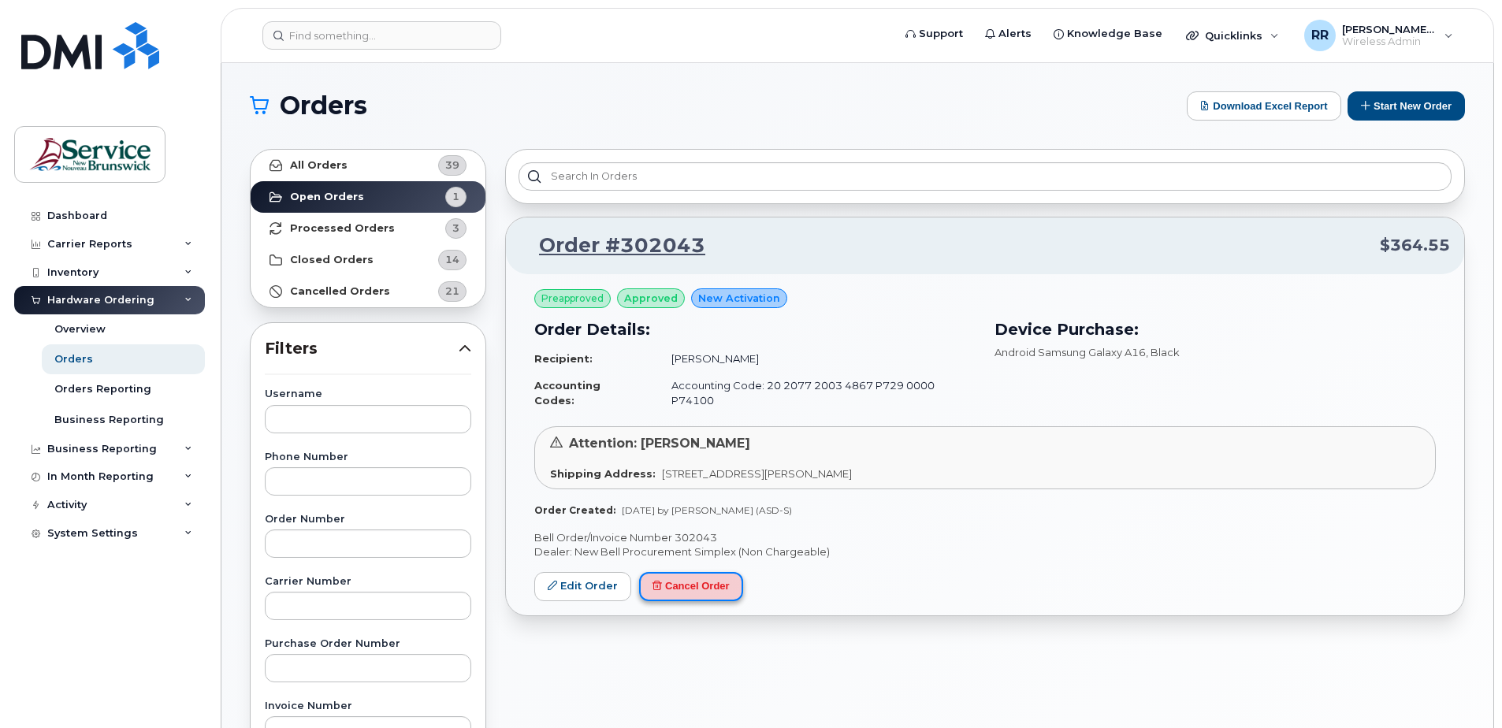
click at [689, 582] on button "Cancel Order" at bounding box center [691, 586] width 104 height 29
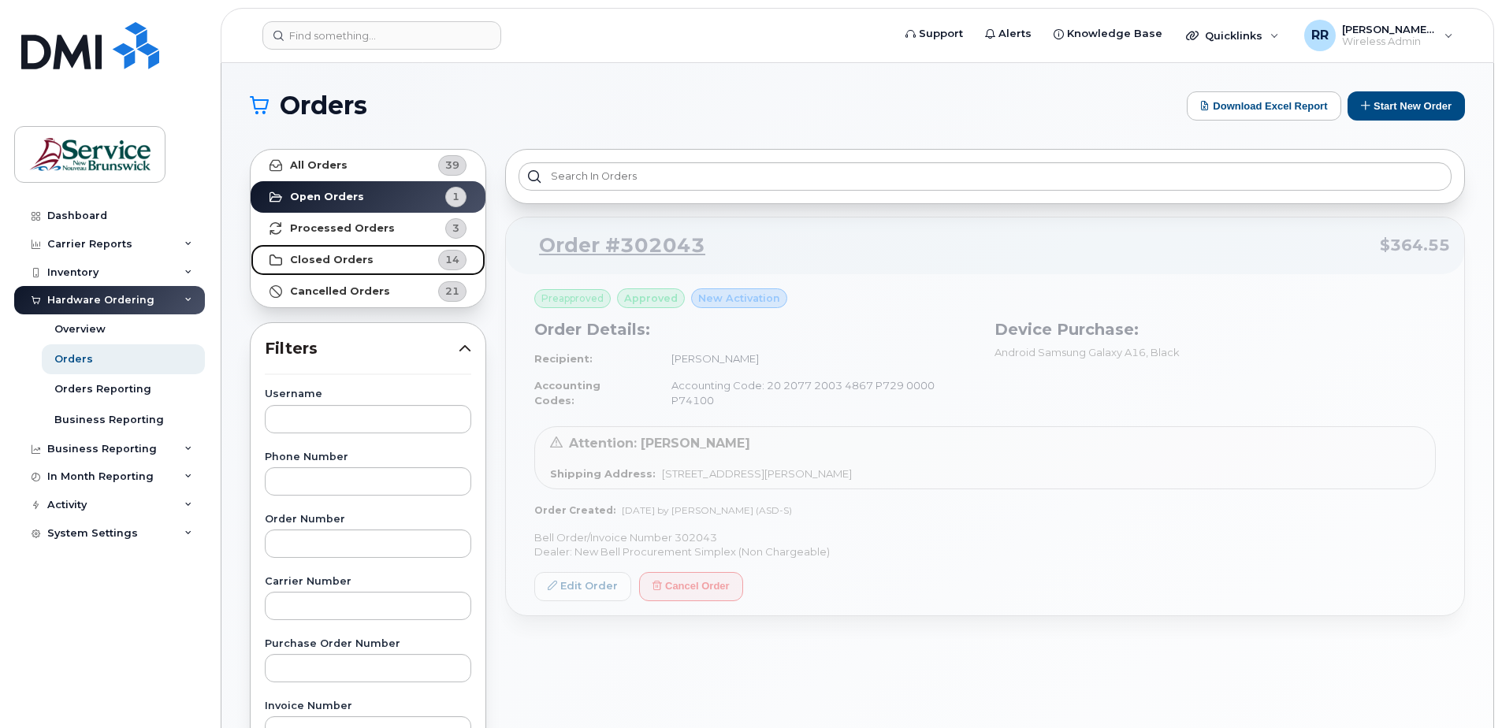
click at [339, 260] on strong "Closed Orders" at bounding box center [332, 260] width 84 height 13
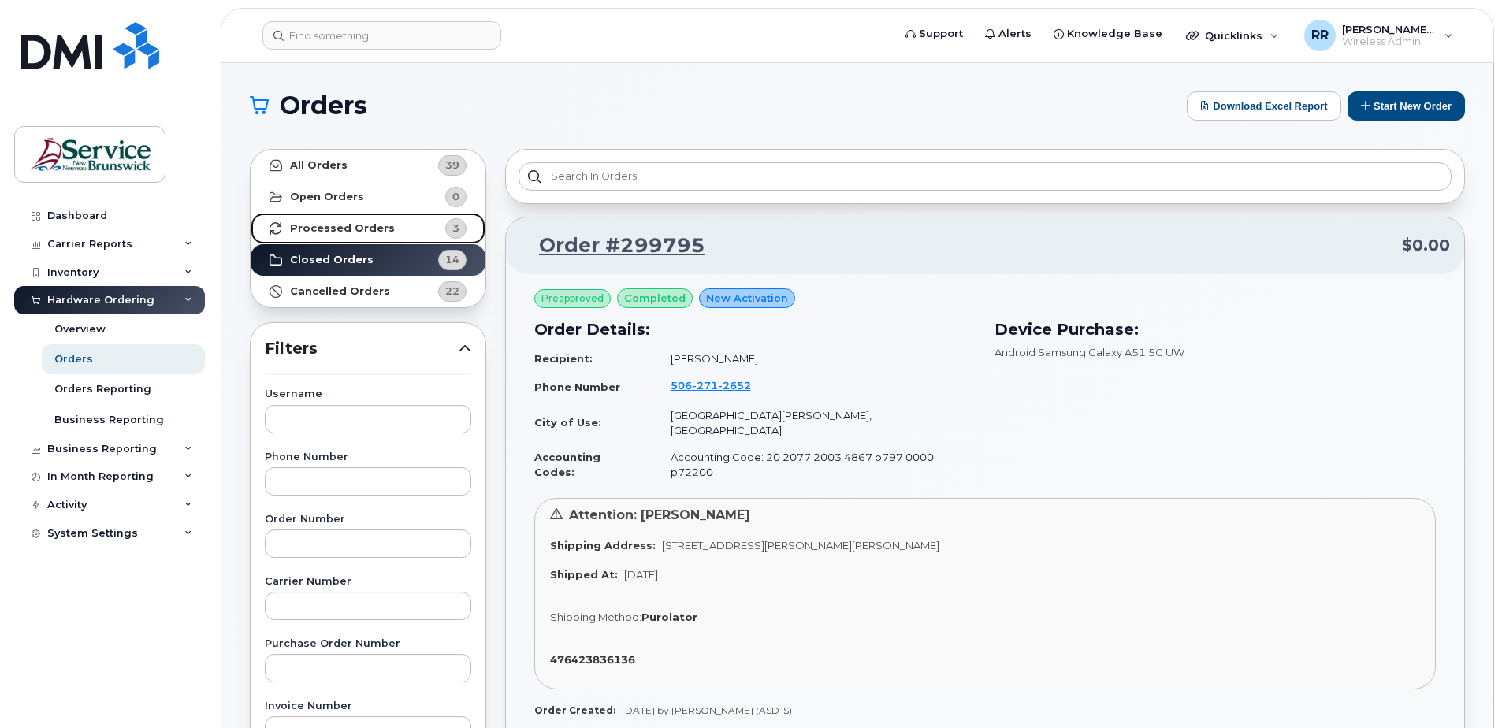
click at [333, 223] on strong "Processed Orders" at bounding box center [342, 228] width 105 height 13
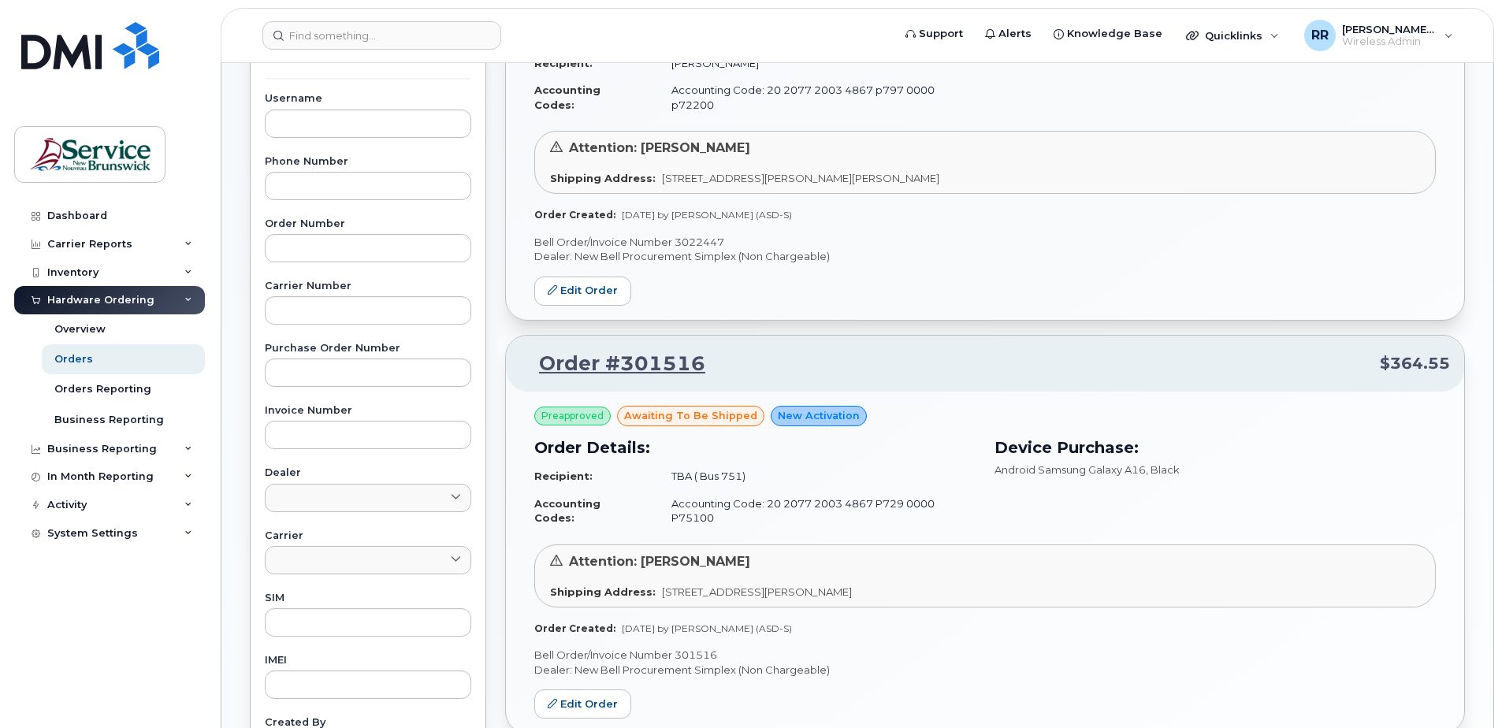
scroll to position [473, 0]
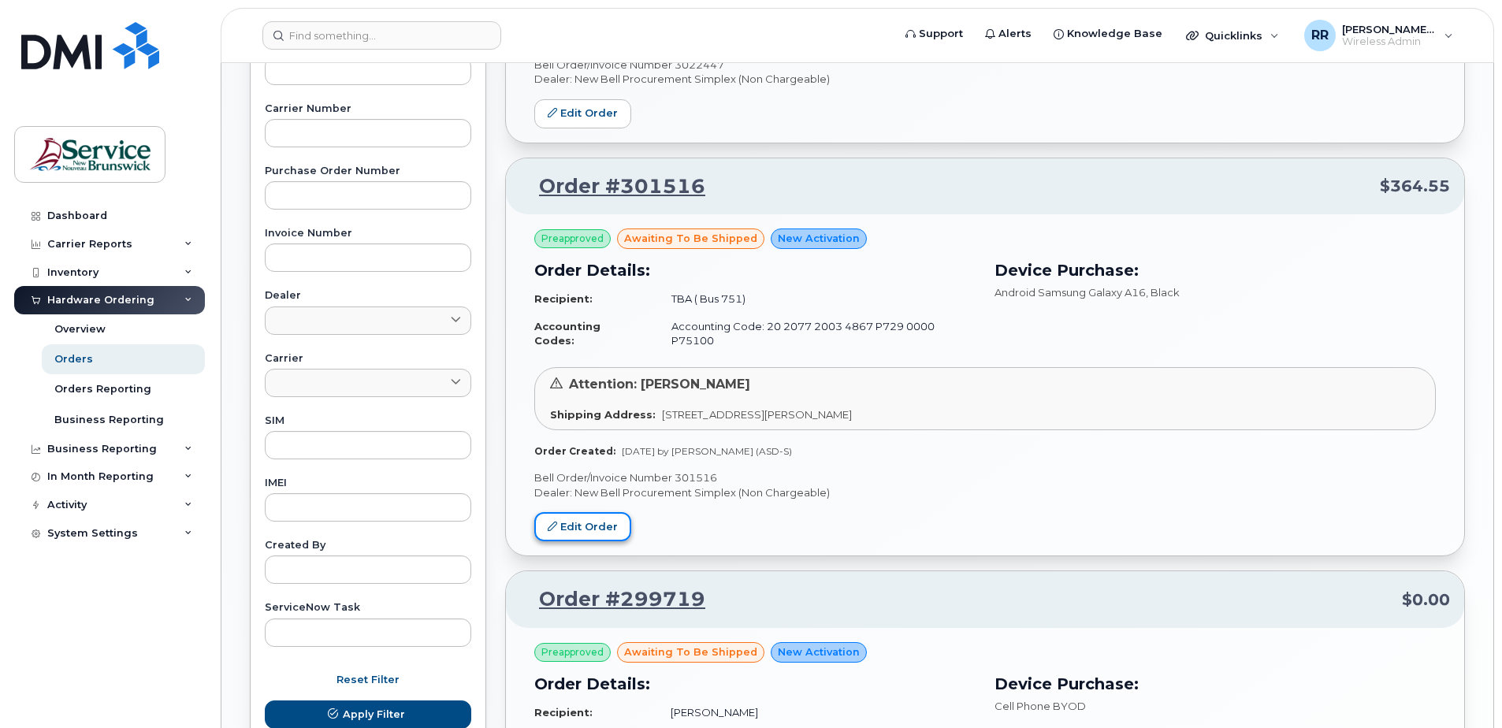
click at [592, 512] on link "Edit Order" at bounding box center [582, 526] width 97 height 29
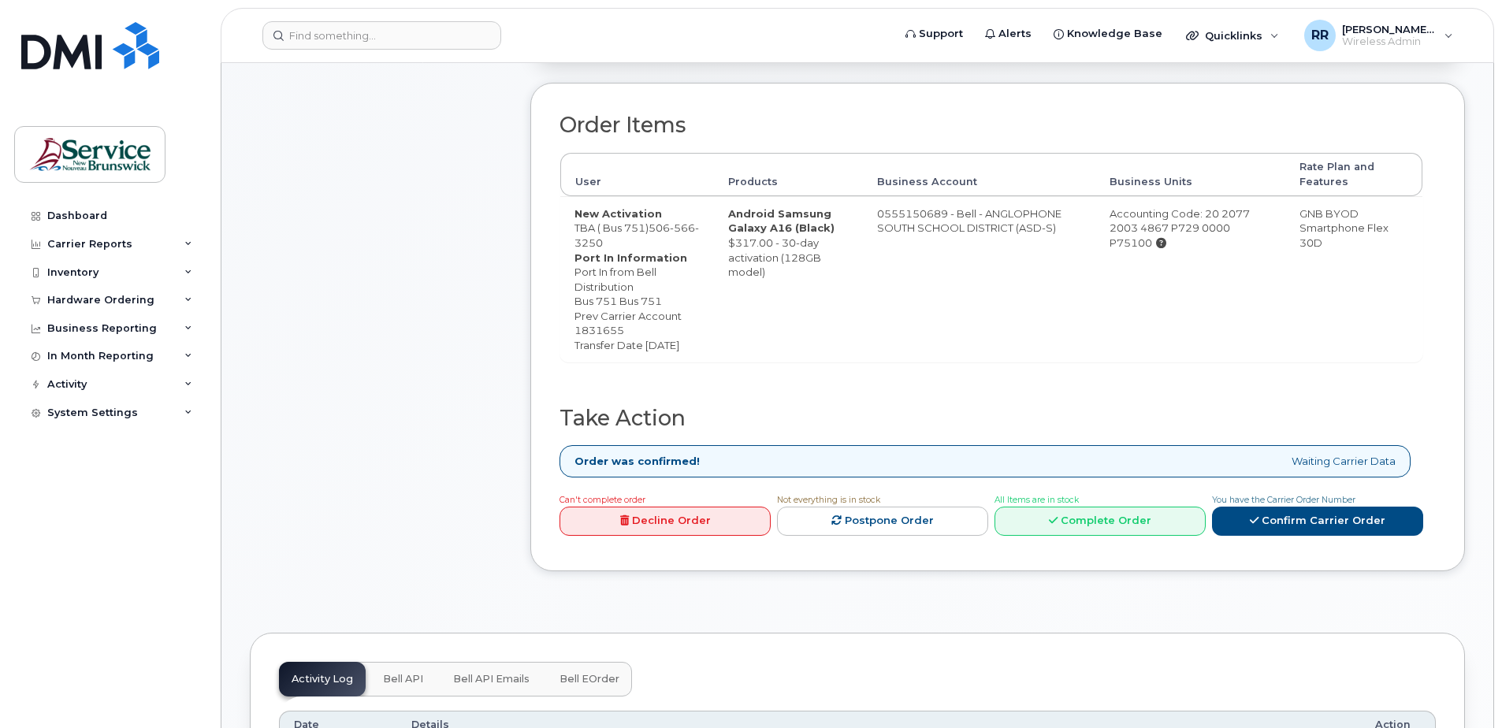
scroll to position [552, 0]
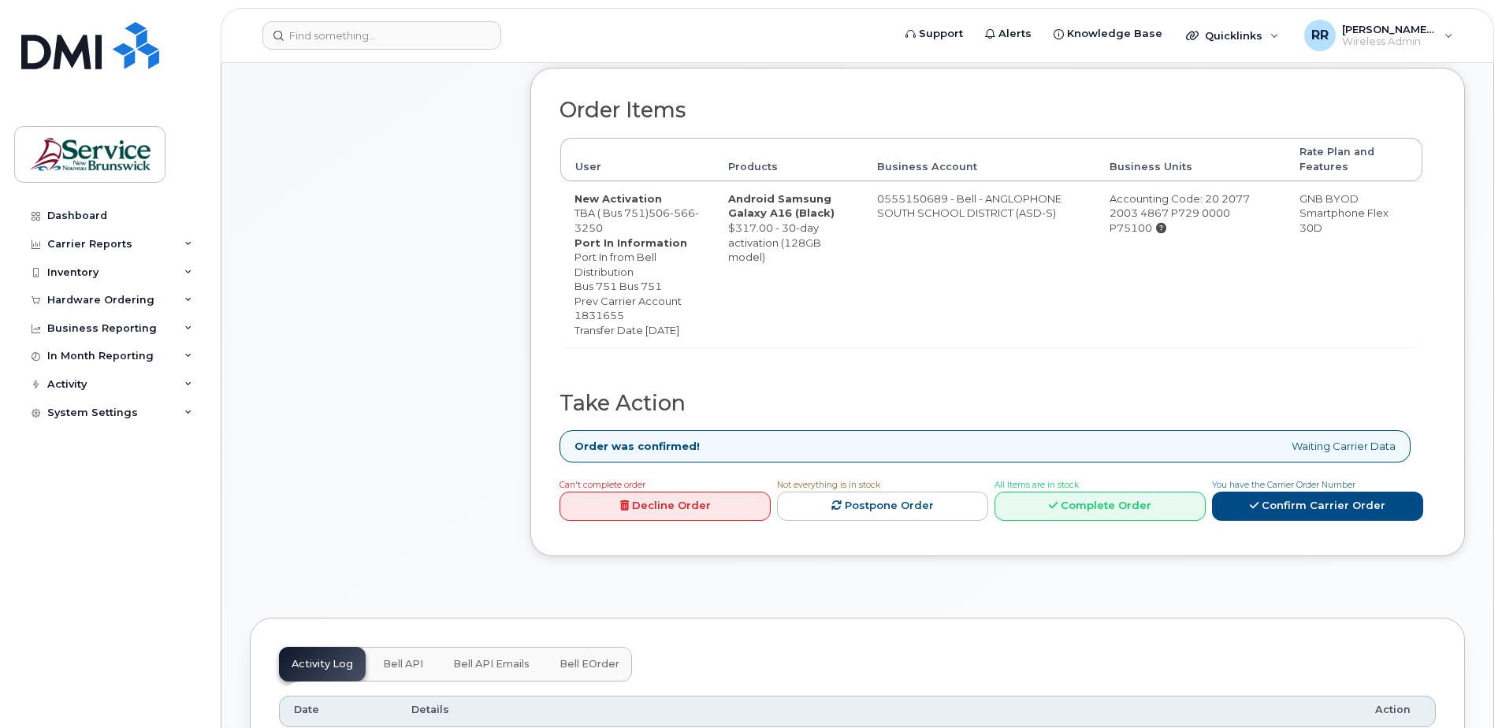
click at [684, 520] on link "Decline Order" at bounding box center [664, 506] width 211 height 29
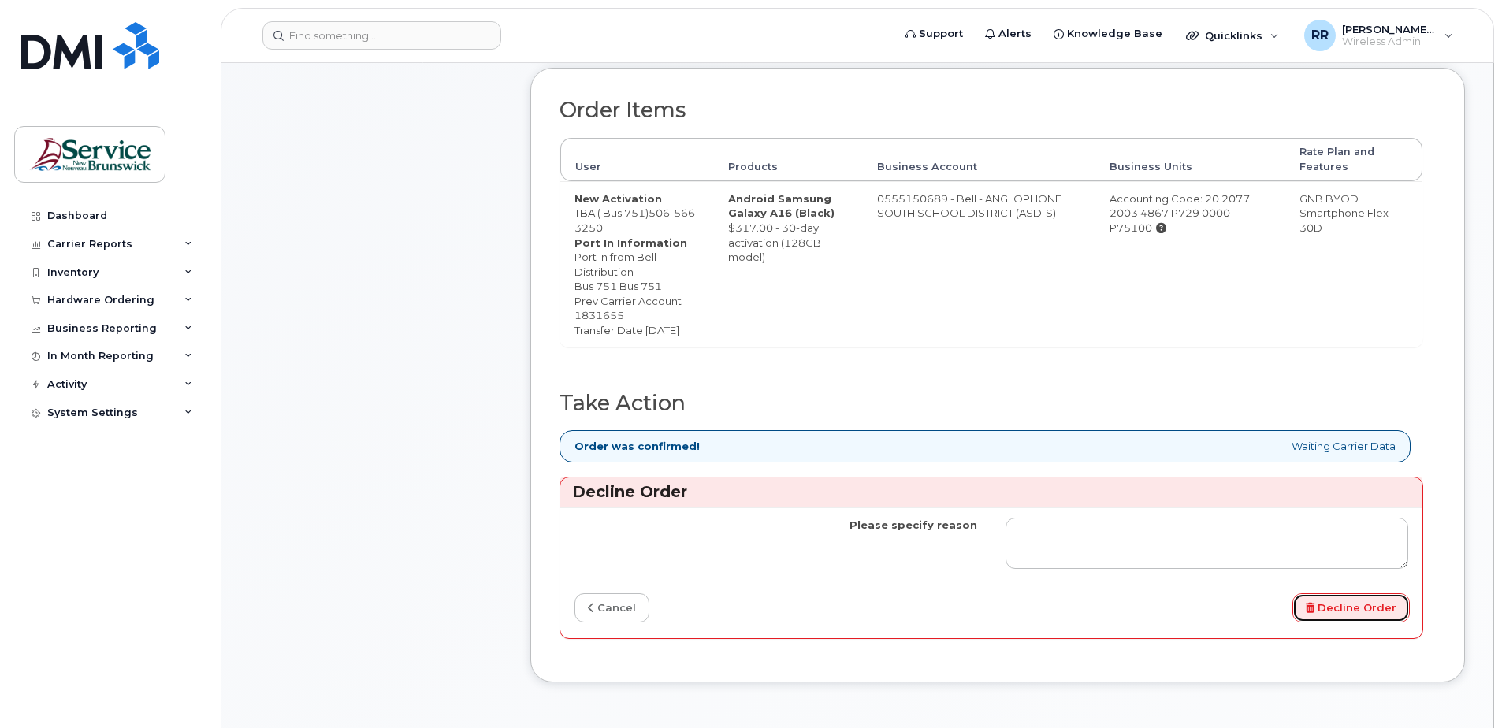
click at [1353, 622] on button "Decline Order" at bounding box center [1350, 607] width 117 height 29
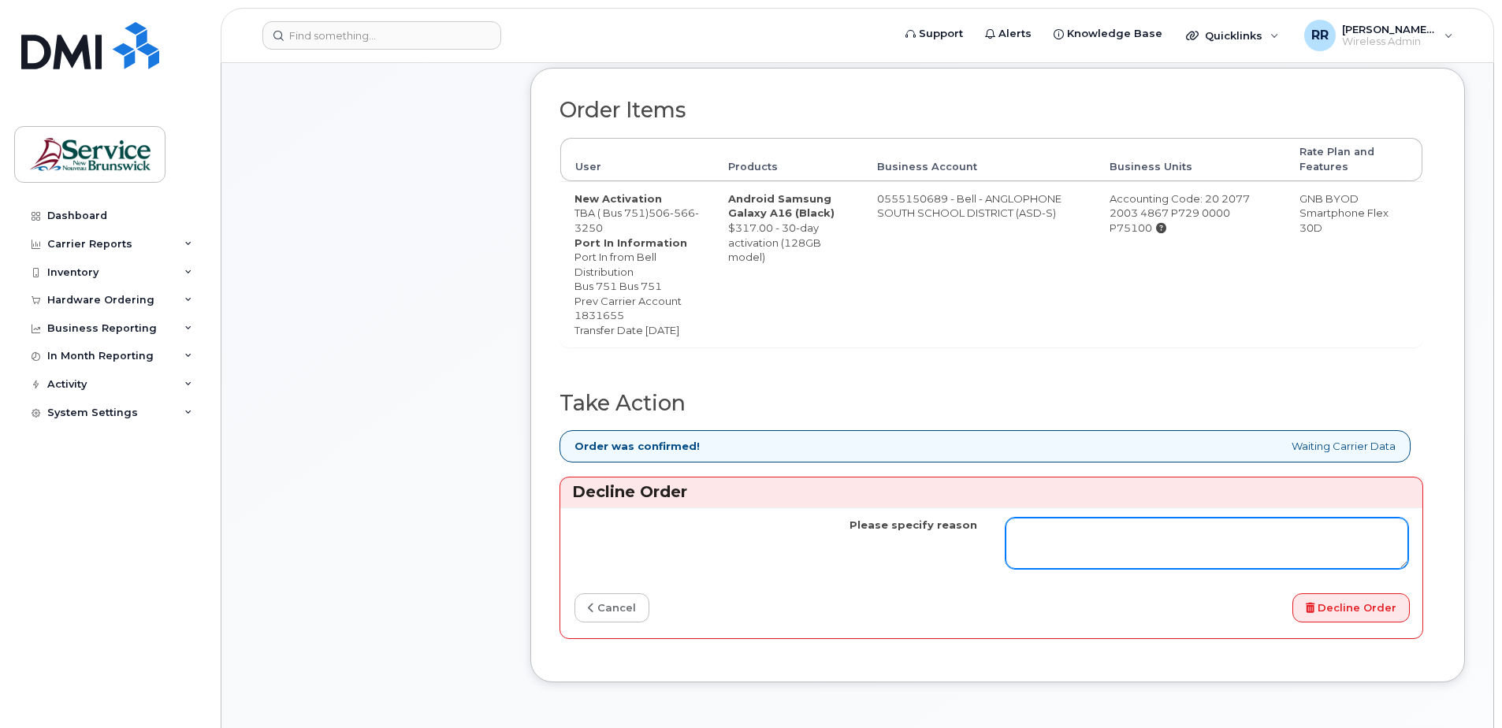
click at [1031, 559] on textarea "Please specify reason" at bounding box center [1206, 544] width 403 height 52
type textarea "W"
click at [1027, 566] on textarea "Should have ordered as an upgrade because we have an active SIM car don hand" at bounding box center [1206, 544] width 403 height 52
click at [1065, 569] on textarea "Should have ordered as an upgrade because we have an active SIM card on hand" at bounding box center [1206, 544] width 403 height 52
type textarea "Should have ordered as an upgrade because we have an active SIM card on hand"
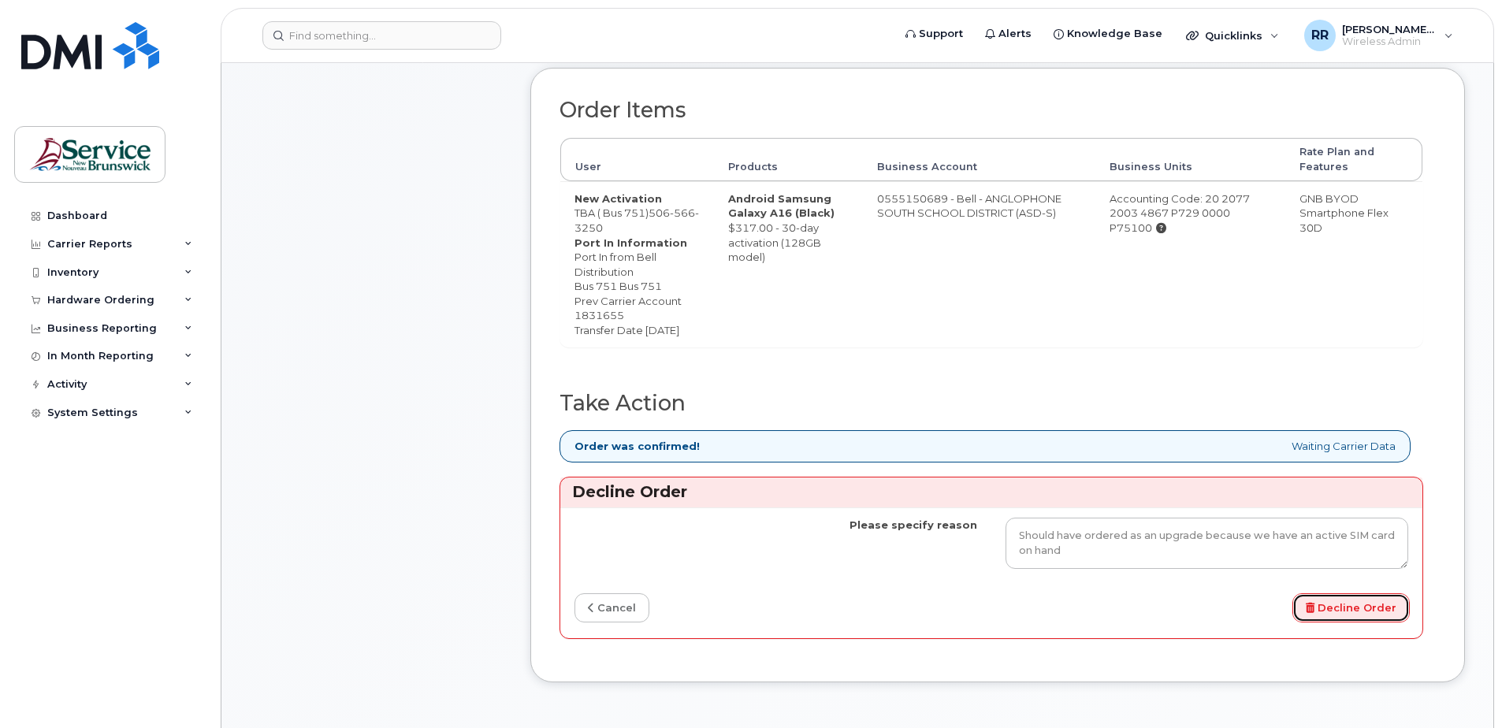
click at [1335, 615] on button "Decline Order" at bounding box center [1350, 607] width 117 height 29
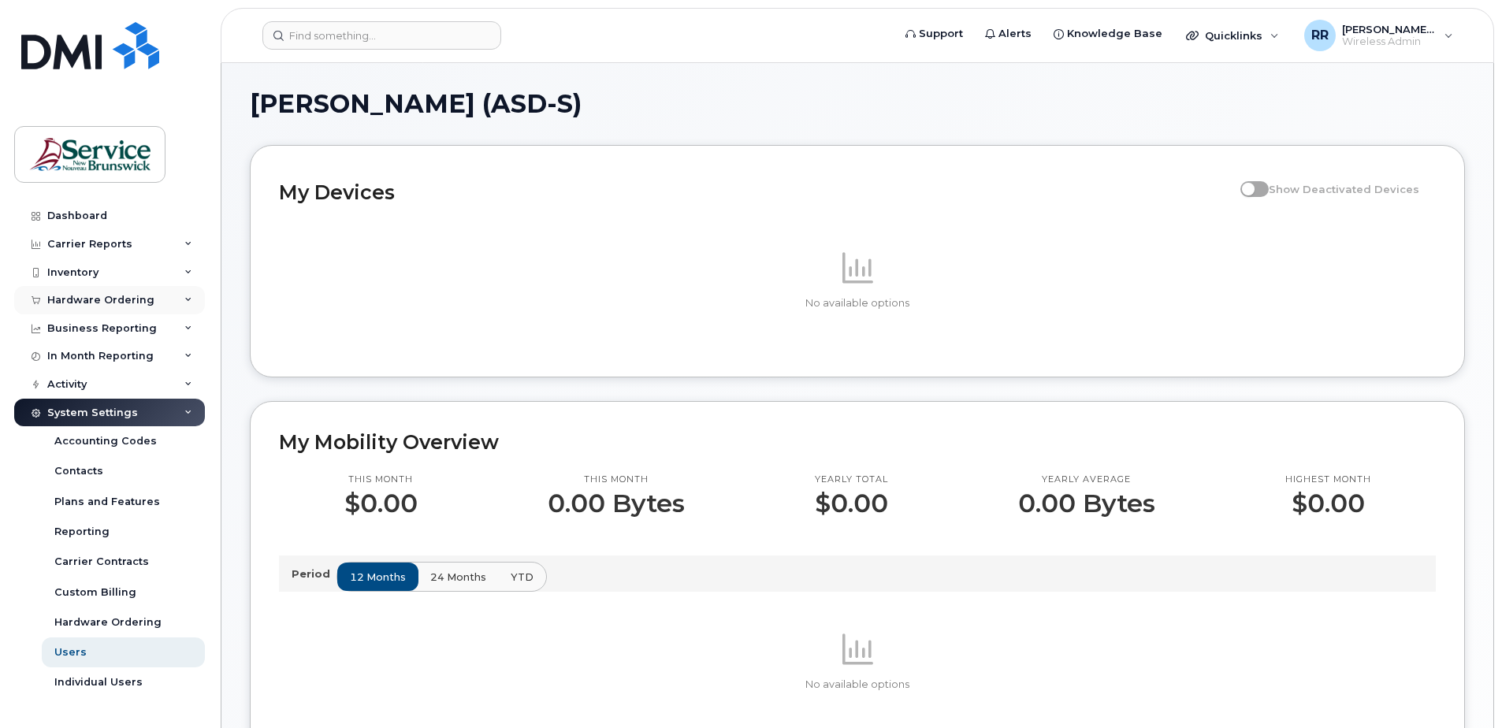
click at [56, 296] on div "Hardware Ordering" at bounding box center [100, 300] width 107 height 13
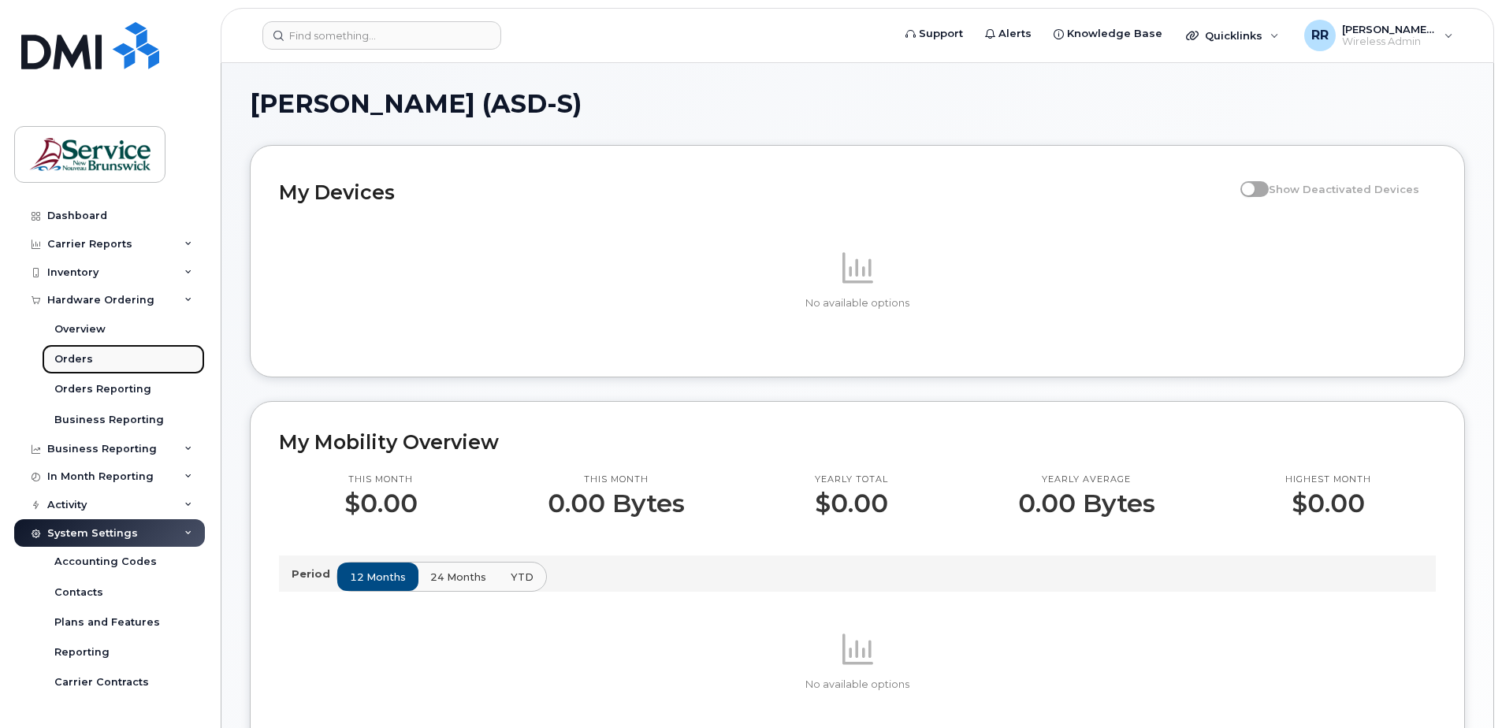
click at [81, 363] on div "Orders" at bounding box center [73, 359] width 39 height 14
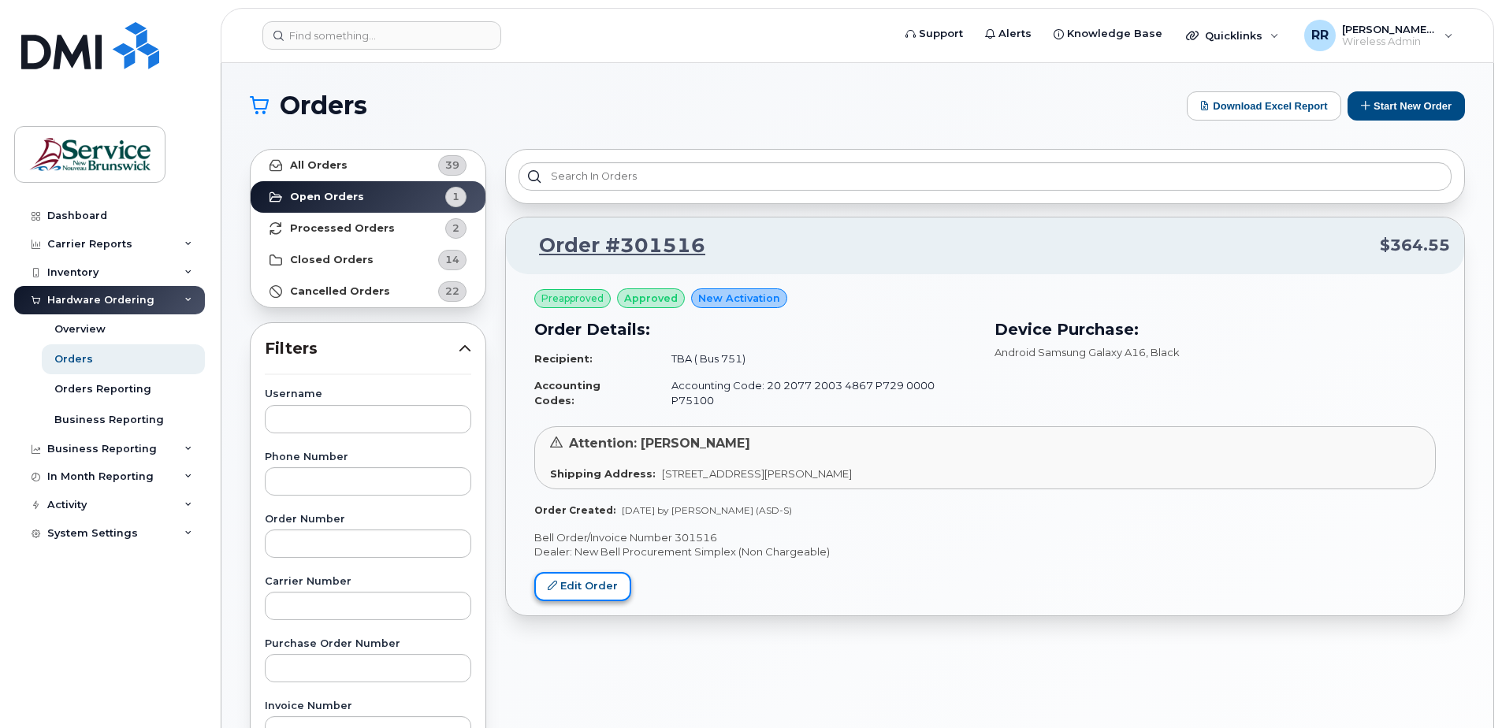
click at [597, 572] on link "Edit Order" at bounding box center [582, 586] width 97 height 29
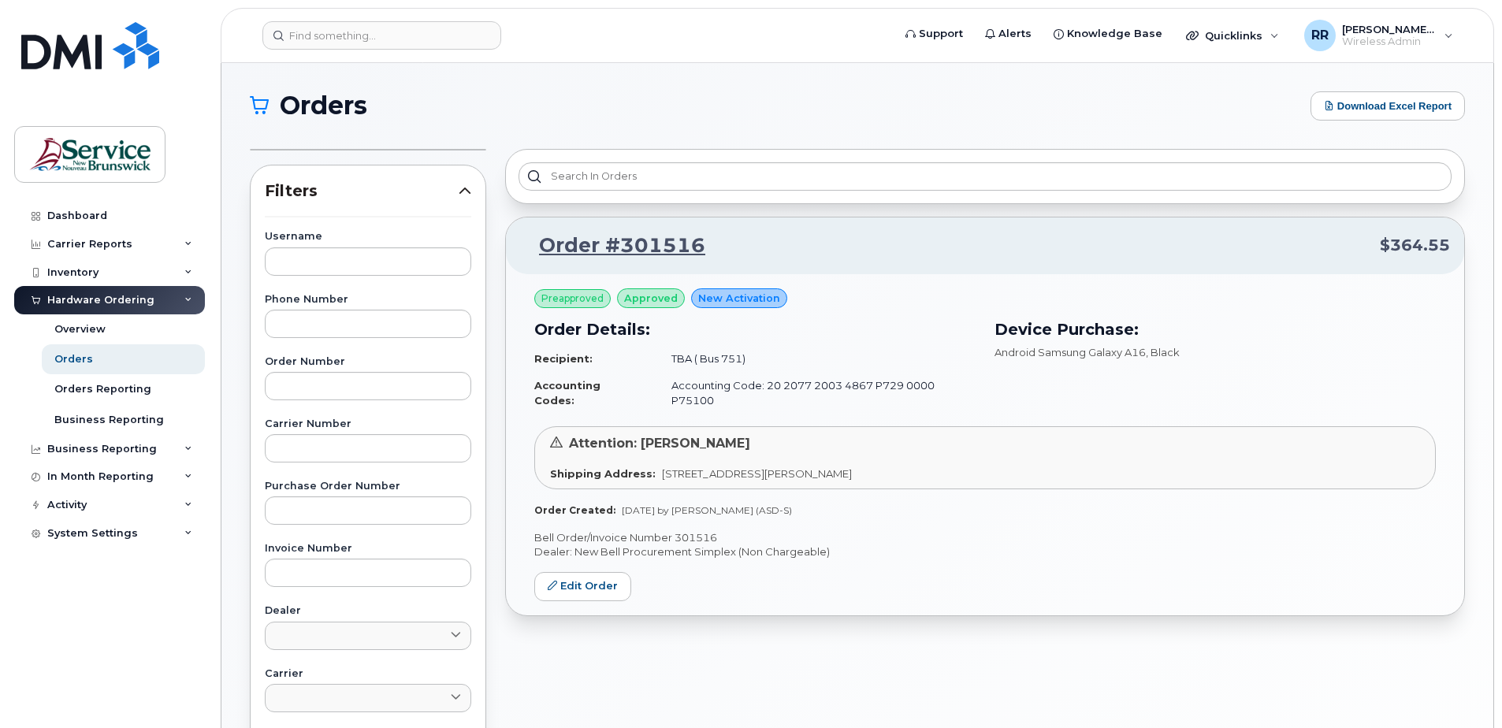
click at [83, 298] on div "Hardware Ordering" at bounding box center [100, 300] width 107 height 13
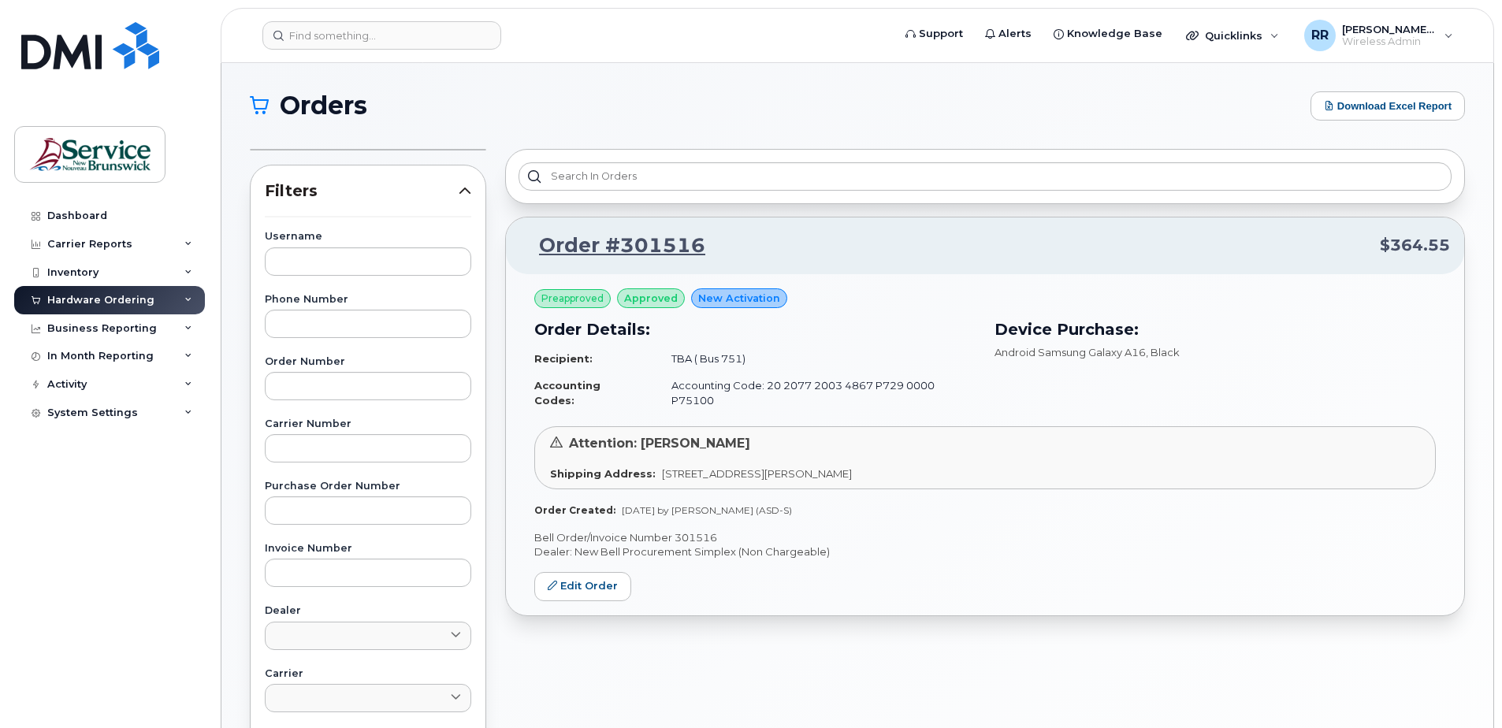
click at [83, 298] on div "Hardware Ordering" at bounding box center [100, 300] width 107 height 13
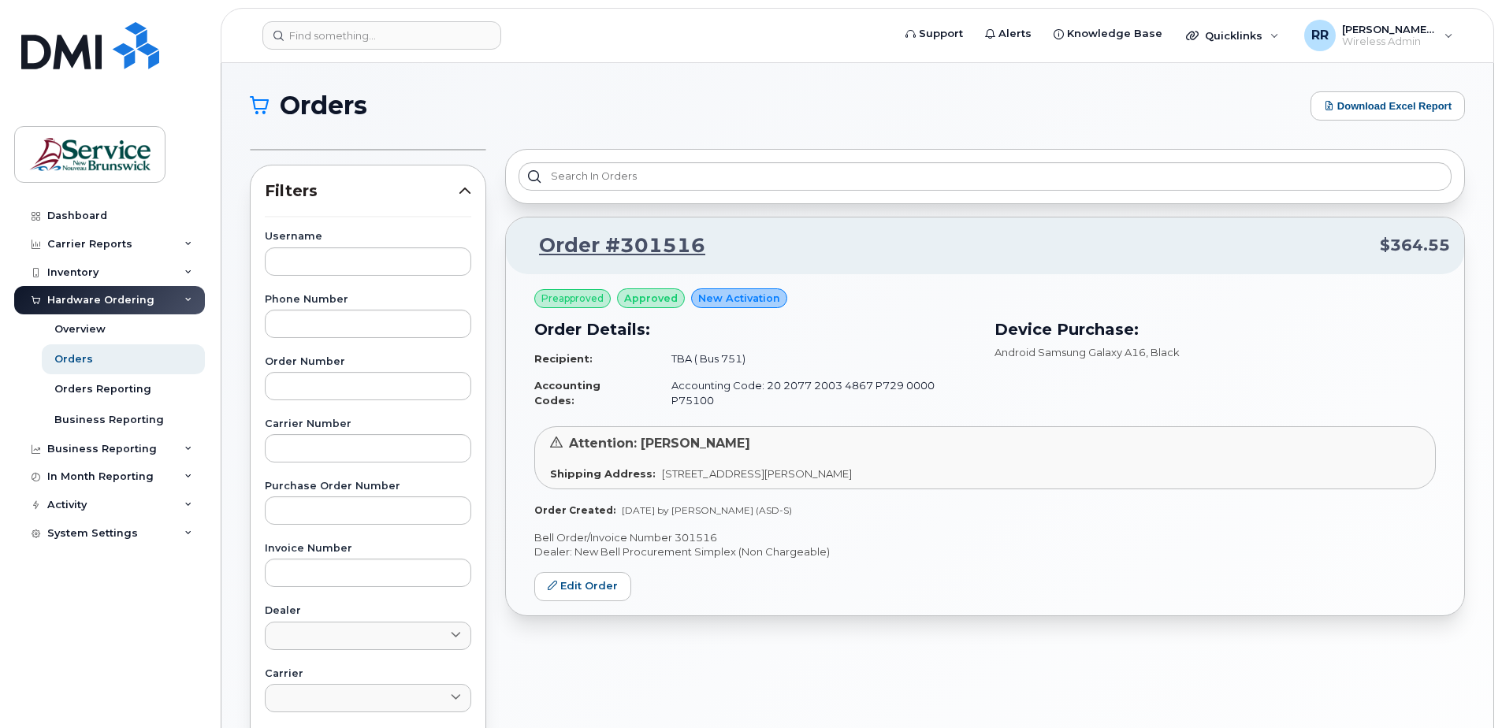
click at [83, 298] on div "Hardware Ordering" at bounding box center [100, 300] width 107 height 13
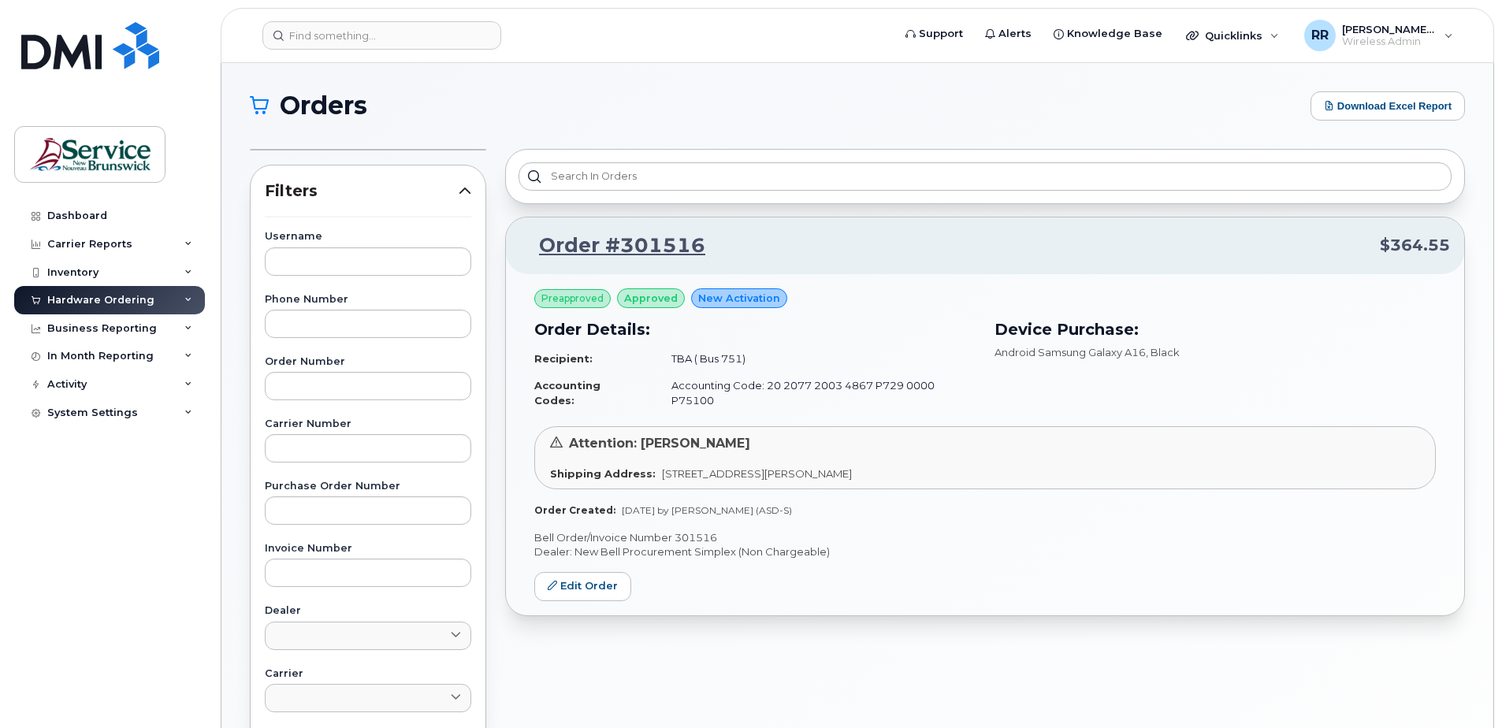
click at [83, 298] on div "Hardware Ordering" at bounding box center [100, 300] width 107 height 13
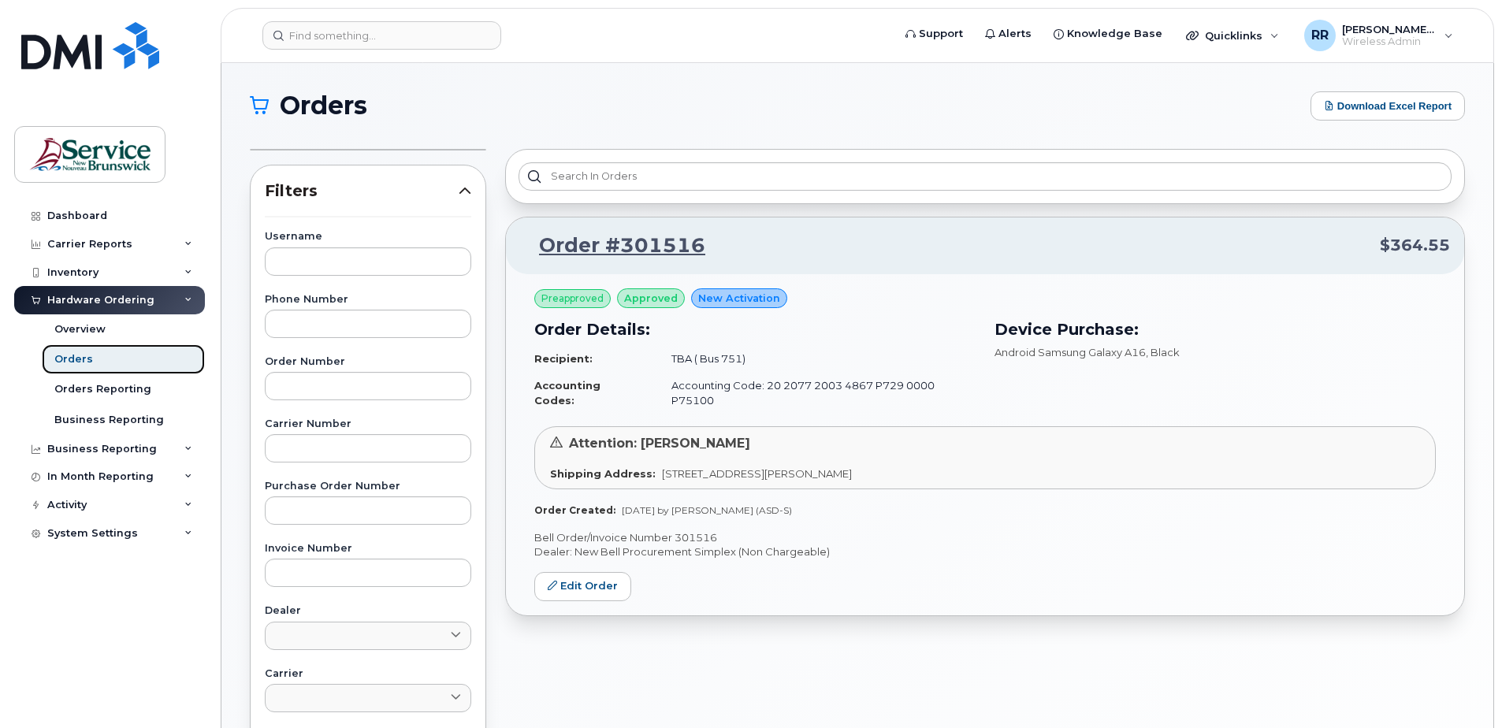
click at [73, 356] on div "Orders" at bounding box center [73, 359] width 39 height 14
click at [114, 302] on div "Hardware Ordering" at bounding box center [100, 300] width 107 height 13
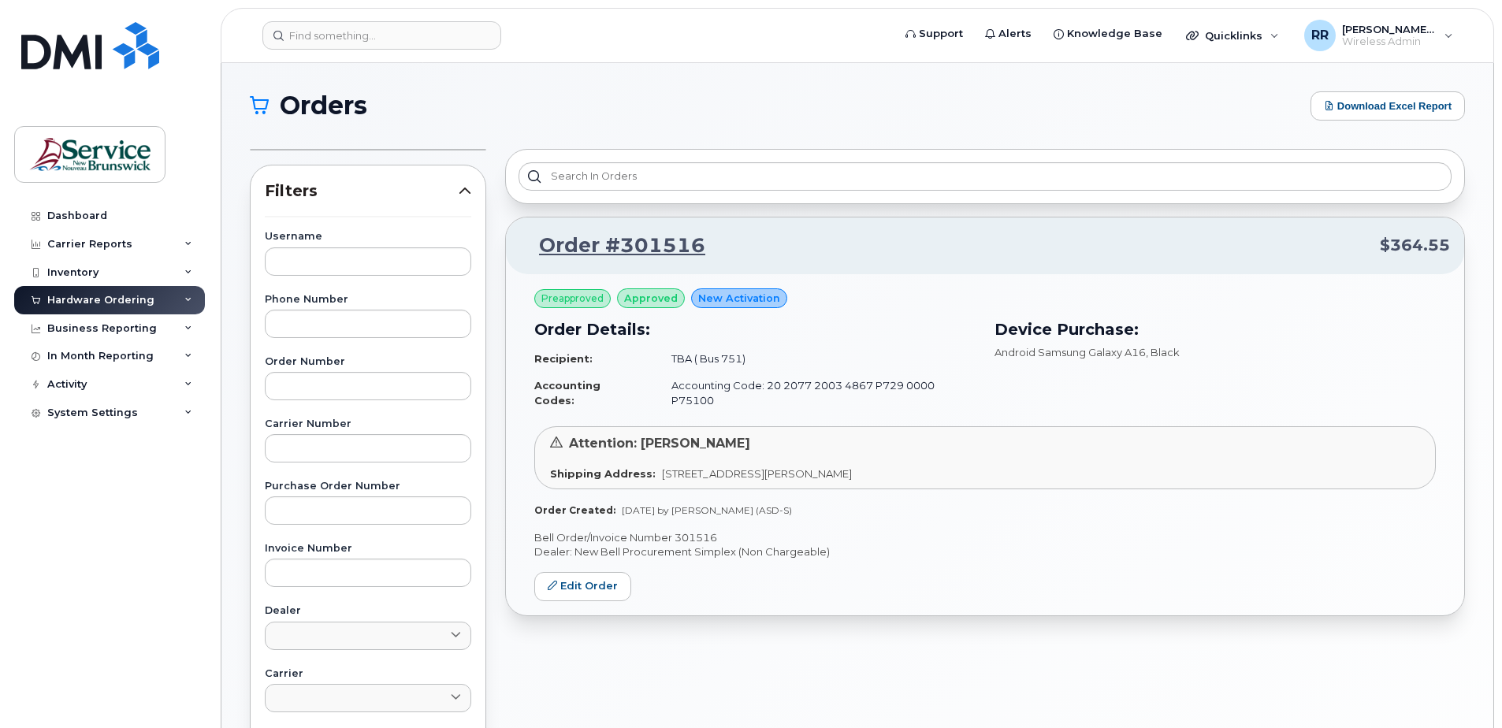
click at [114, 302] on div "Hardware Ordering" at bounding box center [100, 300] width 107 height 13
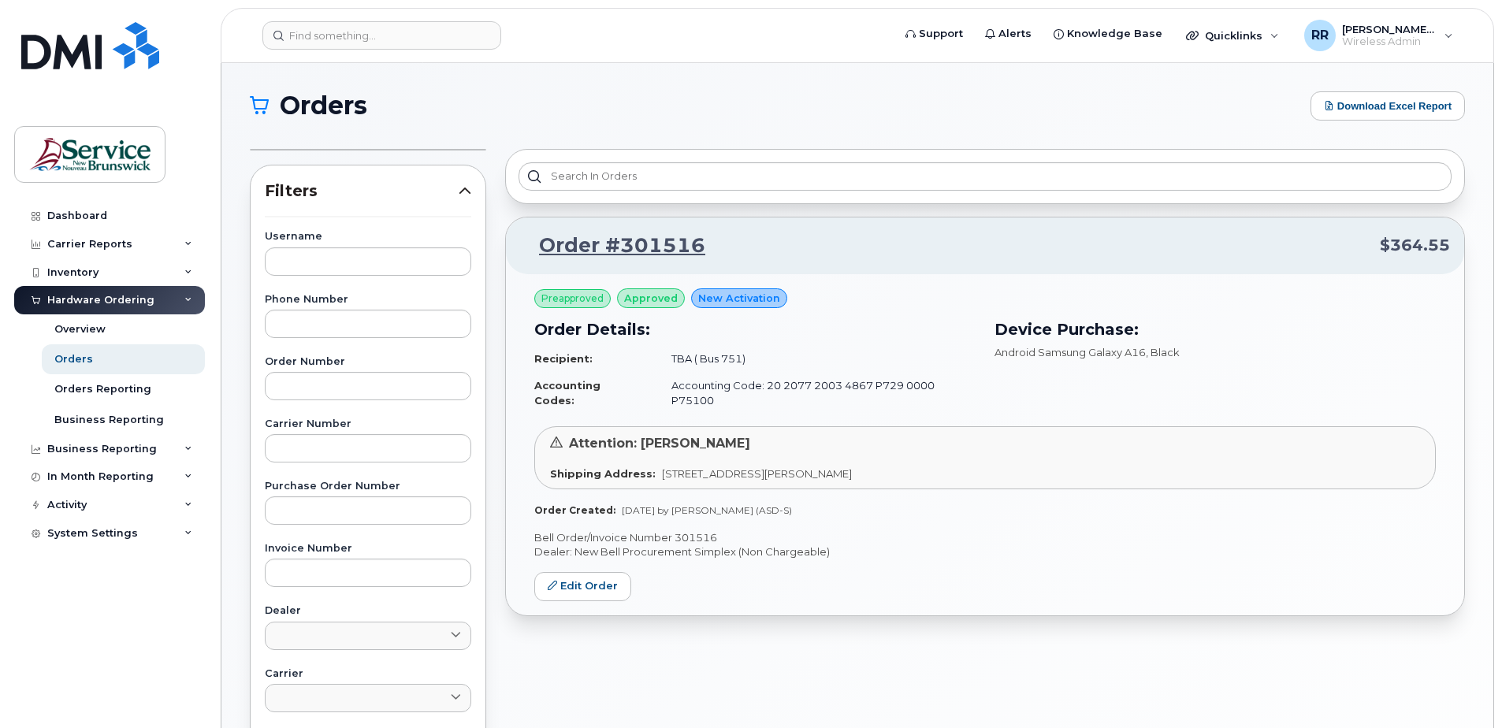
click at [111, 301] on div "Hardware Ordering" at bounding box center [100, 300] width 107 height 13
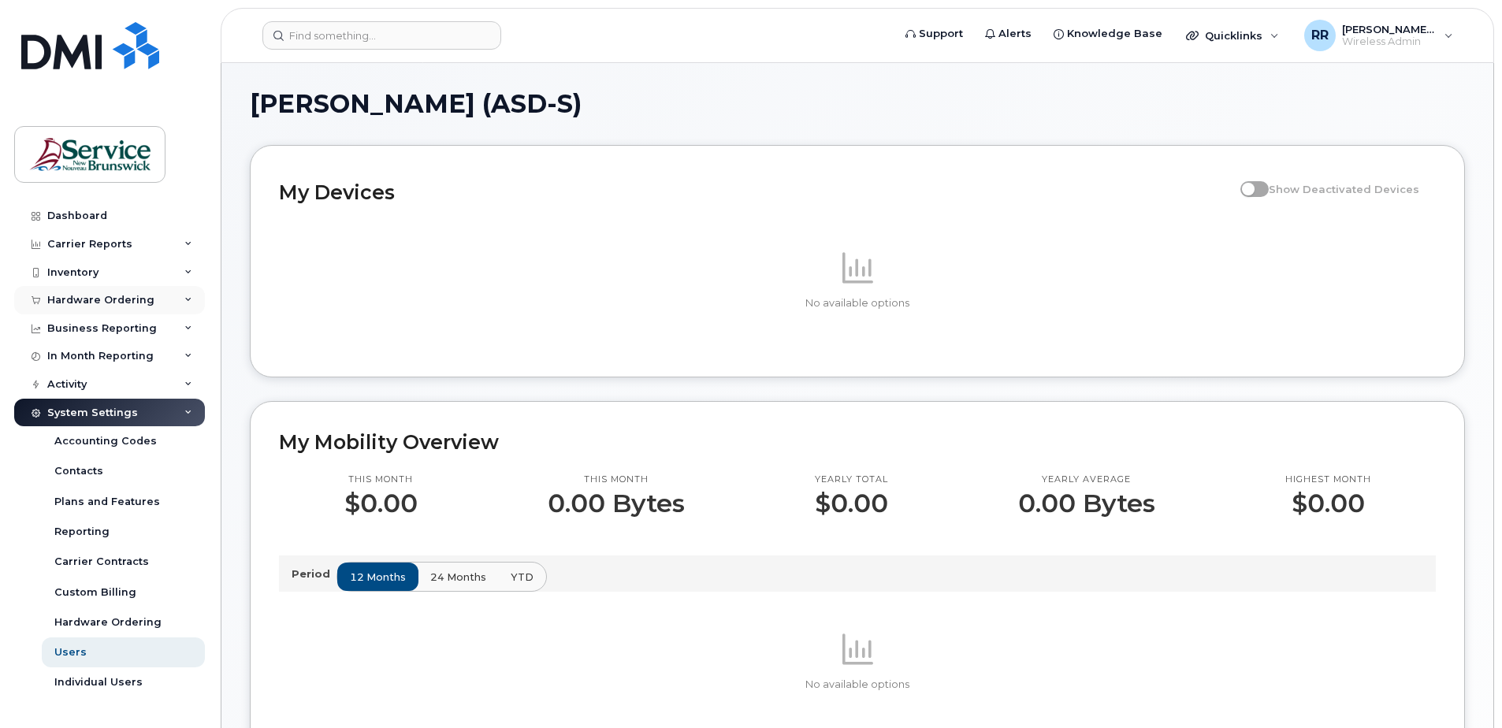
click at [88, 303] on div "Hardware Ordering" at bounding box center [100, 300] width 107 height 13
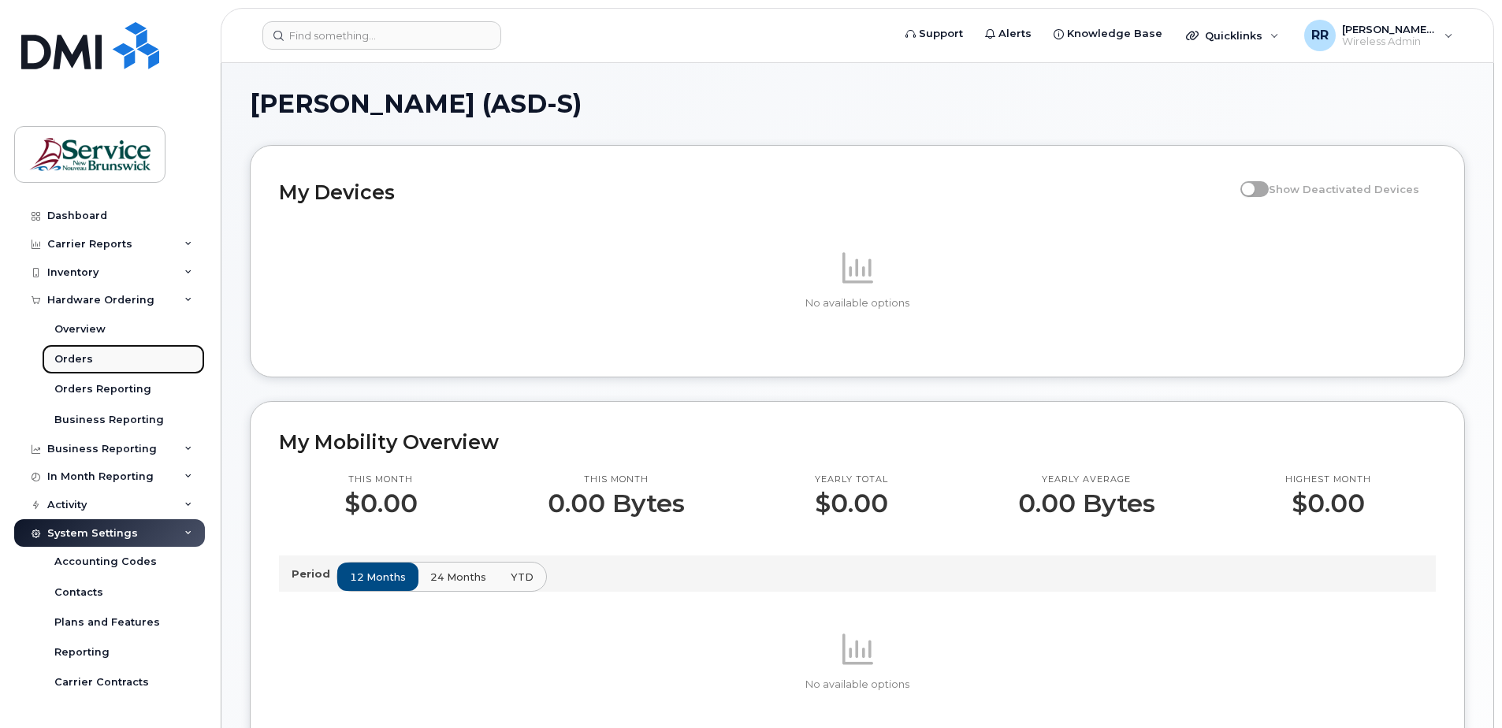
click at [70, 360] on div "Orders" at bounding box center [73, 359] width 39 height 14
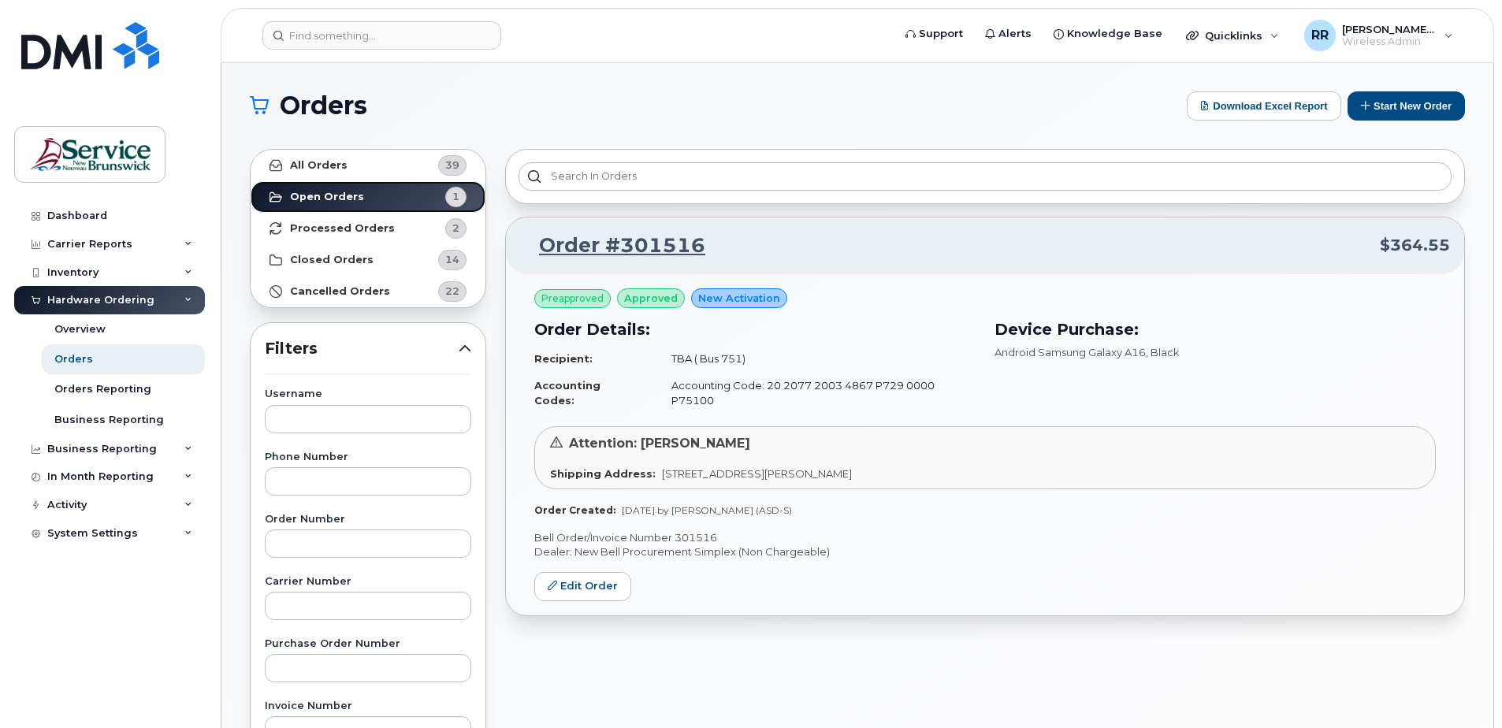
click at [316, 198] on strong "Open Orders" at bounding box center [327, 197] width 74 height 13
click at [333, 232] on strong "Processed Orders" at bounding box center [342, 228] width 105 height 13
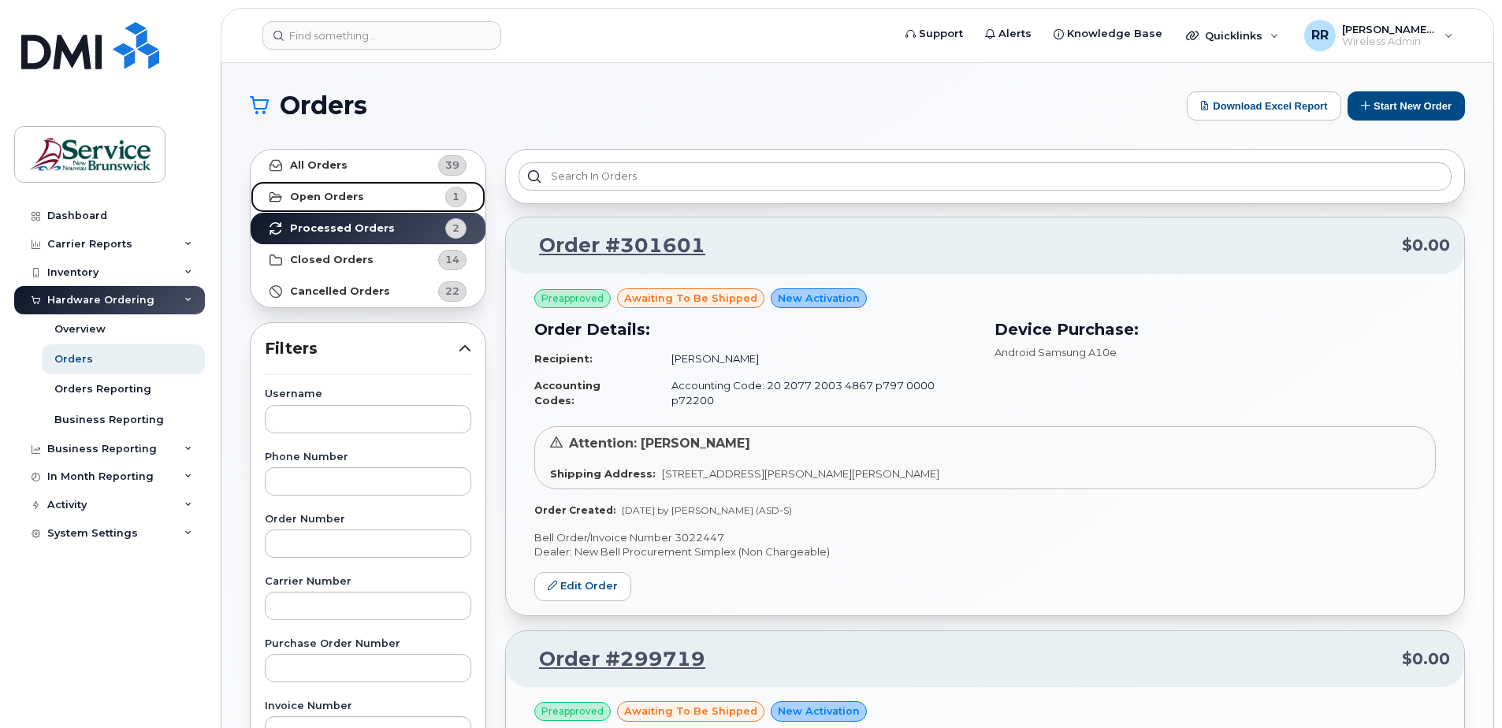
click at [338, 196] on strong "Open Orders" at bounding box center [327, 197] width 74 height 13
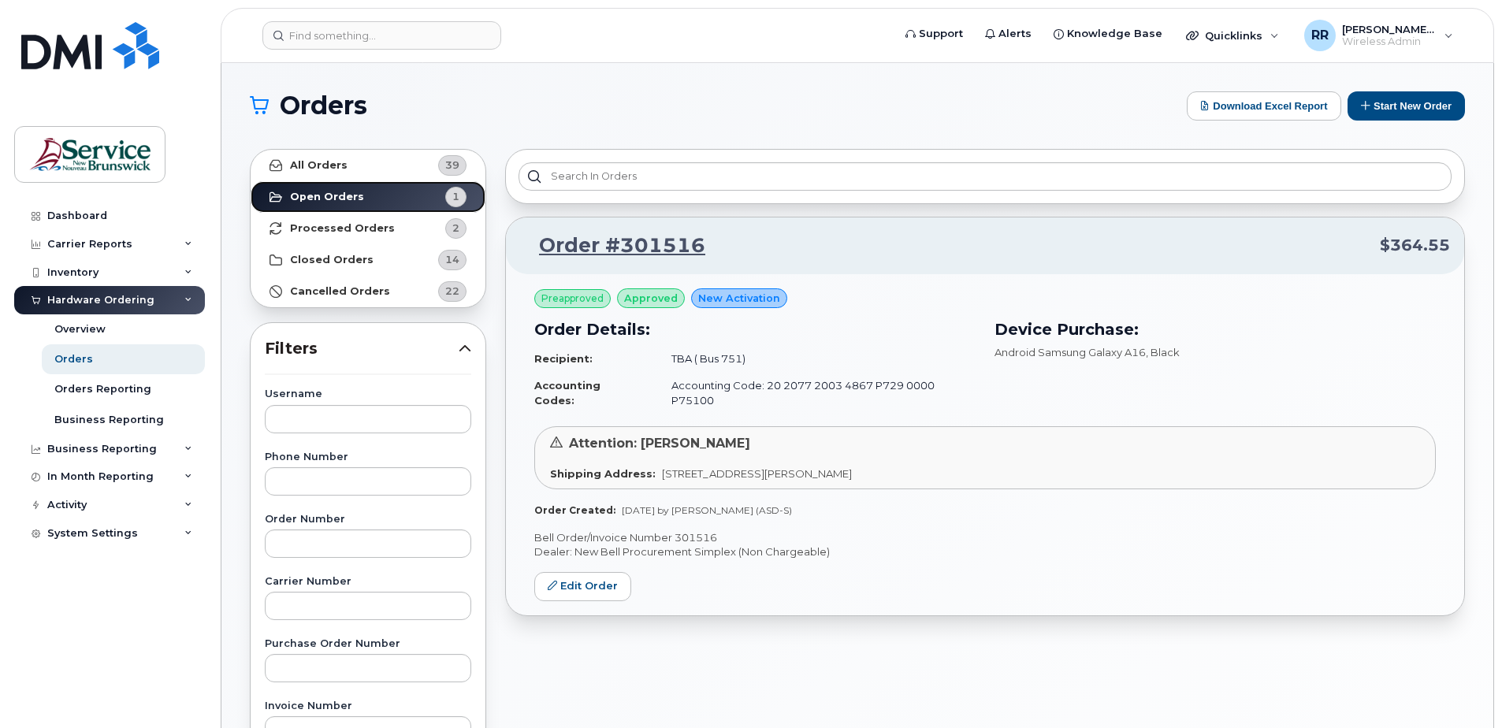
click at [322, 195] on strong "Open Orders" at bounding box center [327, 197] width 74 height 13
click at [350, 229] on strong "Processed Orders" at bounding box center [342, 228] width 105 height 13
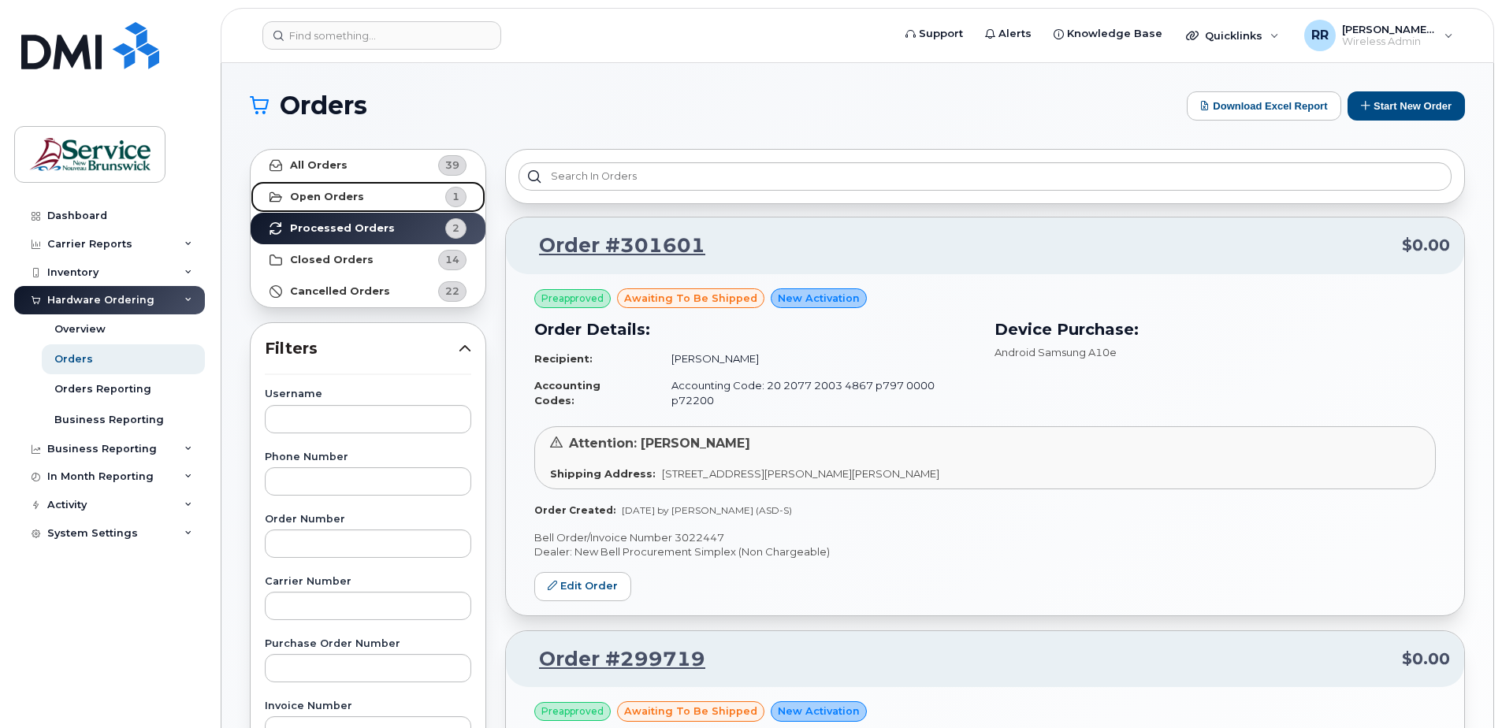
click at [336, 197] on strong "Open Orders" at bounding box center [327, 197] width 74 height 13
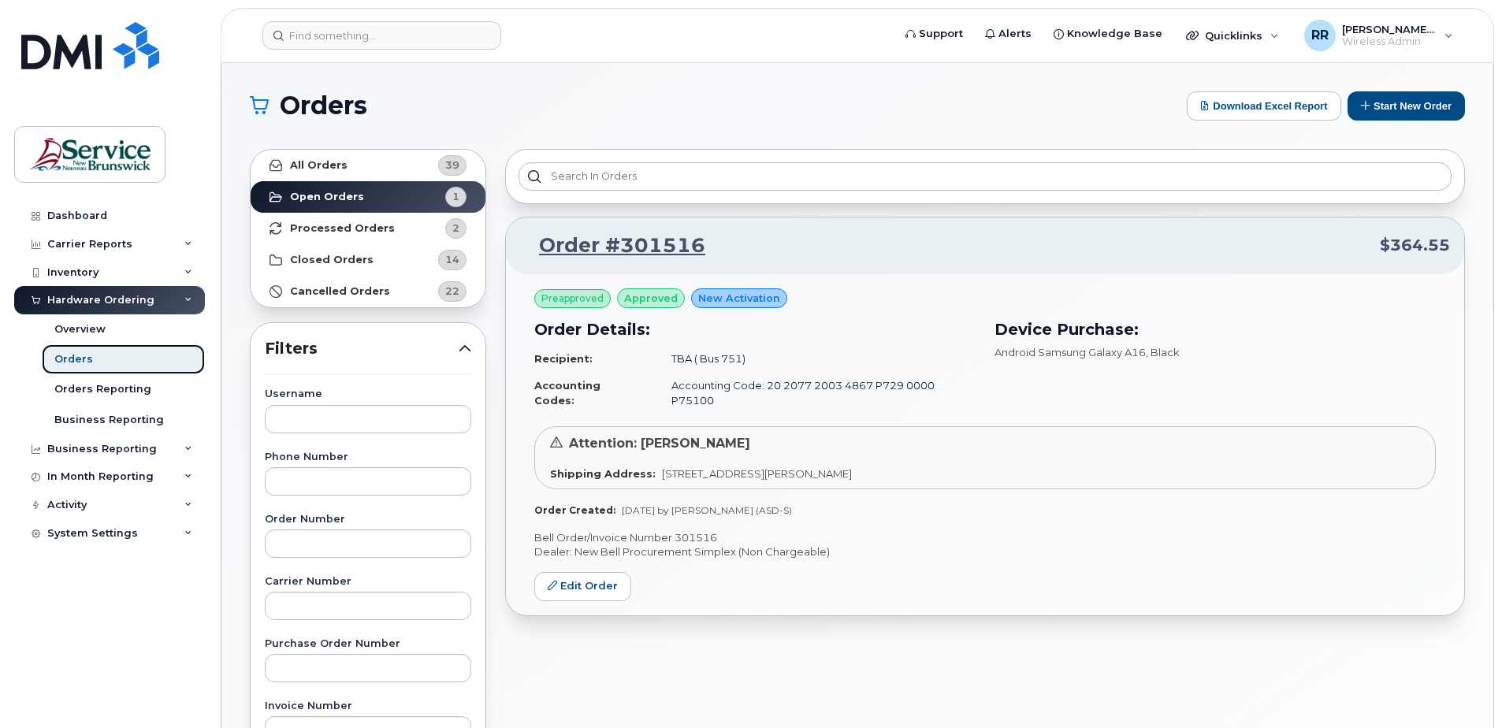
click at [95, 357] on link "Orders" at bounding box center [123, 359] width 163 height 30
click at [1405, 111] on button "Start New Order" at bounding box center [1405, 105] width 117 height 29
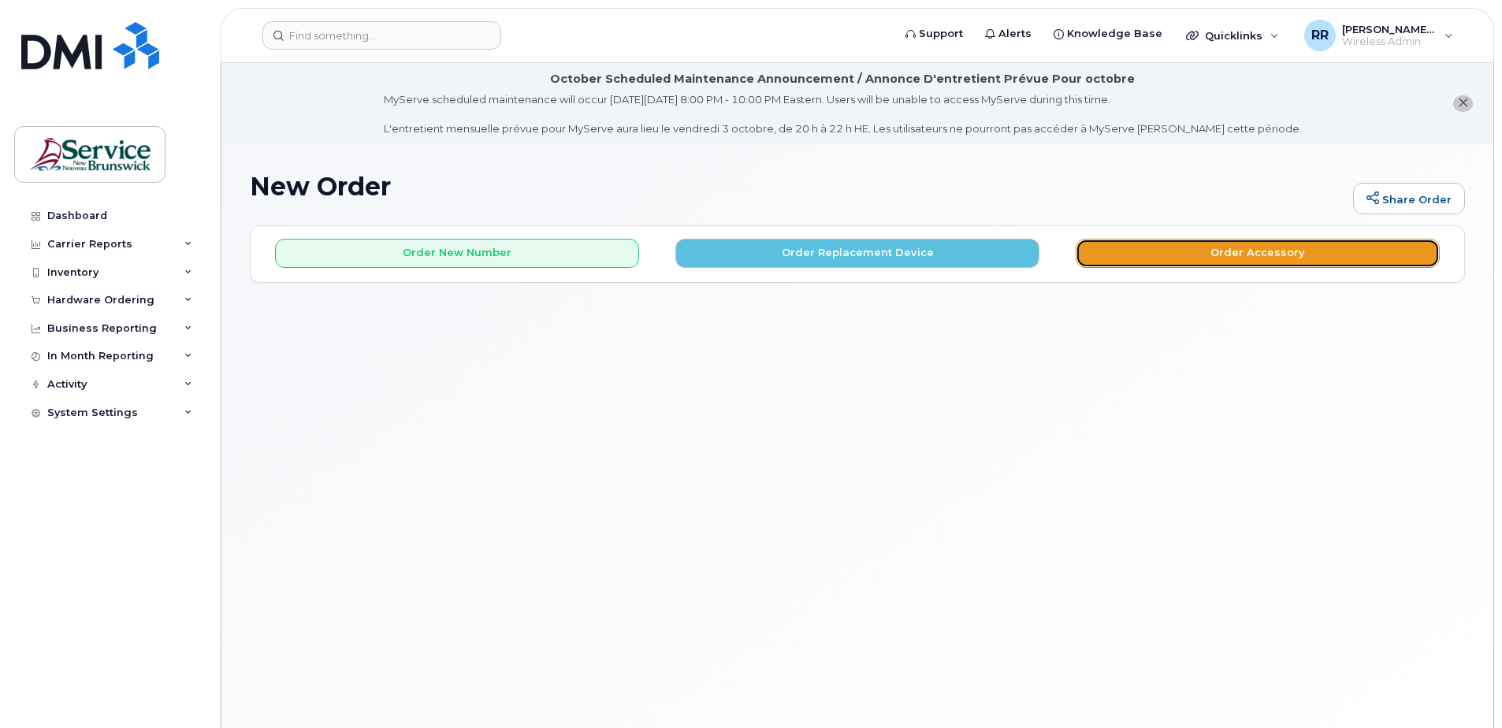
click at [1182, 255] on button "Order Accessory" at bounding box center [1258, 253] width 364 height 29
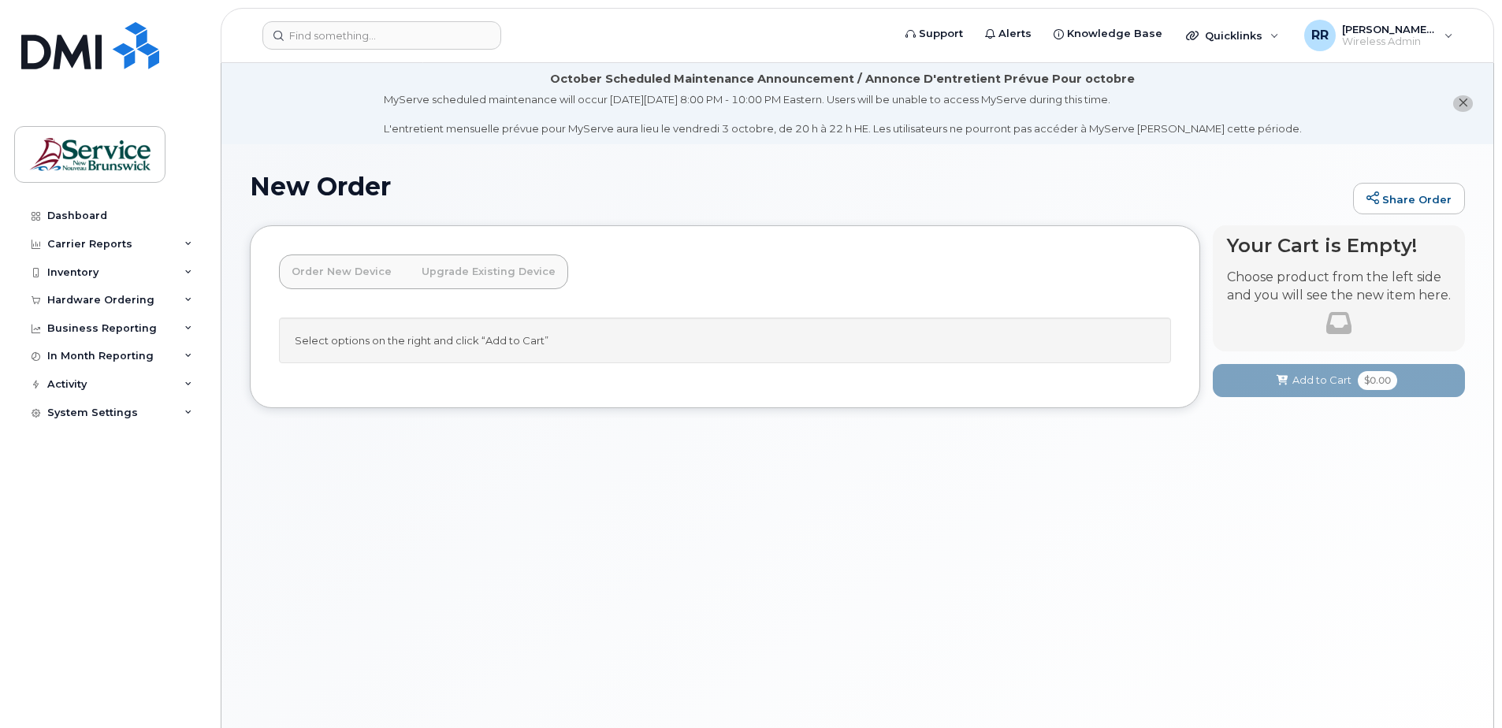
click at [341, 273] on link "Order New Device" at bounding box center [341, 272] width 125 height 35
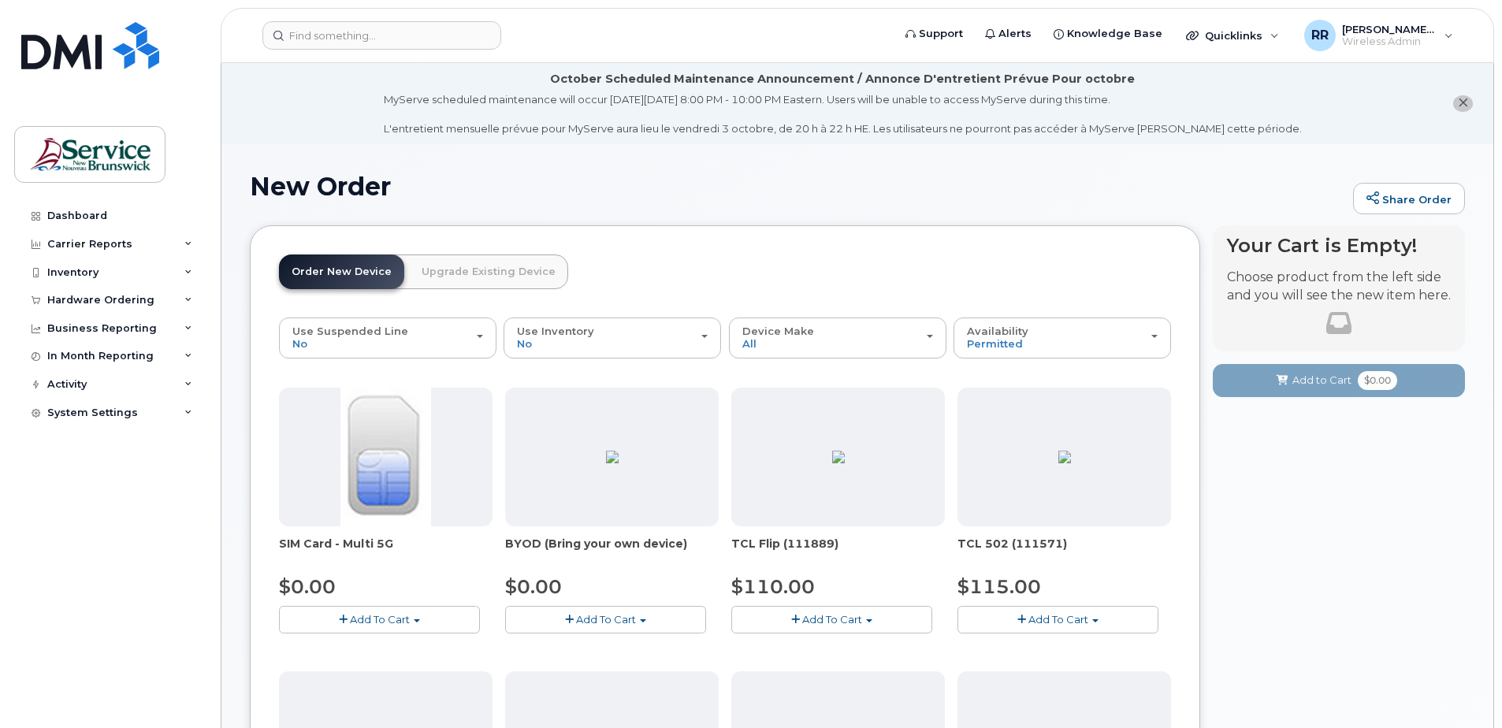
click at [463, 269] on link "Upgrade Existing Device" at bounding box center [488, 272] width 159 height 35
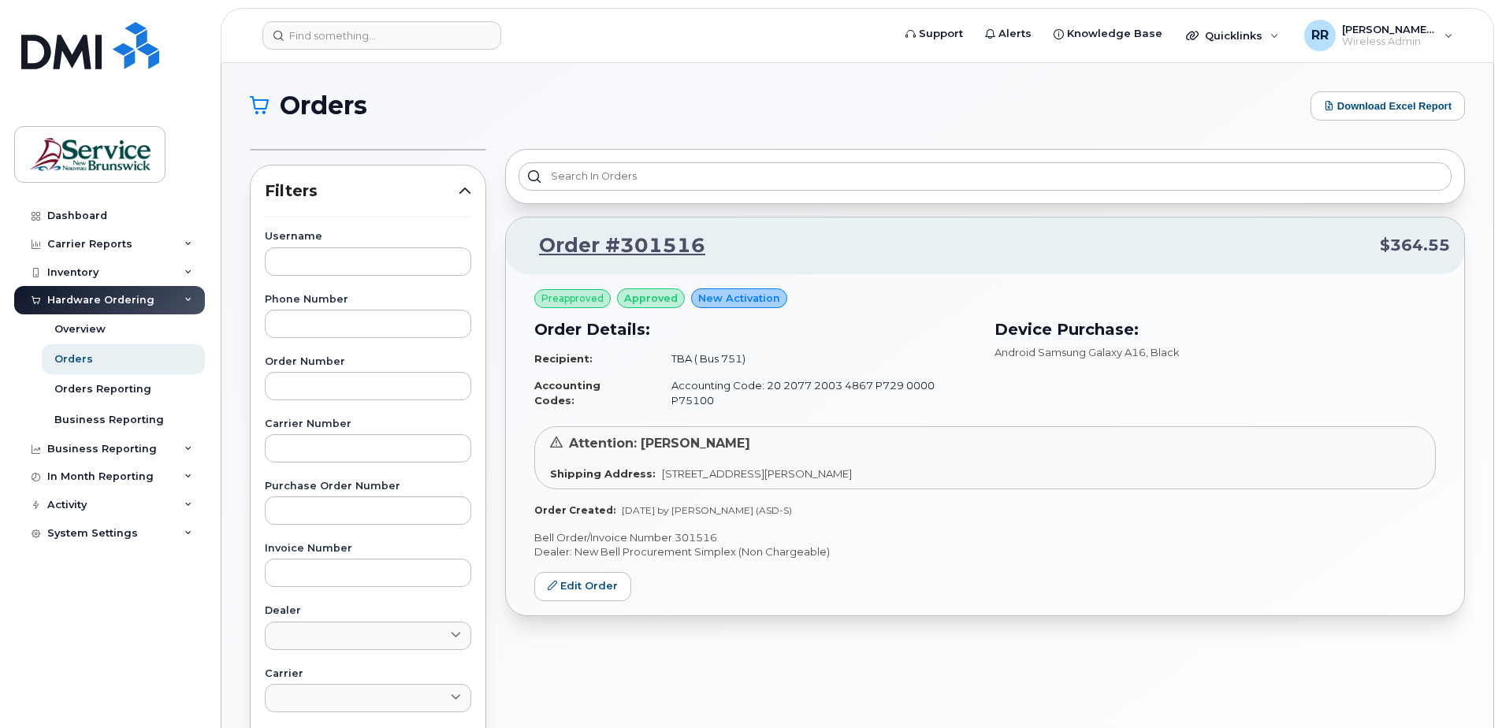
click at [747, 618] on div "Order #301516 $364.55 Preapproved approved New Activation Order Details: Recipi…" at bounding box center [985, 613] width 979 height 949
click at [74, 362] on div "Orders" at bounding box center [73, 359] width 39 height 14
click at [77, 362] on div "Orders" at bounding box center [73, 359] width 39 height 14
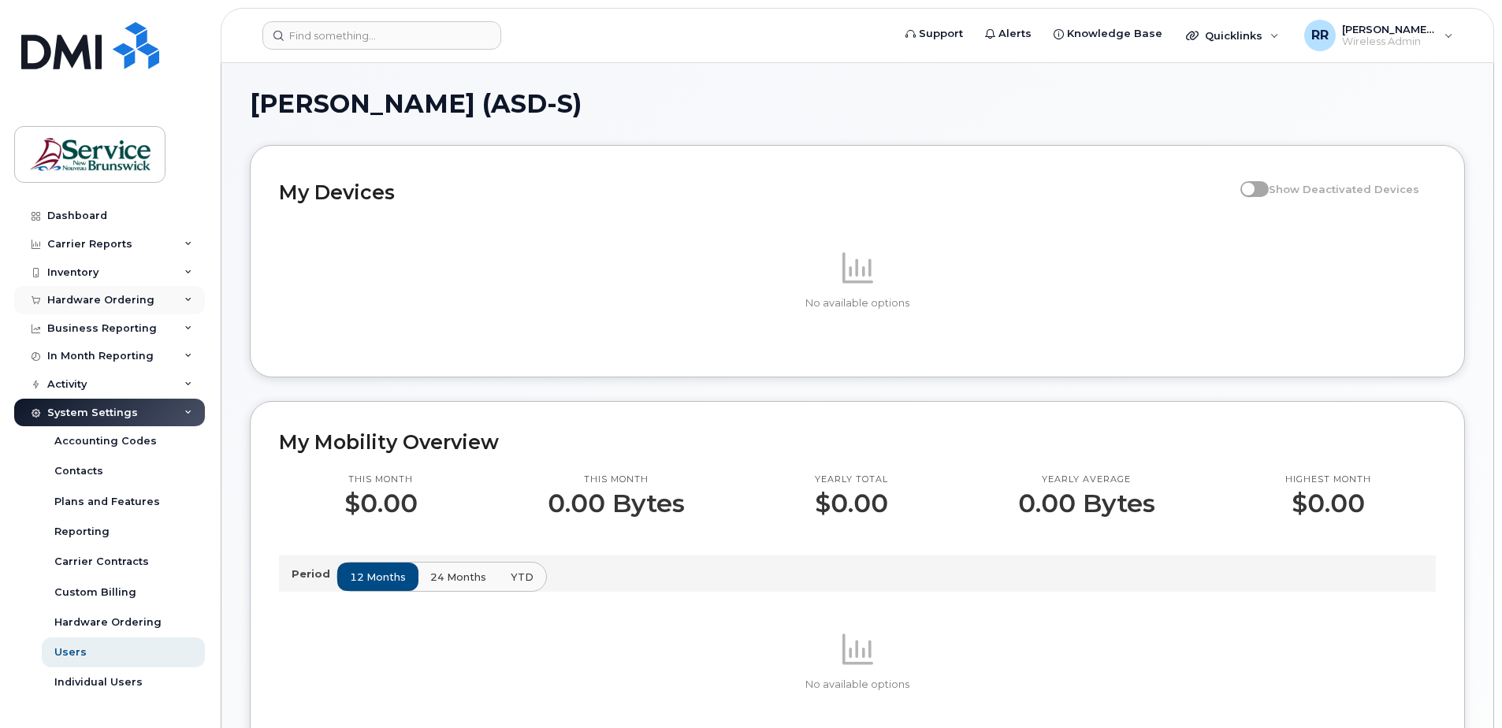
click at [93, 303] on div "Hardware Ordering" at bounding box center [100, 300] width 107 height 13
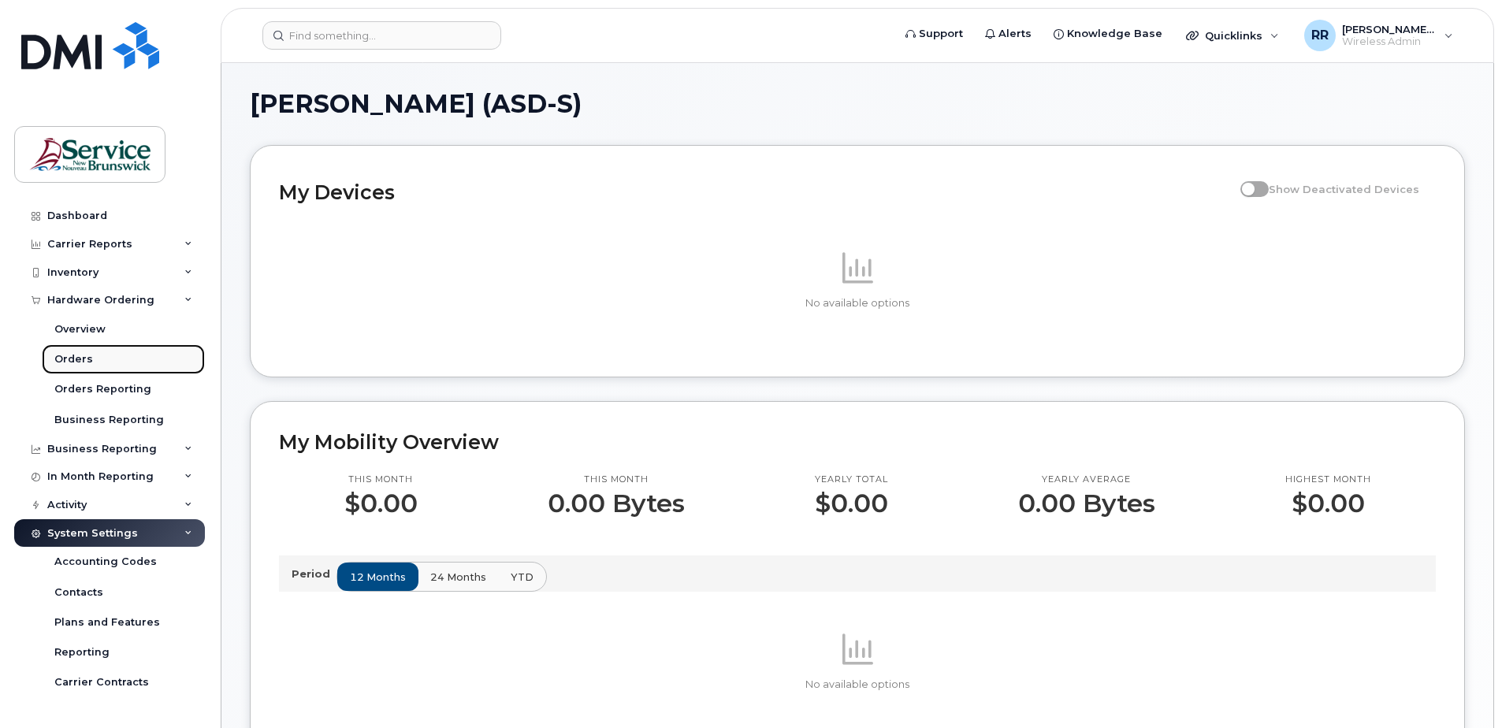
click at [72, 359] on div "Orders" at bounding box center [73, 359] width 39 height 14
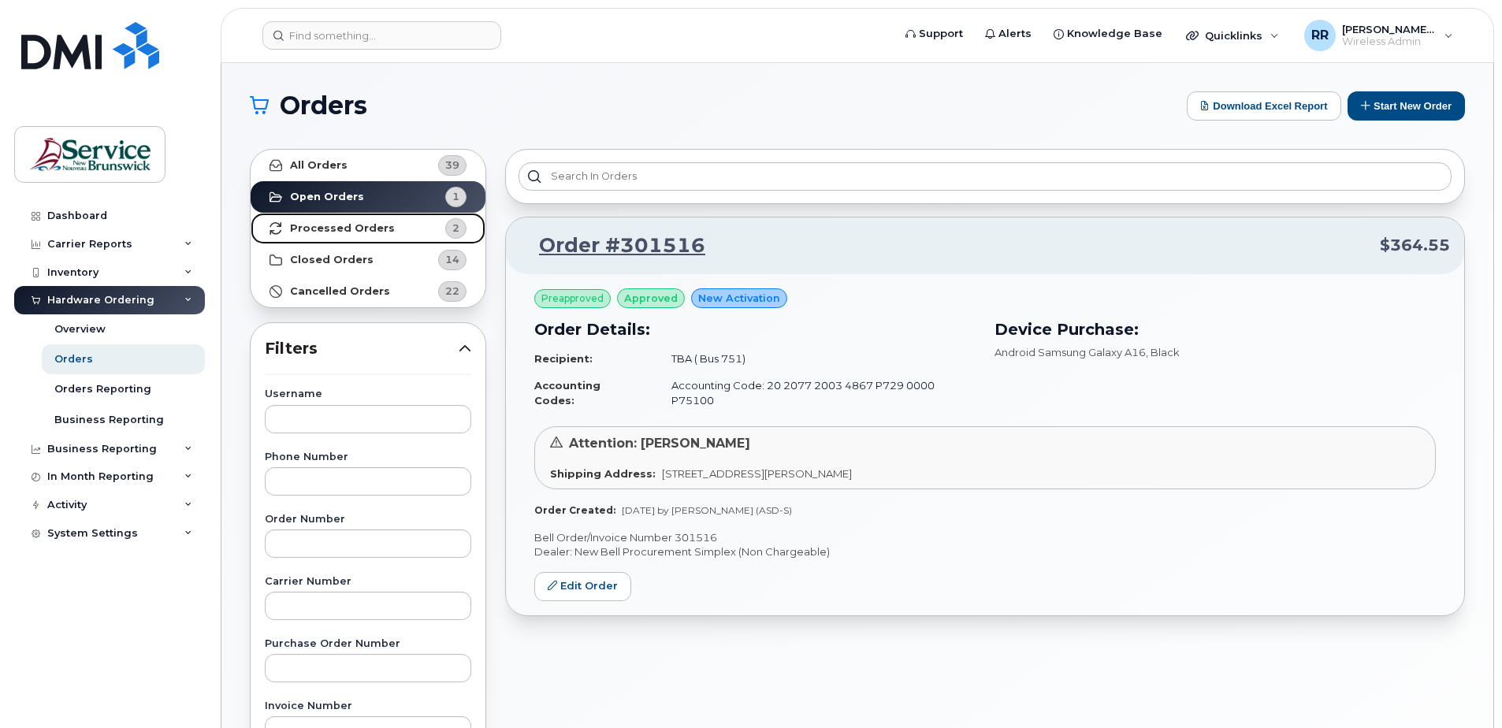
click at [355, 224] on strong "Processed Orders" at bounding box center [342, 228] width 105 height 13
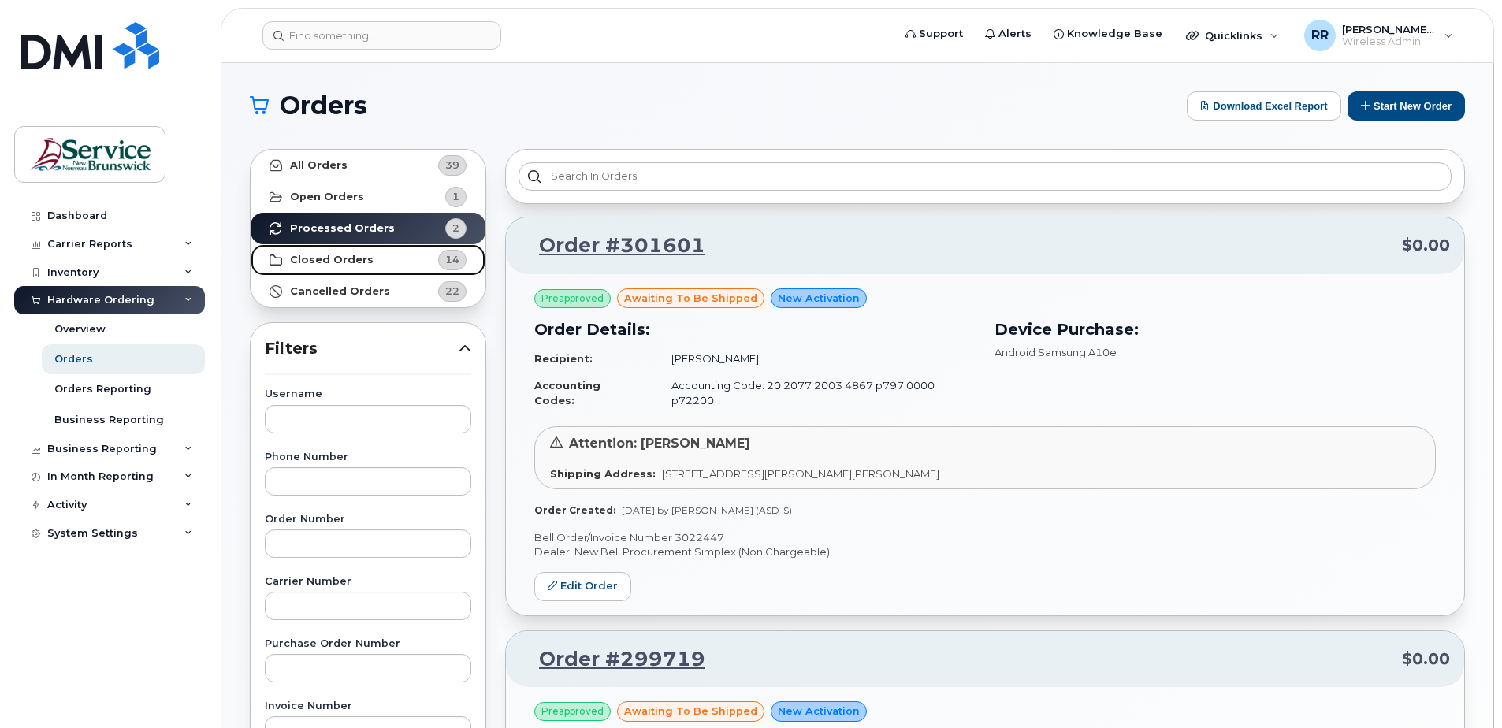
click at [338, 255] on strong "Closed Orders" at bounding box center [332, 260] width 84 height 13
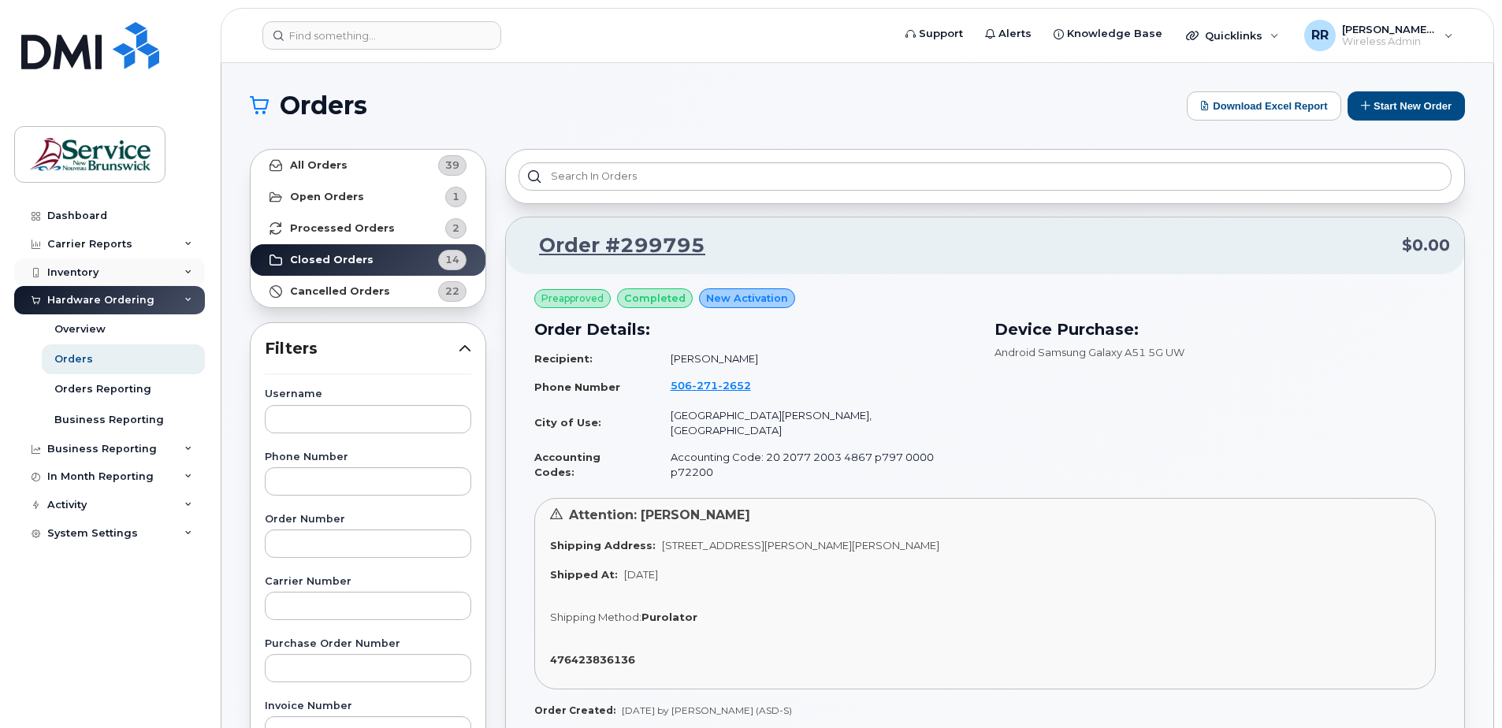
drag, startPoint x: 69, startPoint y: 269, endPoint x: 232, endPoint y: 224, distance: 170.1
click at [70, 269] on div "Inventory" at bounding box center [72, 272] width 51 height 13
